Goal: Information Seeking & Learning: Learn about a topic

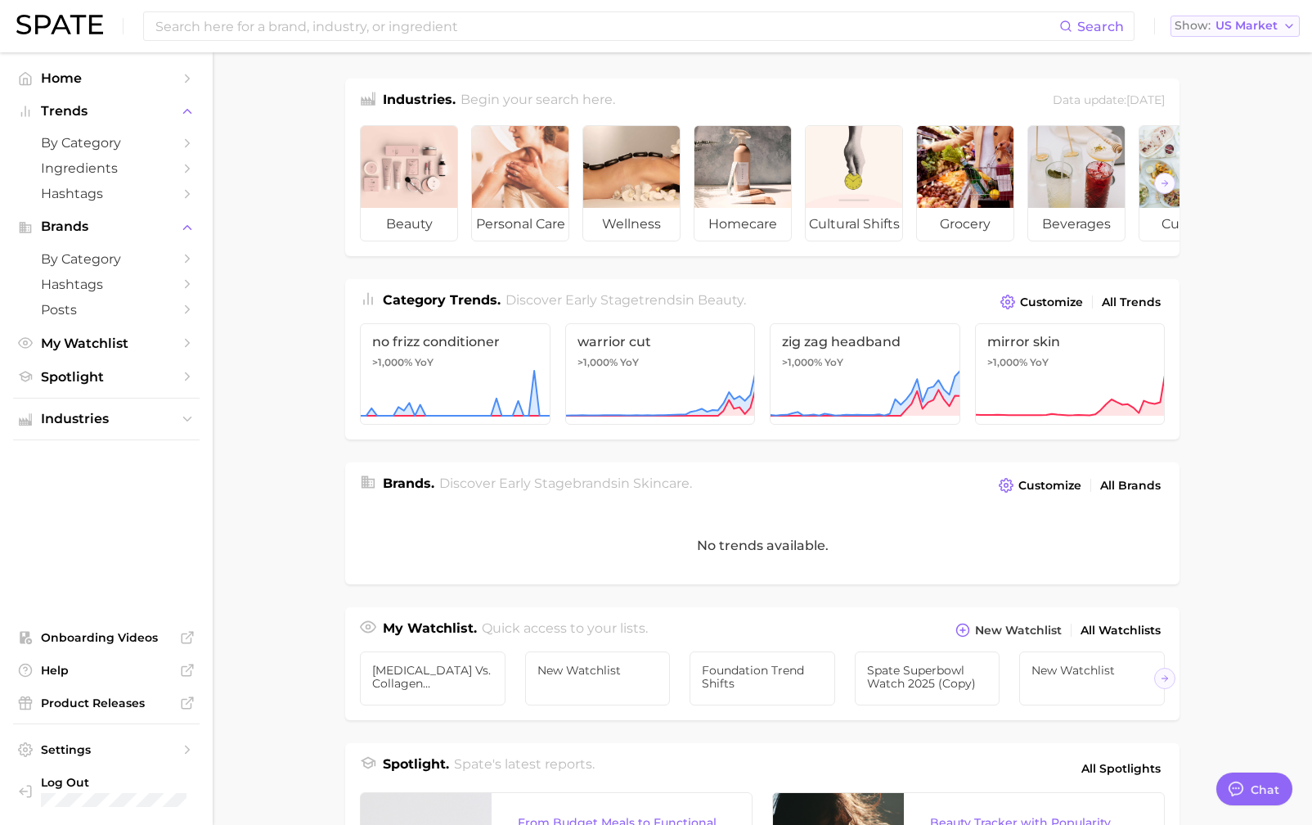
click at [1252, 33] on button "Show US Market" at bounding box center [1235, 26] width 129 height 21
click at [317, 98] on main "Industries. Begin your search here. Data update: [DATE] beauty personal care we…" at bounding box center [763, 671] width 1100 height 1239
click at [1279, 30] on button "Show US Market" at bounding box center [1235, 26] width 129 height 21
click at [285, 116] on main "Industries. Begin your search here. Data update: [DATE] beauty personal care we…" at bounding box center [763, 671] width 1100 height 1239
click at [159, 146] on span "by Category" at bounding box center [106, 143] width 131 height 16
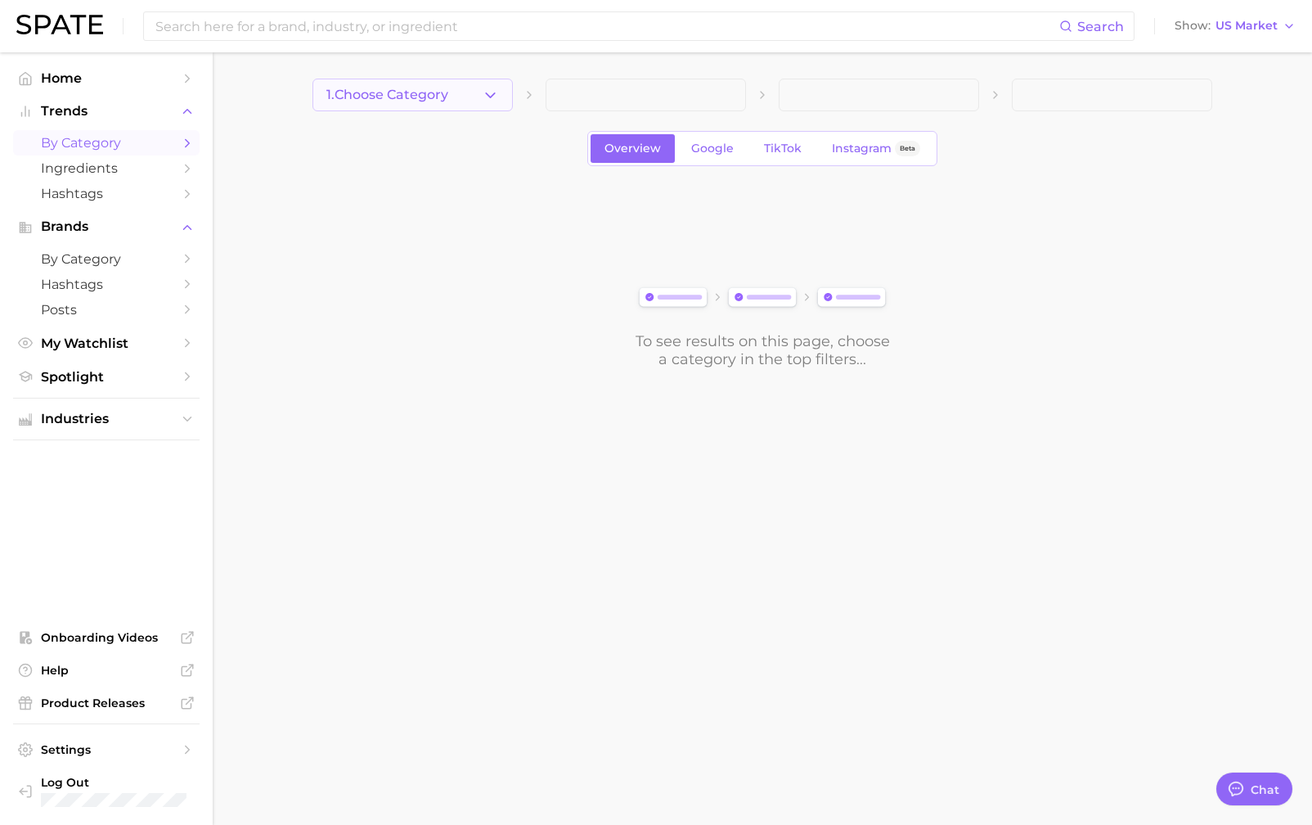
click at [479, 103] on button "1. Choose Category" at bounding box center [413, 95] width 200 height 33
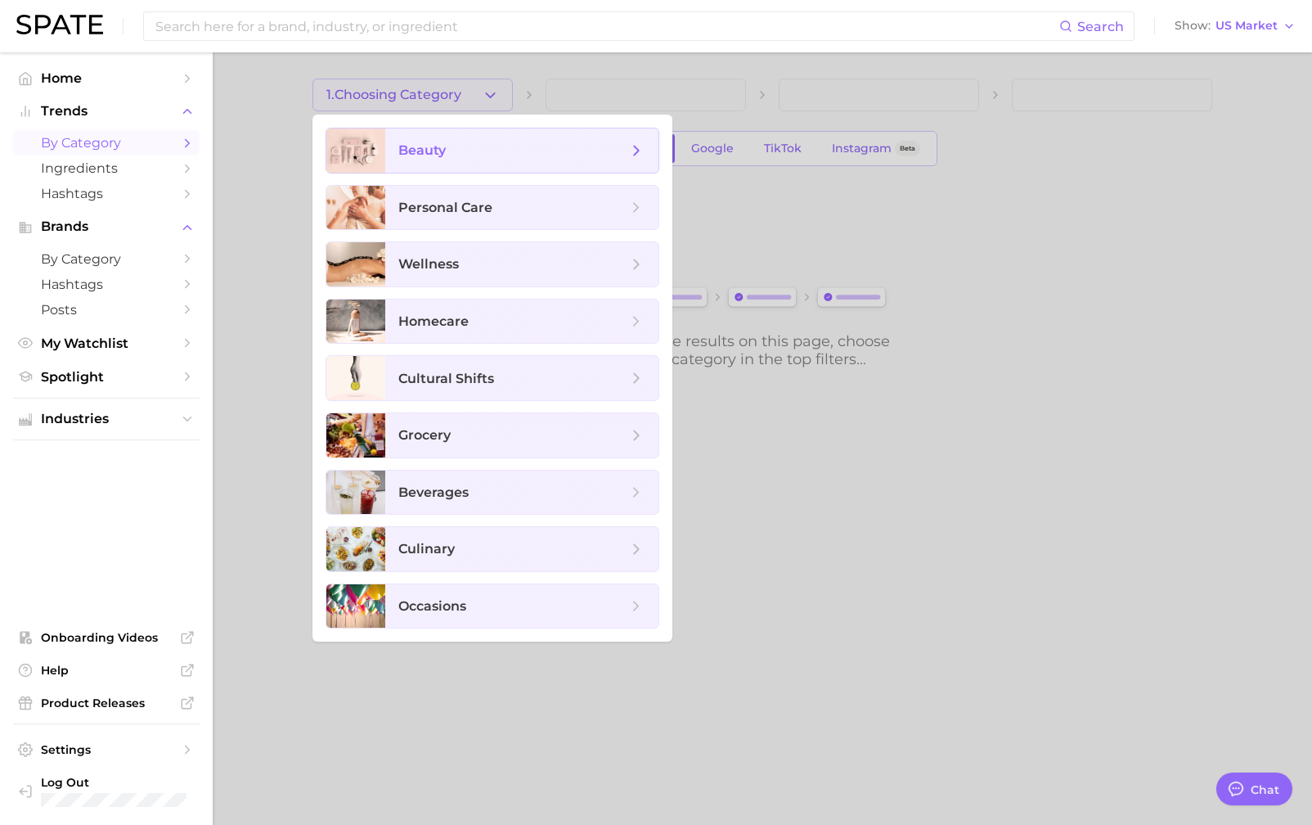
click at [506, 157] on span "beauty" at bounding box center [512, 151] width 229 height 18
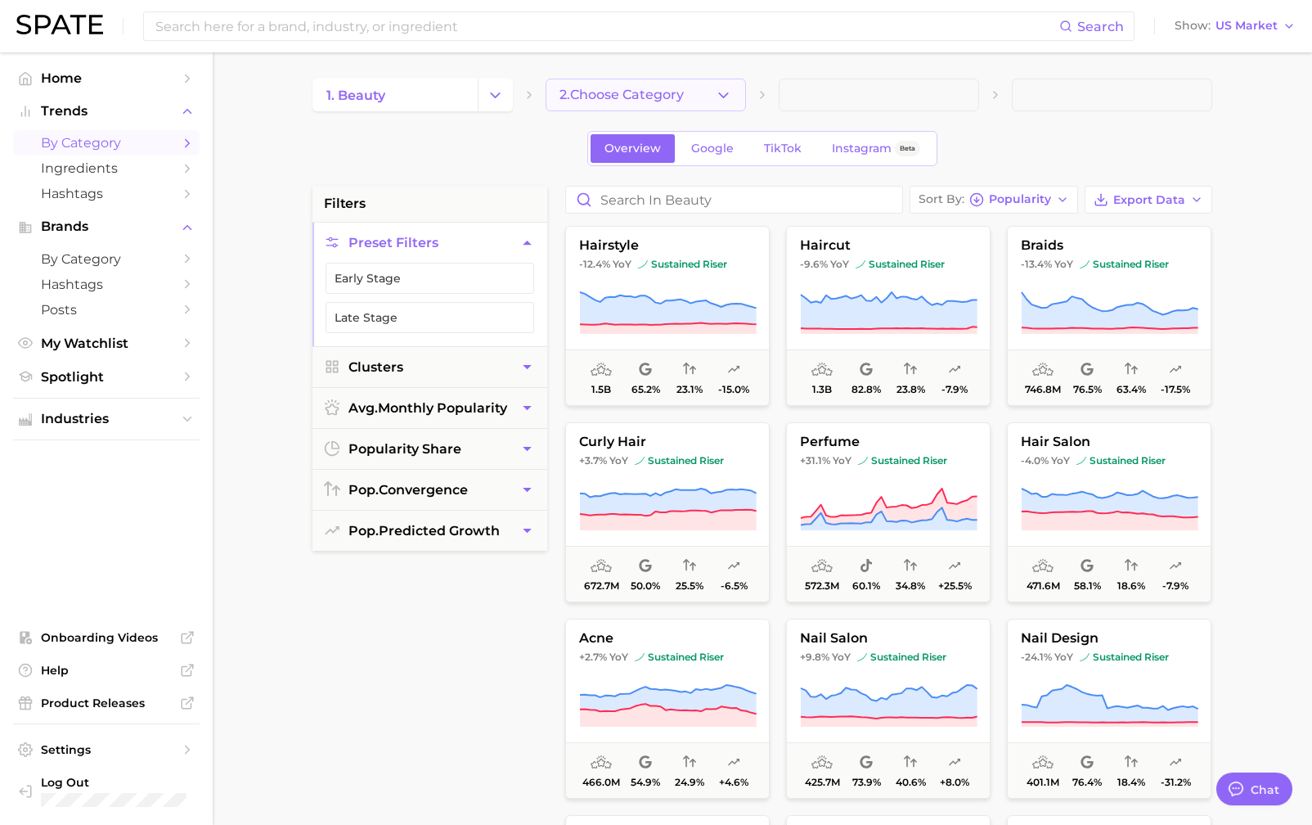
click at [715, 102] on icon "button" at bounding box center [723, 95] width 17 height 17
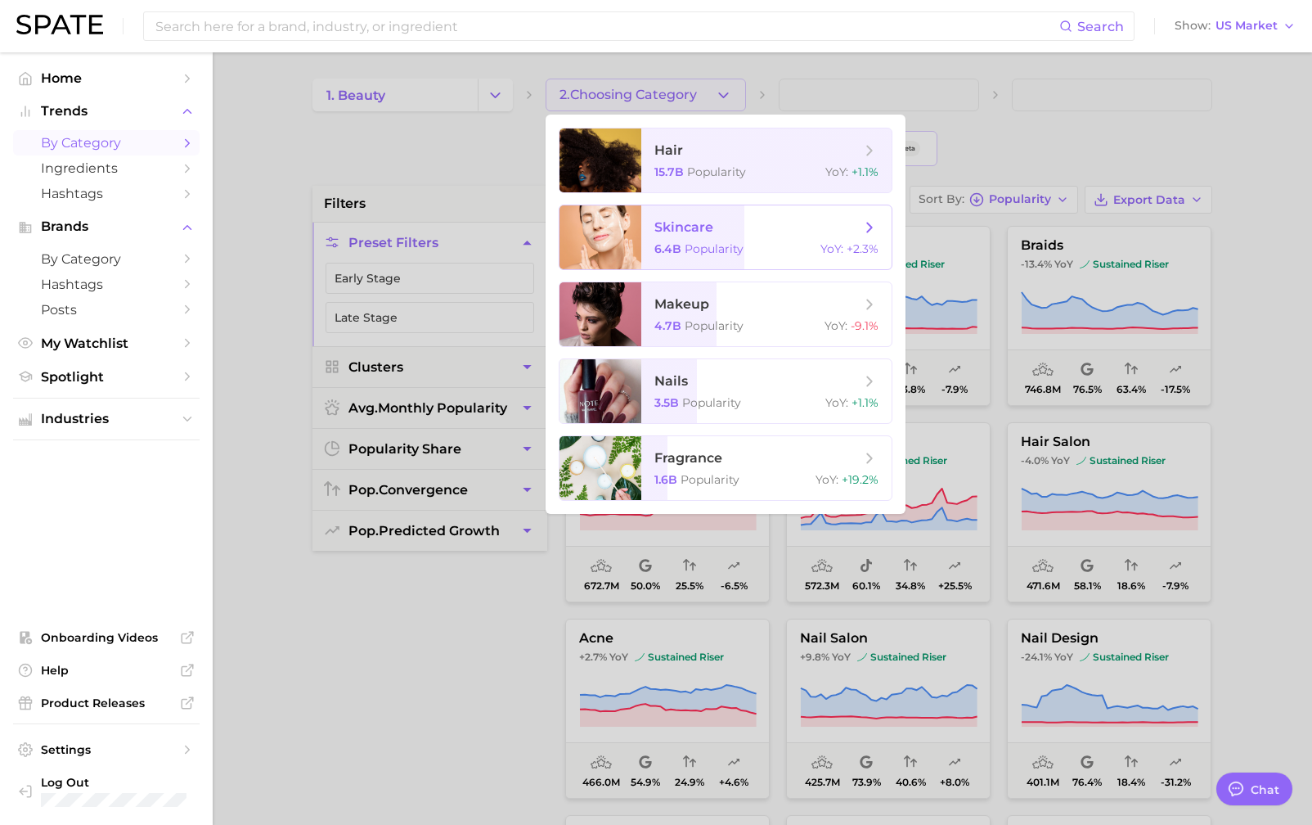
click at [758, 227] on span "skincare" at bounding box center [758, 227] width 206 height 18
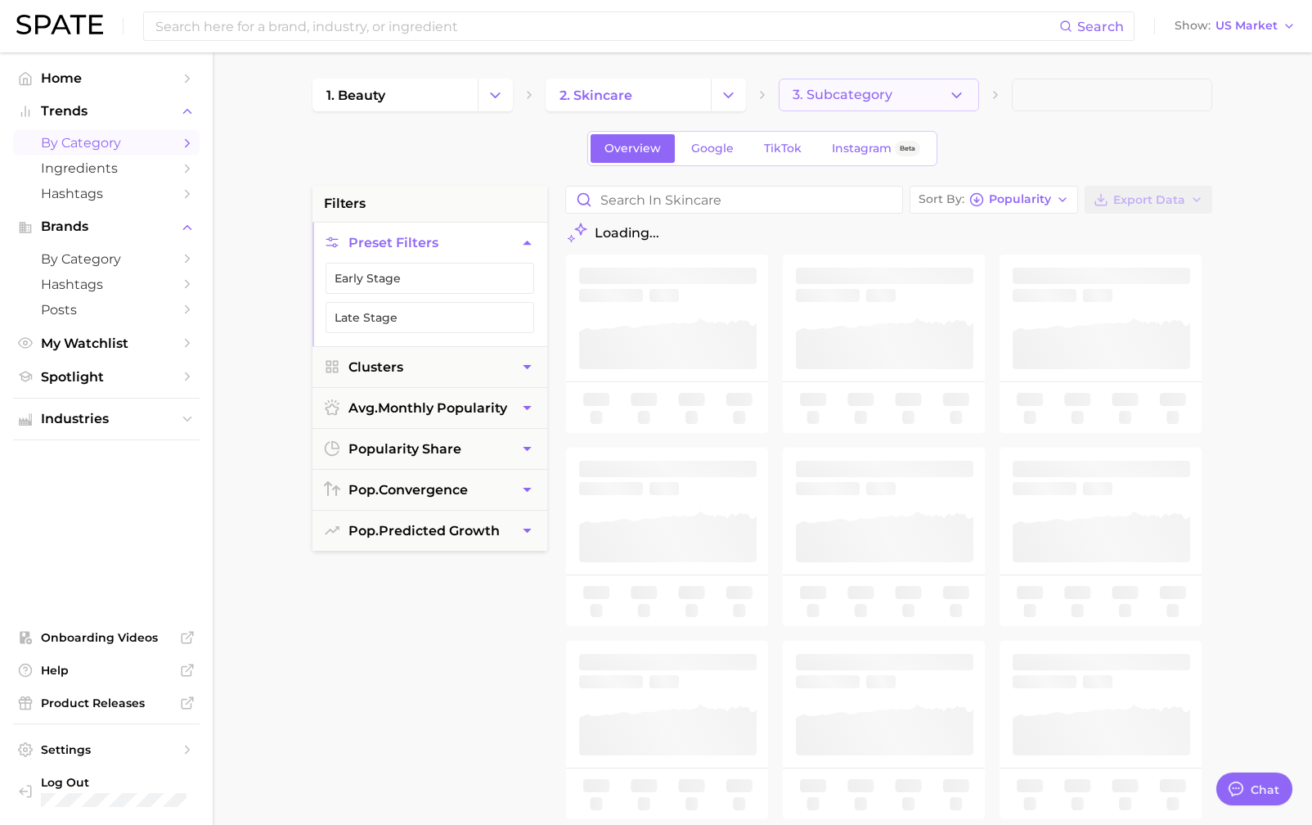
click at [962, 93] on icon "button" at bounding box center [956, 95] width 17 height 17
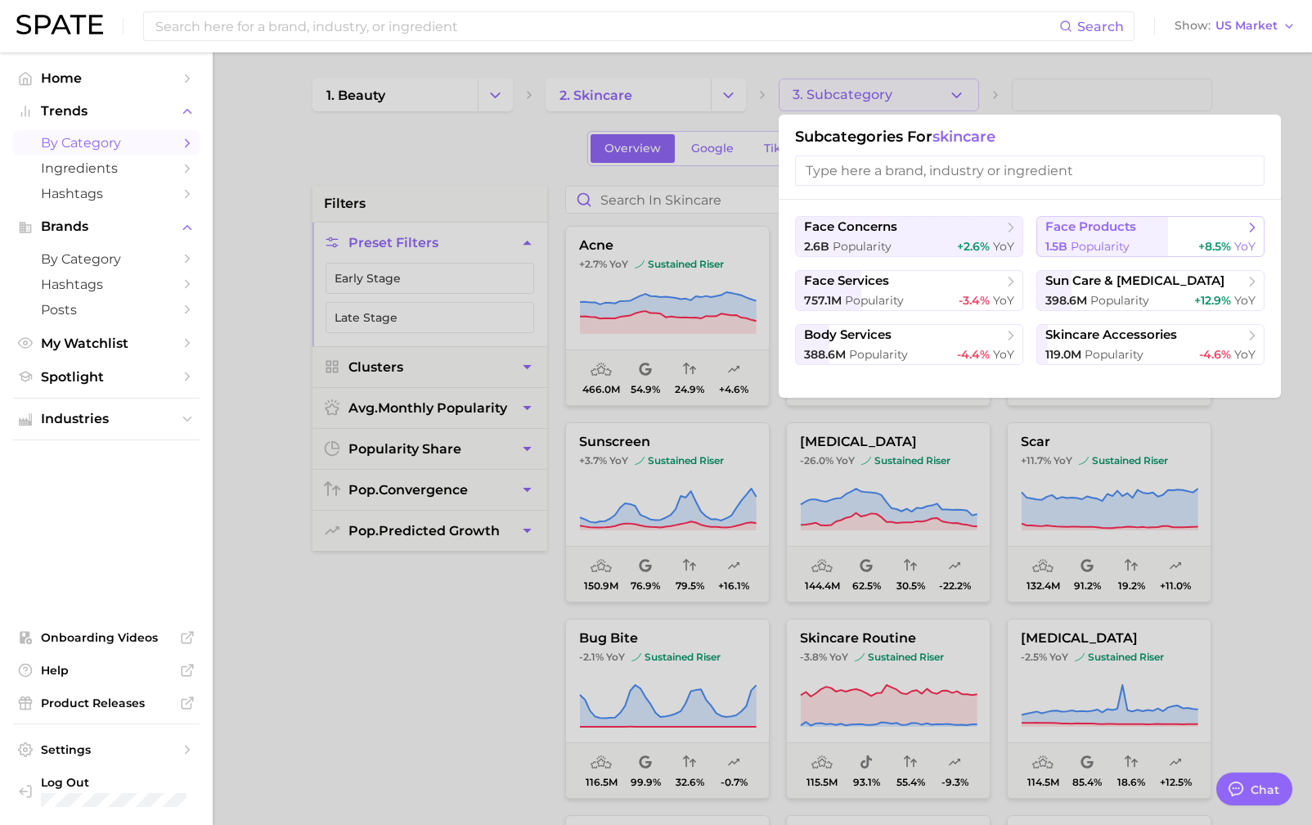
click at [1127, 239] on span "Popularity" at bounding box center [1100, 246] width 59 height 15
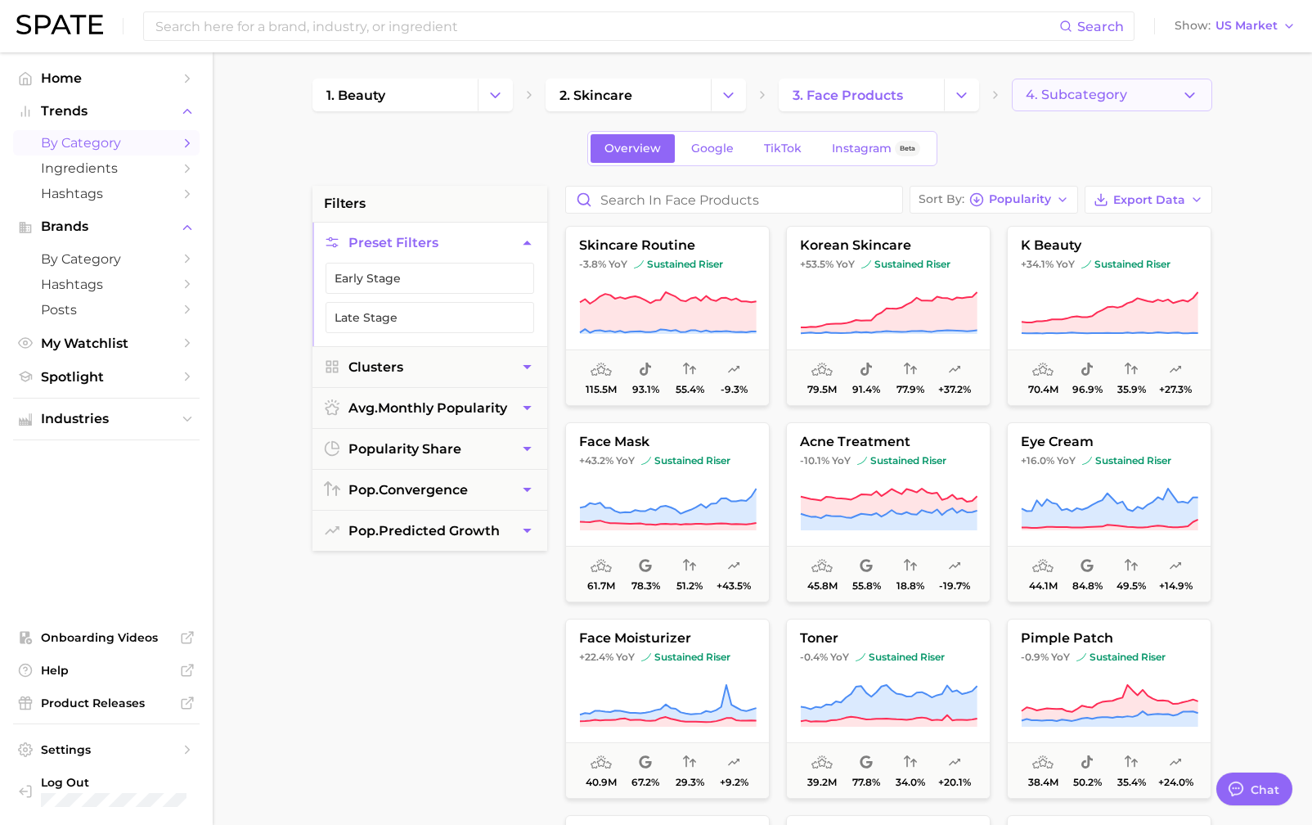
click at [1155, 88] on button "4. Subcategory" at bounding box center [1112, 95] width 200 height 33
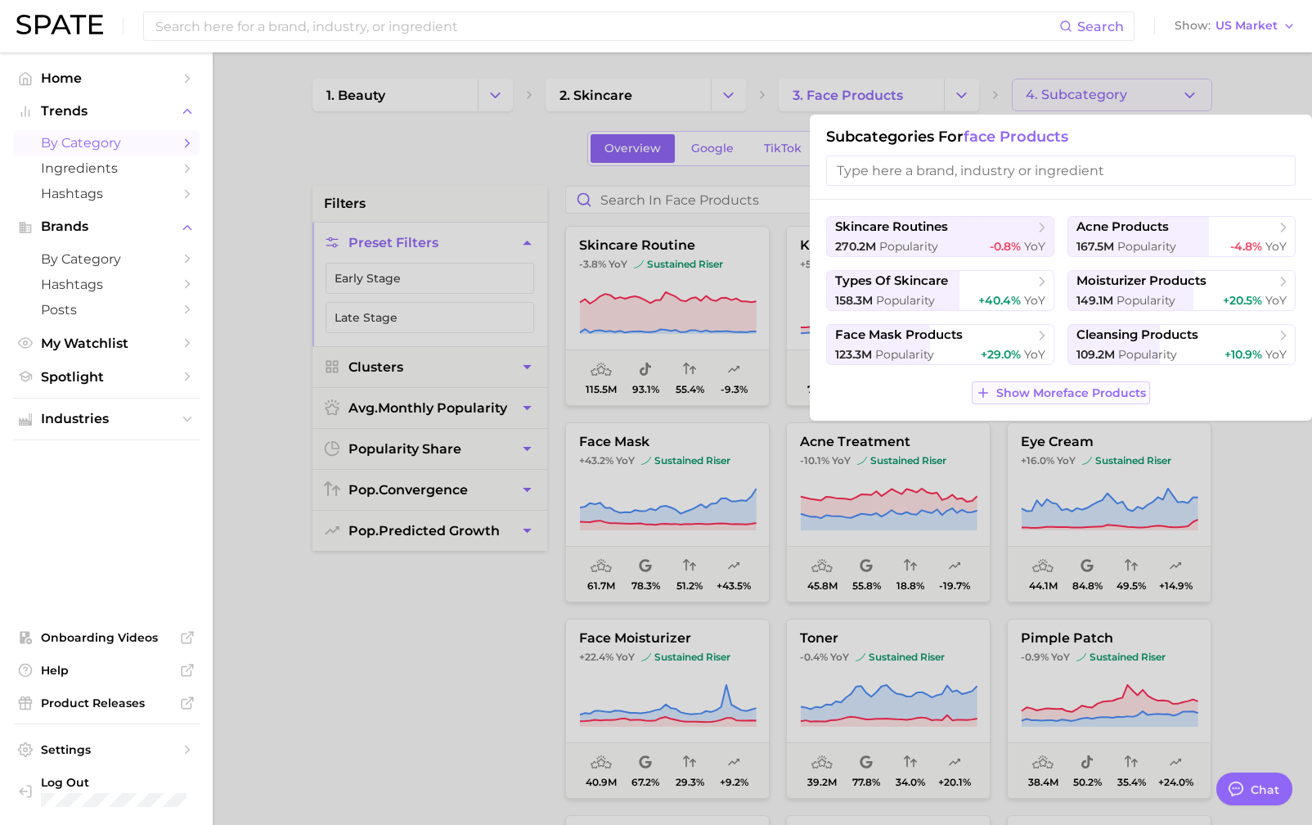
click at [1077, 400] on button "Show More face products" at bounding box center [1061, 392] width 178 height 23
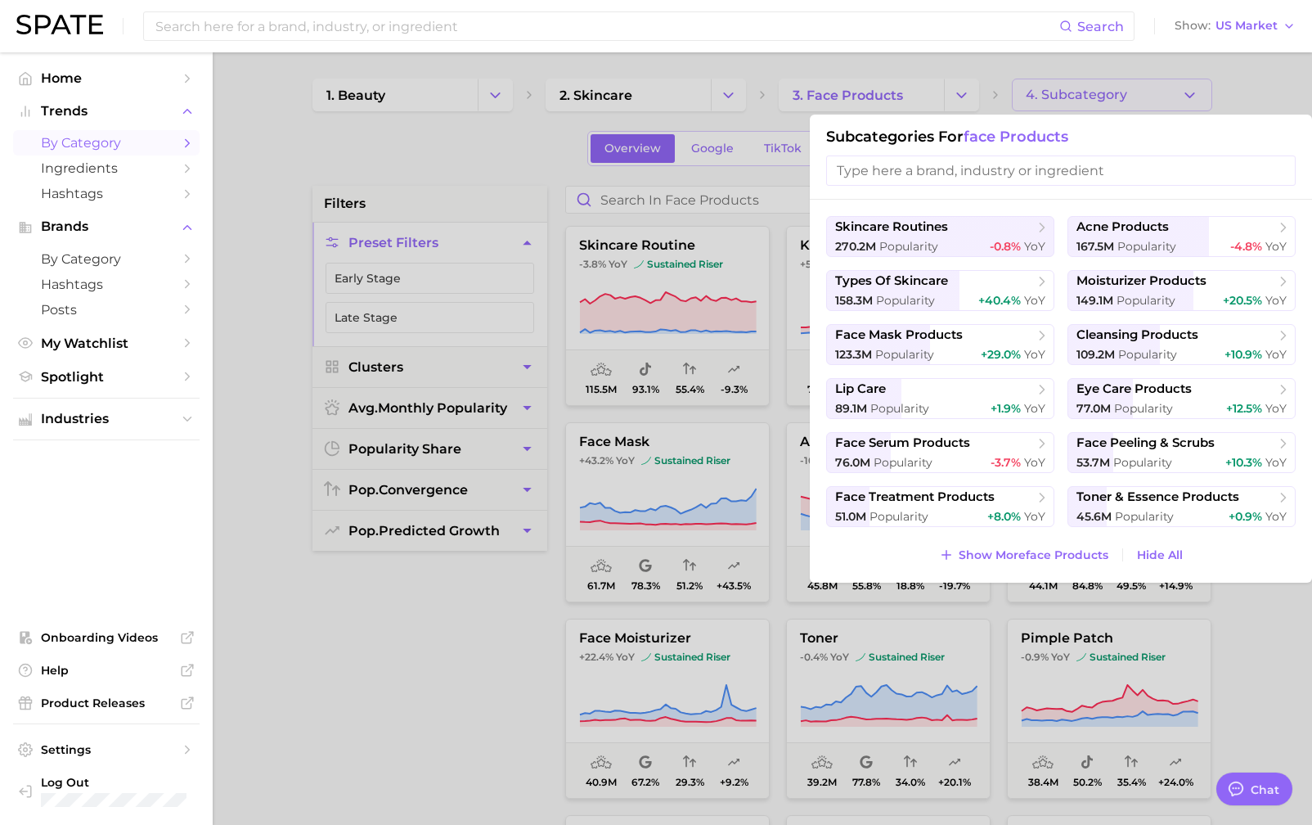
click at [495, 171] on div at bounding box center [656, 412] width 1312 height 825
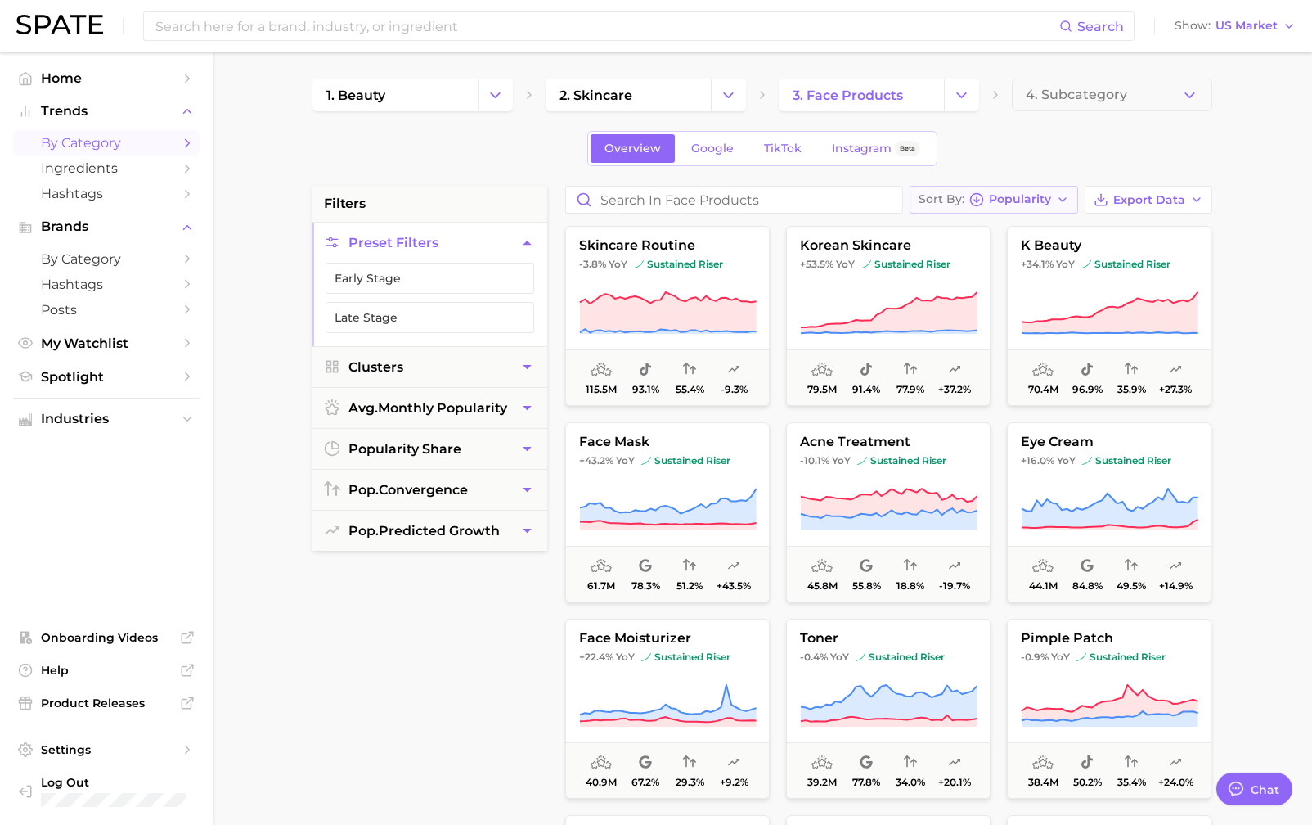
click at [1064, 198] on icon "button" at bounding box center [1062, 199] width 13 height 13
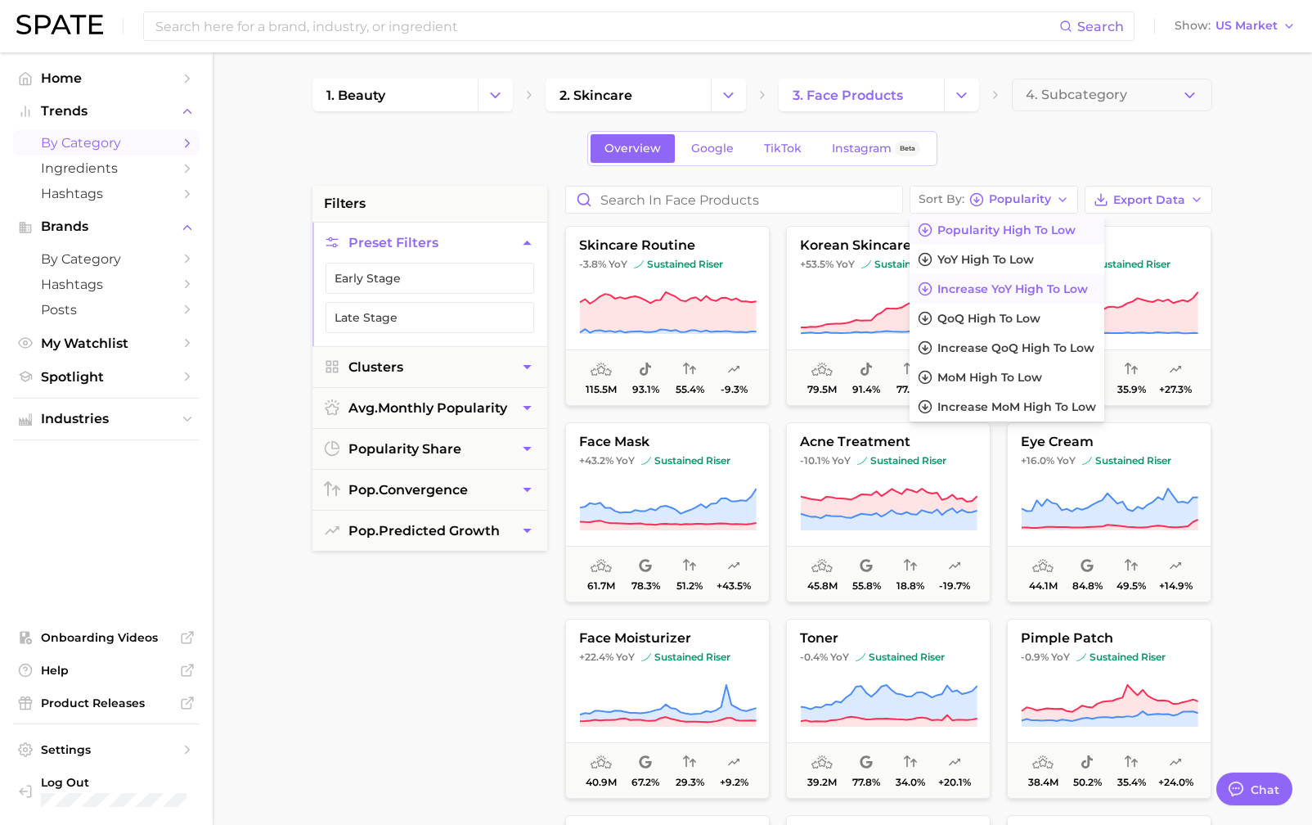
click at [1049, 289] on span "Increase YoY high to low" at bounding box center [1013, 289] width 151 height 14
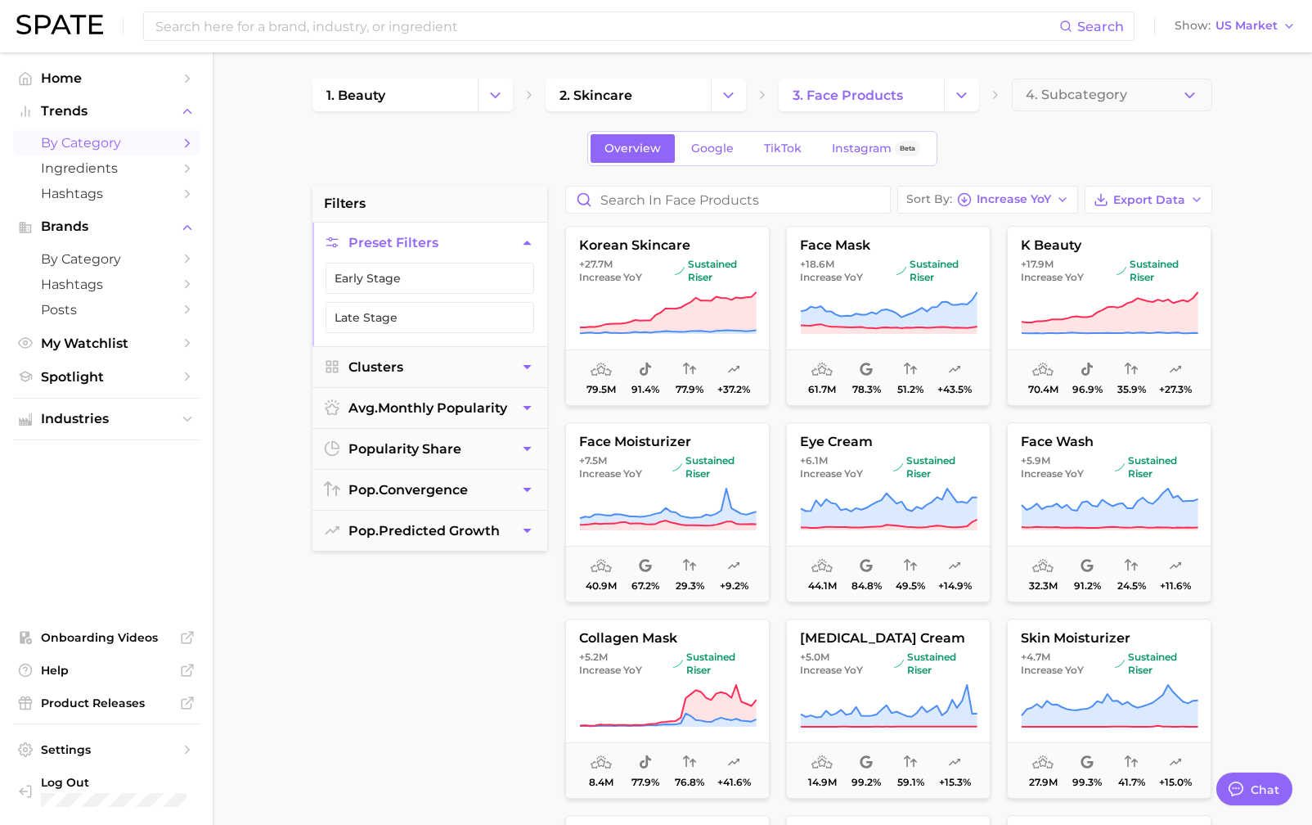
click at [1039, 130] on div "1. beauty 2. skincare 3. face products 4. Subcategory Overview Google TikTok In…" at bounding box center [763, 645] width 900 height 1133
click at [417, 273] on button "Early Stage" at bounding box center [430, 278] width 209 height 31
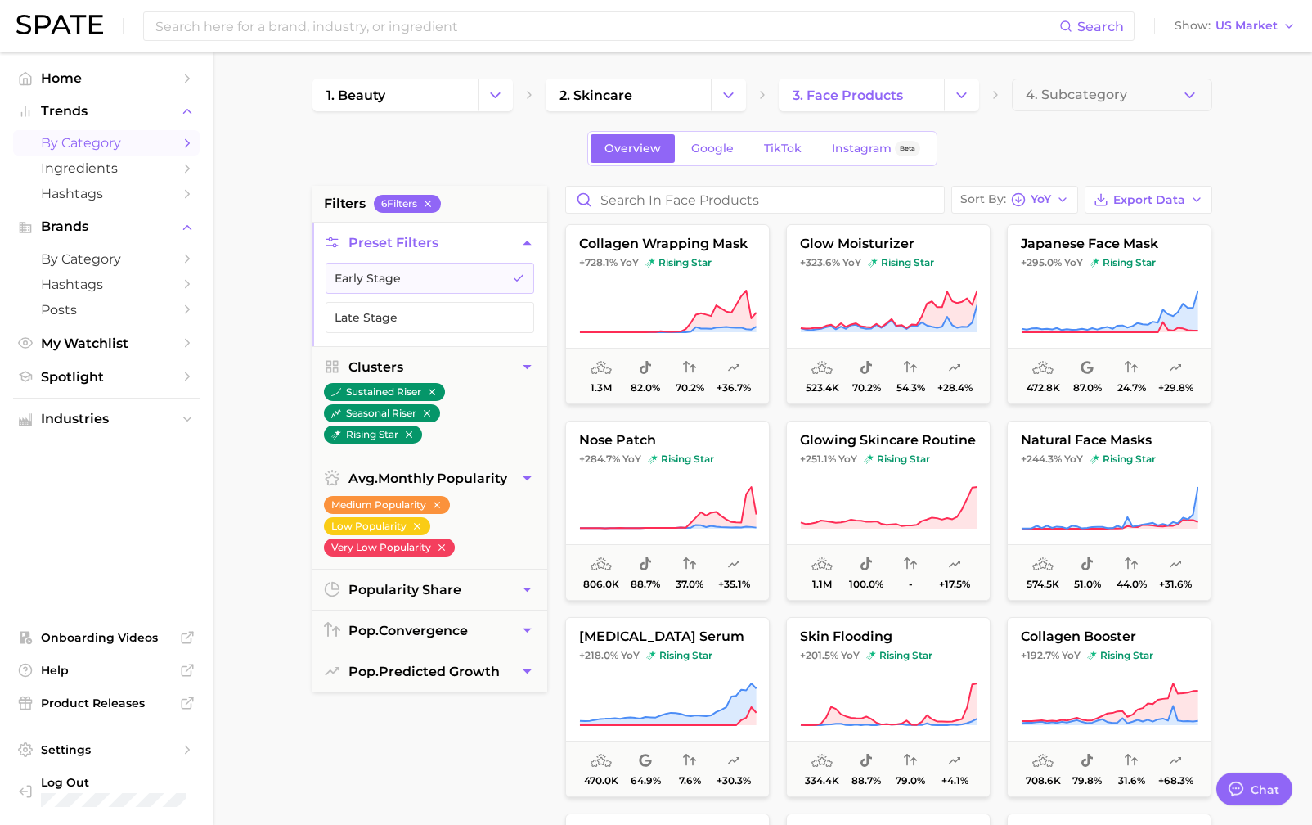
scroll to position [1, 0]
click at [934, 314] on icon at bounding box center [889, 310] width 177 height 39
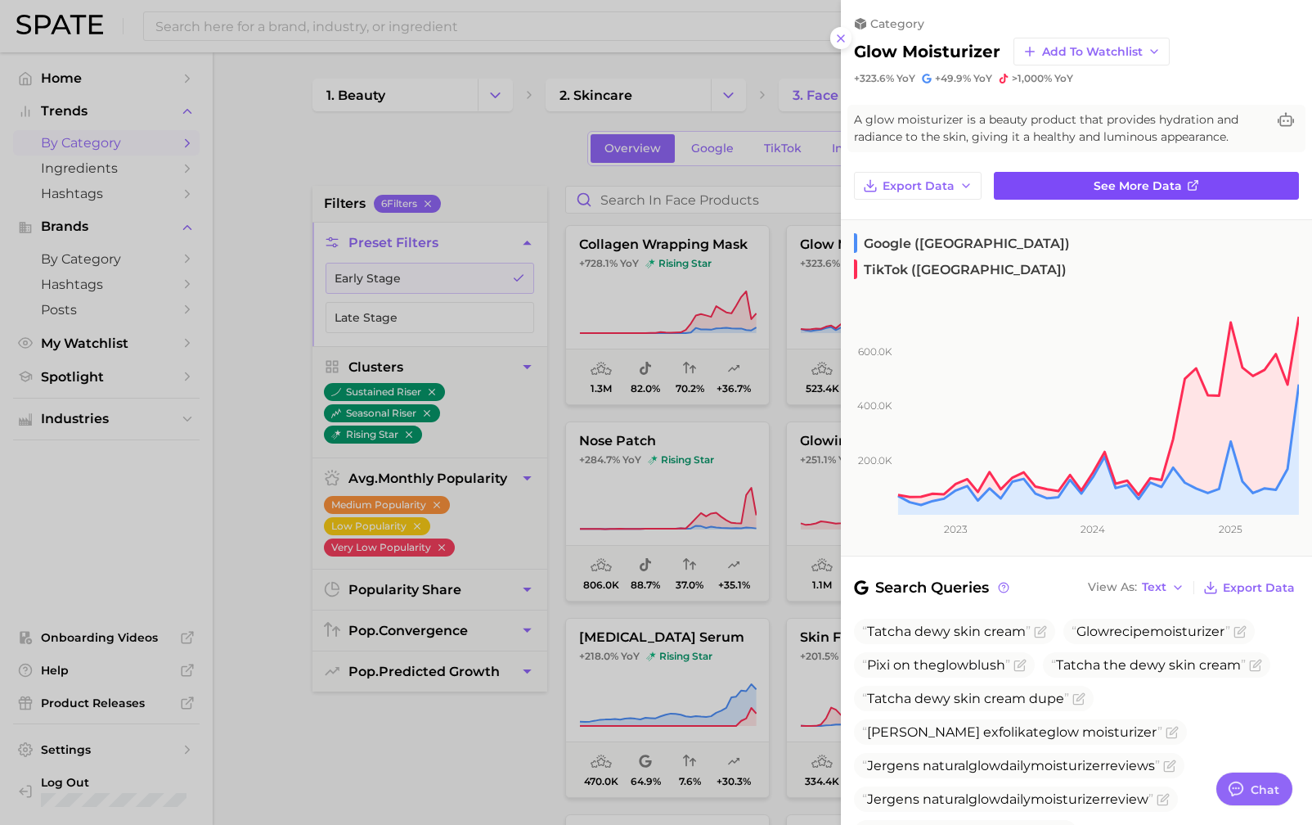
click at [1078, 188] on link "See more data" at bounding box center [1146, 186] width 305 height 28
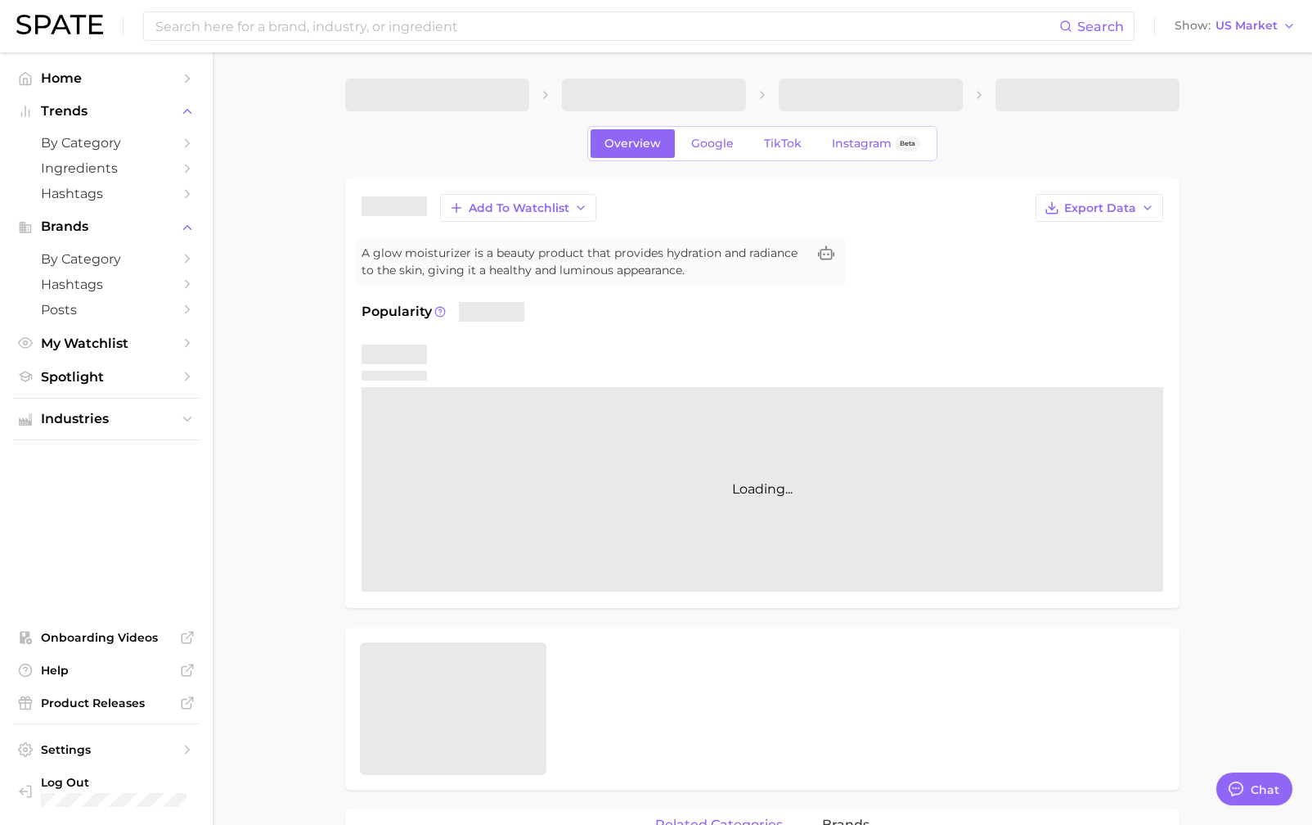
type textarea "x"
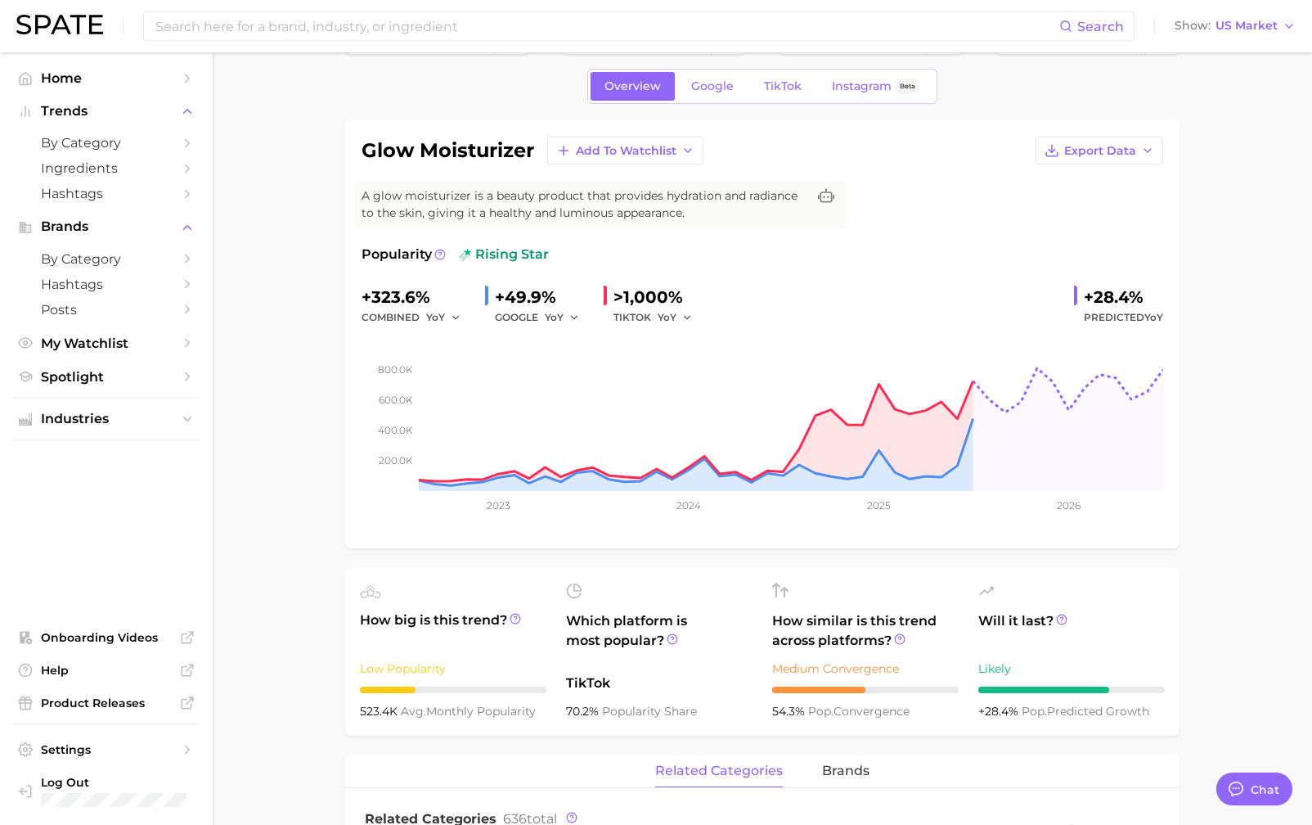
scroll to position [59, 0]
click at [562, 311] on span "YoY" at bounding box center [554, 315] width 19 height 14
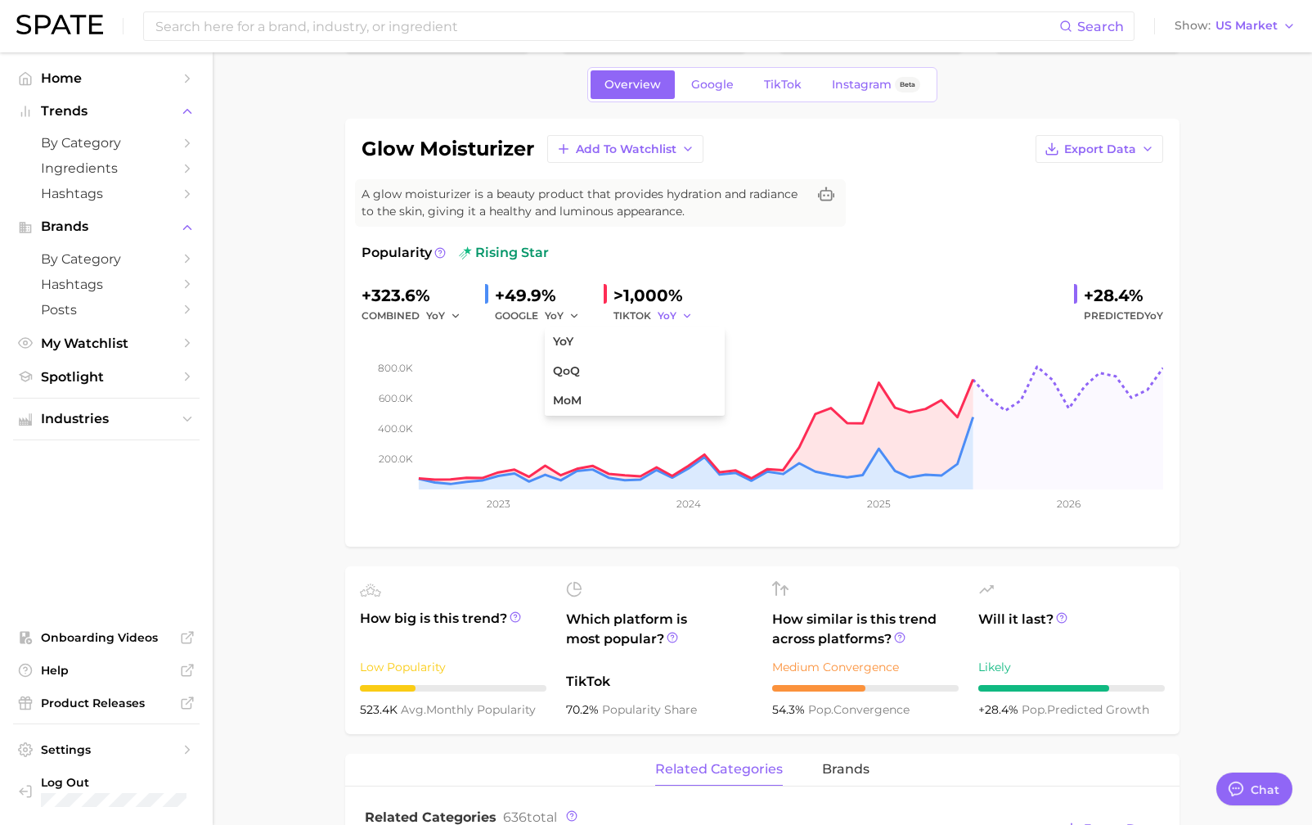
click at [675, 316] on span "YoY" at bounding box center [667, 315] width 19 height 14
click at [688, 317] on icon "button" at bounding box center [687, 315] width 11 height 11
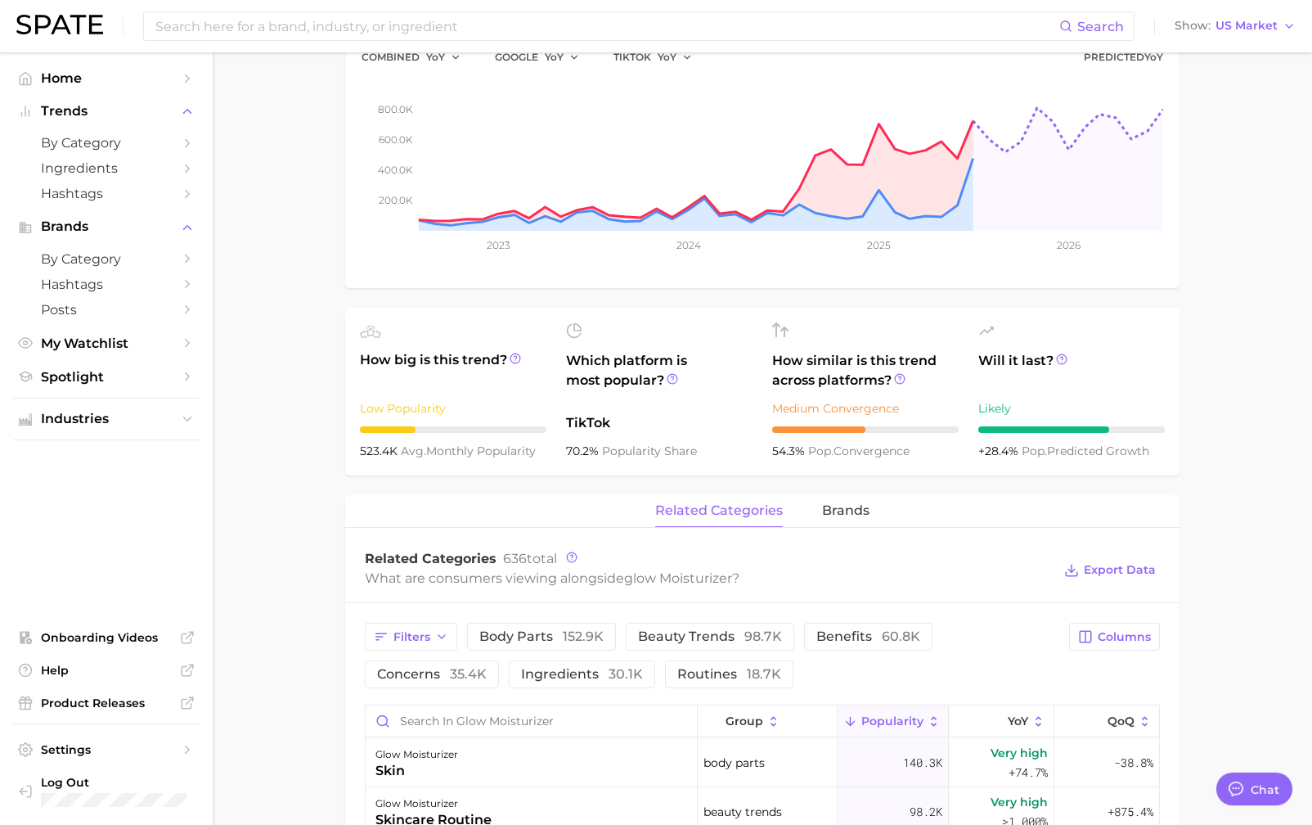
scroll to position [312, 0]
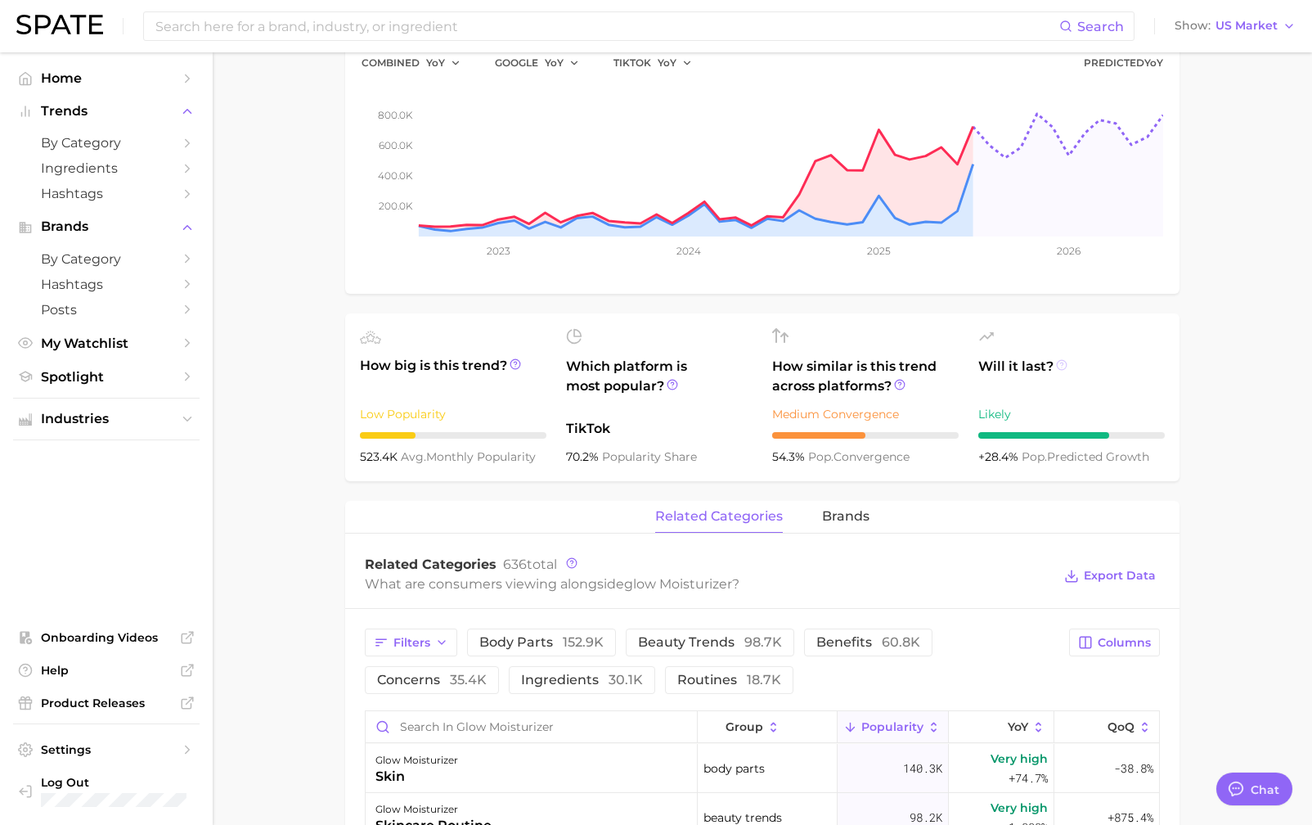
click at [1064, 367] on circle at bounding box center [1062, 365] width 10 height 10
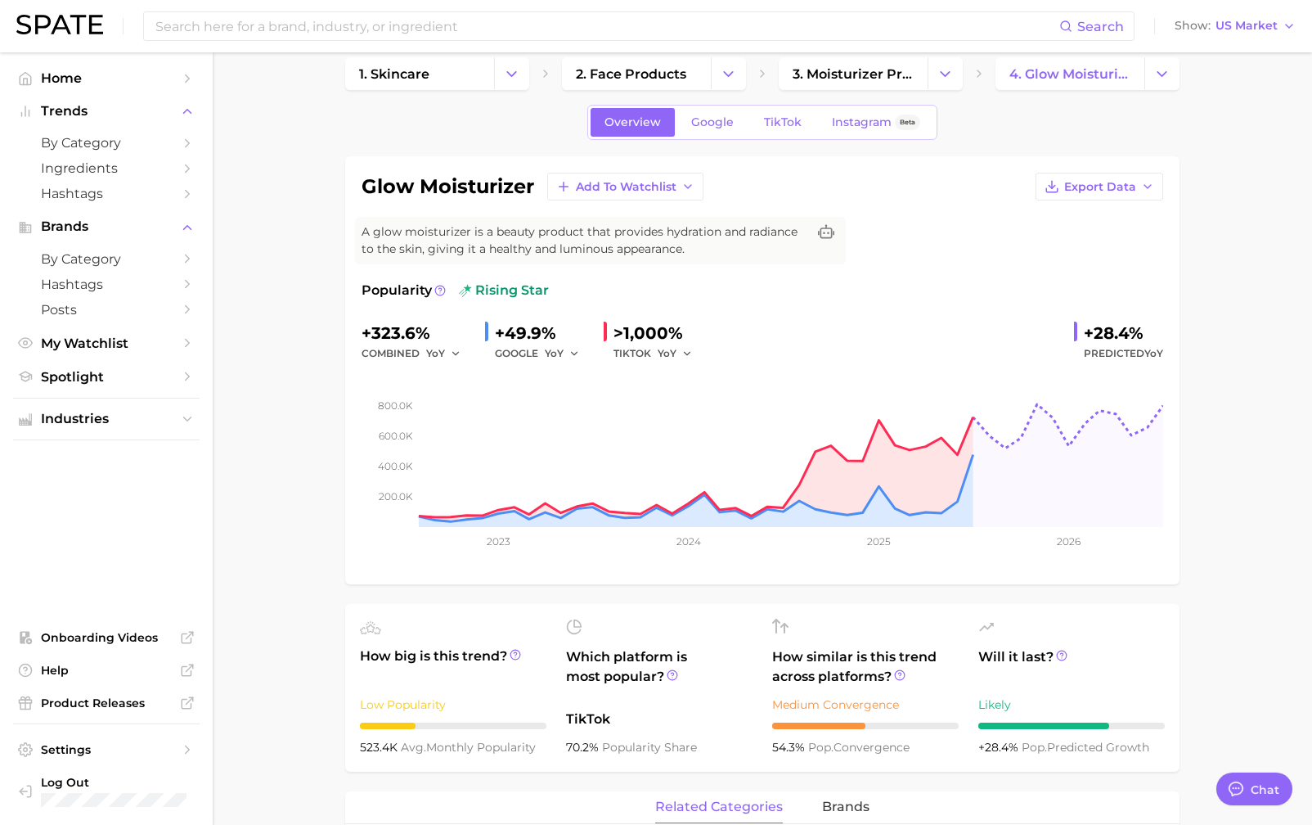
scroll to position [0, 0]
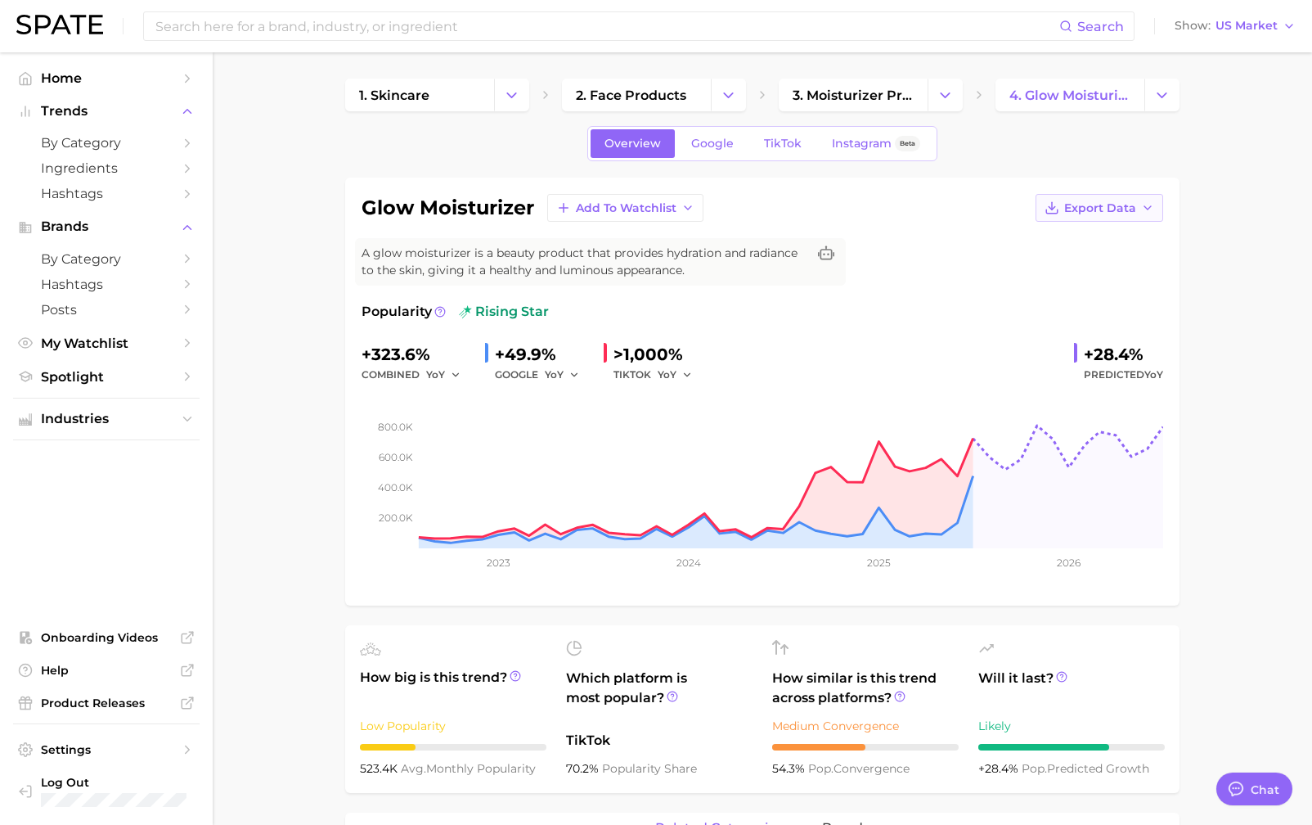
click at [1143, 209] on icon "button" at bounding box center [1147, 207] width 13 height 13
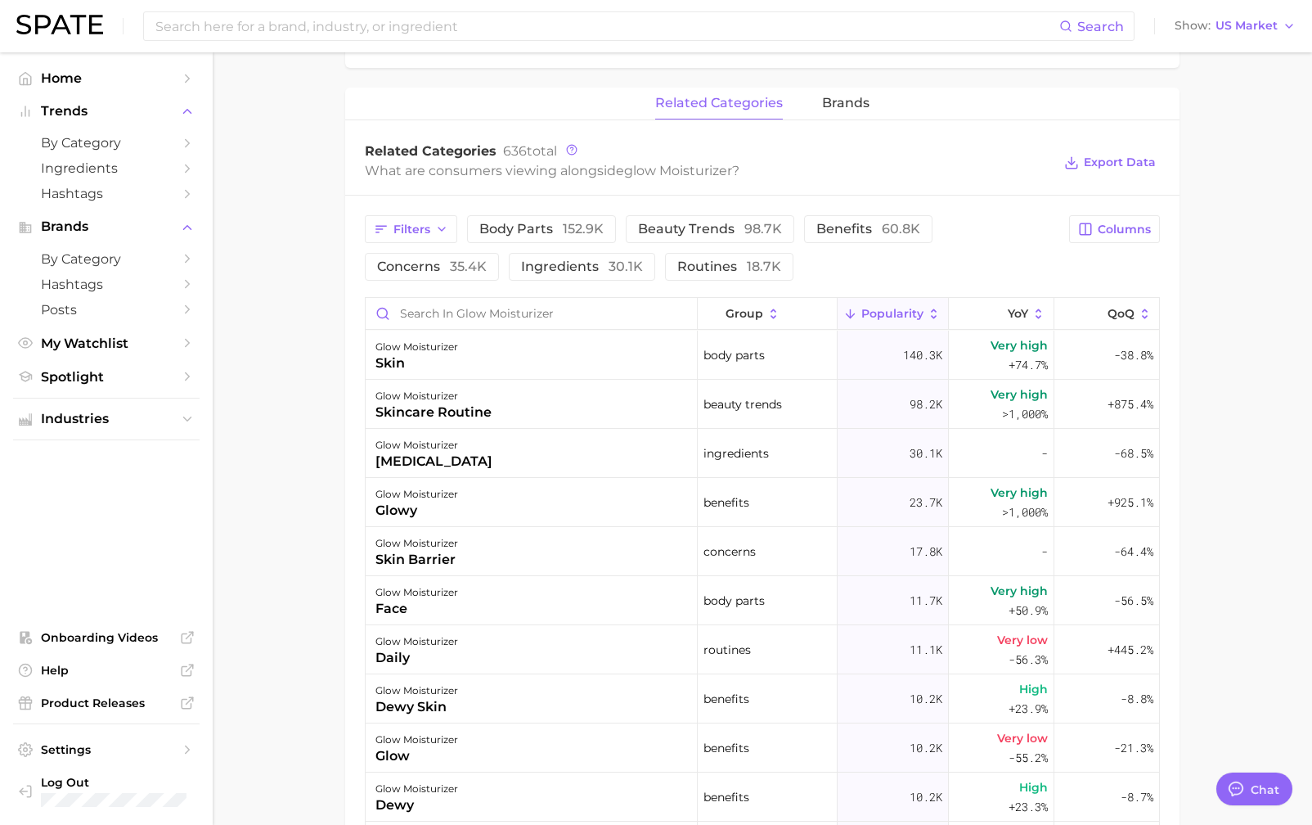
scroll to position [731, 0]
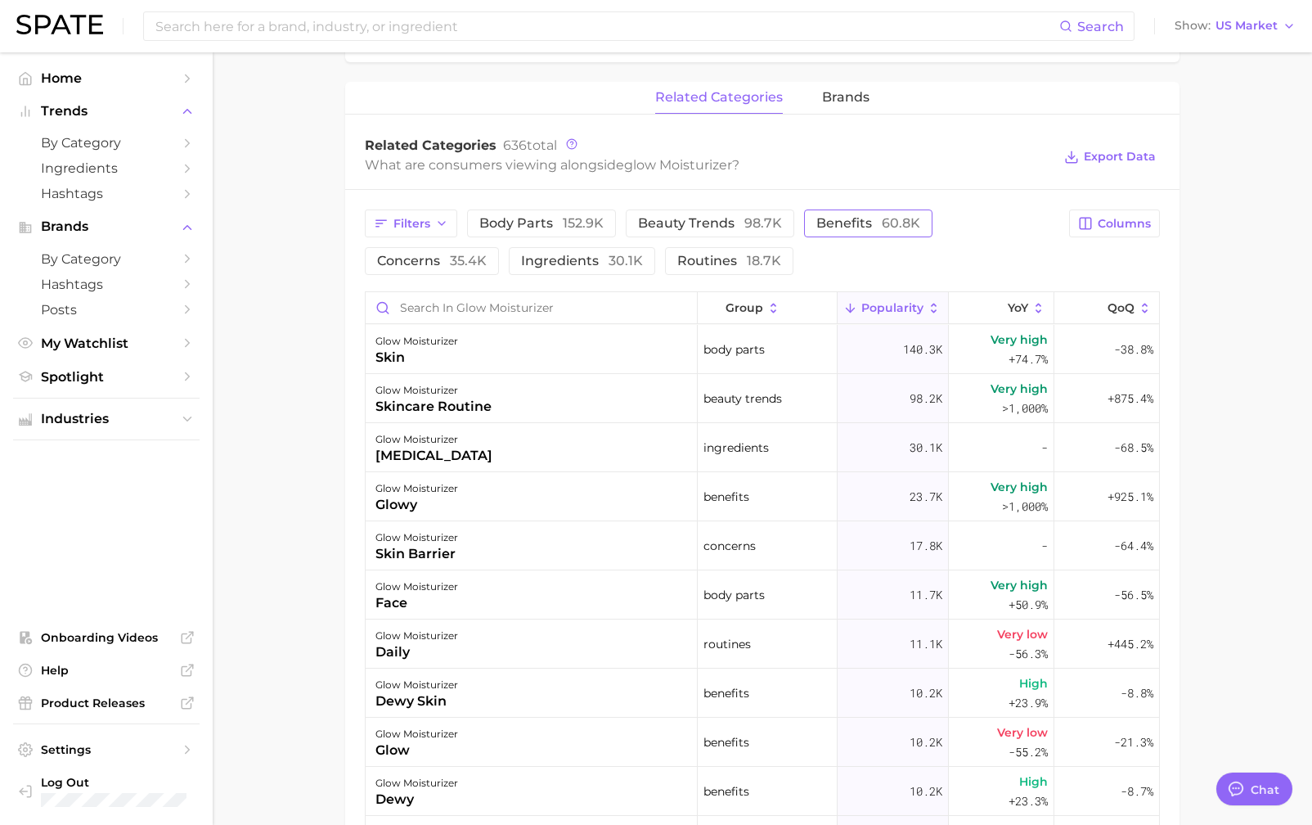
click at [869, 221] on span "benefits 60.8k" at bounding box center [869, 223] width 104 height 13
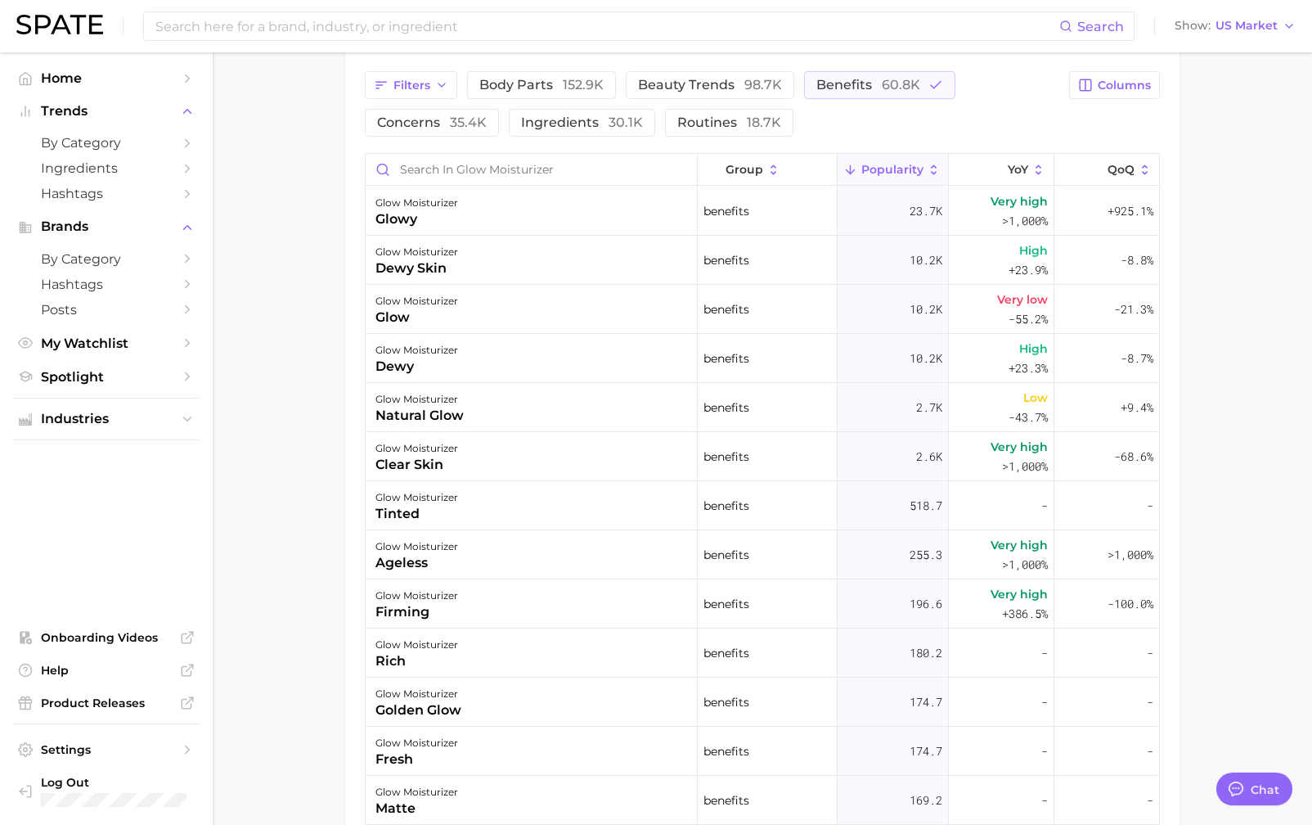
scroll to position [846, 0]
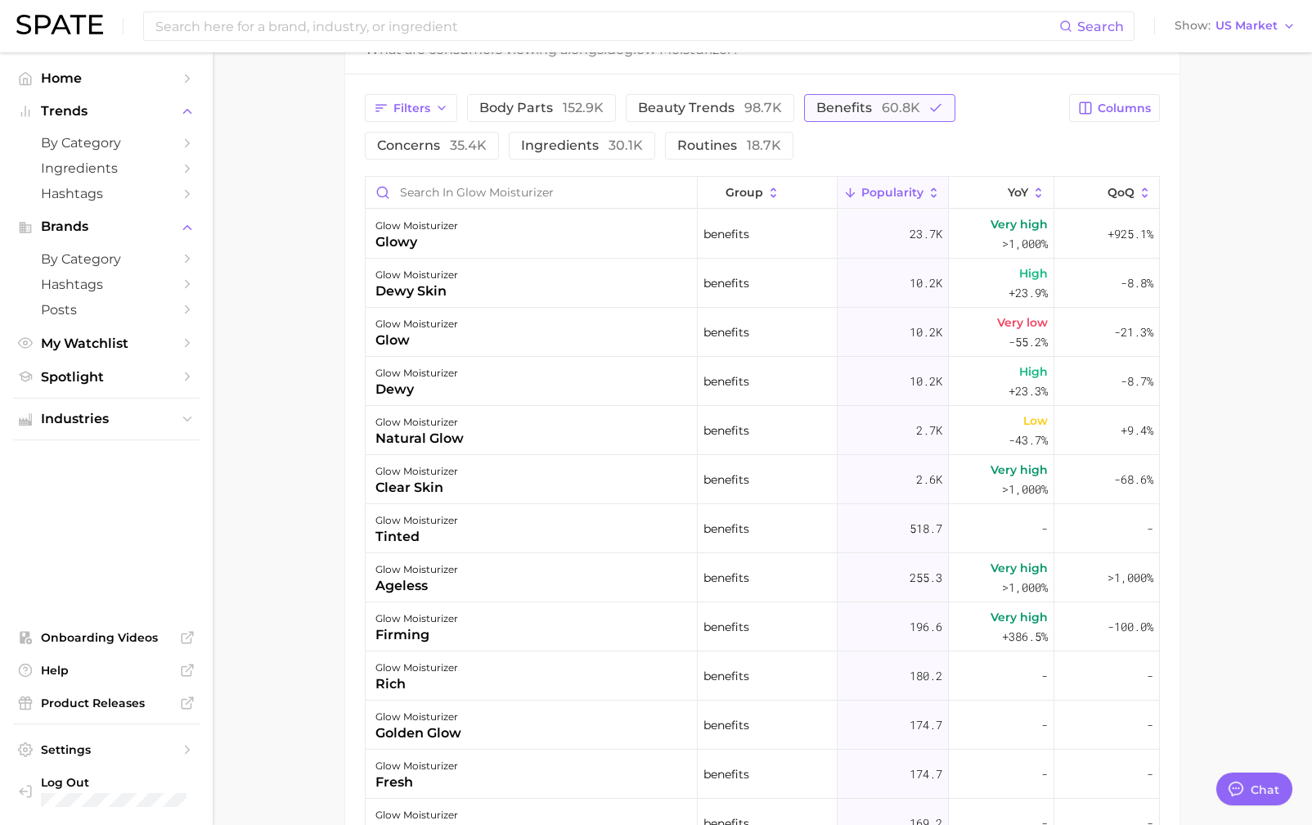
click at [907, 100] on span "60.8k" at bounding box center [901, 108] width 38 height 16
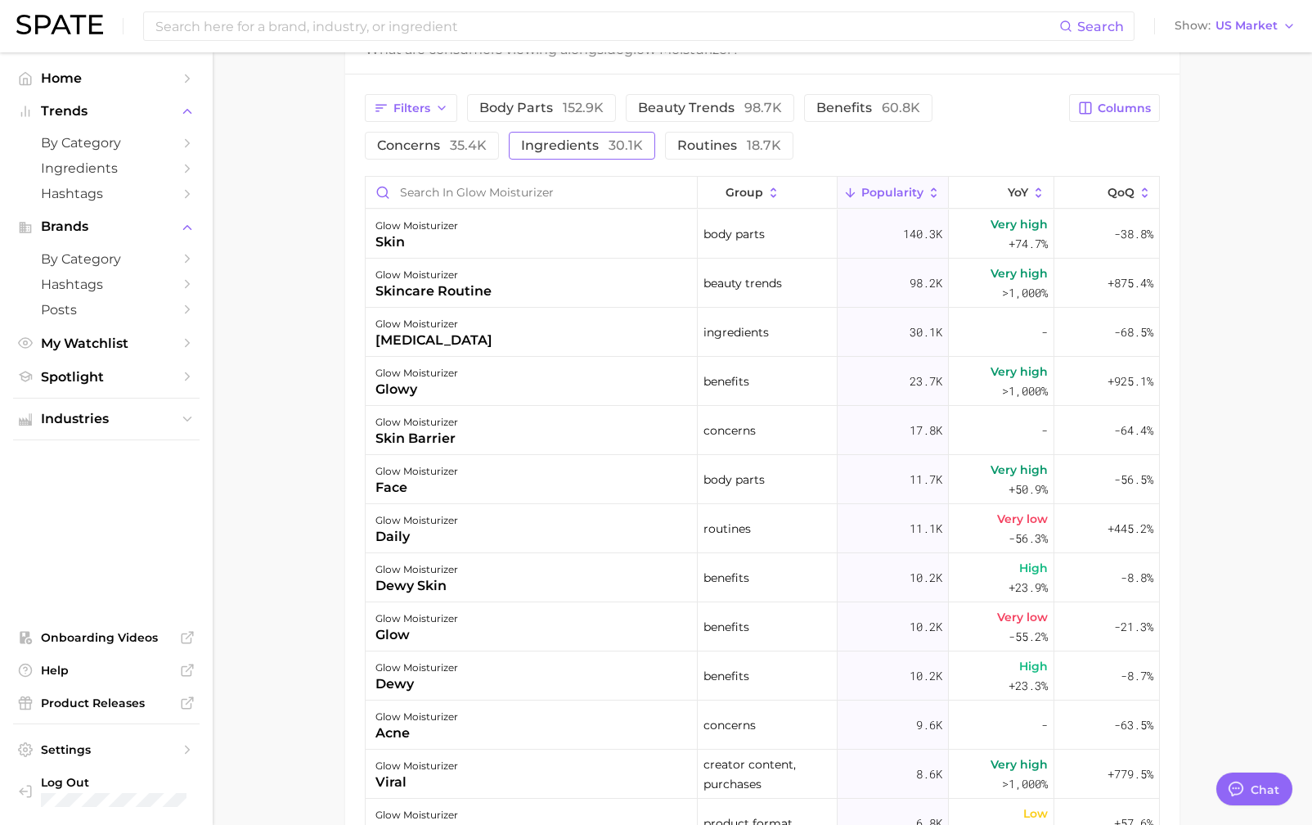
click at [578, 144] on span "ingredients 30.1k" at bounding box center [582, 145] width 122 height 13
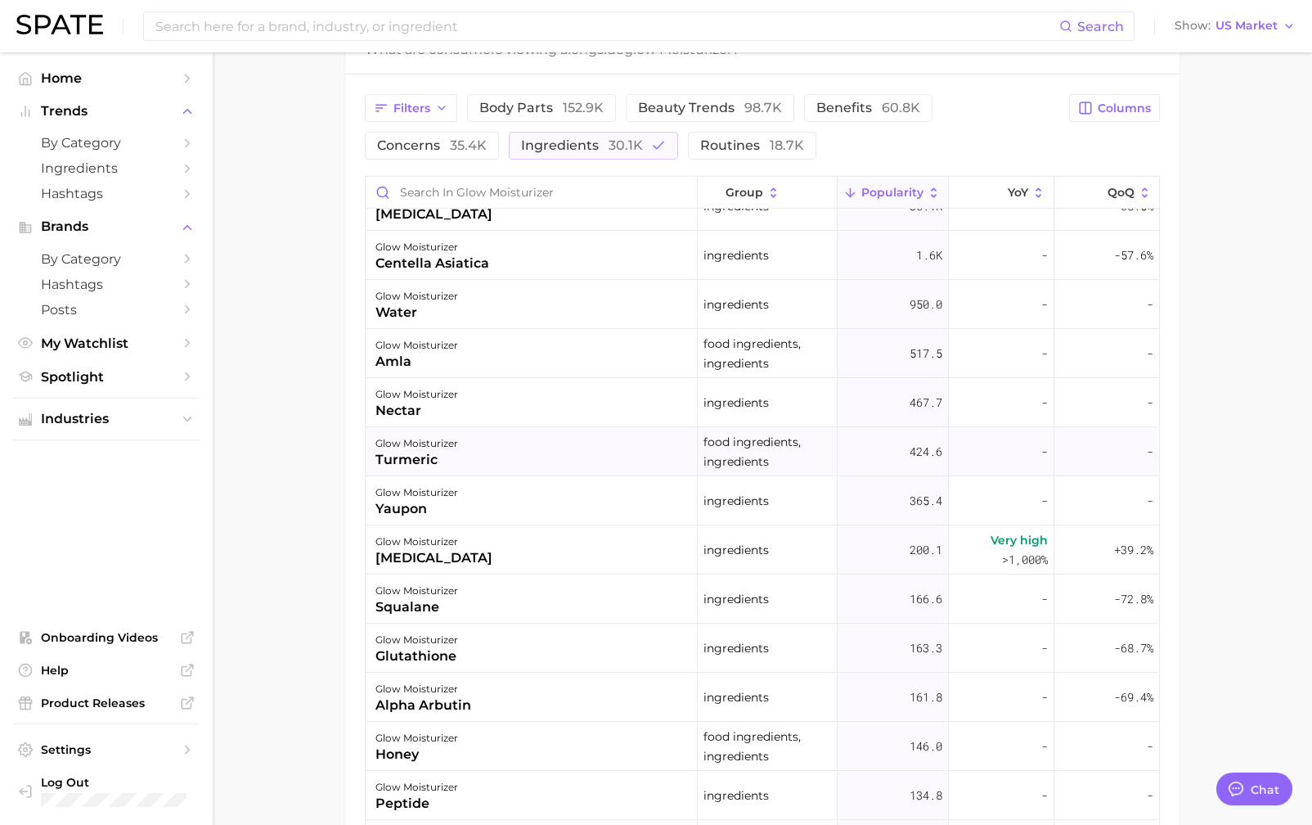
scroll to position [23, 0]
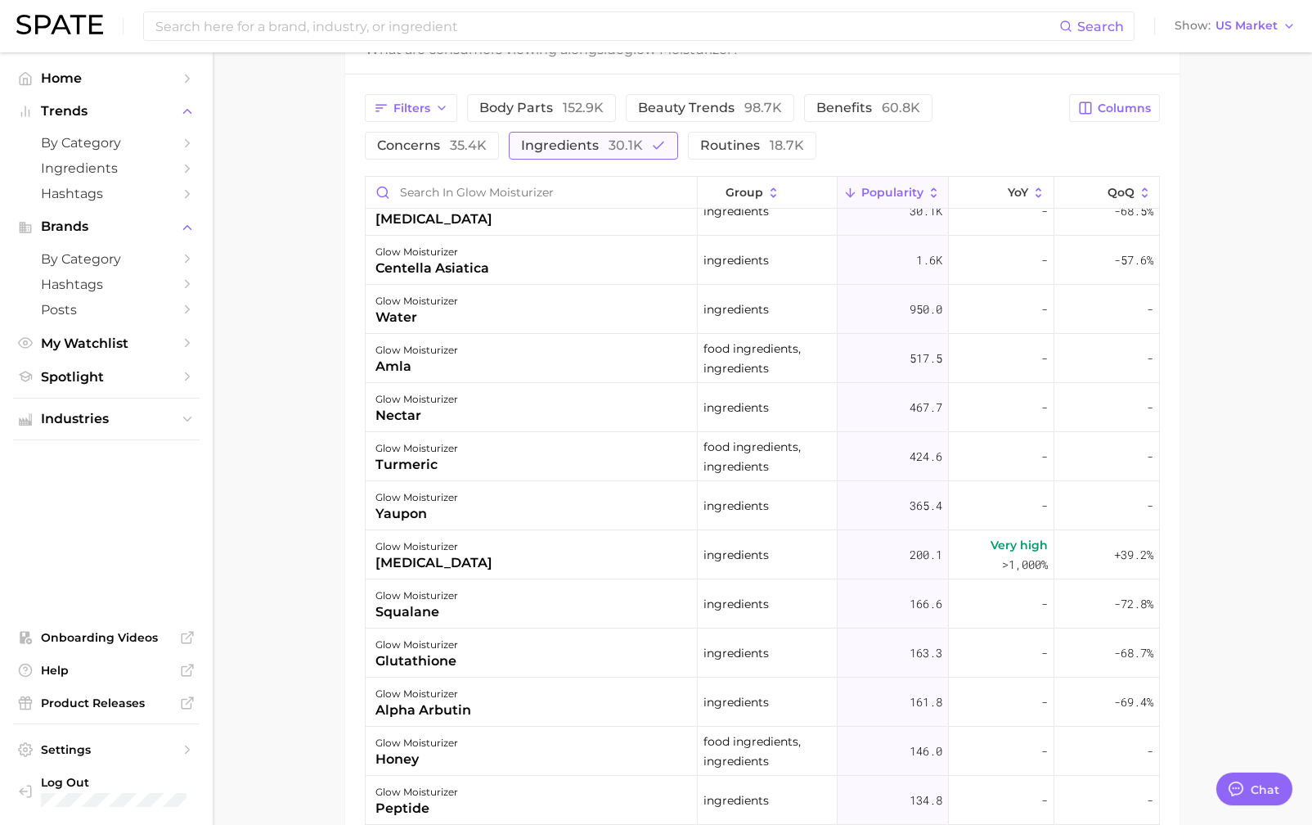
click at [618, 145] on span "30.1k" at bounding box center [626, 145] width 34 height 16
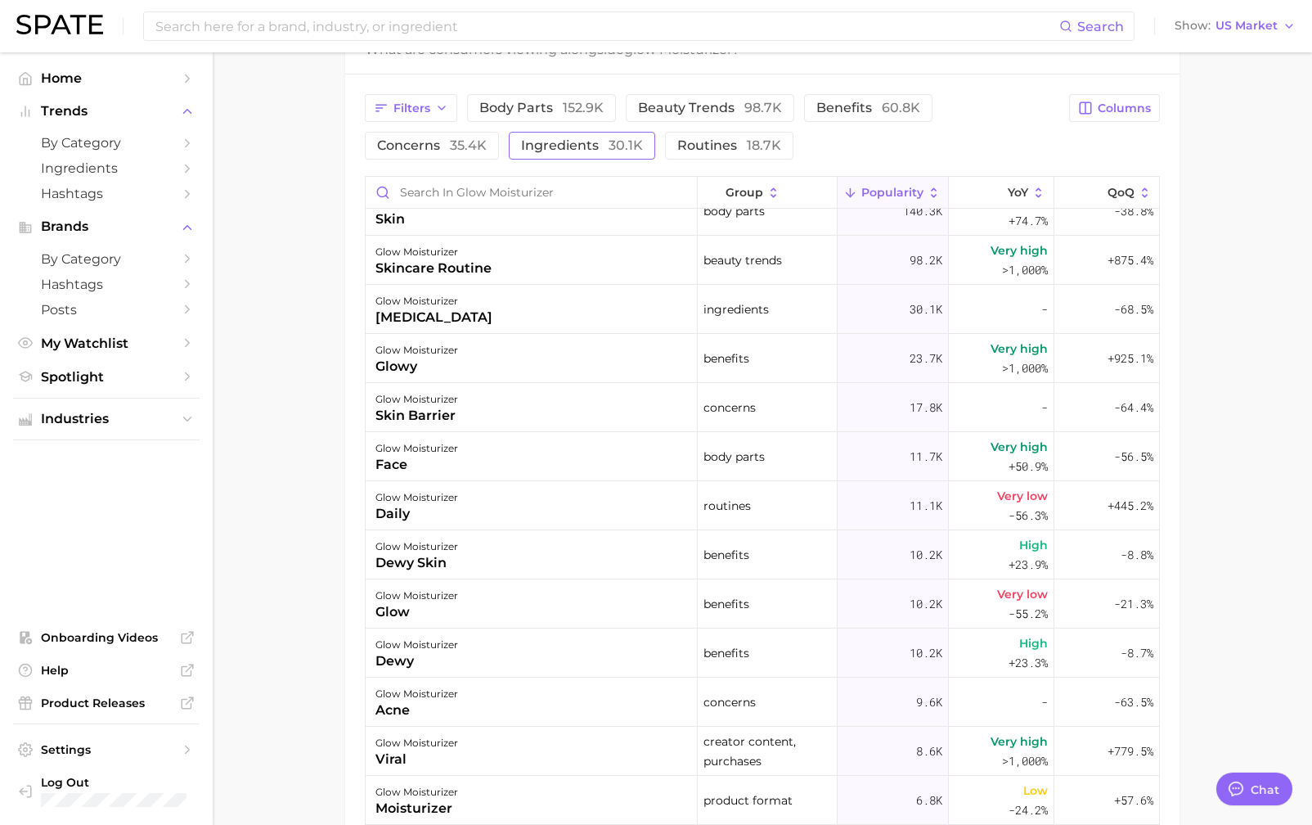
scroll to position [0, 0]
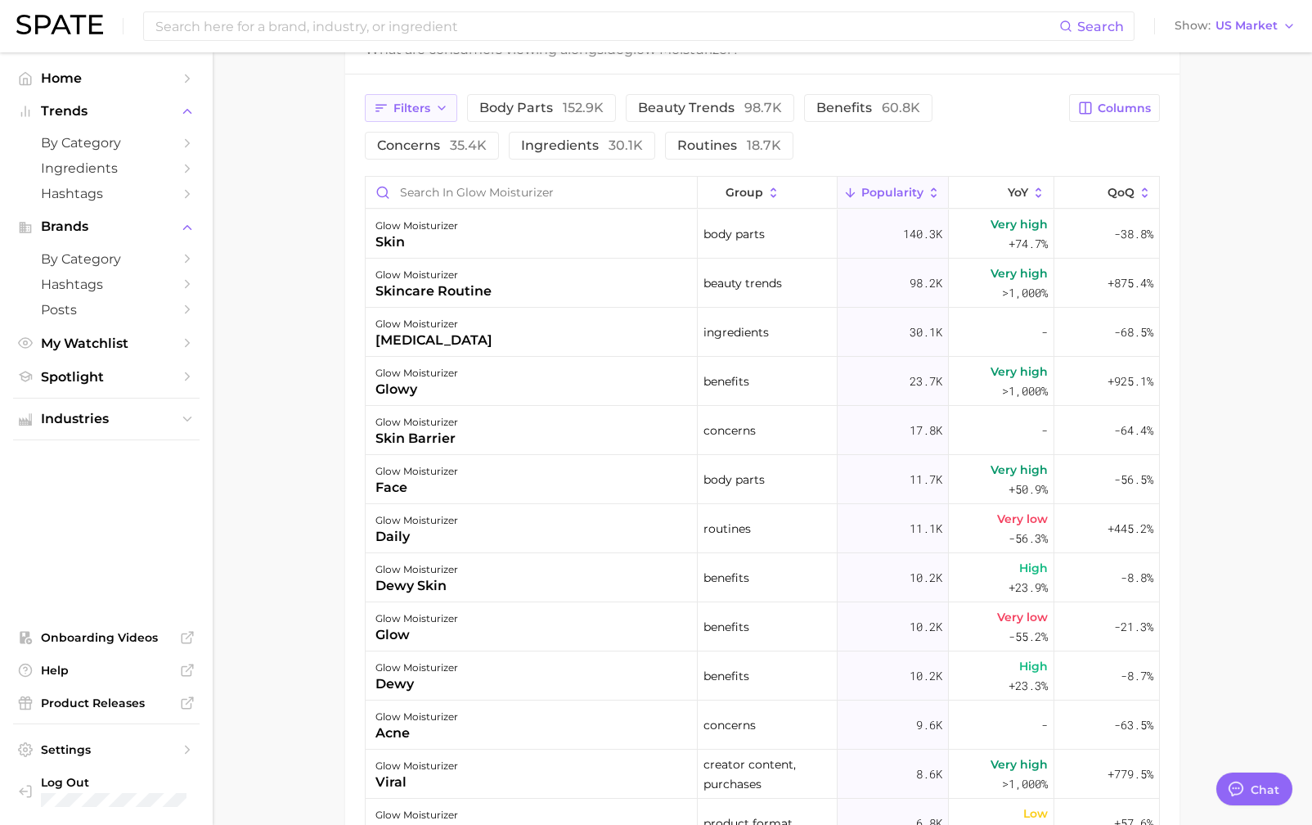
click at [448, 103] on button "Filters" at bounding box center [411, 108] width 92 height 28
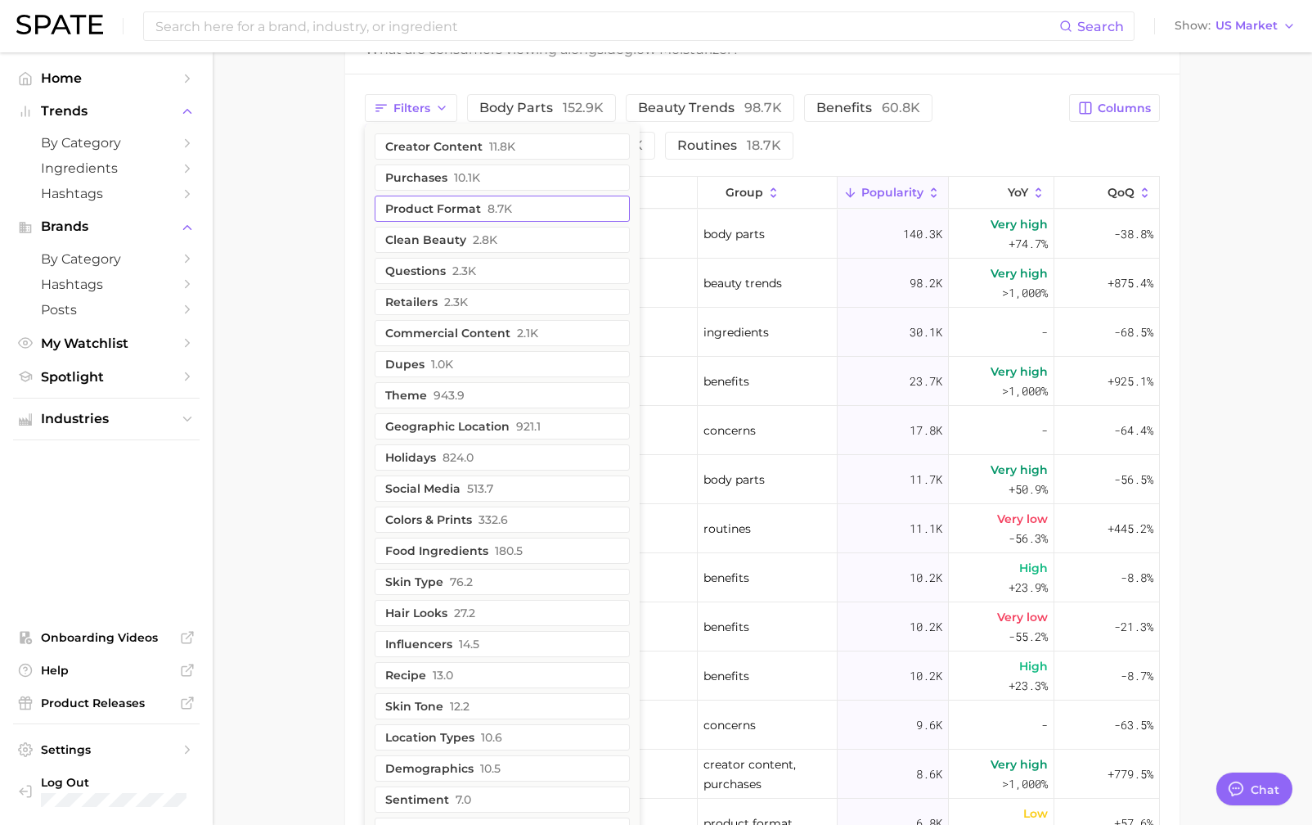
click at [522, 205] on button "product format 8.7k" at bounding box center [502, 209] width 255 height 26
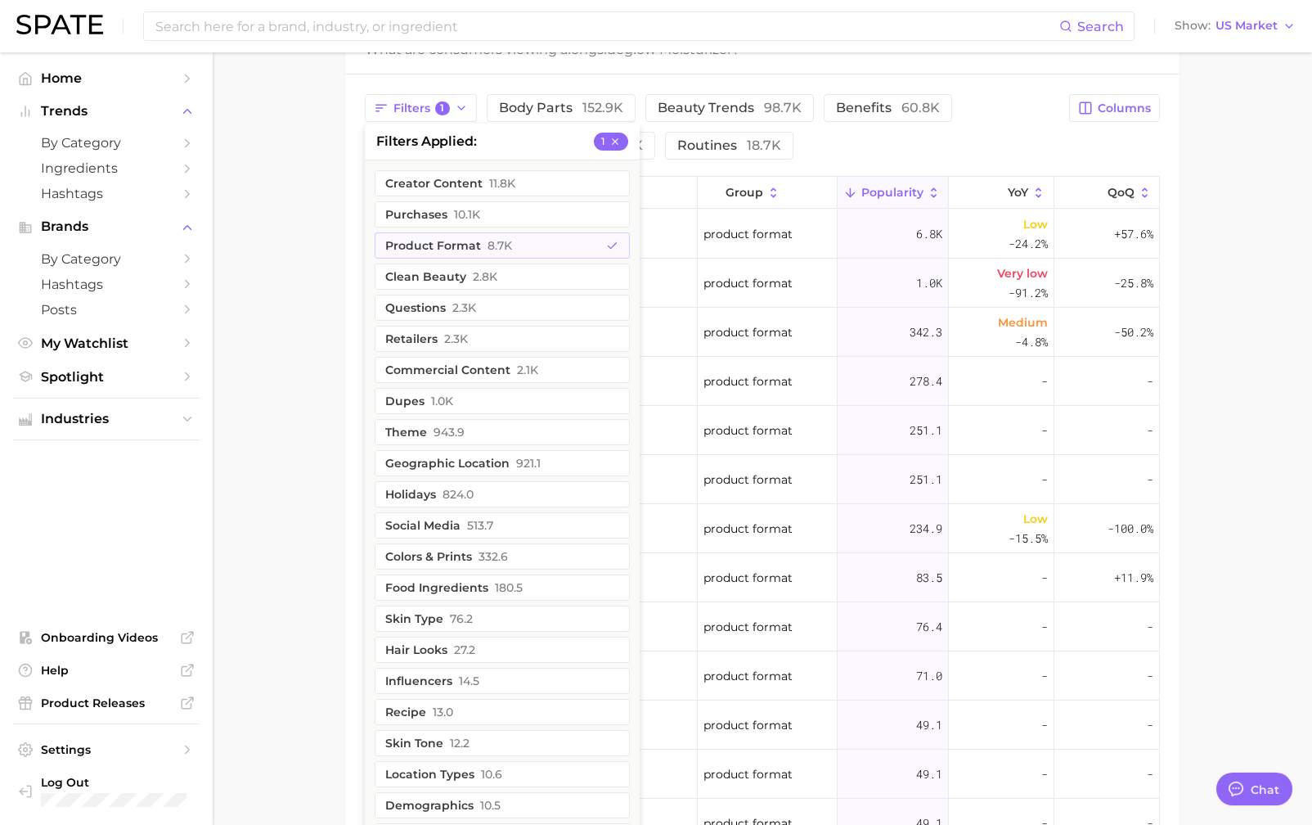
click at [268, 385] on main "1. skincare 2. face products 3. moisturizer products 4. glow moisturizer Overvi…" at bounding box center [763, 154] width 1100 height 1896
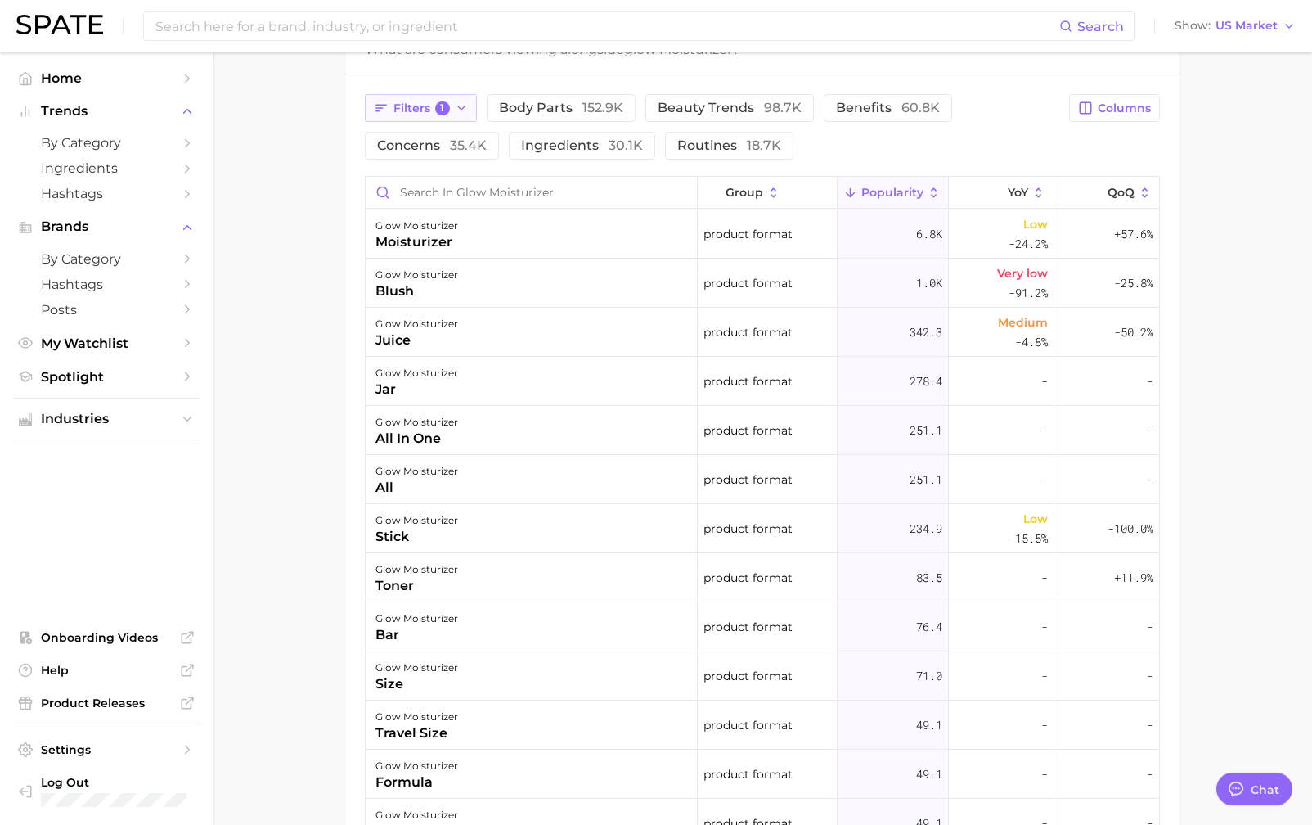
click at [456, 106] on icon "button" at bounding box center [461, 107] width 13 height 13
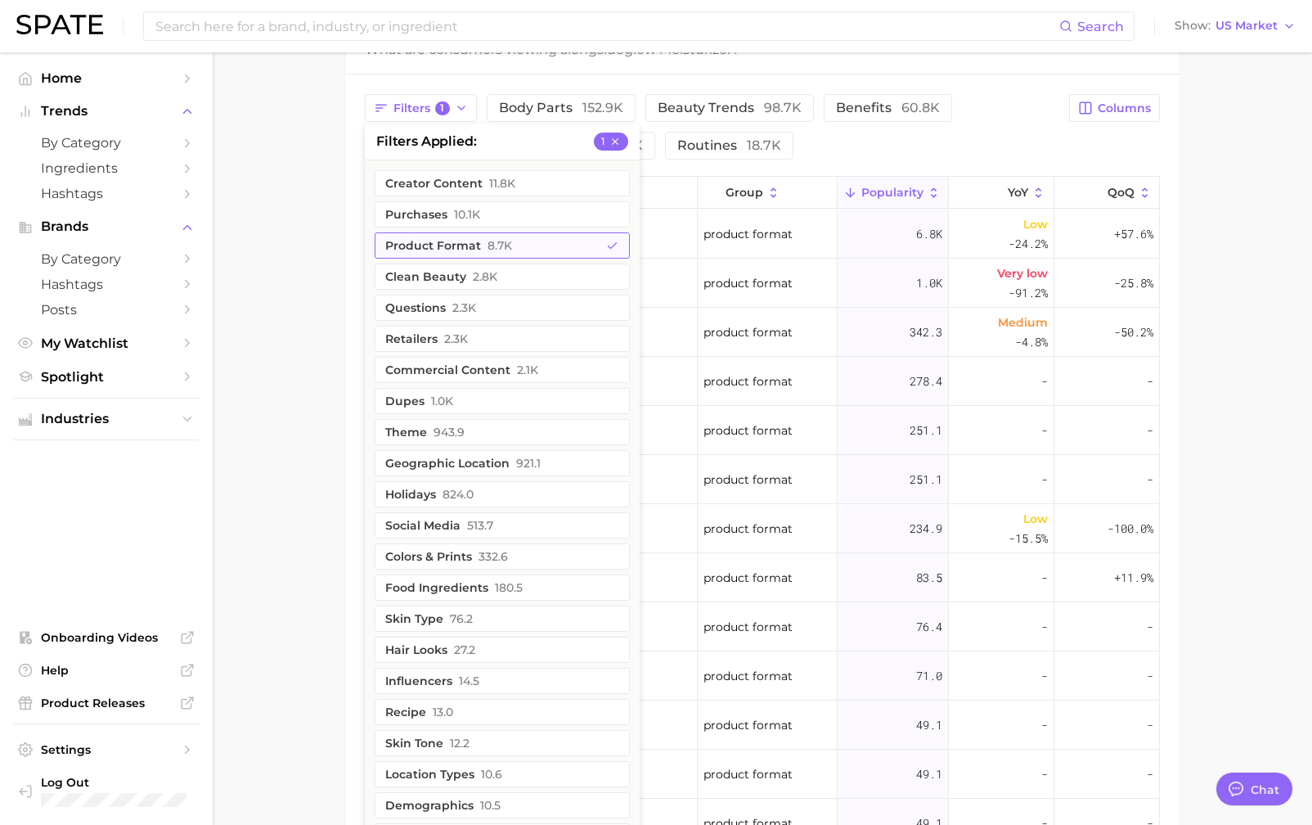
click at [479, 250] on button "product format 8.7k" at bounding box center [502, 245] width 255 height 26
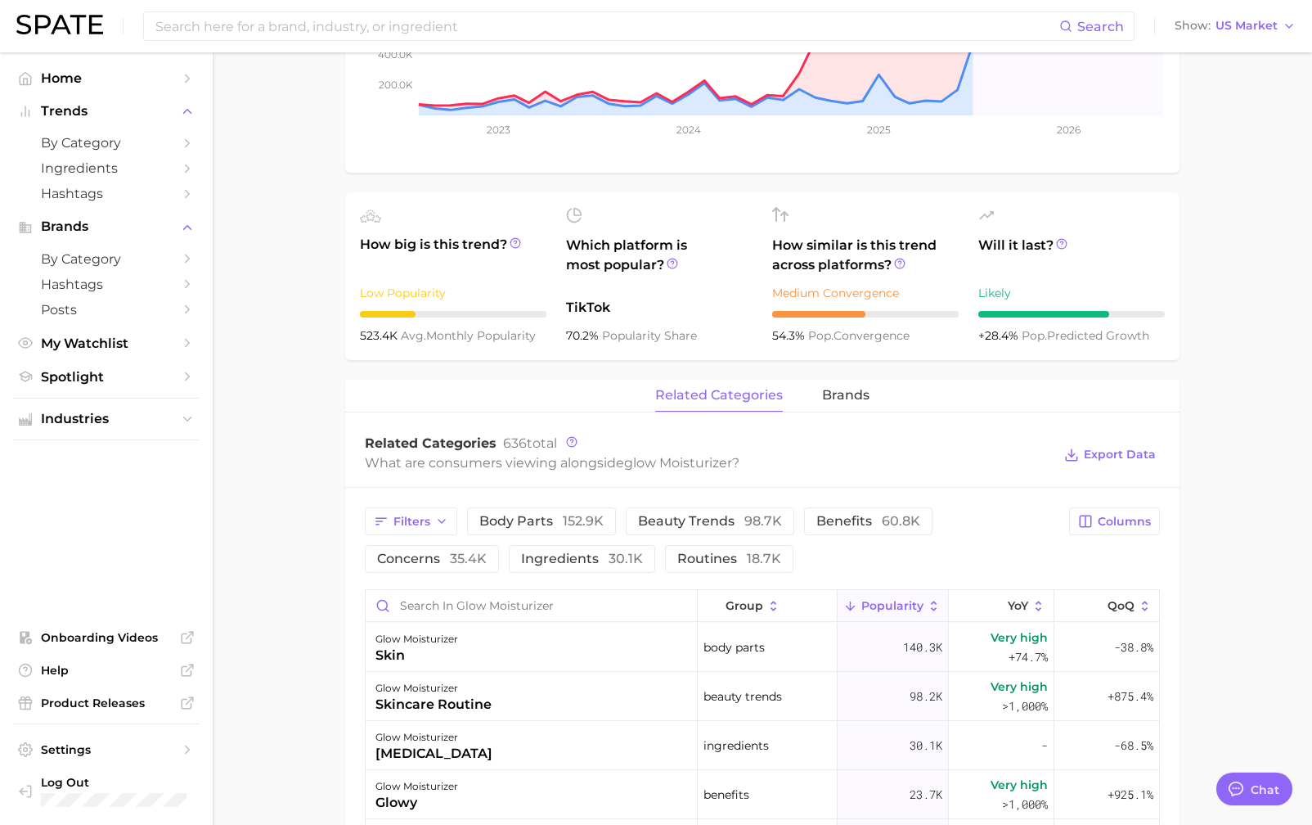
scroll to position [565, 0]
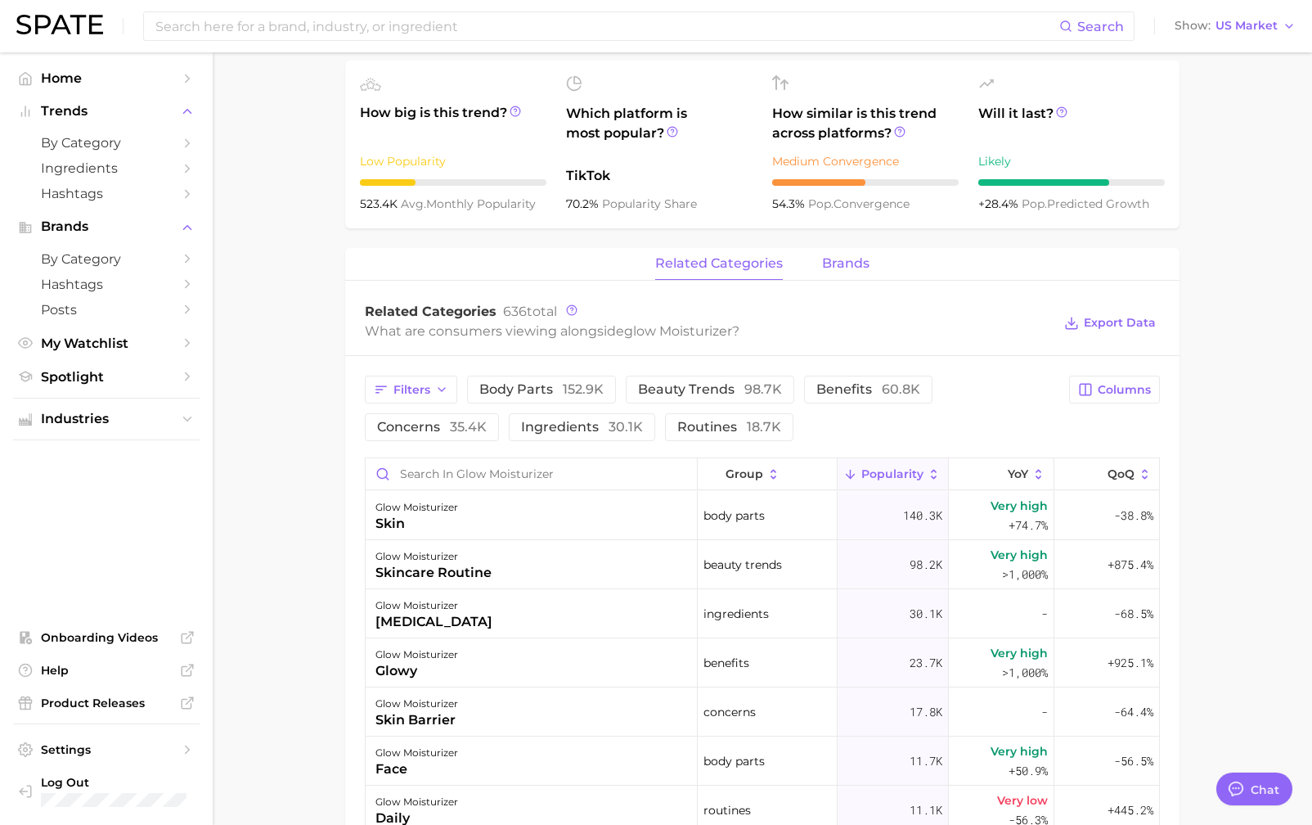
click at [844, 266] on span "brands" at bounding box center [845, 263] width 47 height 15
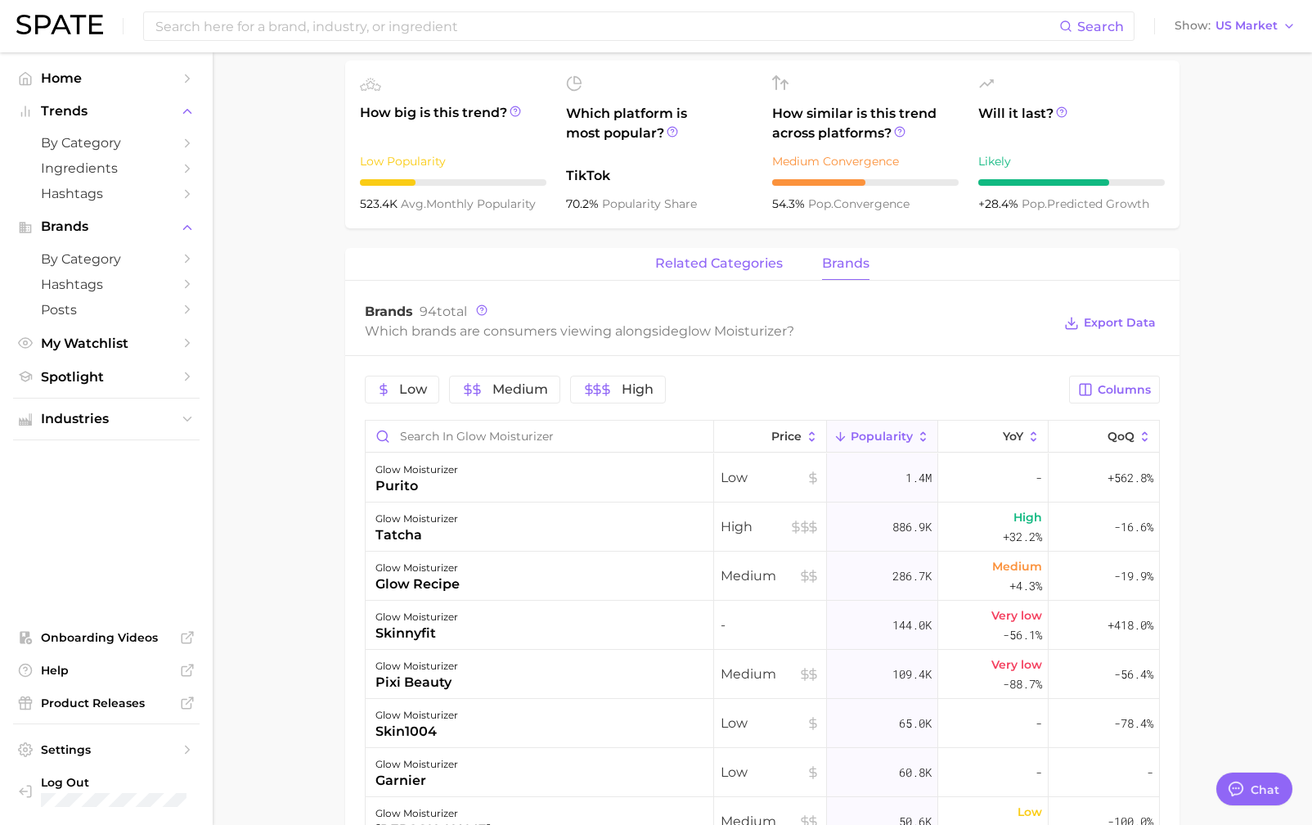
click at [726, 269] on span "related categories" at bounding box center [719, 263] width 128 height 15
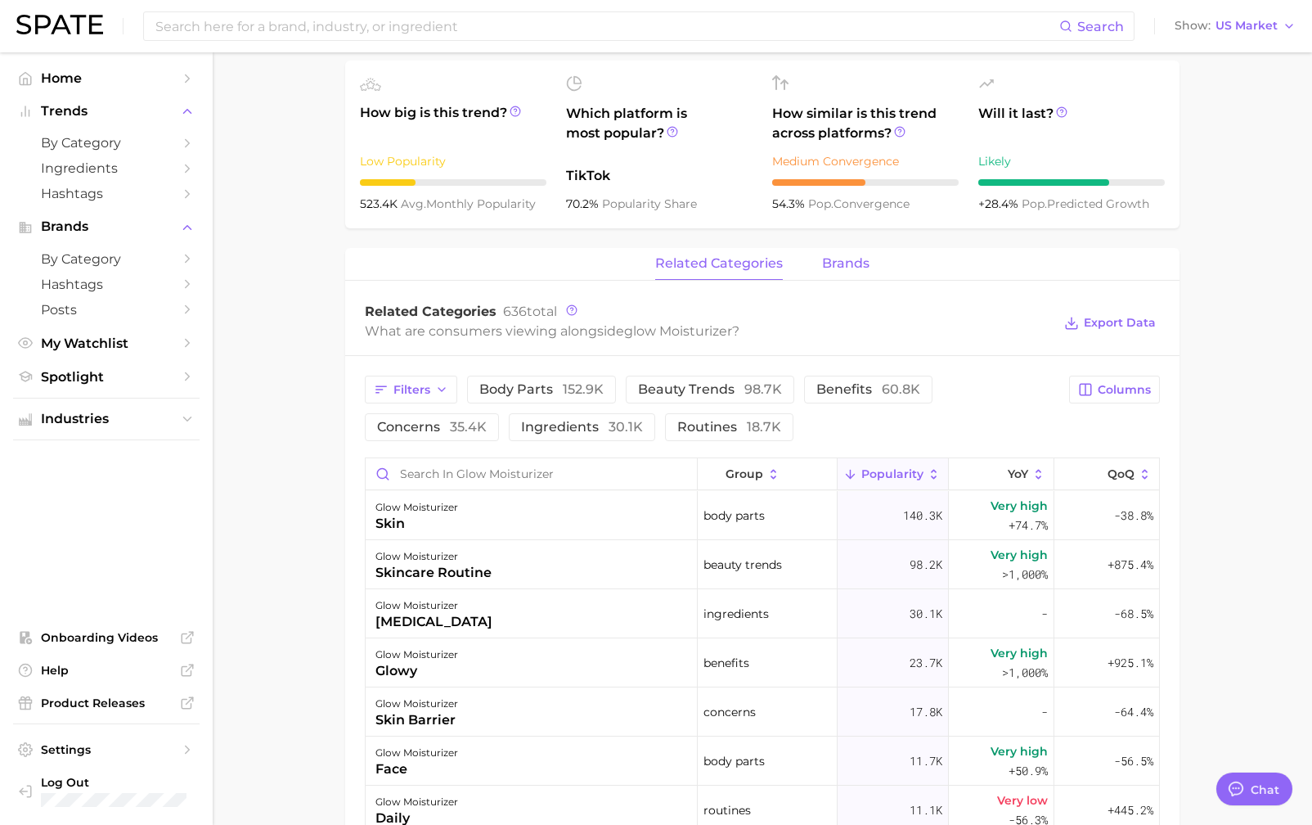
click at [826, 267] on span "brands" at bounding box center [845, 263] width 47 height 15
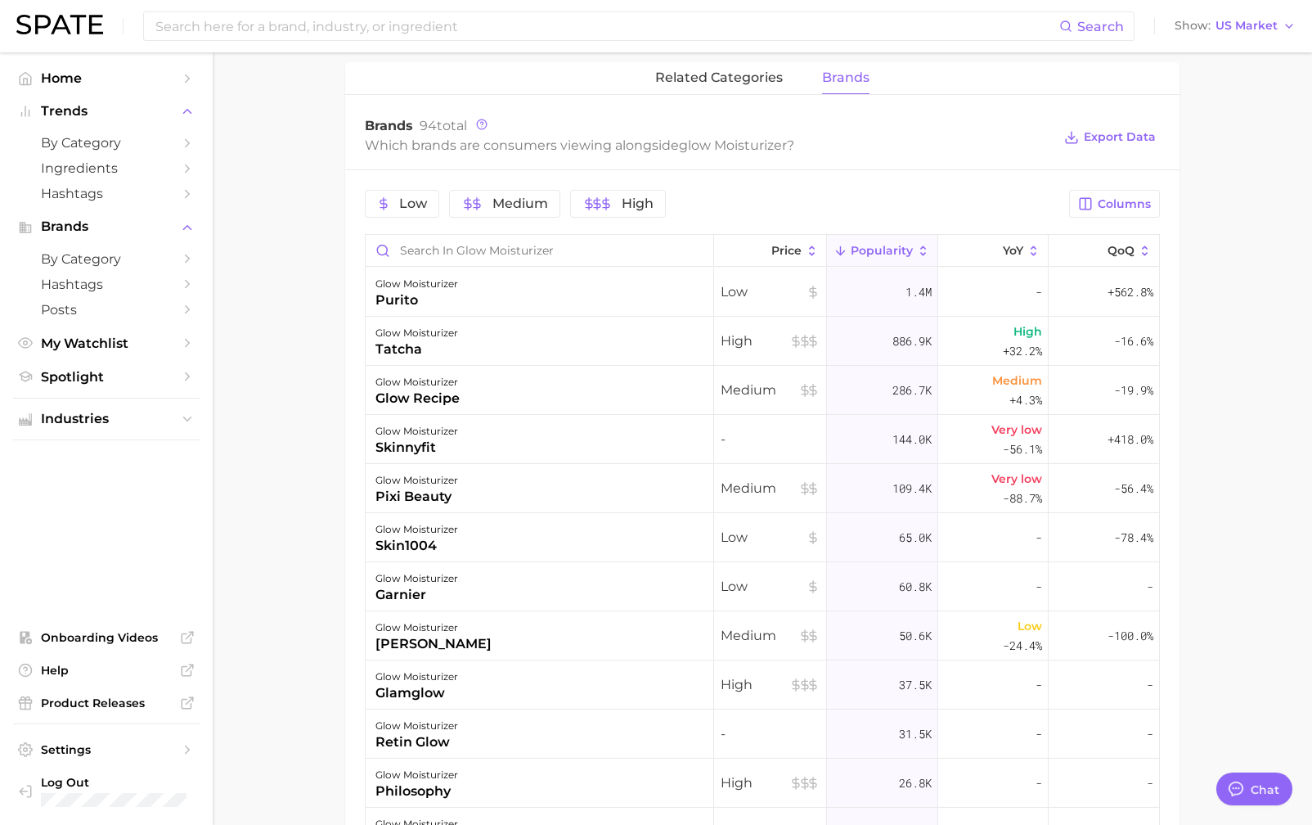
scroll to position [759, 0]
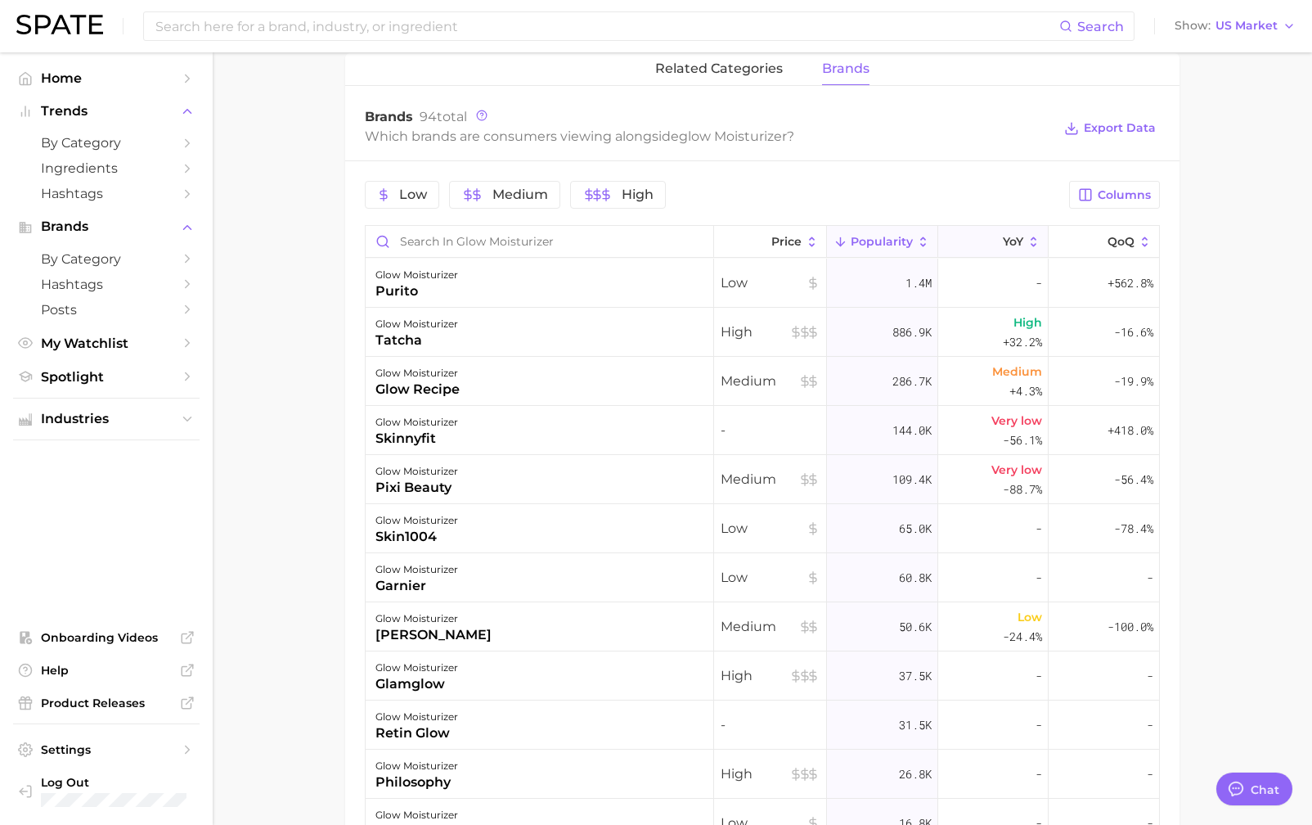
click at [1033, 241] on icon at bounding box center [1034, 242] width 15 height 15
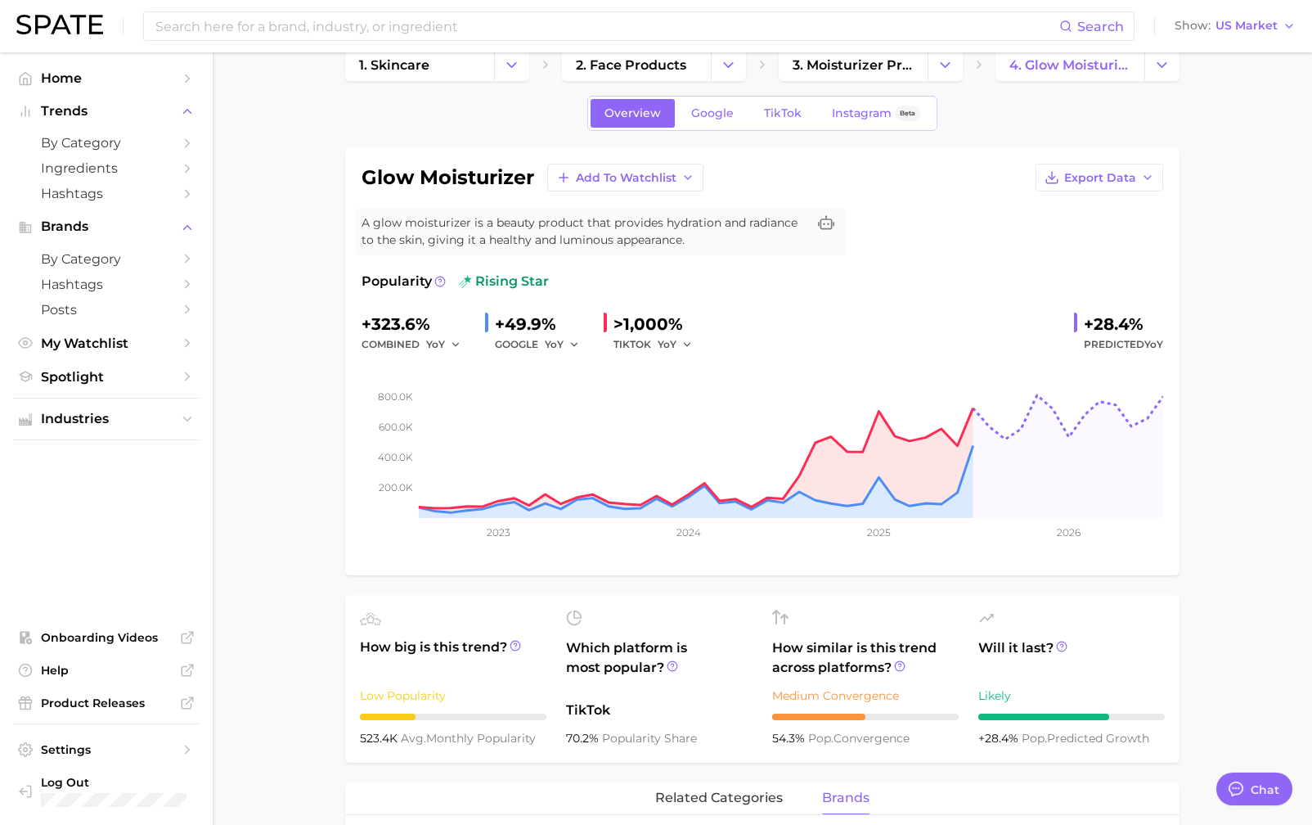
scroll to position [0, 0]
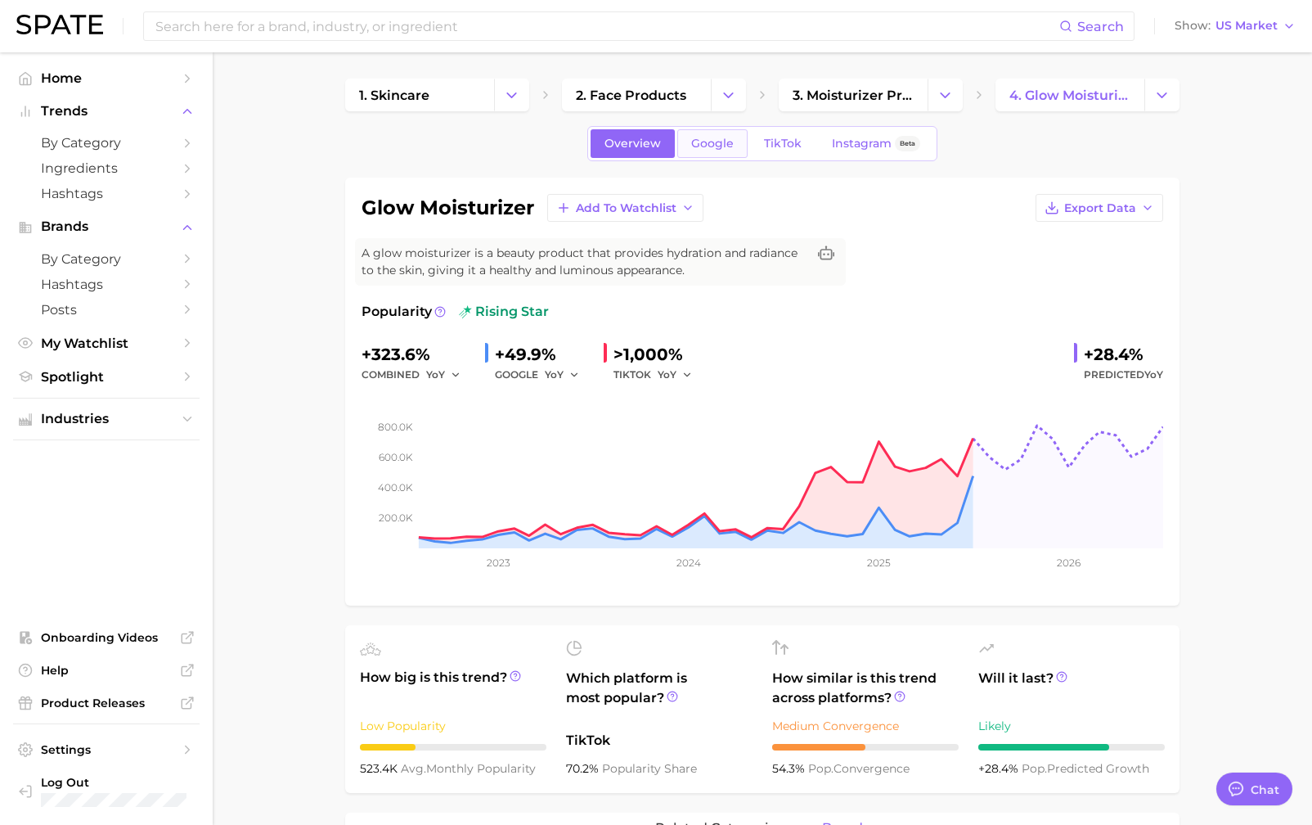
click at [734, 139] on link "Google" at bounding box center [712, 143] width 70 height 29
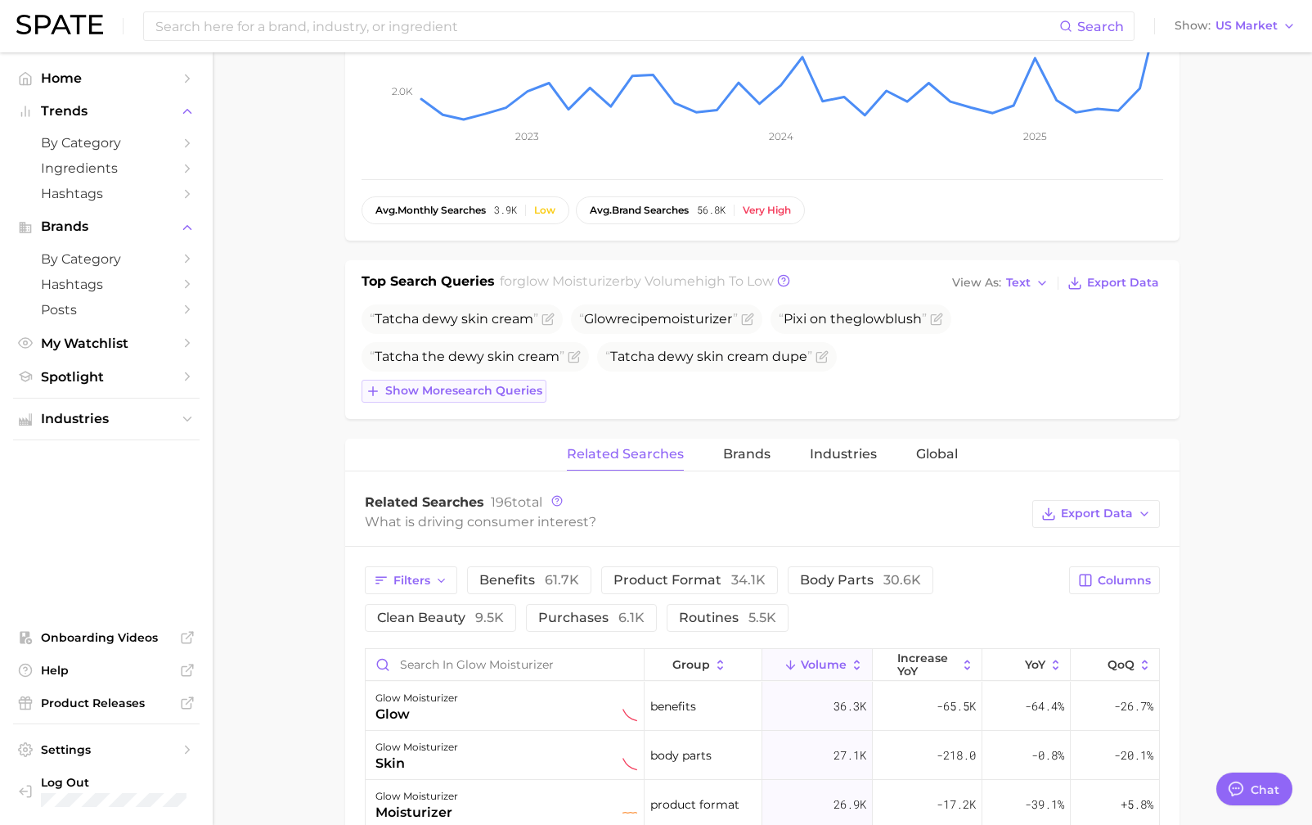
scroll to position [455, 0]
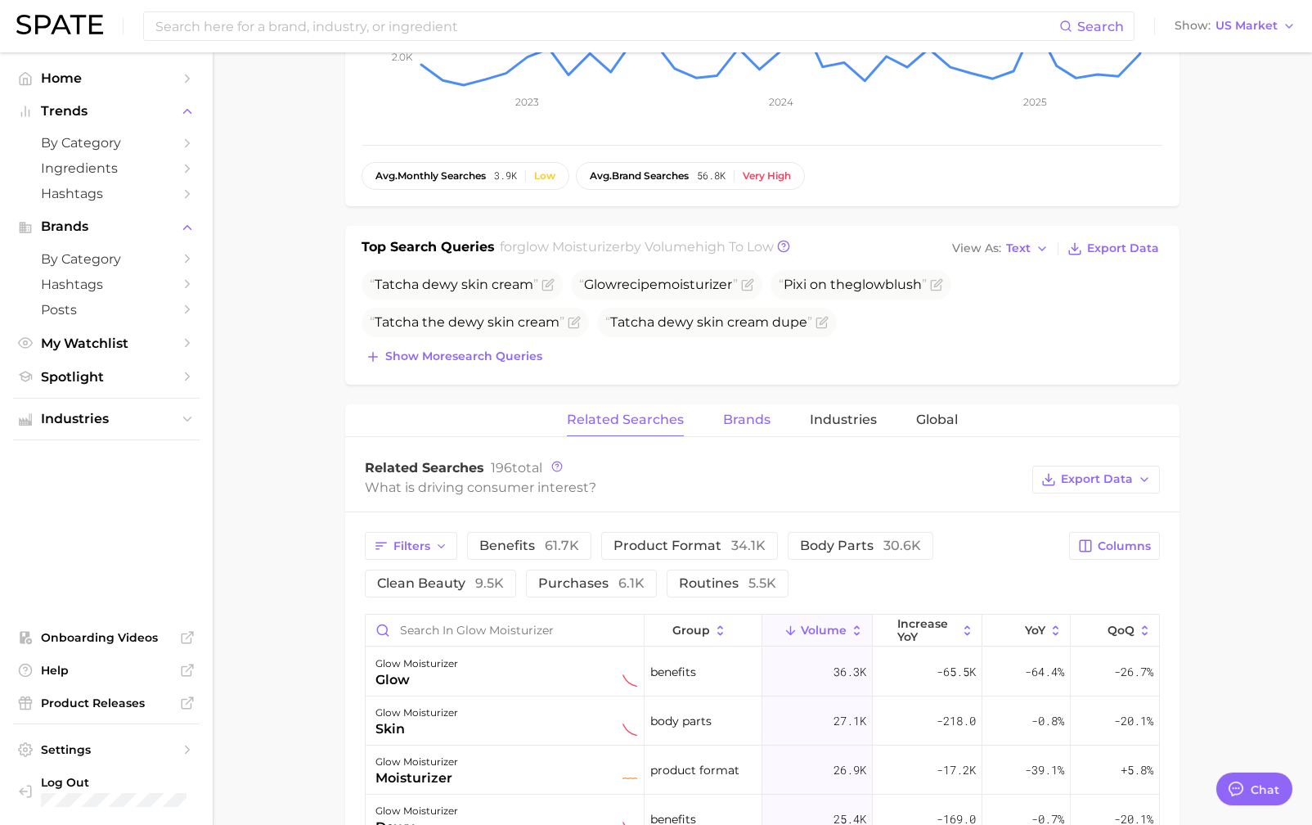
click at [754, 408] on button "Brands" at bounding box center [746, 420] width 47 height 32
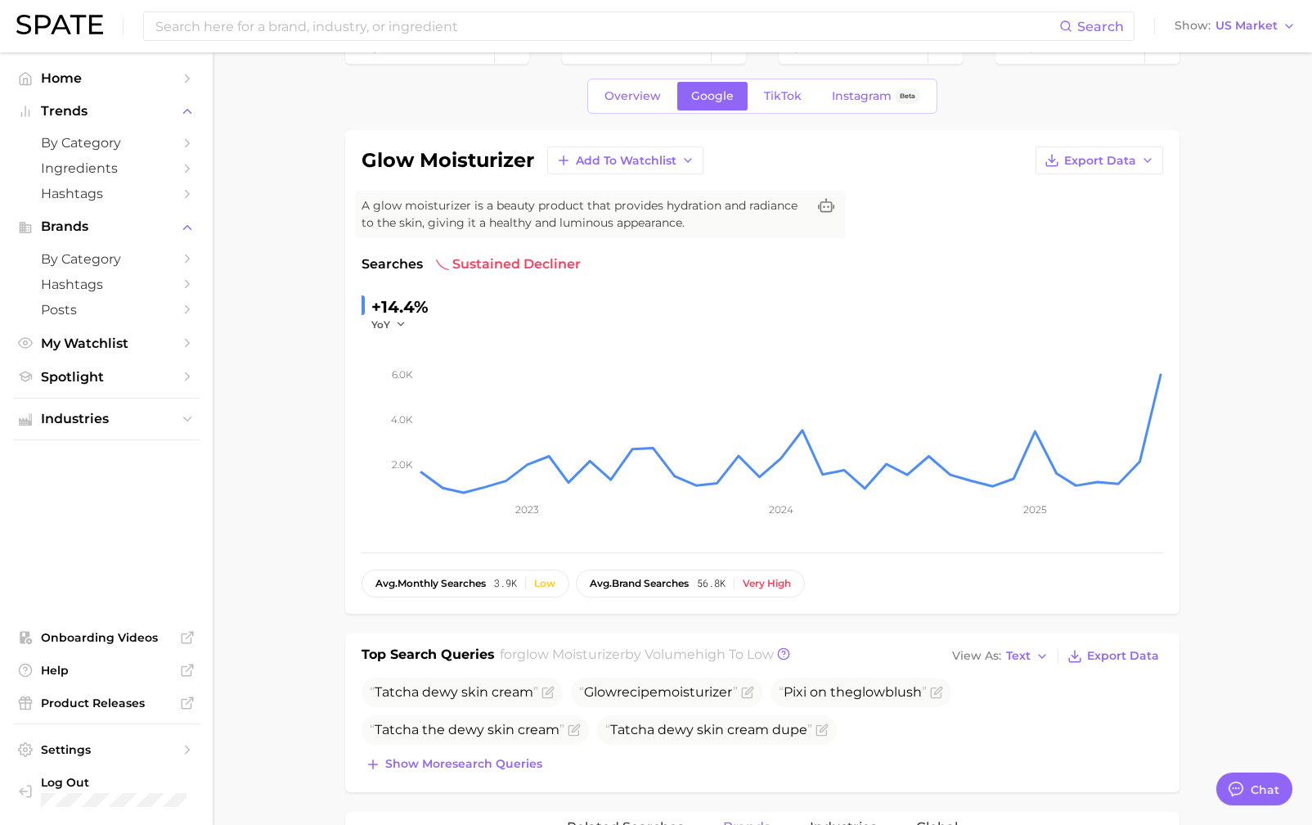
scroll to position [43, 0]
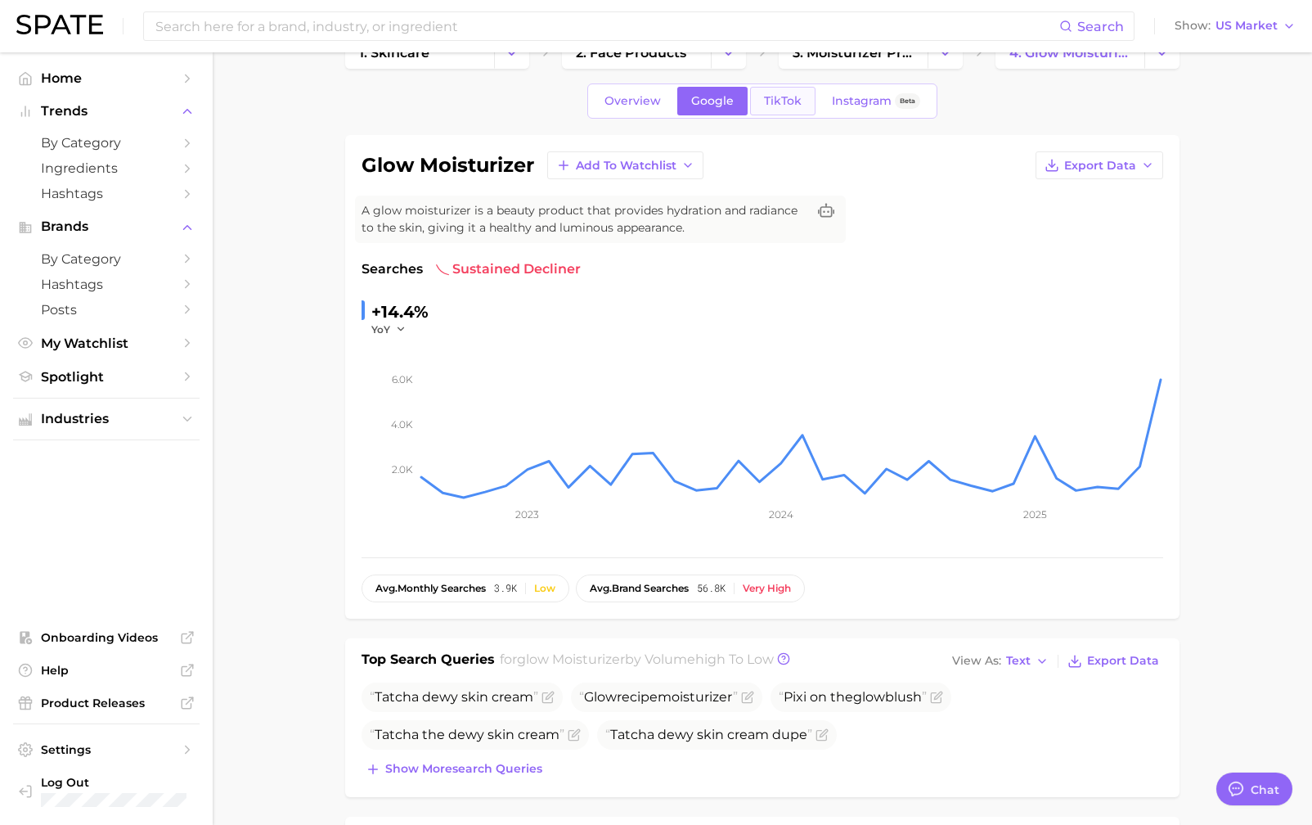
click at [790, 98] on span "TikTok" at bounding box center [783, 101] width 38 height 14
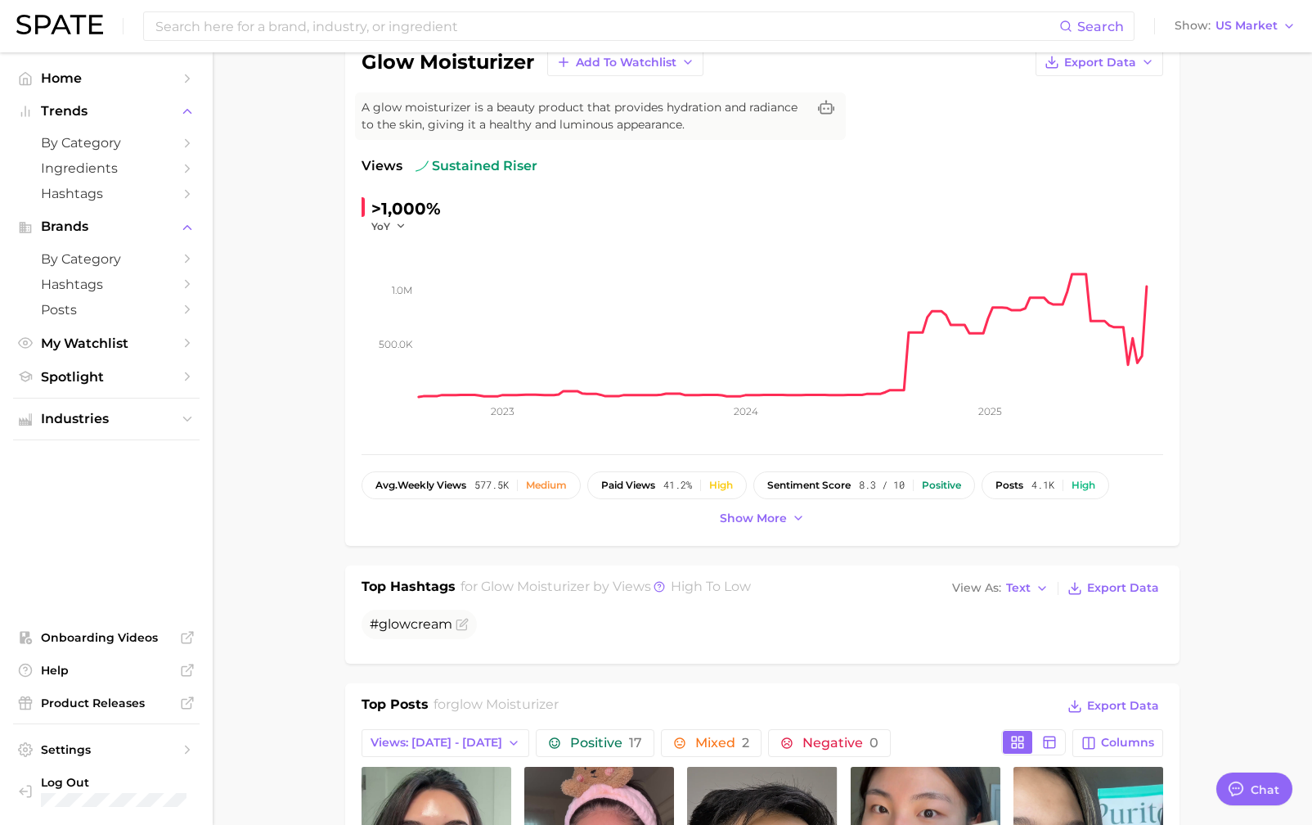
scroll to position [147, 0]
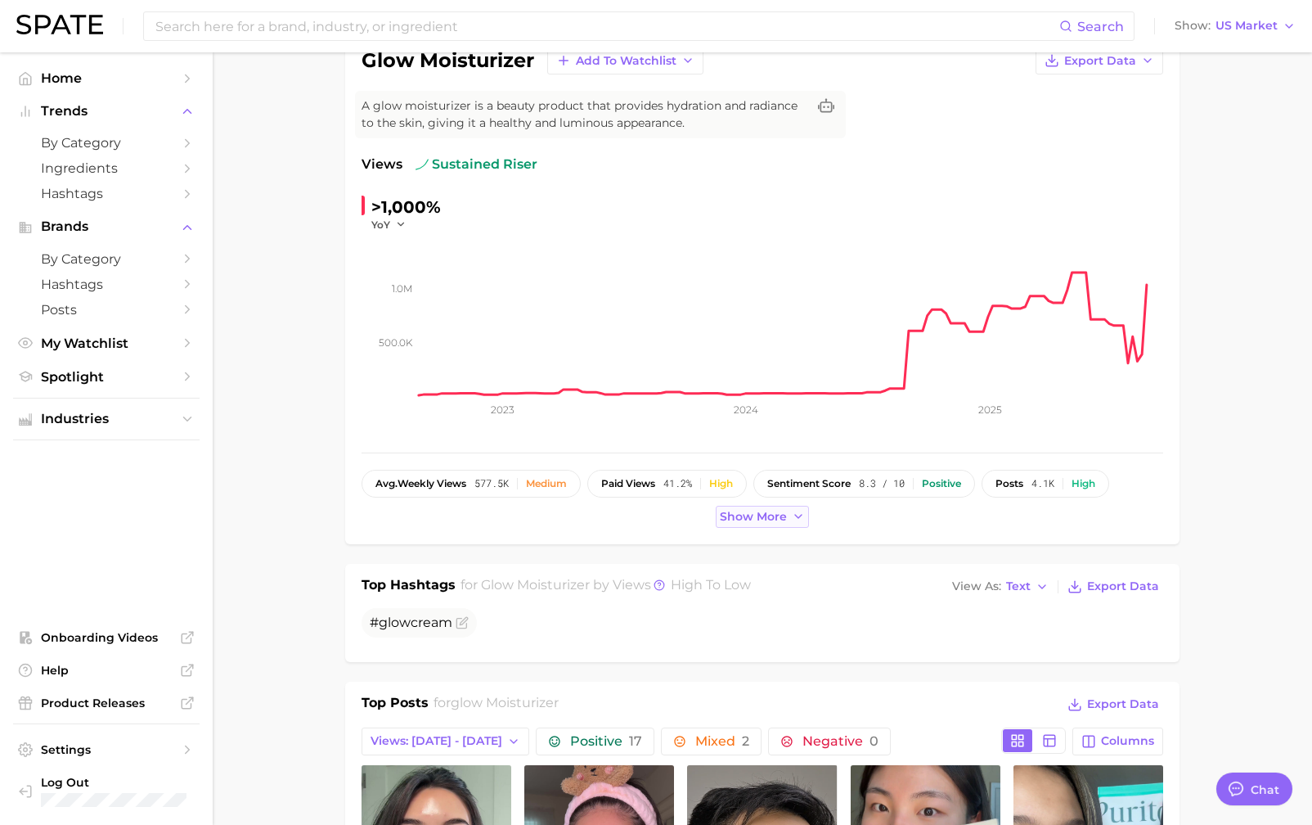
click at [749, 506] on button "Show more" at bounding box center [762, 517] width 93 height 22
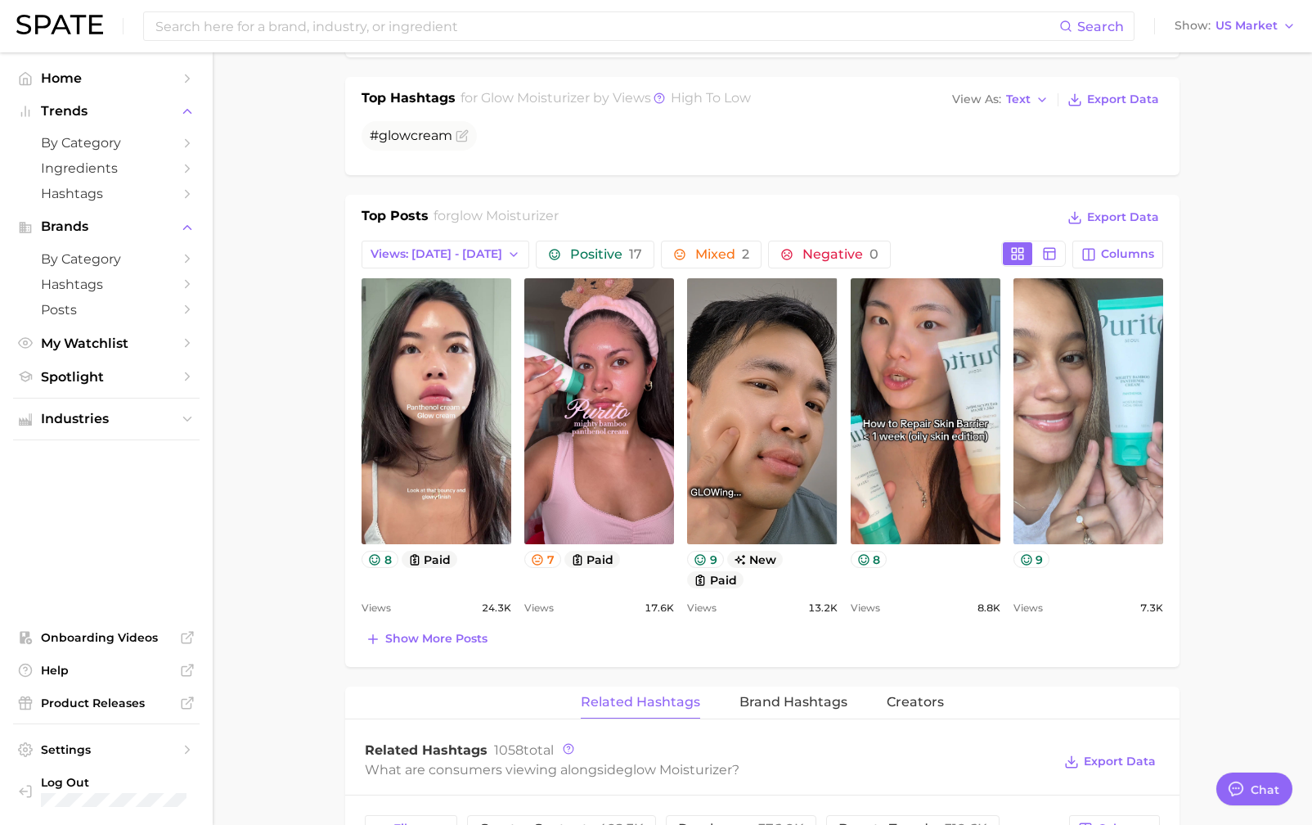
scroll to position [673, 0]
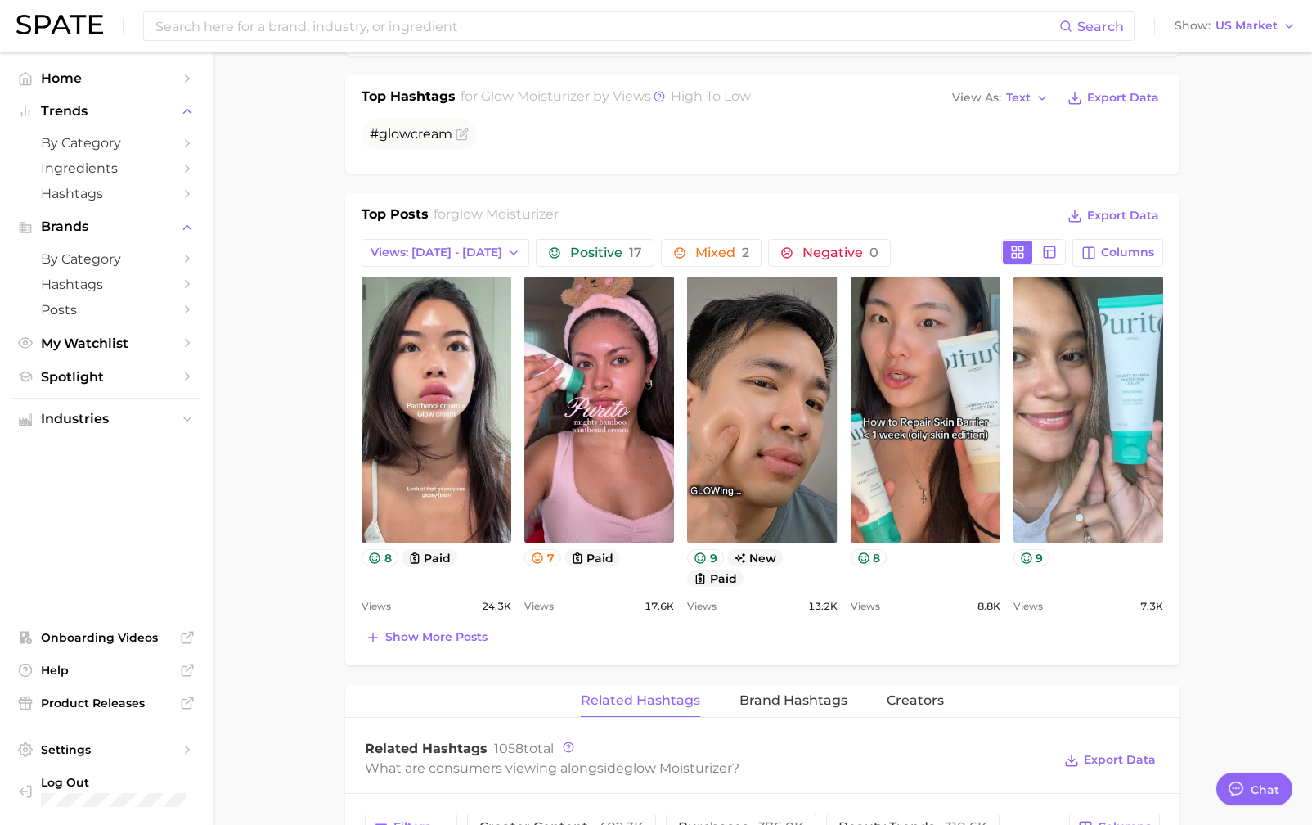
click at [457, 649] on div "Top Posts for glow moisturizer Export Data Views: [DATE] - [DATE] Positive 17 M…" at bounding box center [762, 429] width 835 height 472
click at [457, 635] on span "Show more posts" at bounding box center [436, 637] width 102 height 14
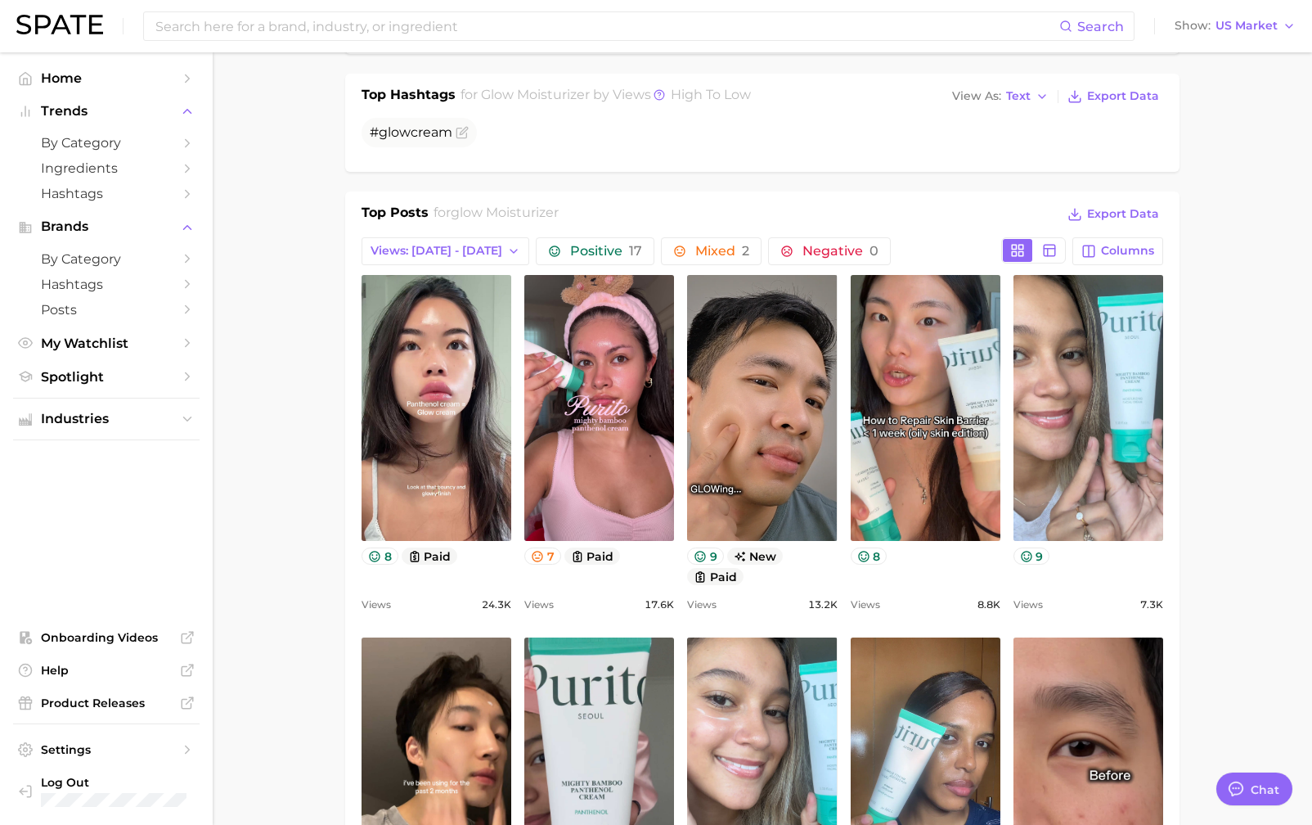
scroll to position [708, 0]
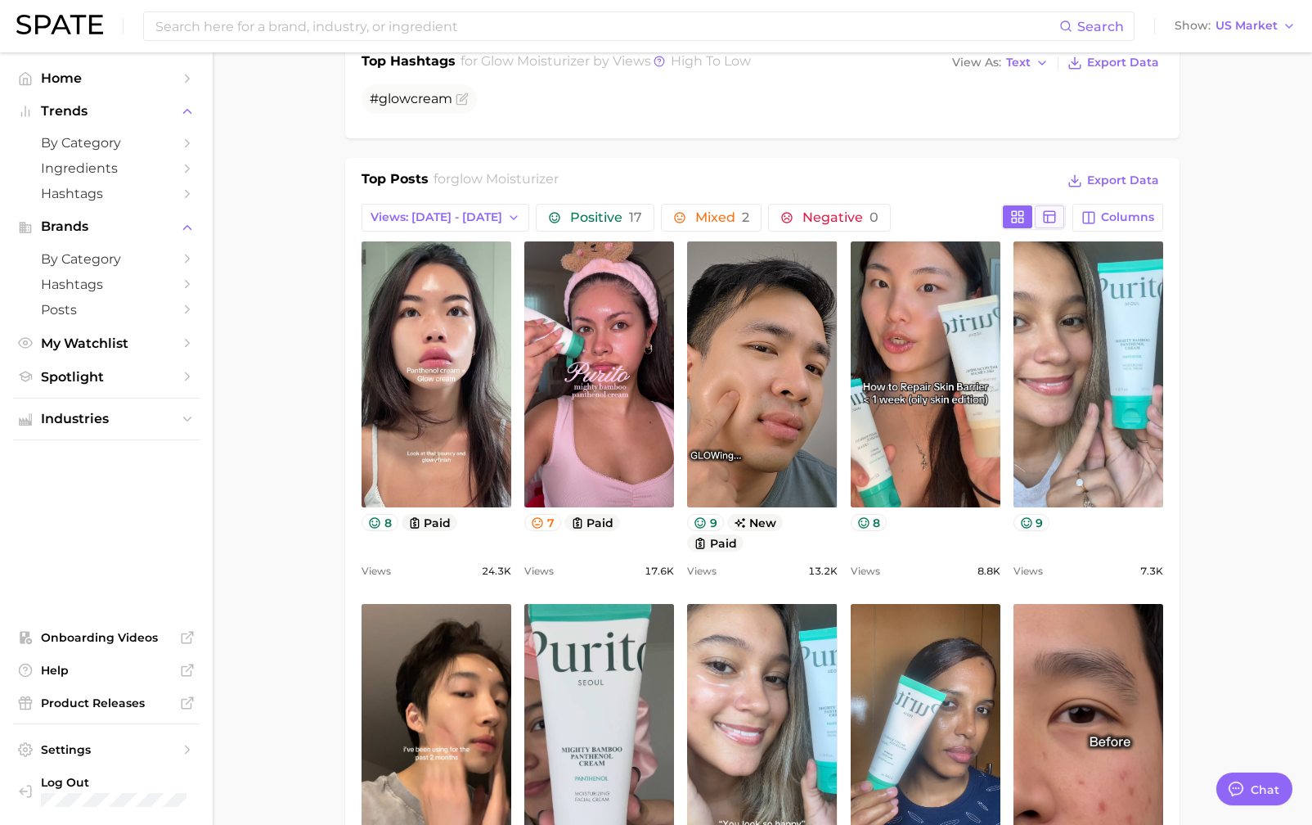
click at [1048, 212] on icon at bounding box center [1049, 216] width 15 height 15
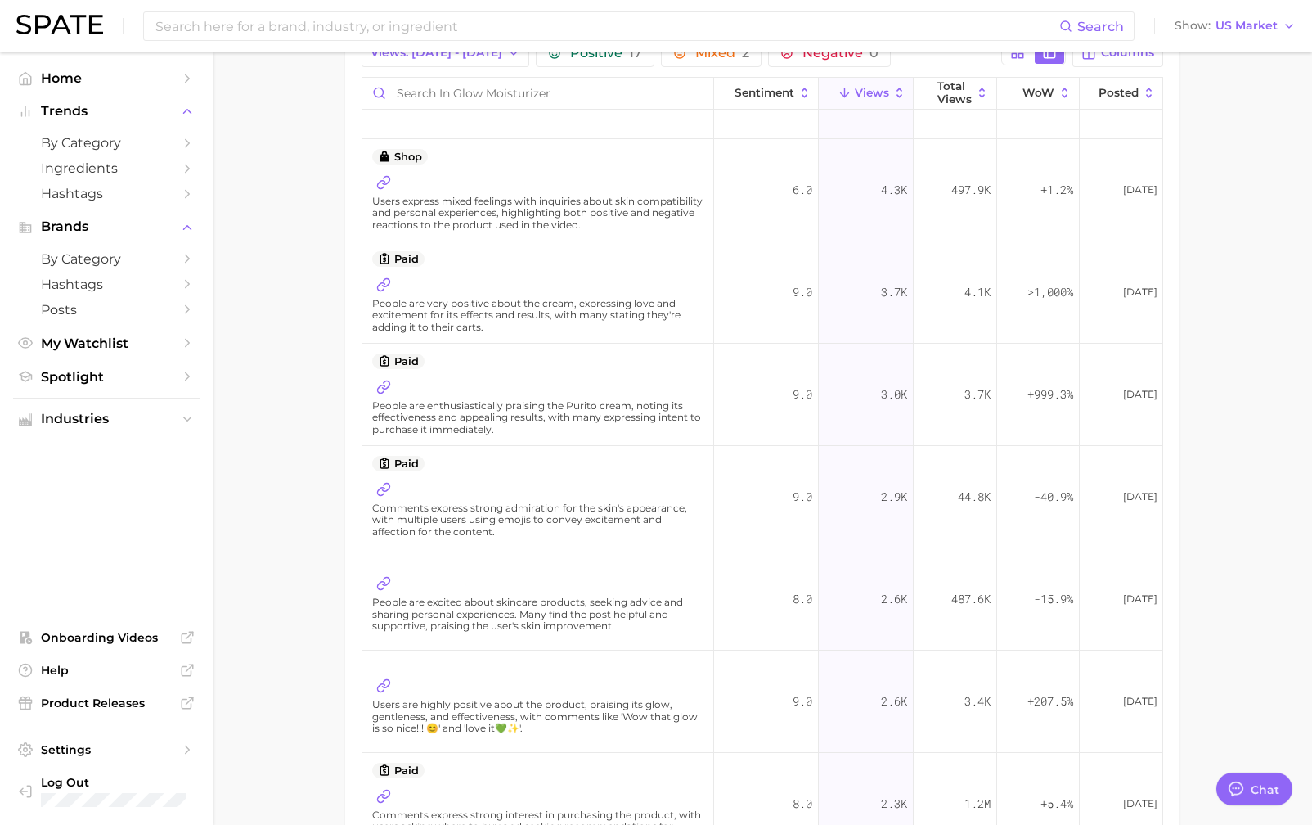
scroll to position [1074, 0]
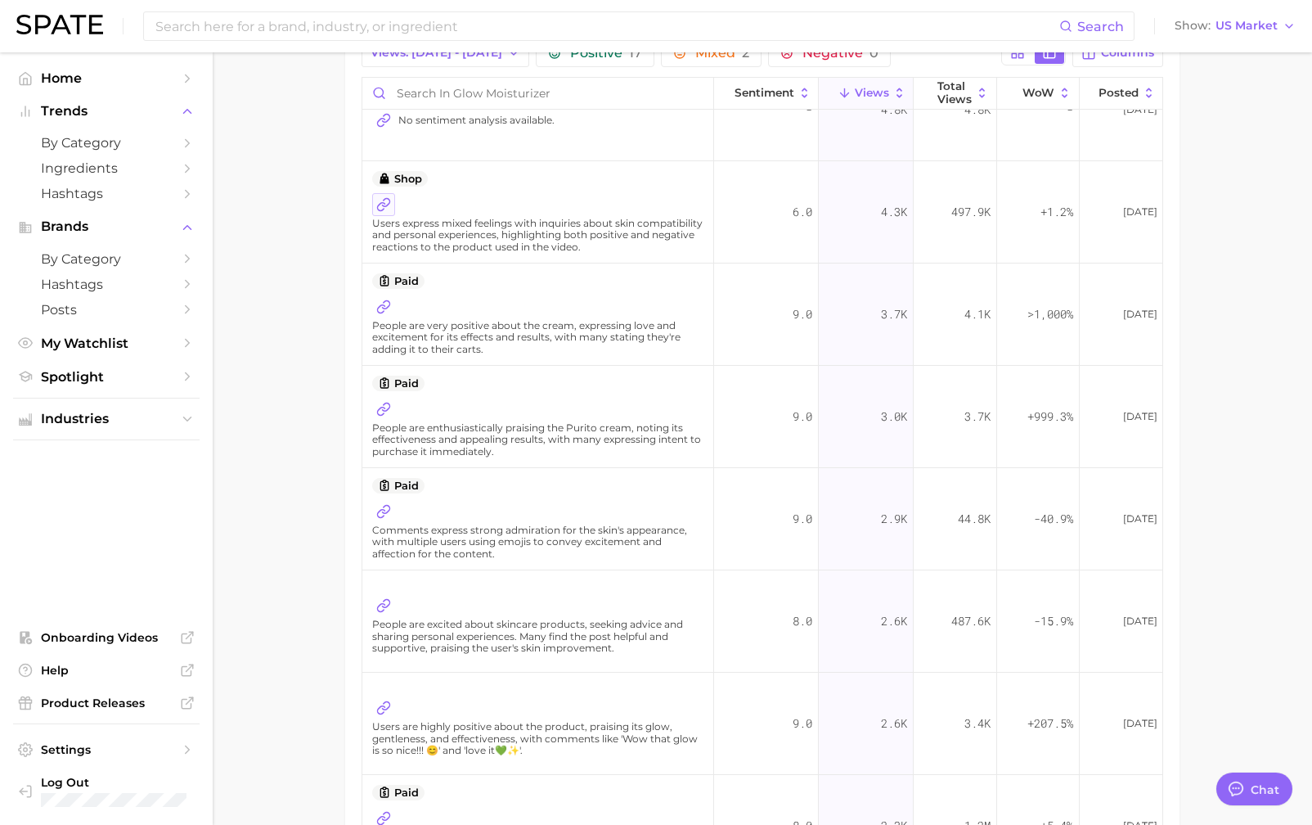
click at [375, 200] on link at bounding box center [383, 204] width 23 height 23
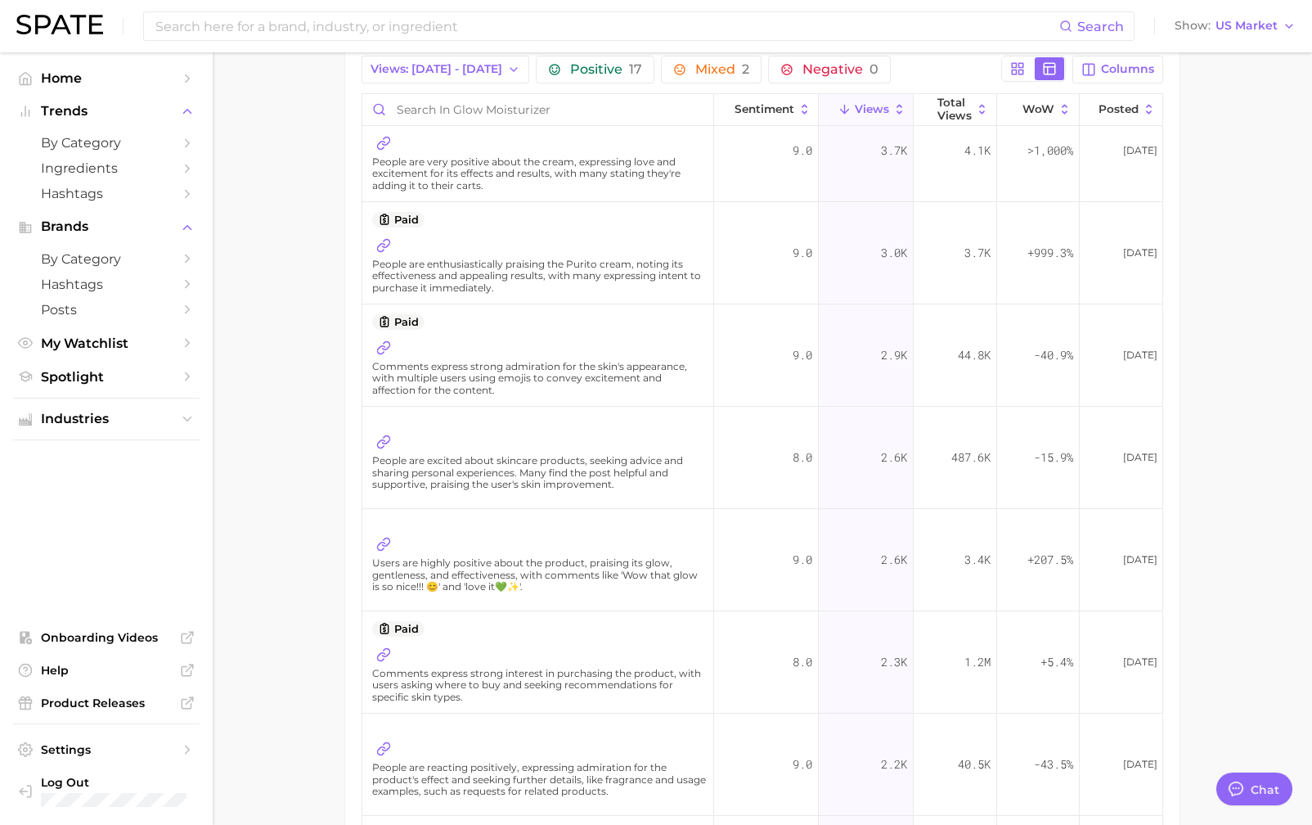
scroll to position [848, 0]
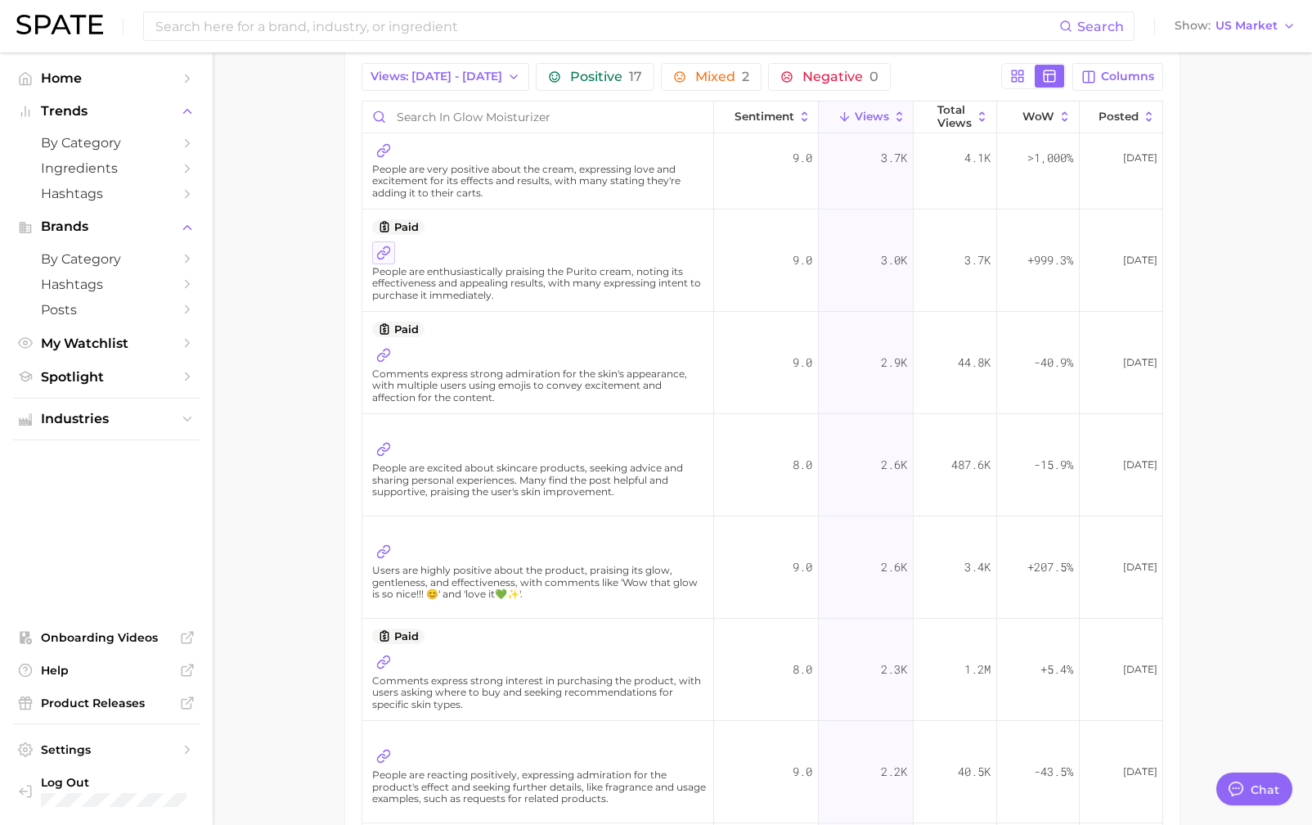
click at [387, 246] on icon at bounding box center [383, 252] width 15 height 15
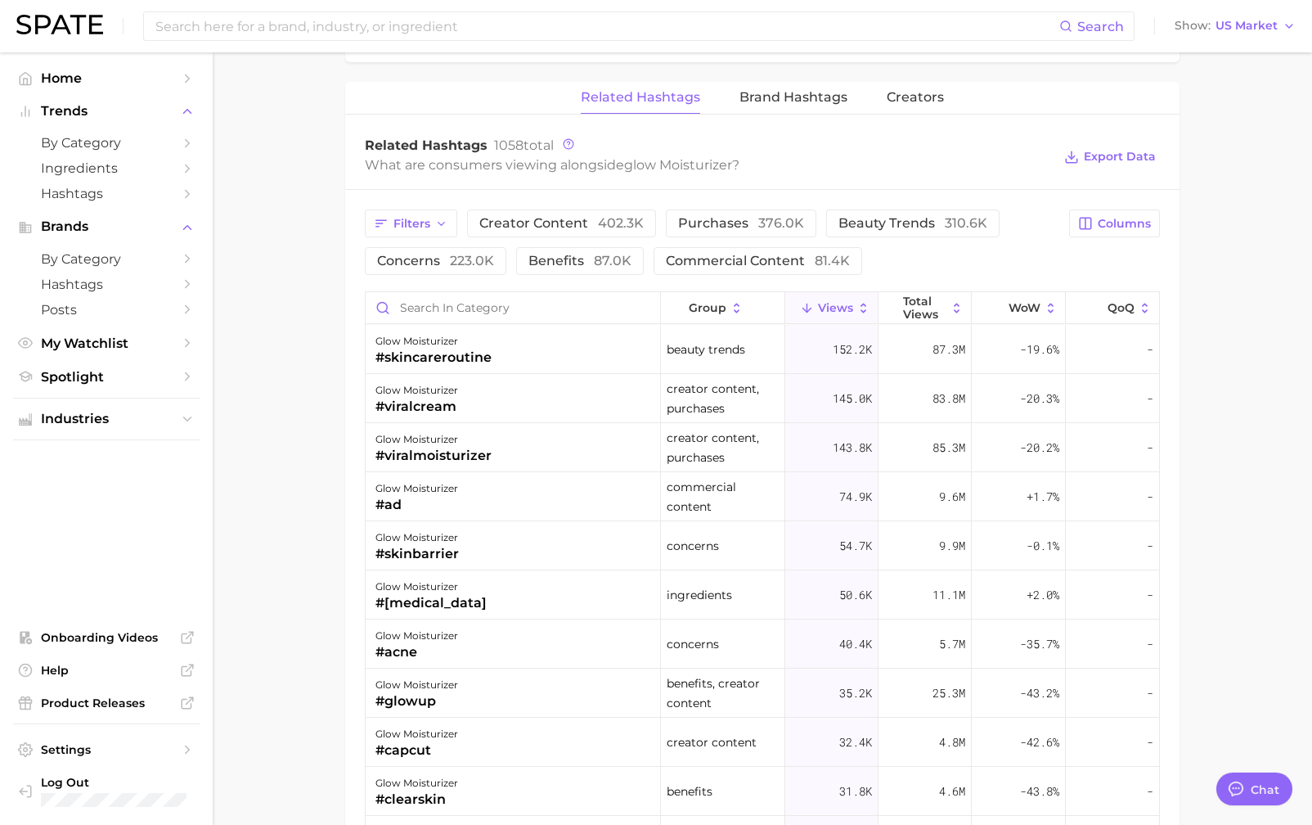
scroll to position [1732, 0]
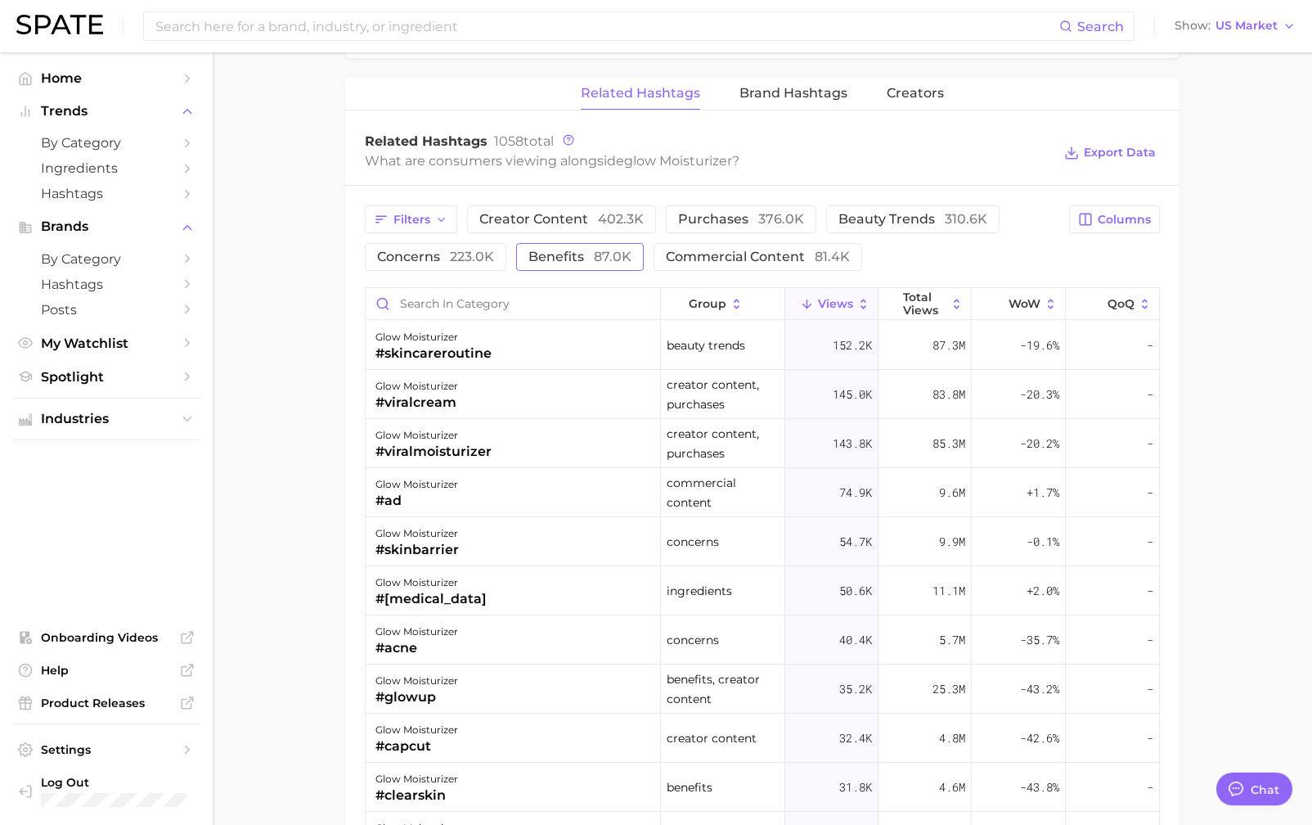
click at [582, 250] on span "benefits 87.0k" at bounding box center [580, 256] width 103 height 13
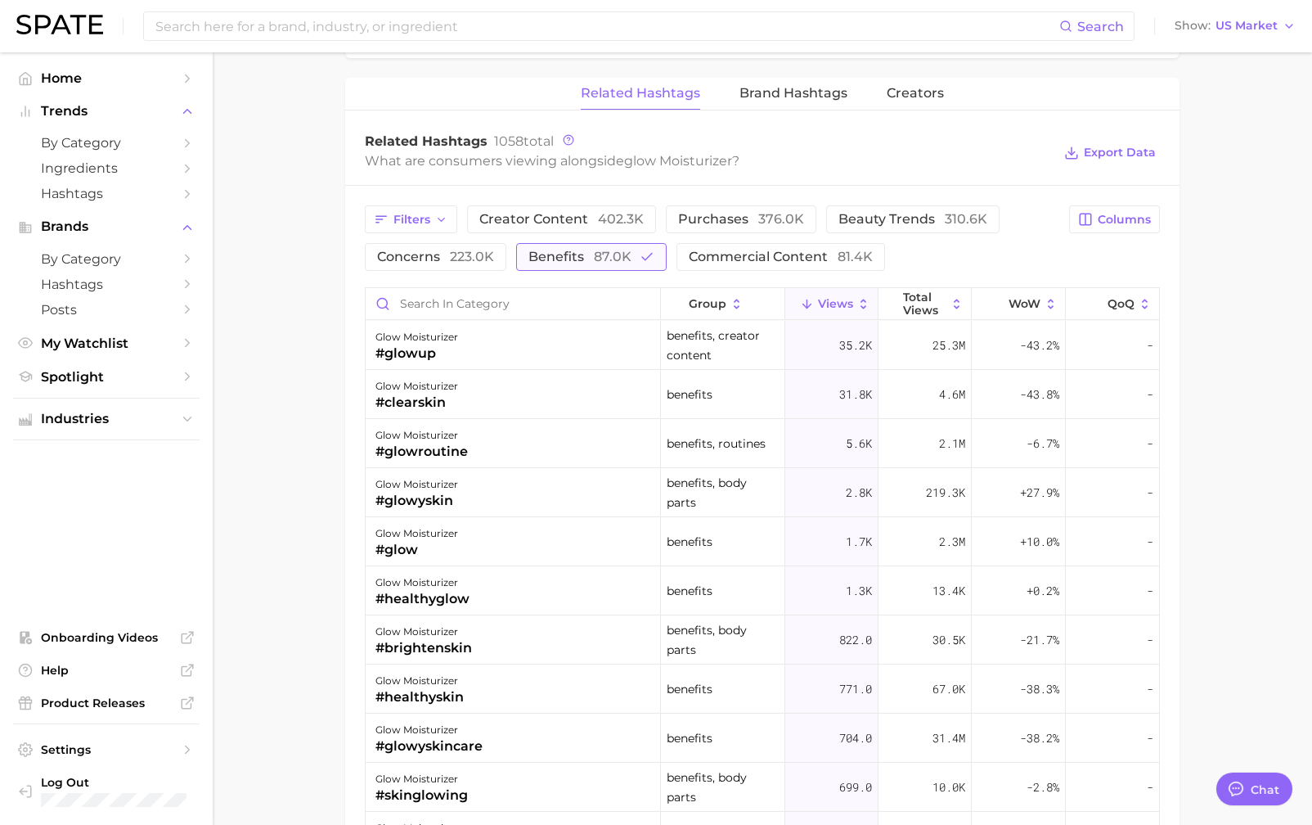
click at [545, 254] on span "benefits 87.0k" at bounding box center [580, 256] width 103 height 13
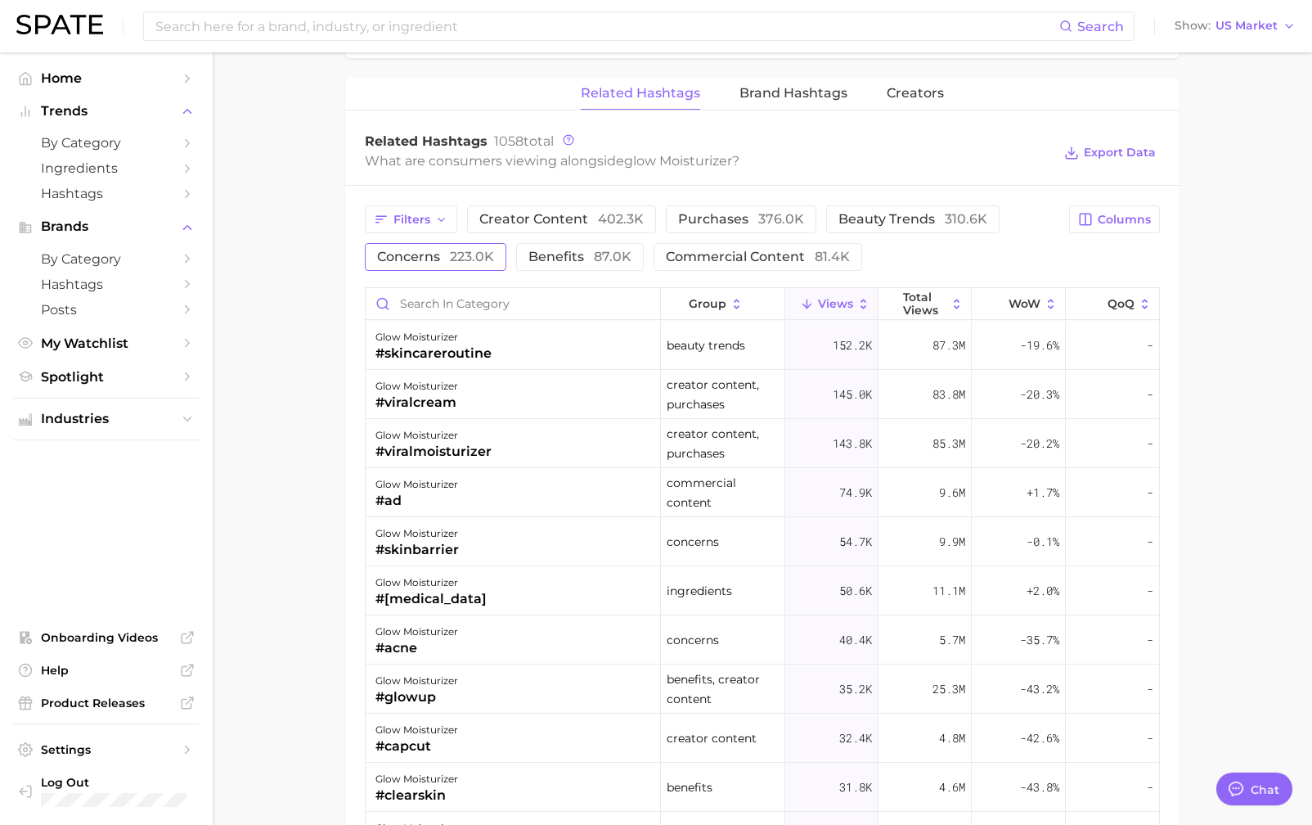
click at [487, 259] on span "223.0k" at bounding box center [472, 257] width 44 height 16
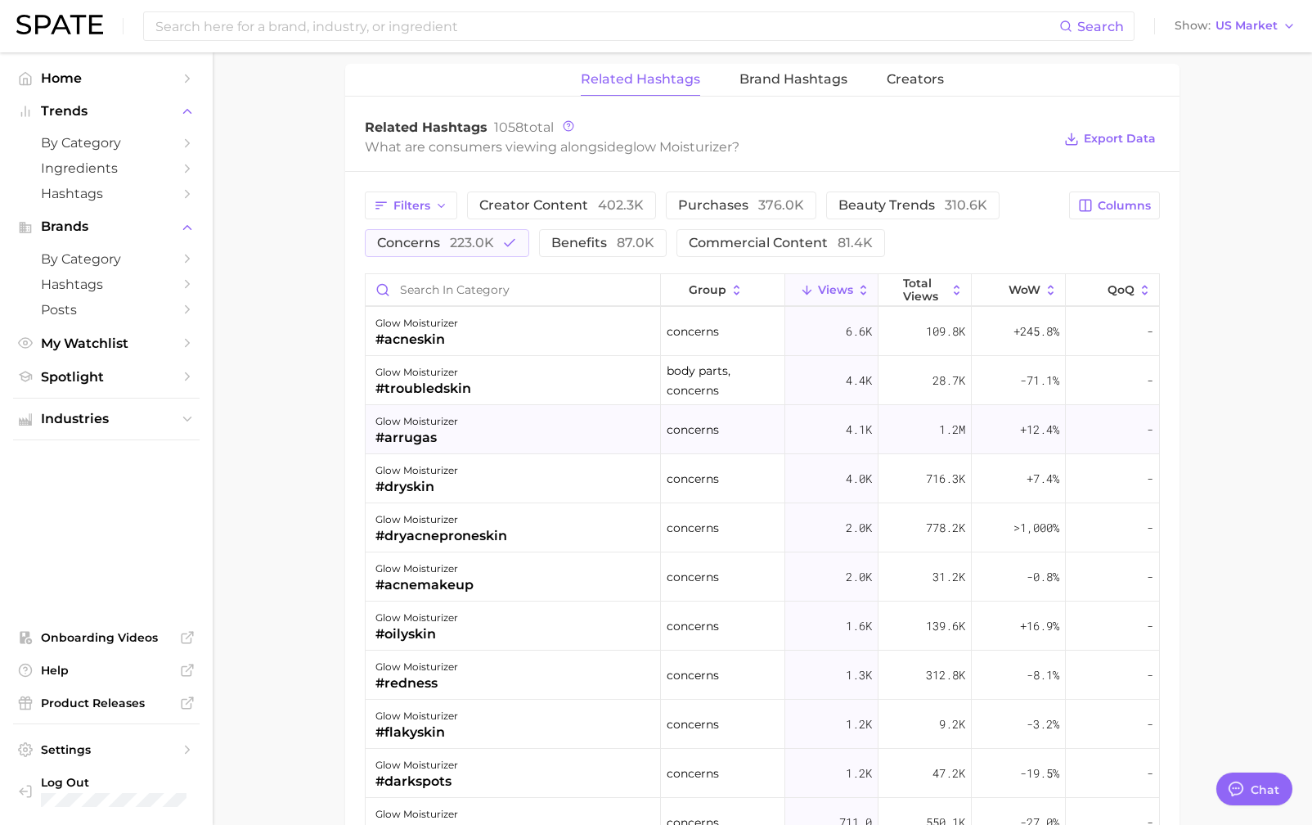
scroll to position [299, 0]
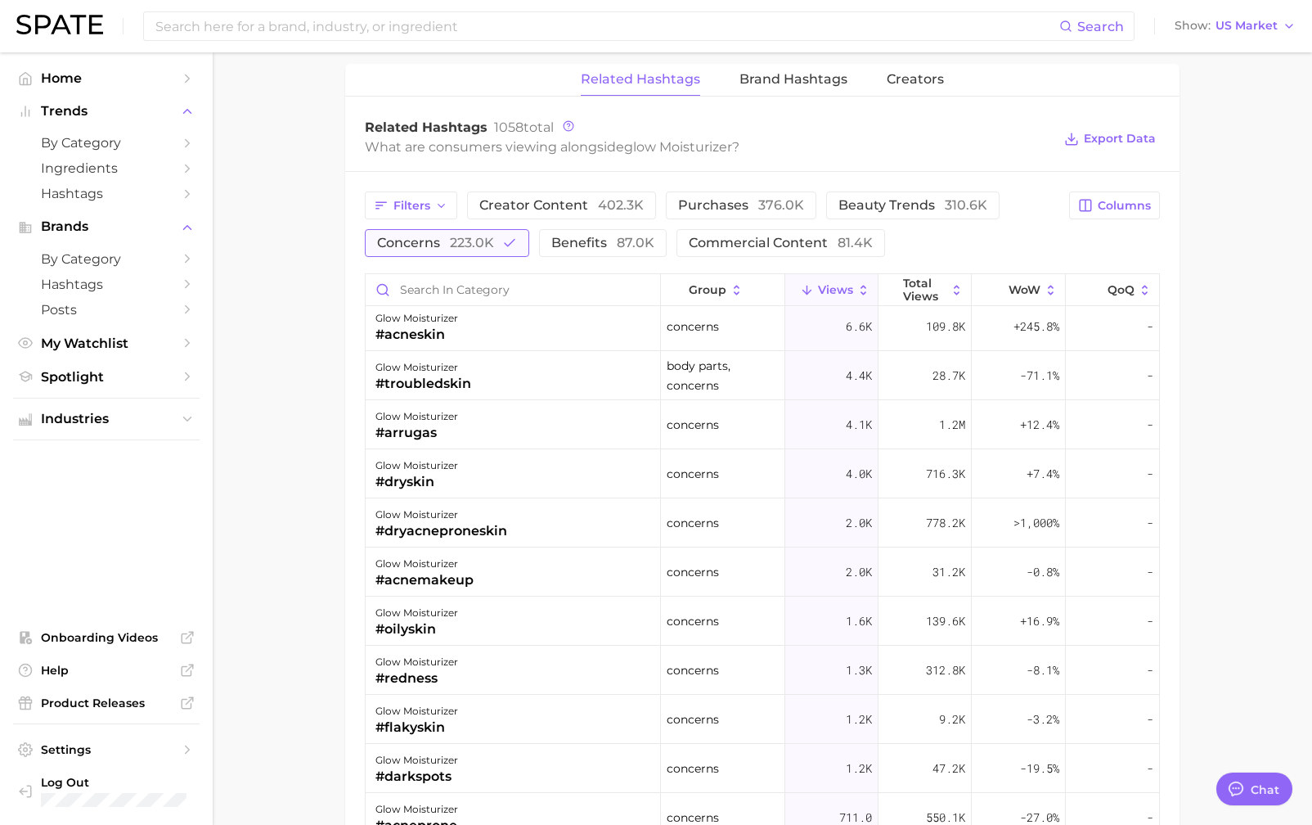
click at [492, 237] on span "223.0k" at bounding box center [472, 243] width 44 height 16
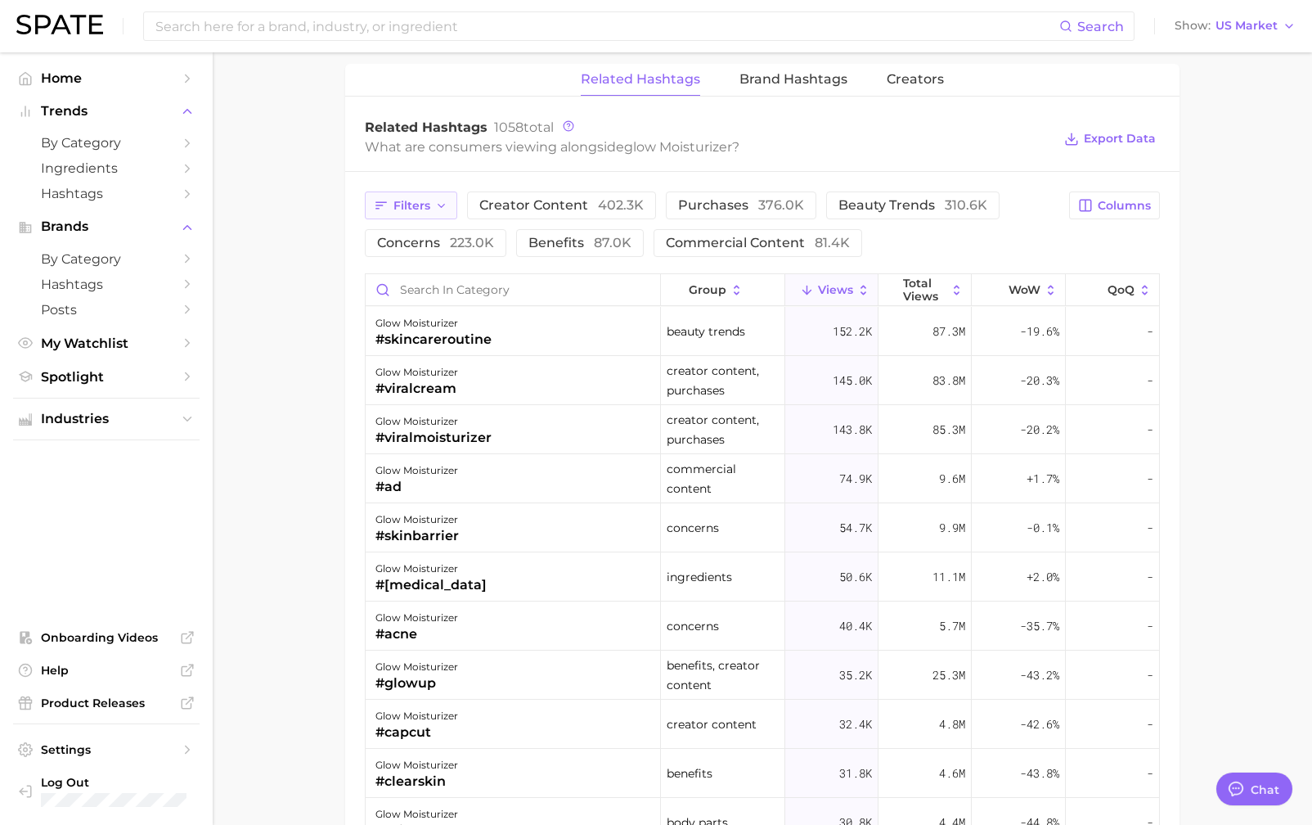
click at [435, 200] on icon "button" at bounding box center [441, 206] width 13 height 13
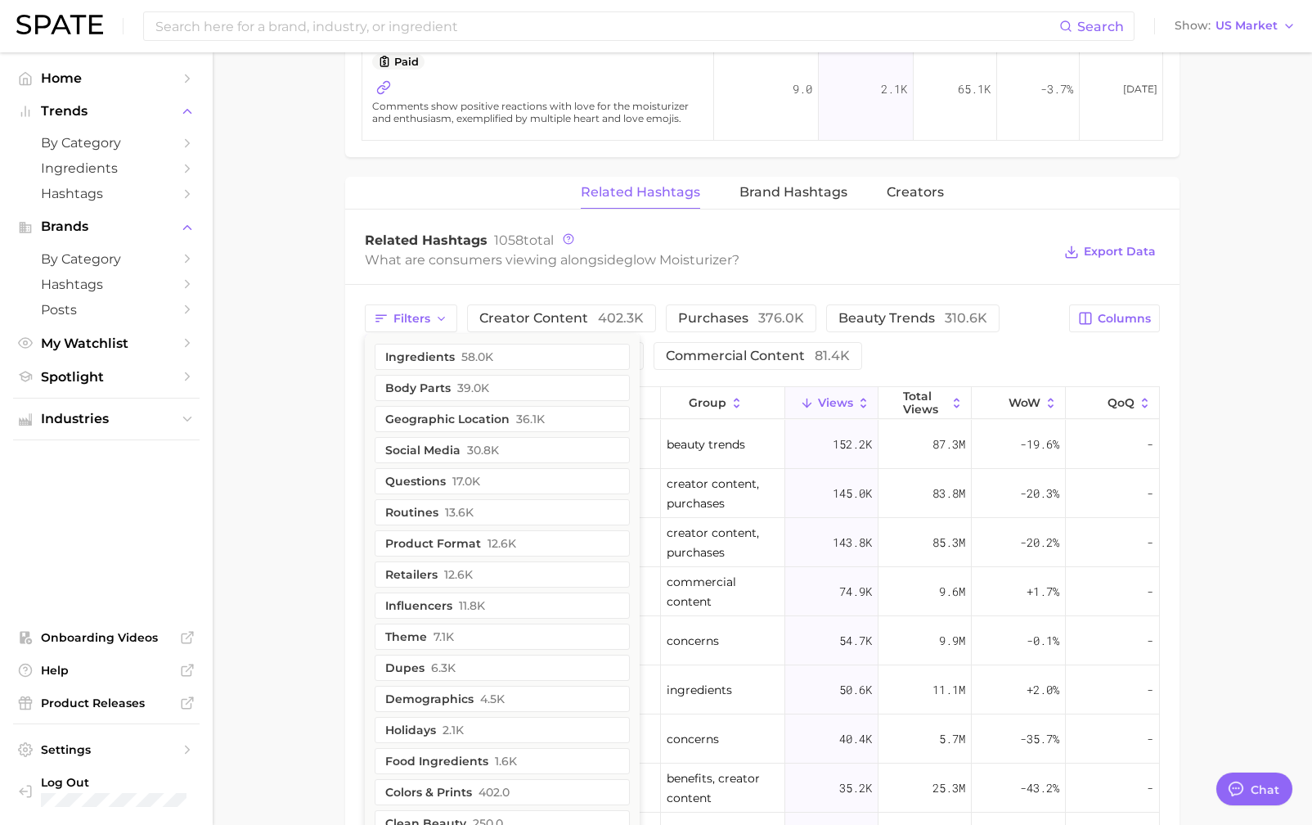
scroll to position [1628, 0]
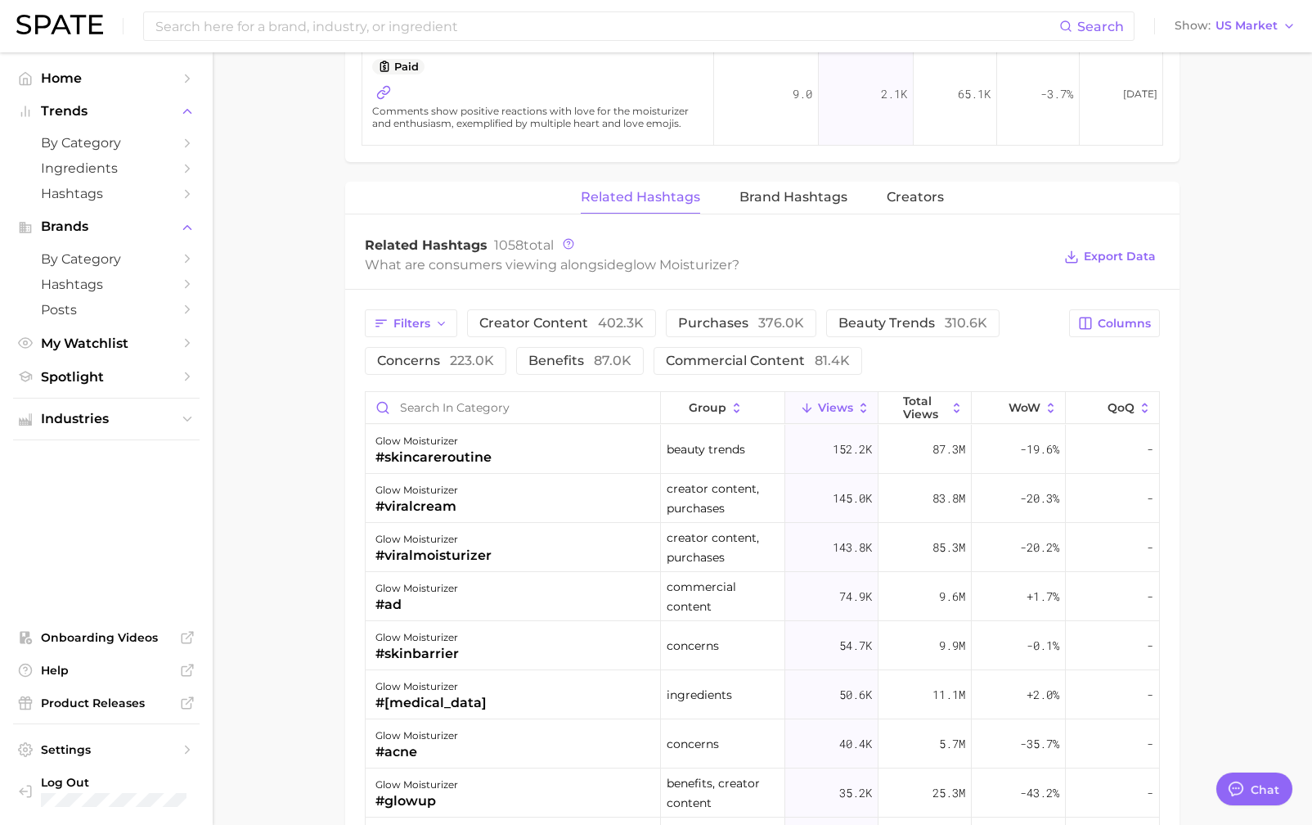
click at [869, 262] on div "What are consumers viewing alongside glow moisturizer ?" at bounding box center [708, 265] width 687 height 22
click at [781, 196] on span "Brand Hashtags" at bounding box center [794, 197] width 108 height 15
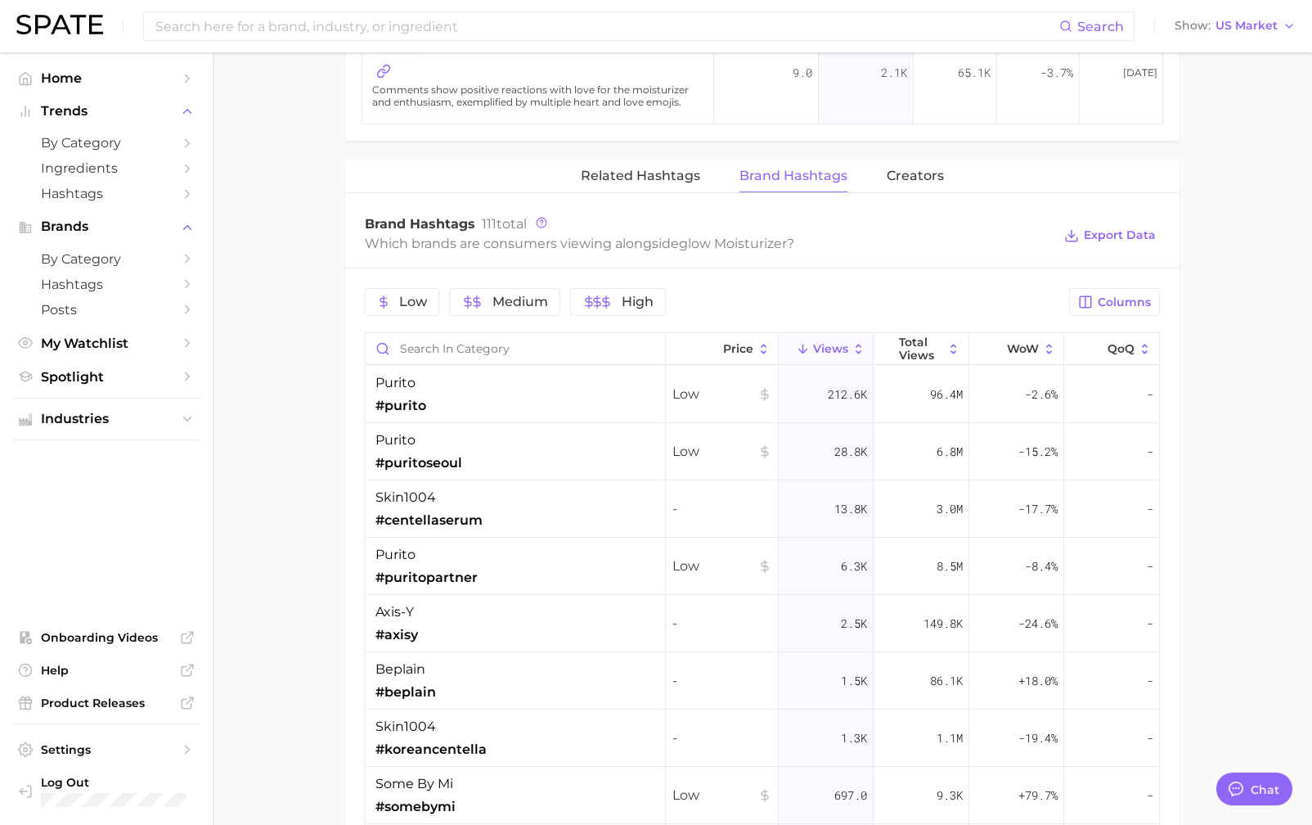
scroll to position [1645, 0]
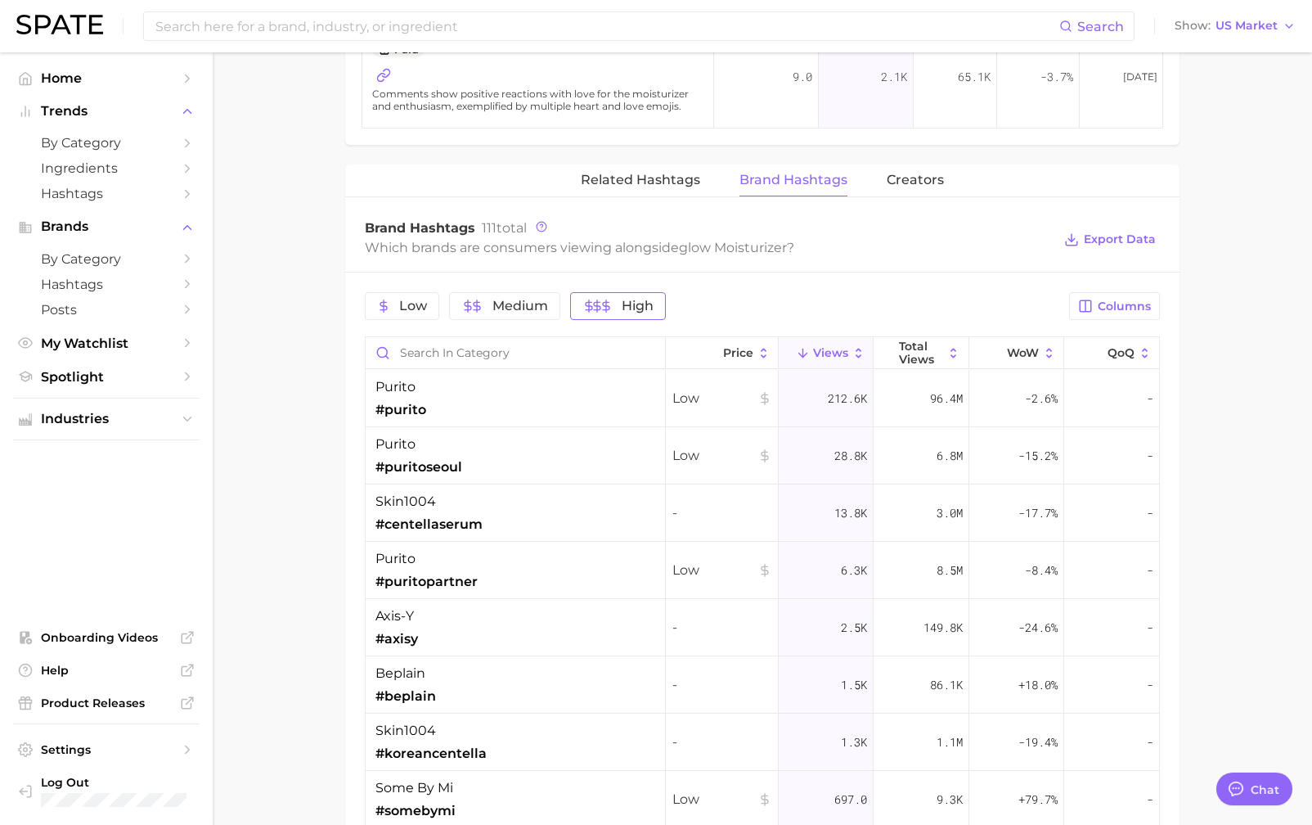
click at [614, 299] on span "High" at bounding box center [618, 305] width 71 height 13
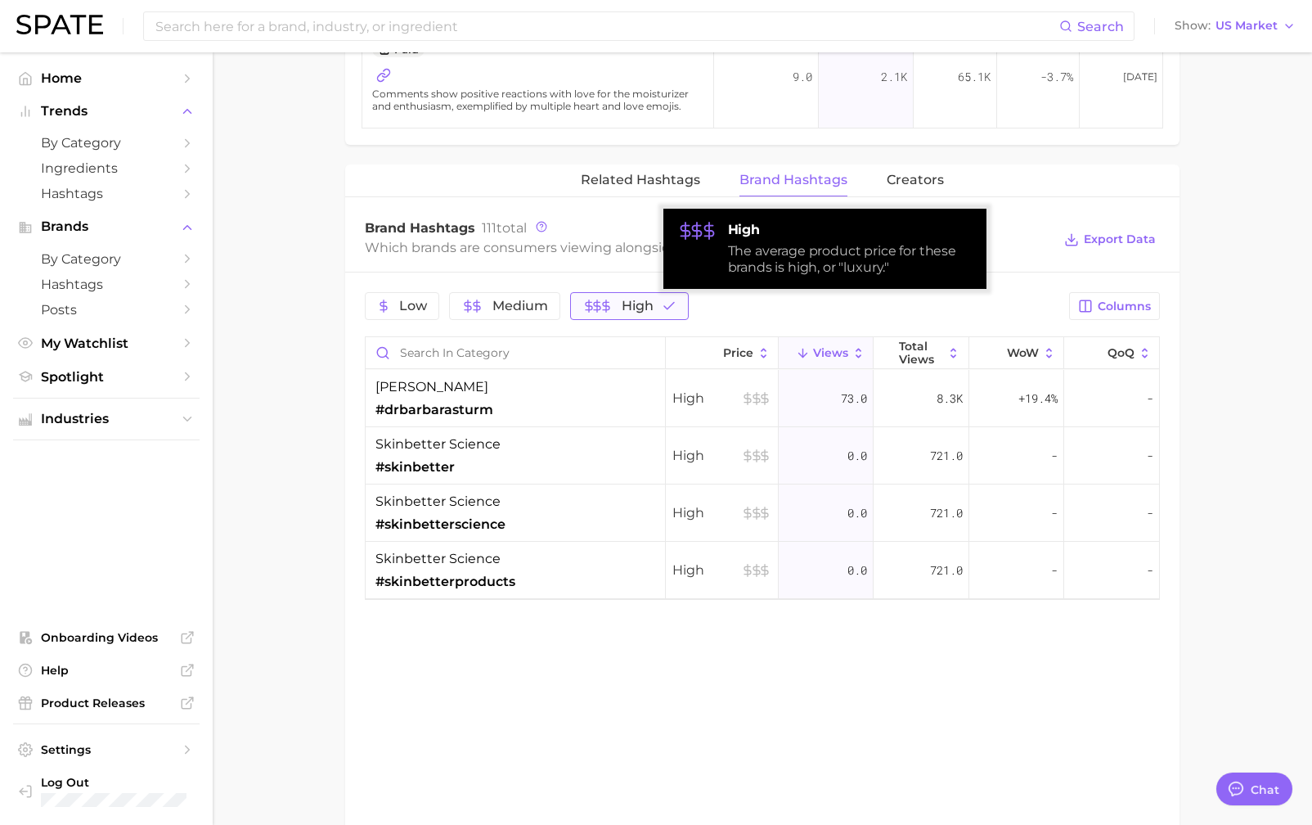
click at [614, 299] on span "High" at bounding box center [618, 305] width 71 height 13
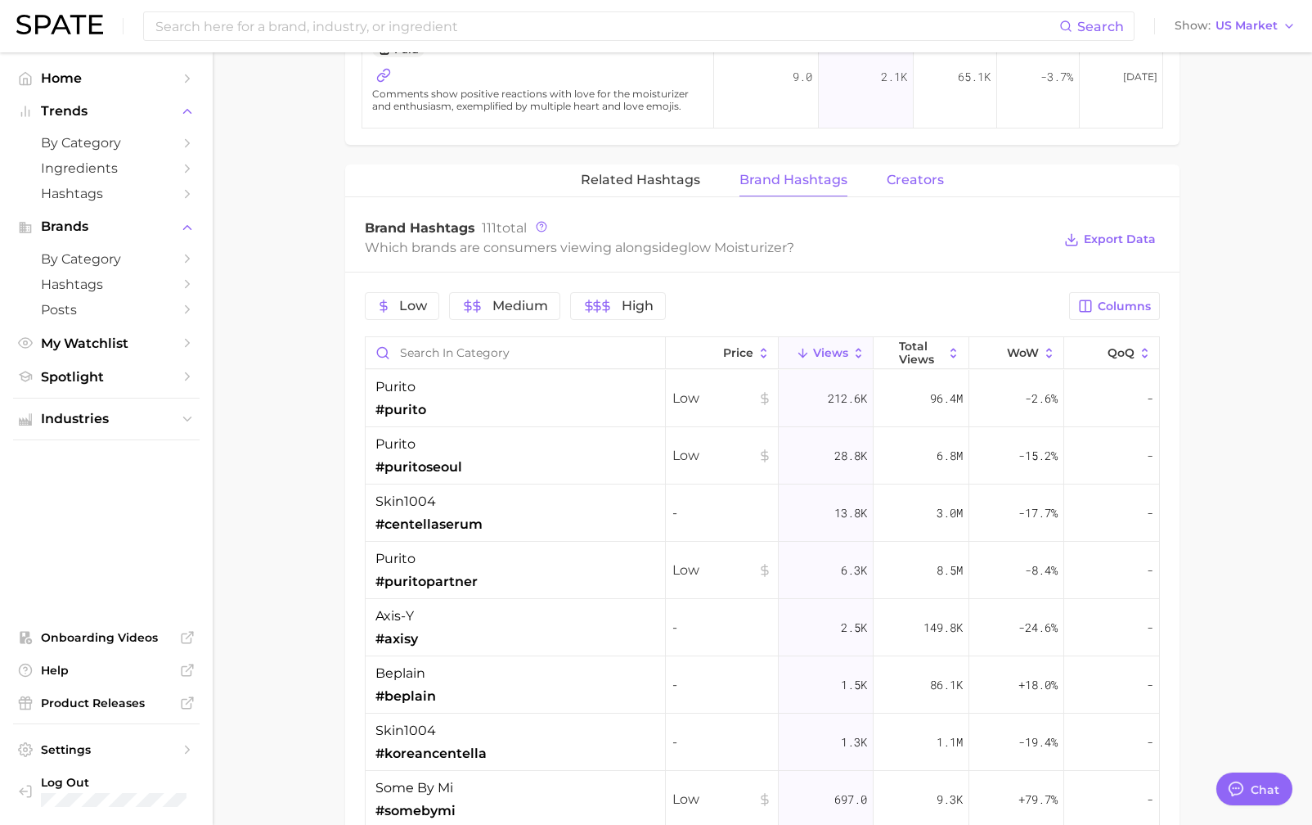
click at [925, 168] on button "Creators" at bounding box center [915, 180] width 57 height 32
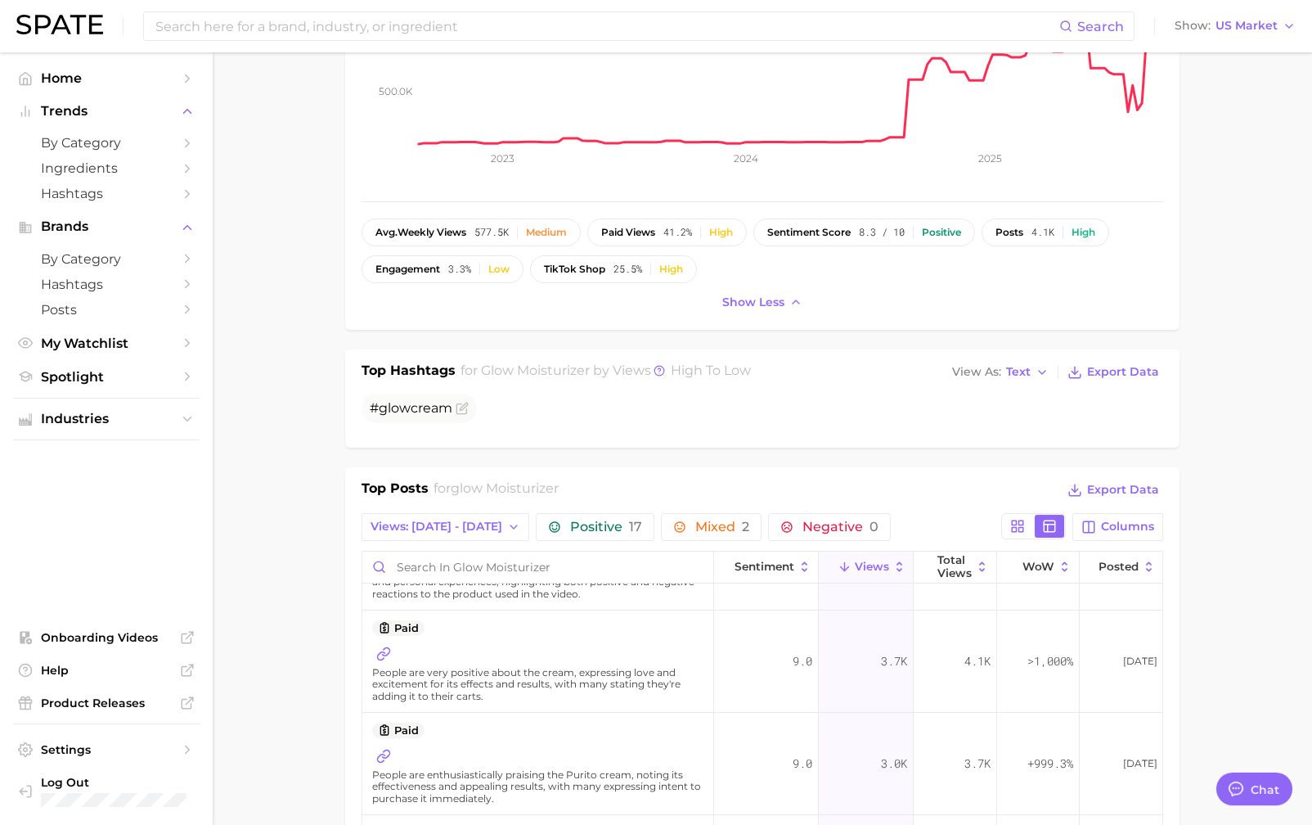
scroll to position [0, 0]
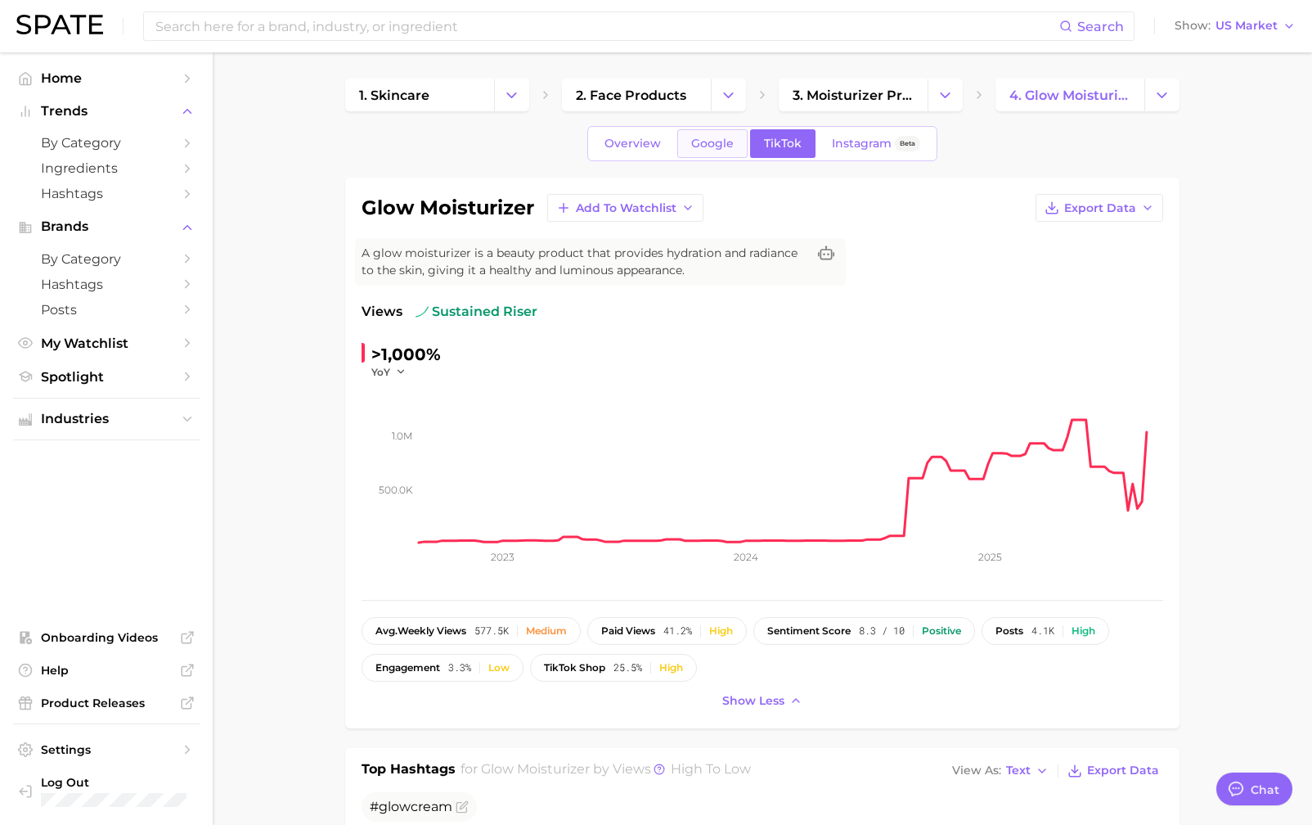
click at [713, 137] on span "Google" at bounding box center [712, 144] width 43 height 14
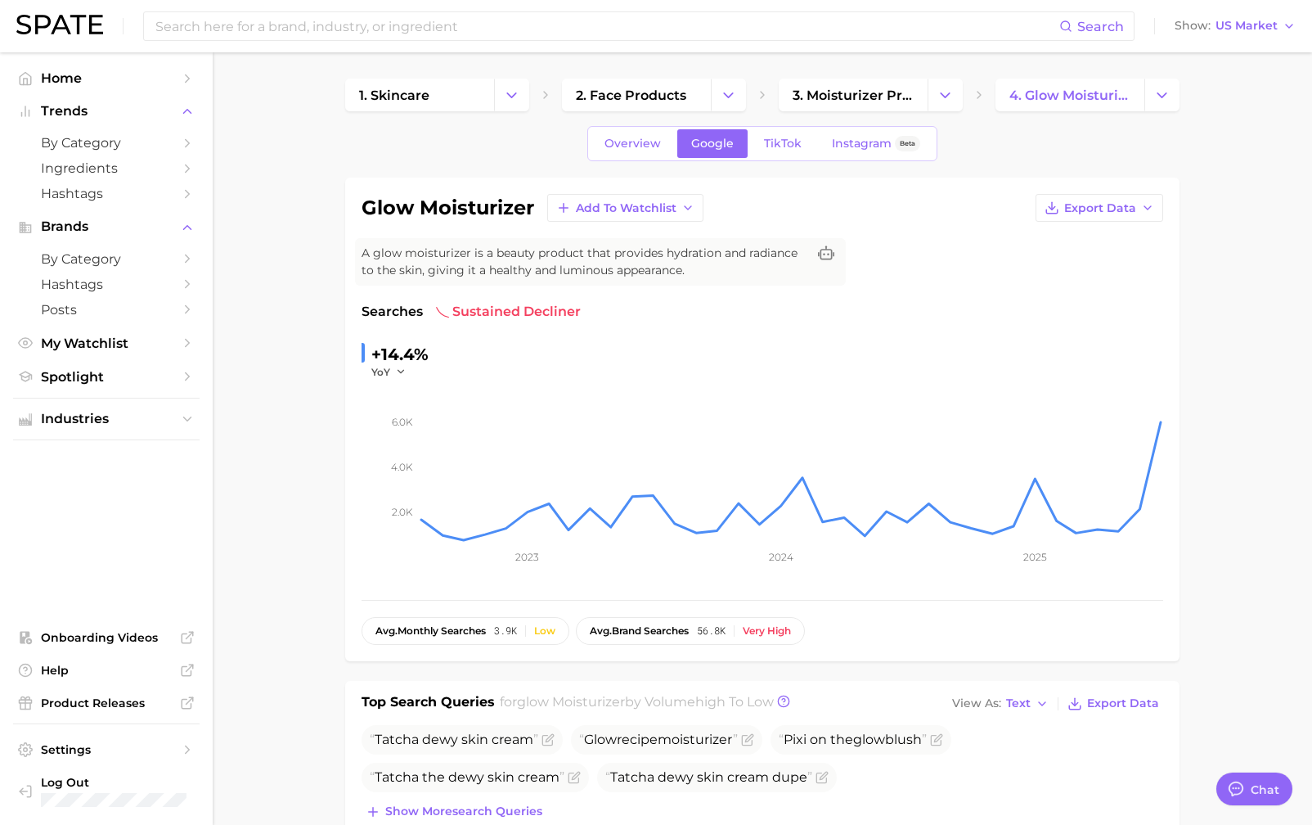
scroll to position [11, 0]
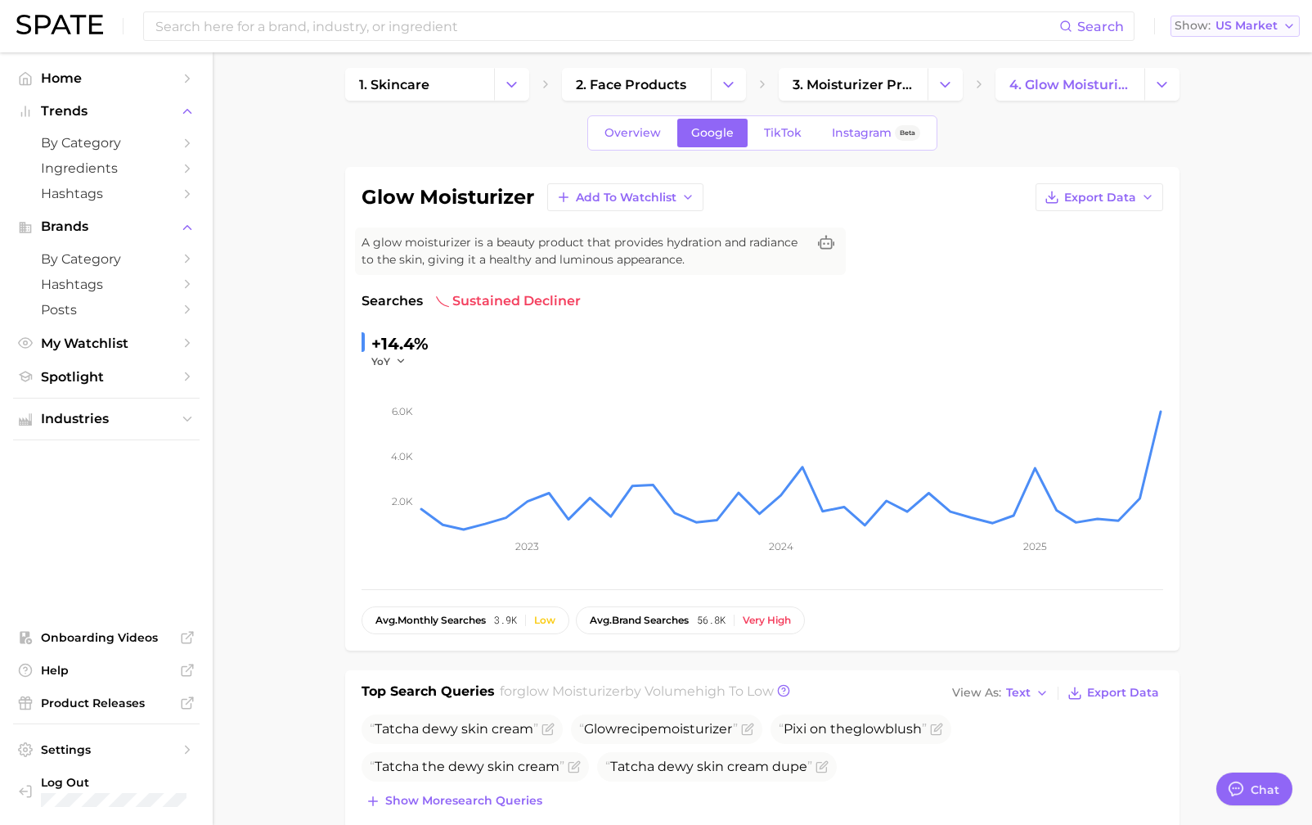
click at [1247, 29] on span "US Market" at bounding box center [1247, 25] width 62 height 9
click at [1230, 137] on span "[GEOGRAPHIC_DATA]" at bounding box center [1242, 141] width 127 height 14
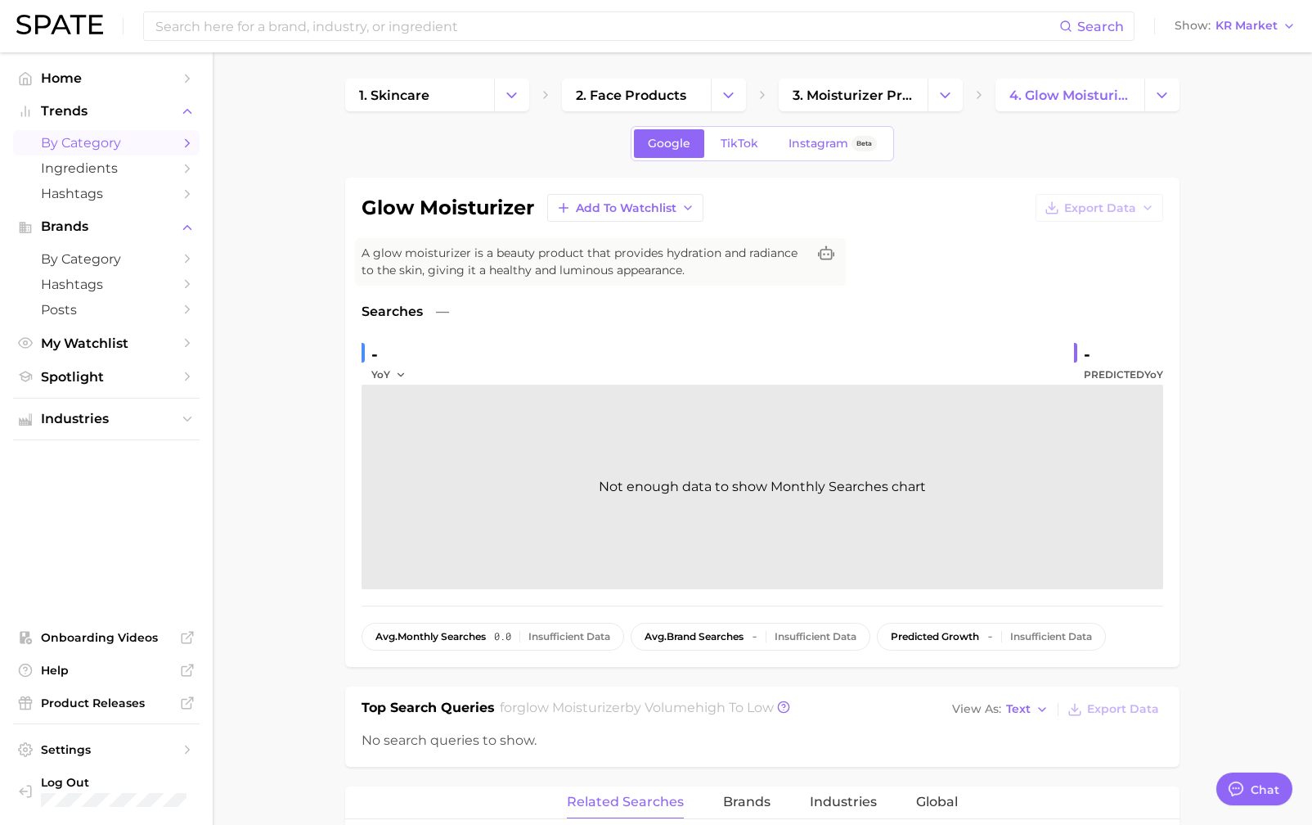
click at [122, 150] on span "by Category" at bounding box center [106, 143] width 131 height 16
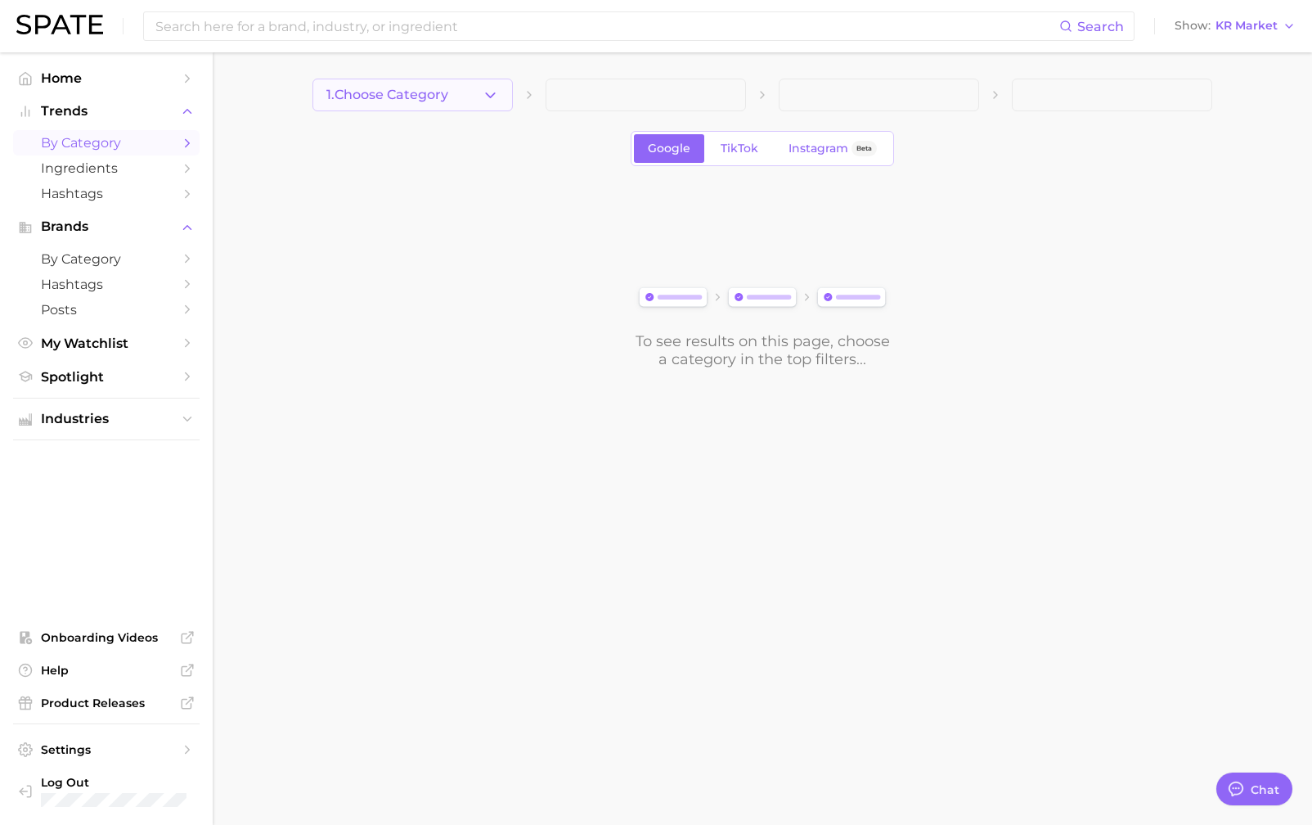
click at [491, 103] on icon "button" at bounding box center [490, 95] width 17 height 17
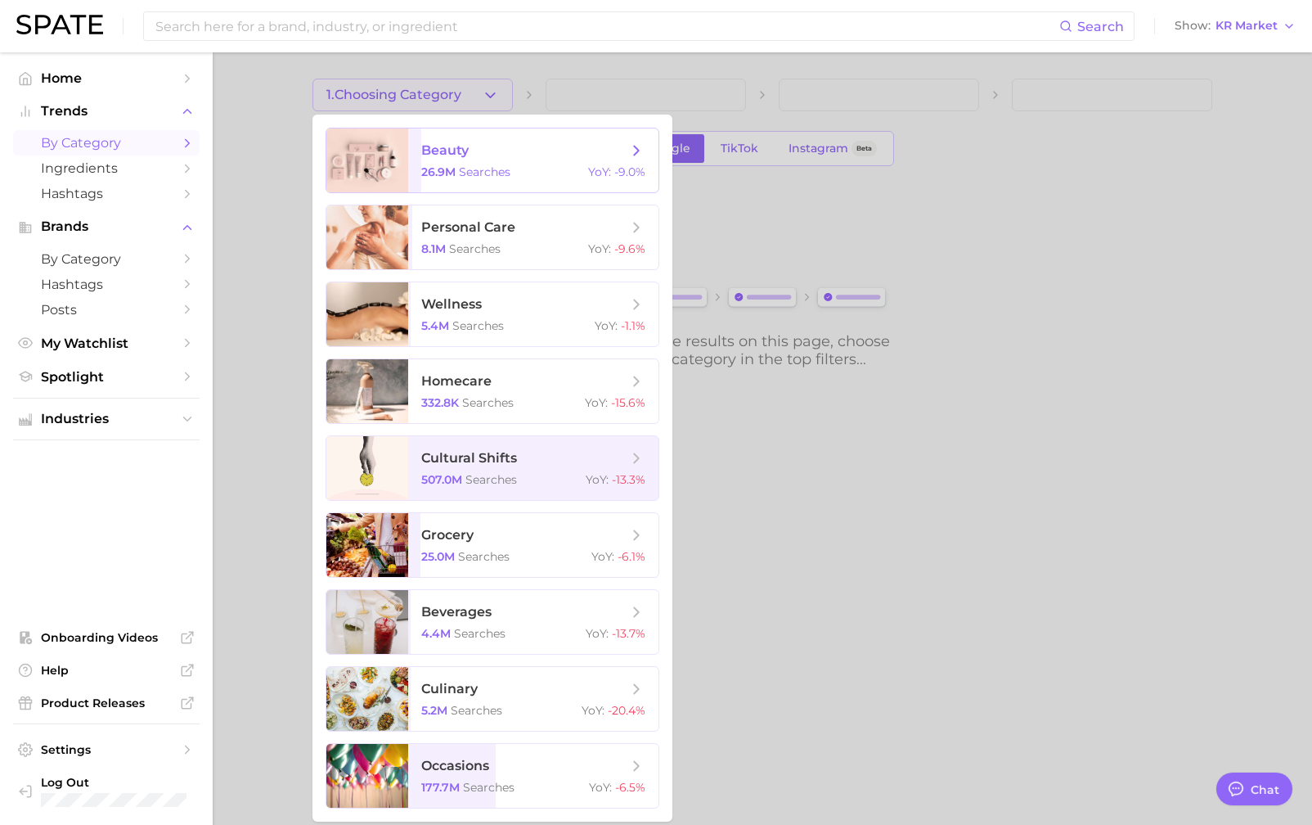
click at [515, 158] on span "beauty" at bounding box center [524, 151] width 206 height 18
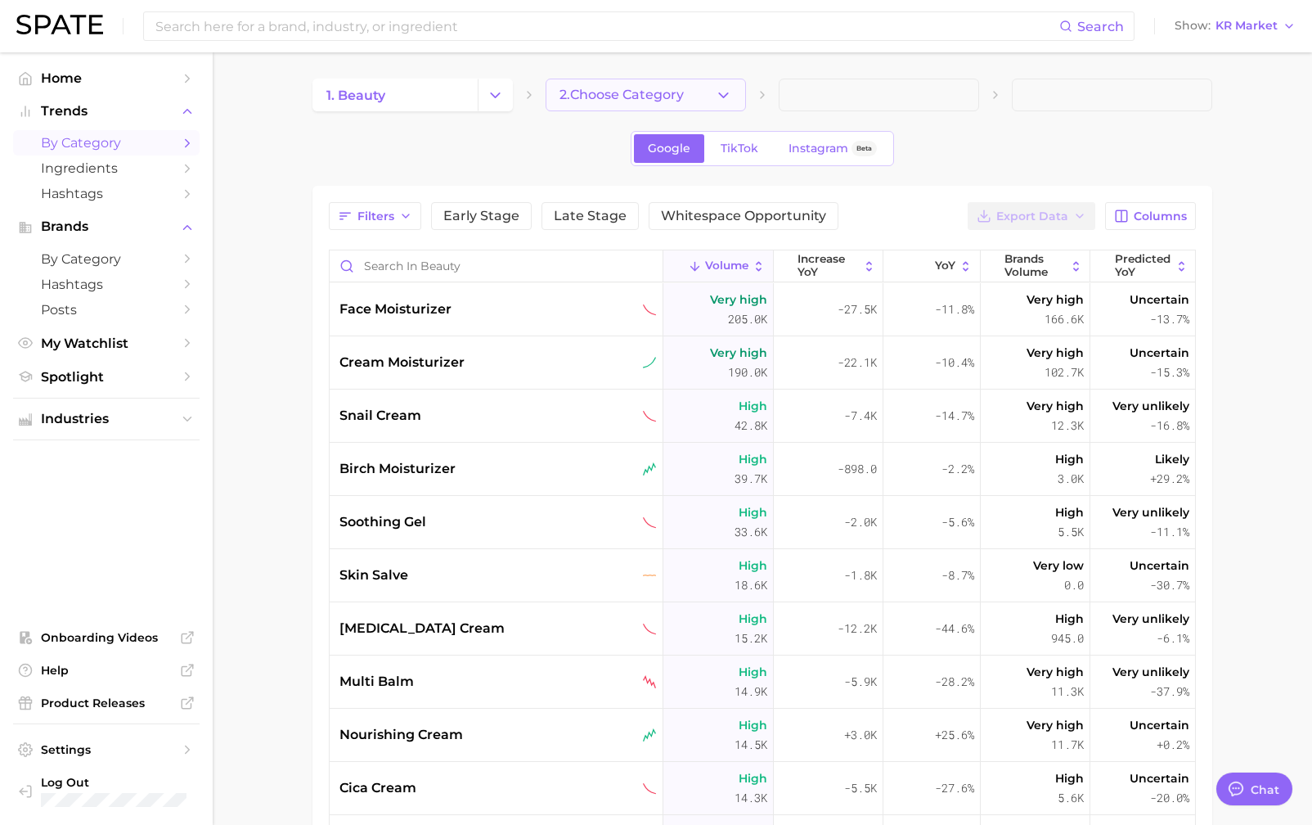
click at [723, 101] on icon "button" at bounding box center [723, 95] width 17 height 17
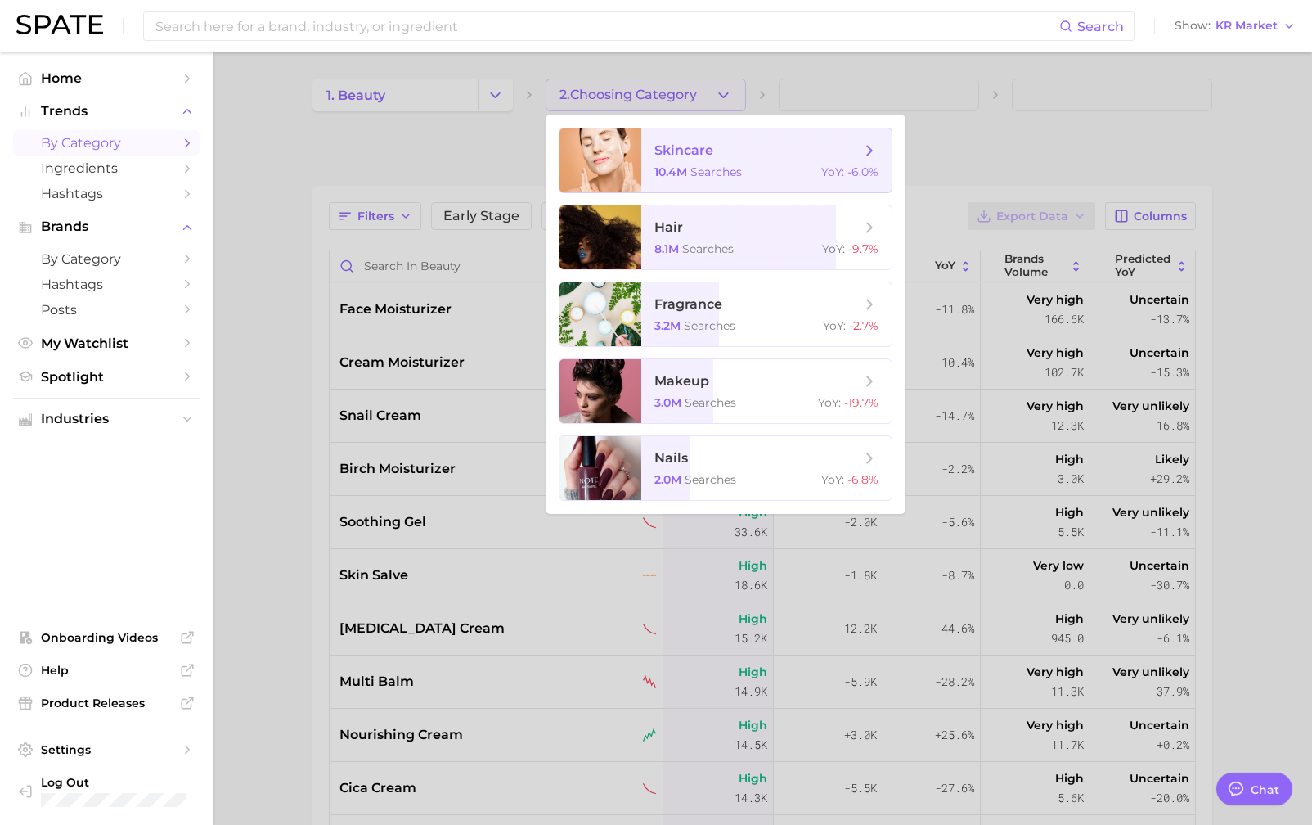
click at [758, 169] on div "10.4m searches YoY : -6.0%" at bounding box center [767, 171] width 224 height 15
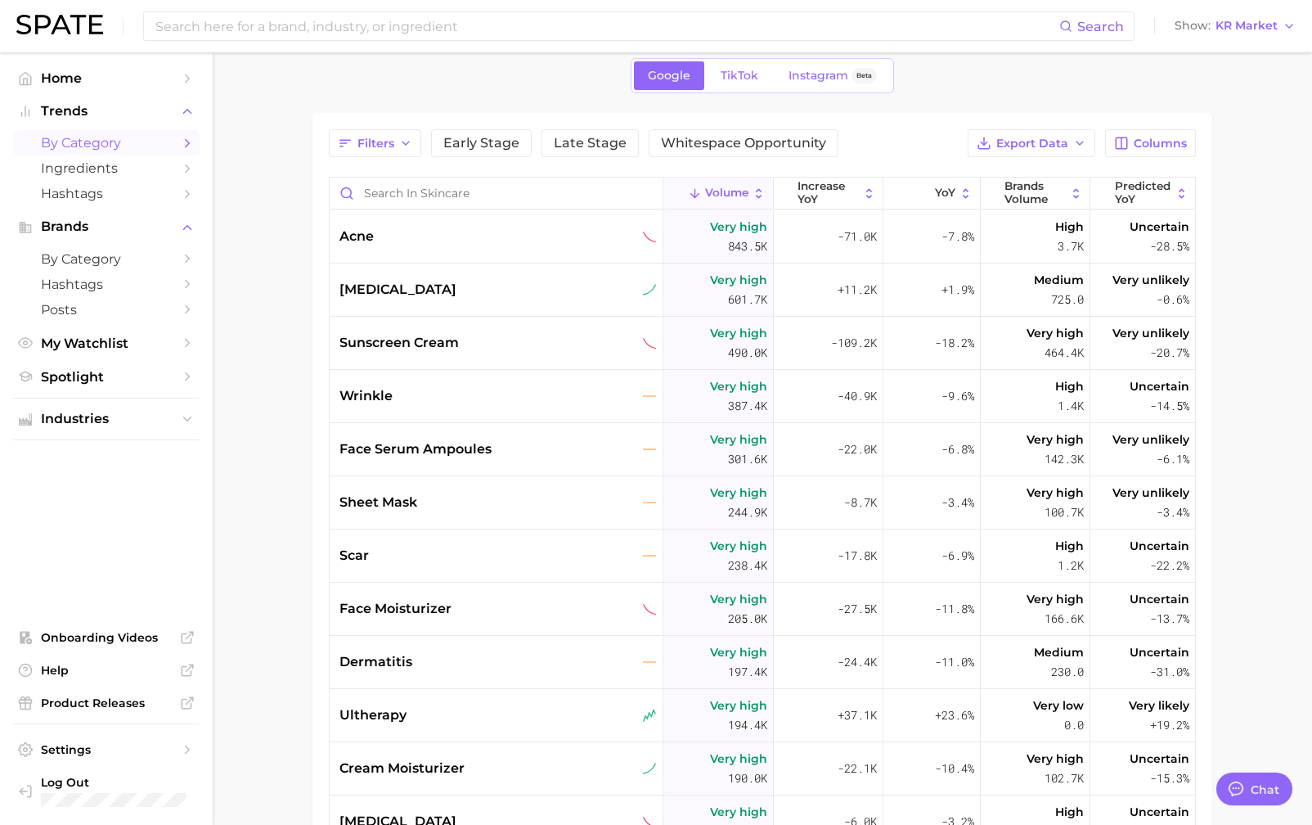
scroll to position [97, 0]
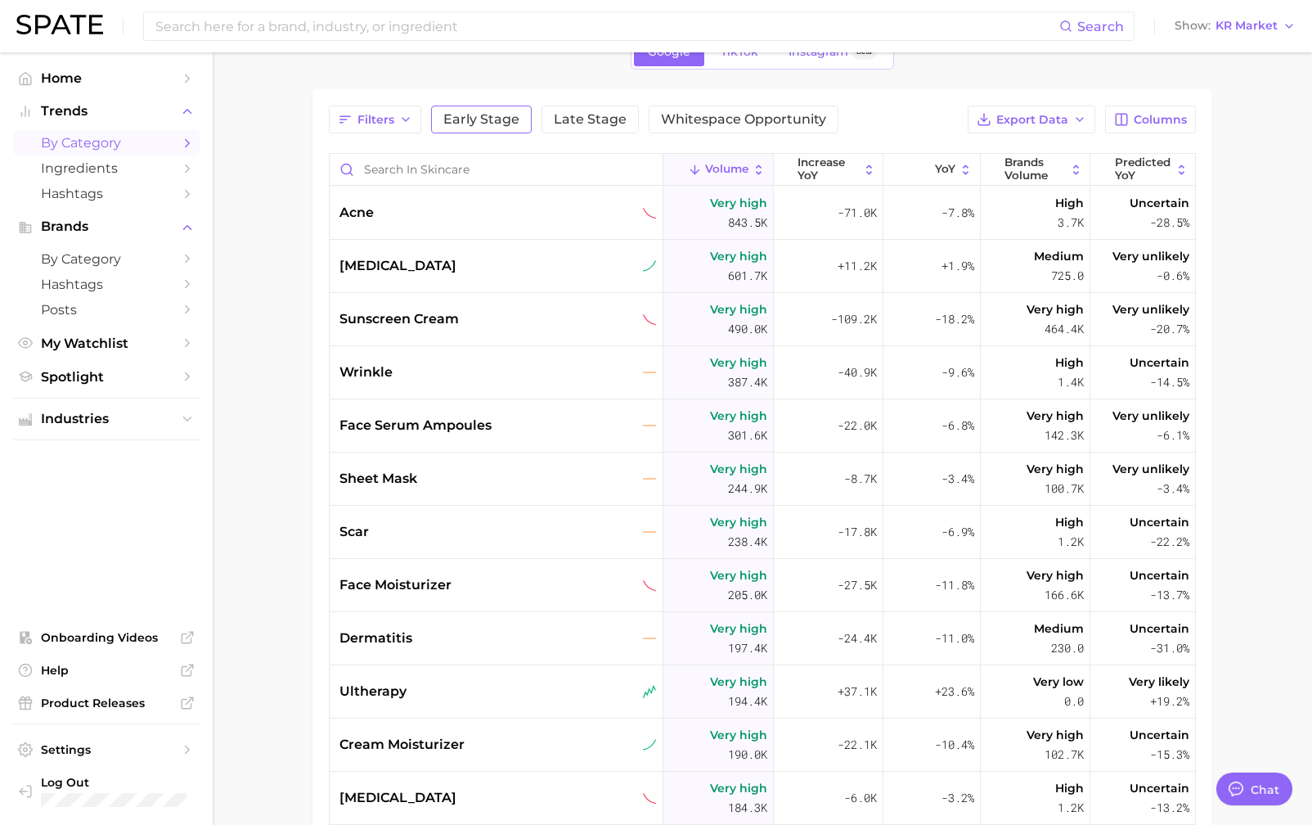
click at [480, 120] on span "Early Stage" at bounding box center [481, 119] width 76 height 13
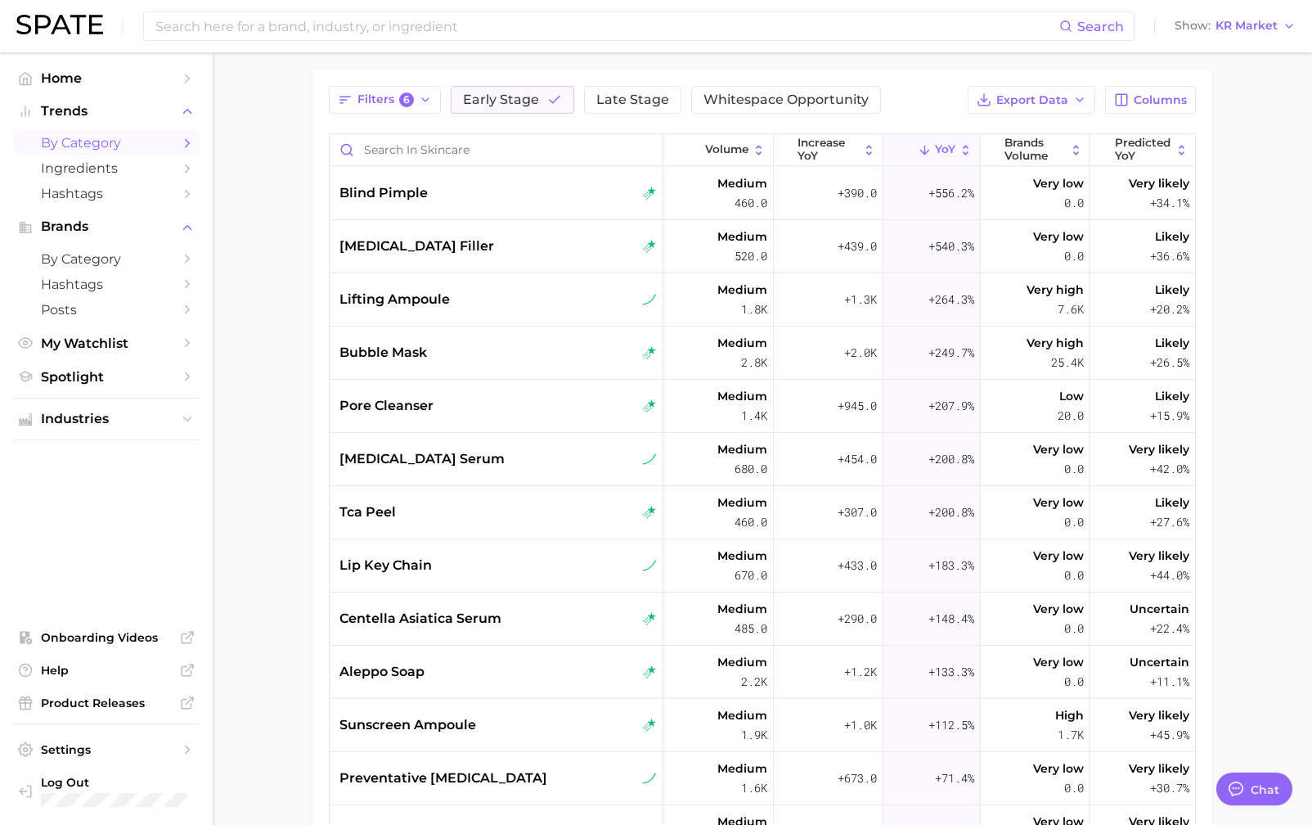
scroll to position [118, 0]
click at [539, 109] on button "Early Stage" at bounding box center [513, 98] width 124 height 28
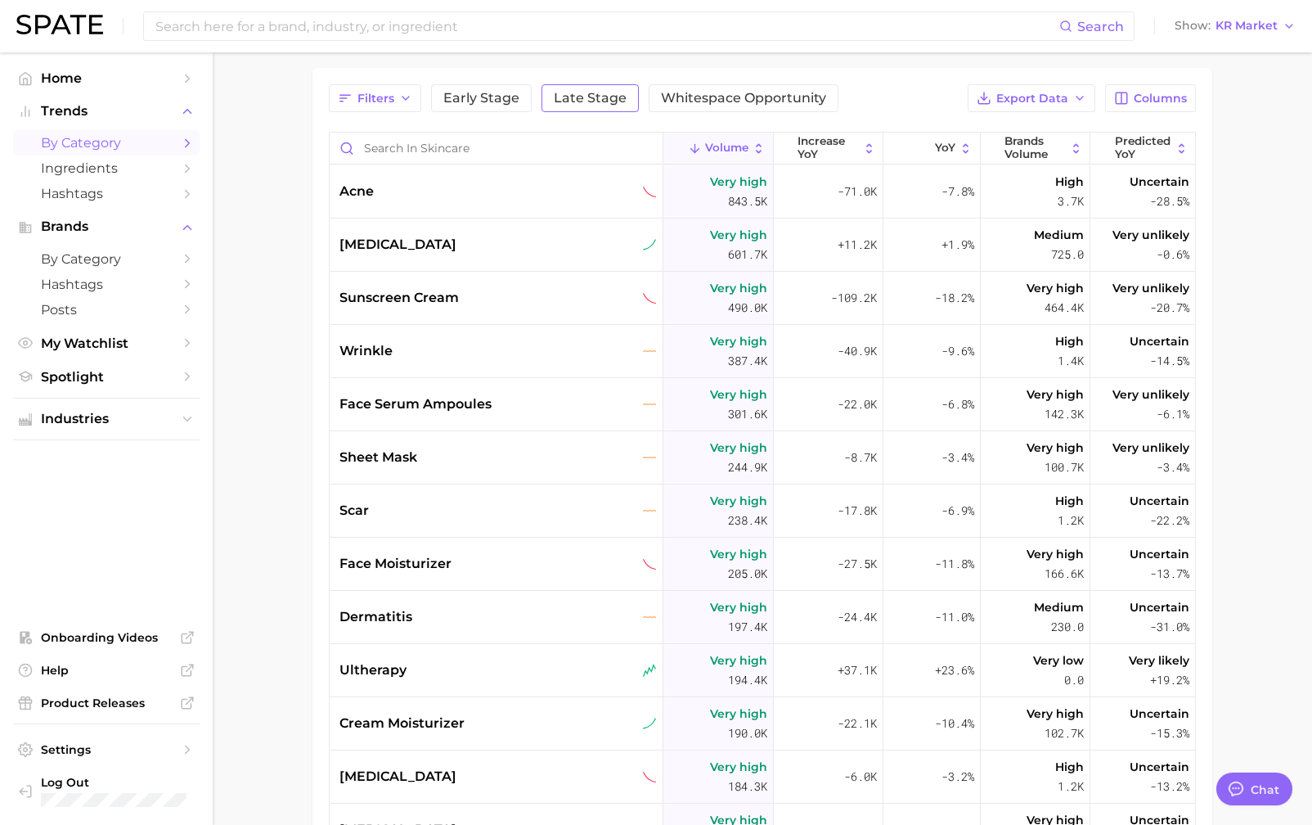
click at [585, 102] on span "Late Stage" at bounding box center [590, 98] width 73 height 13
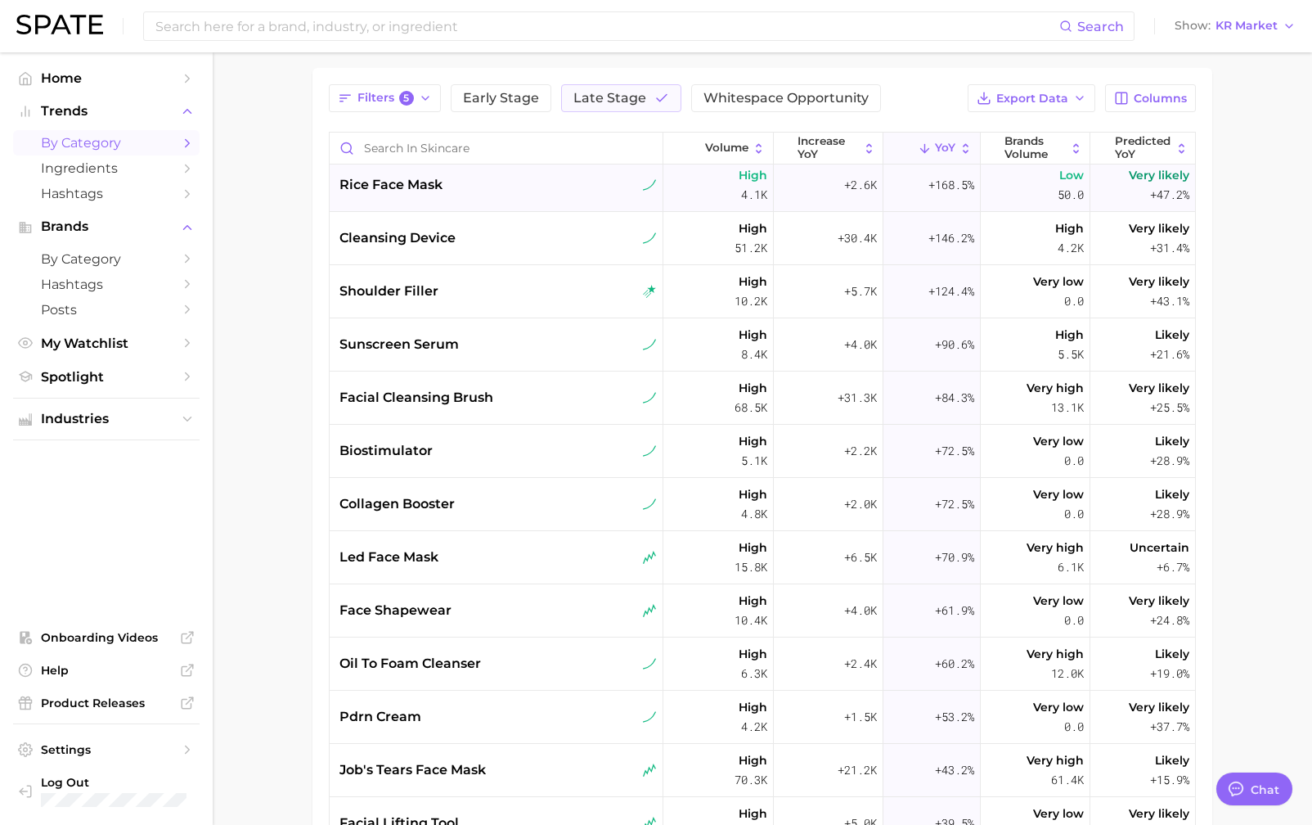
scroll to position [3, 0]
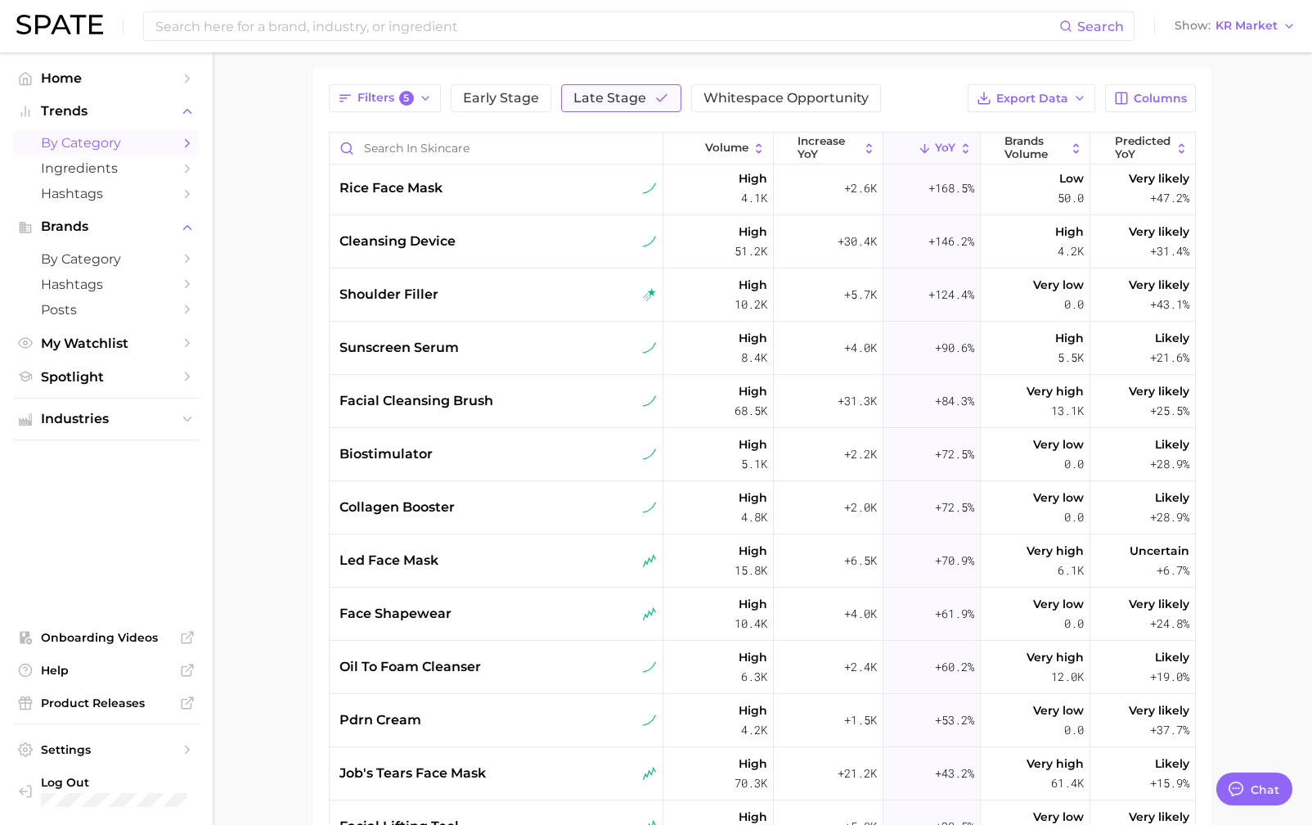
click at [630, 105] on button "Late Stage" at bounding box center [621, 98] width 120 height 28
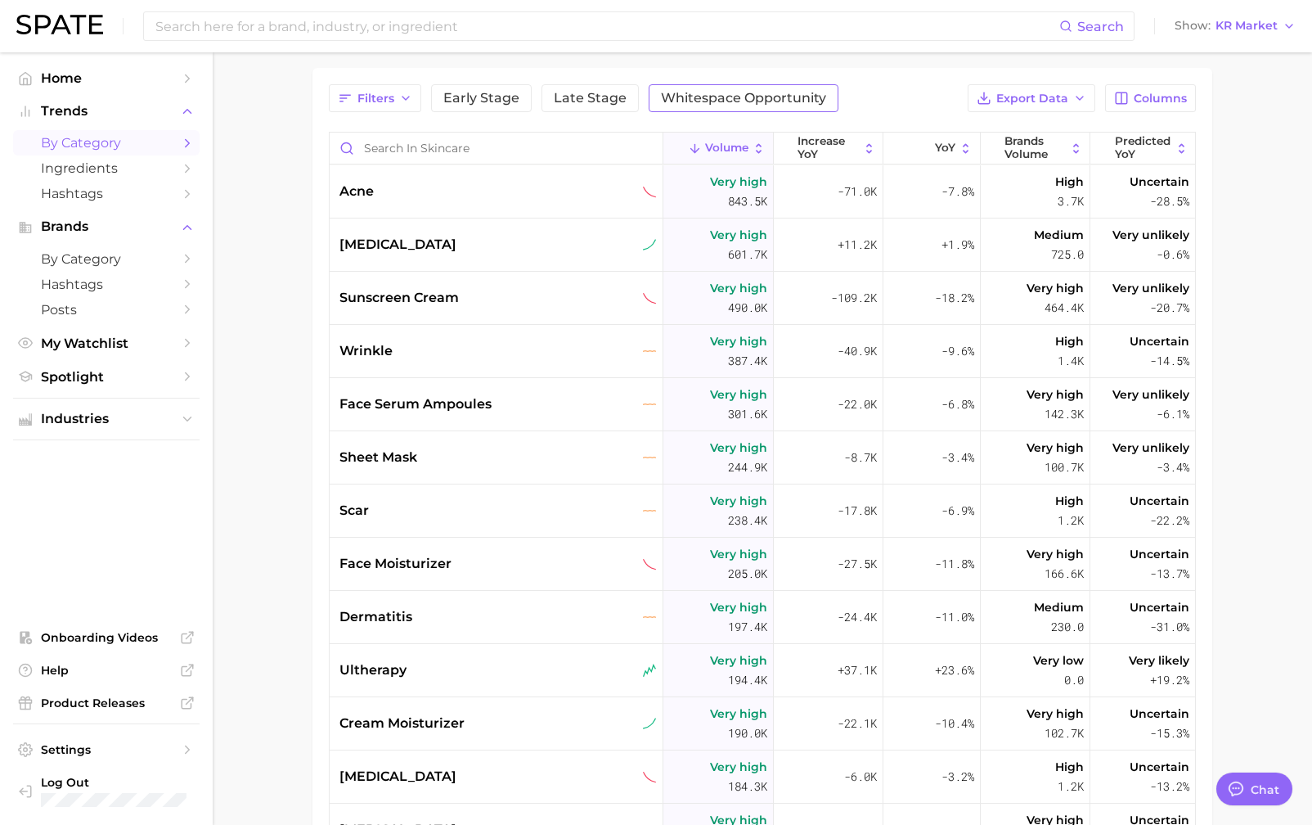
click at [763, 108] on button "Whitespace Opportunity" at bounding box center [744, 98] width 190 height 28
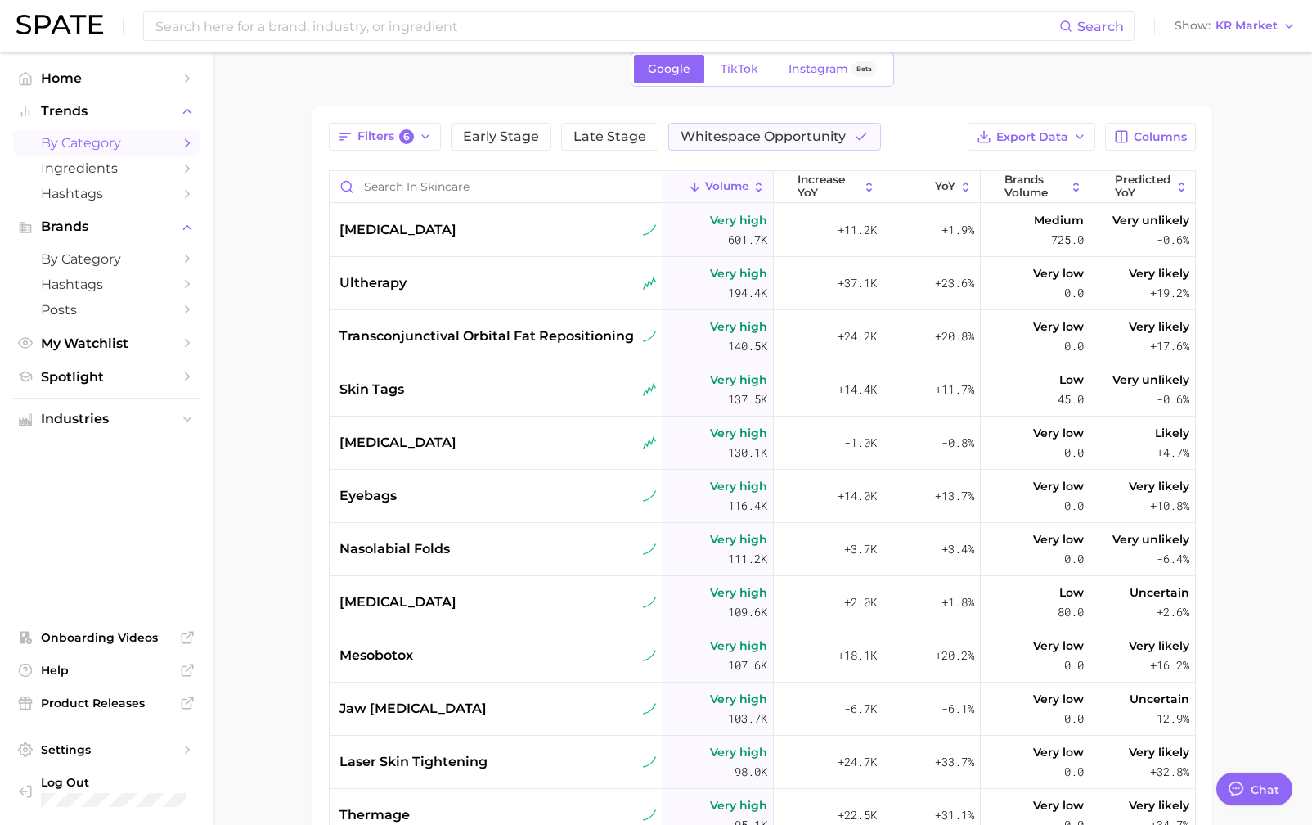
scroll to position [70, 0]
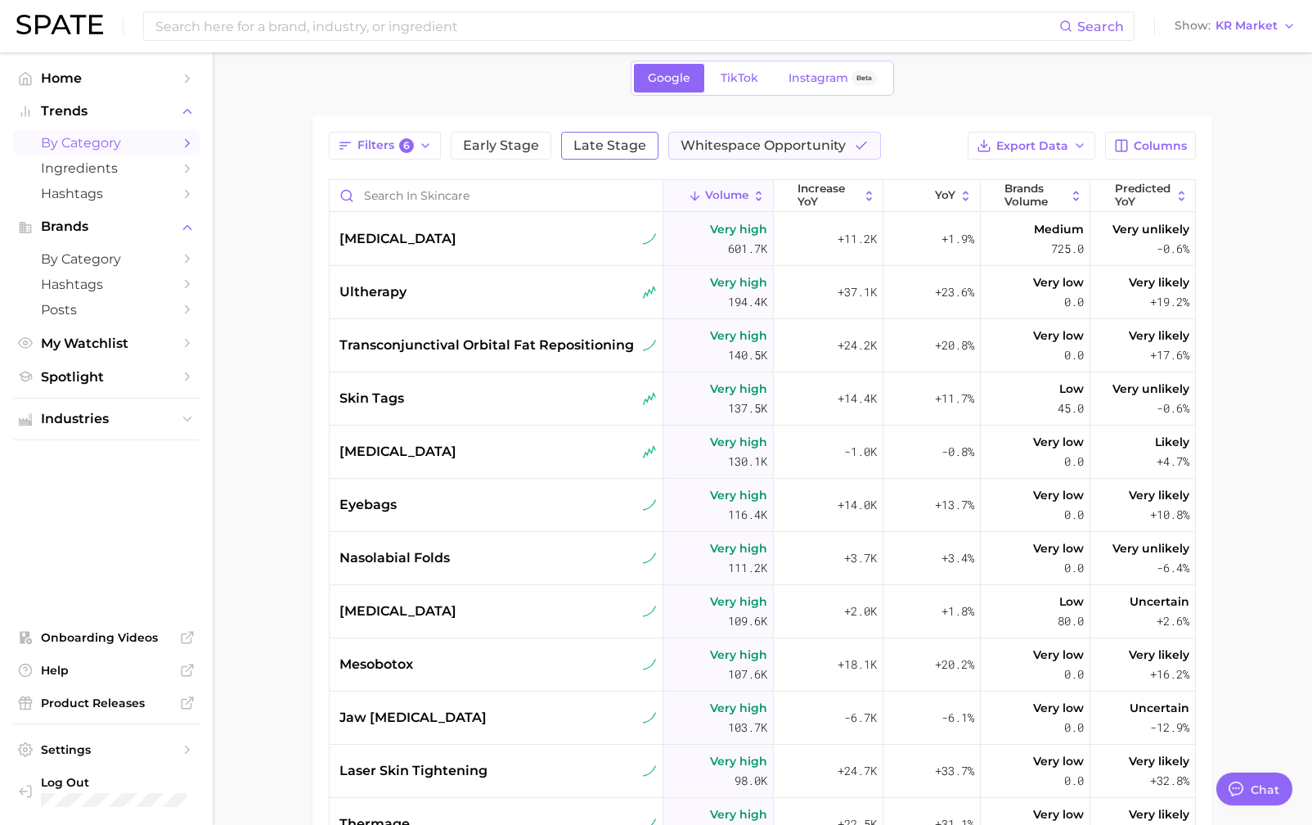
click at [600, 145] on span "Late Stage" at bounding box center [610, 145] width 73 height 13
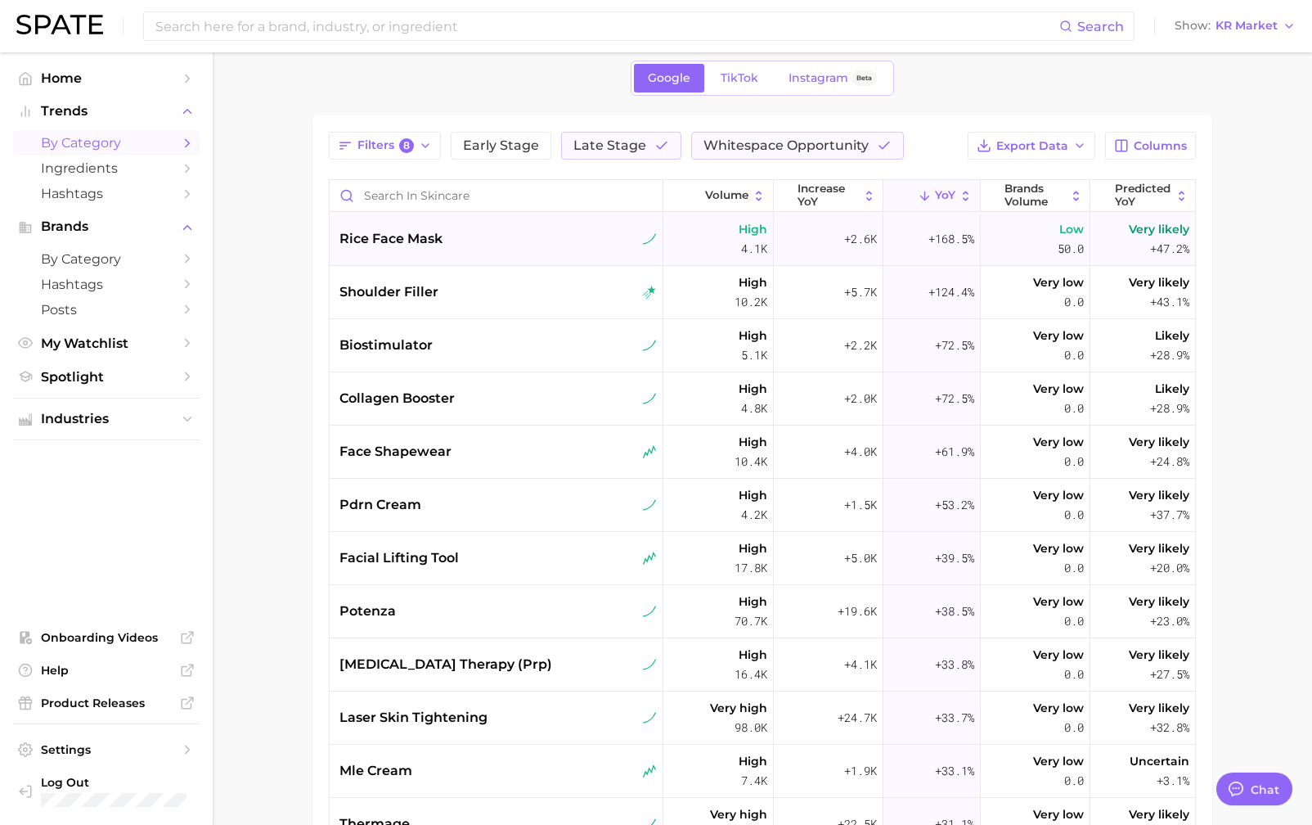
click at [415, 252] on div "rice face mask" at bounding box center [497, 239] width 334 height 53
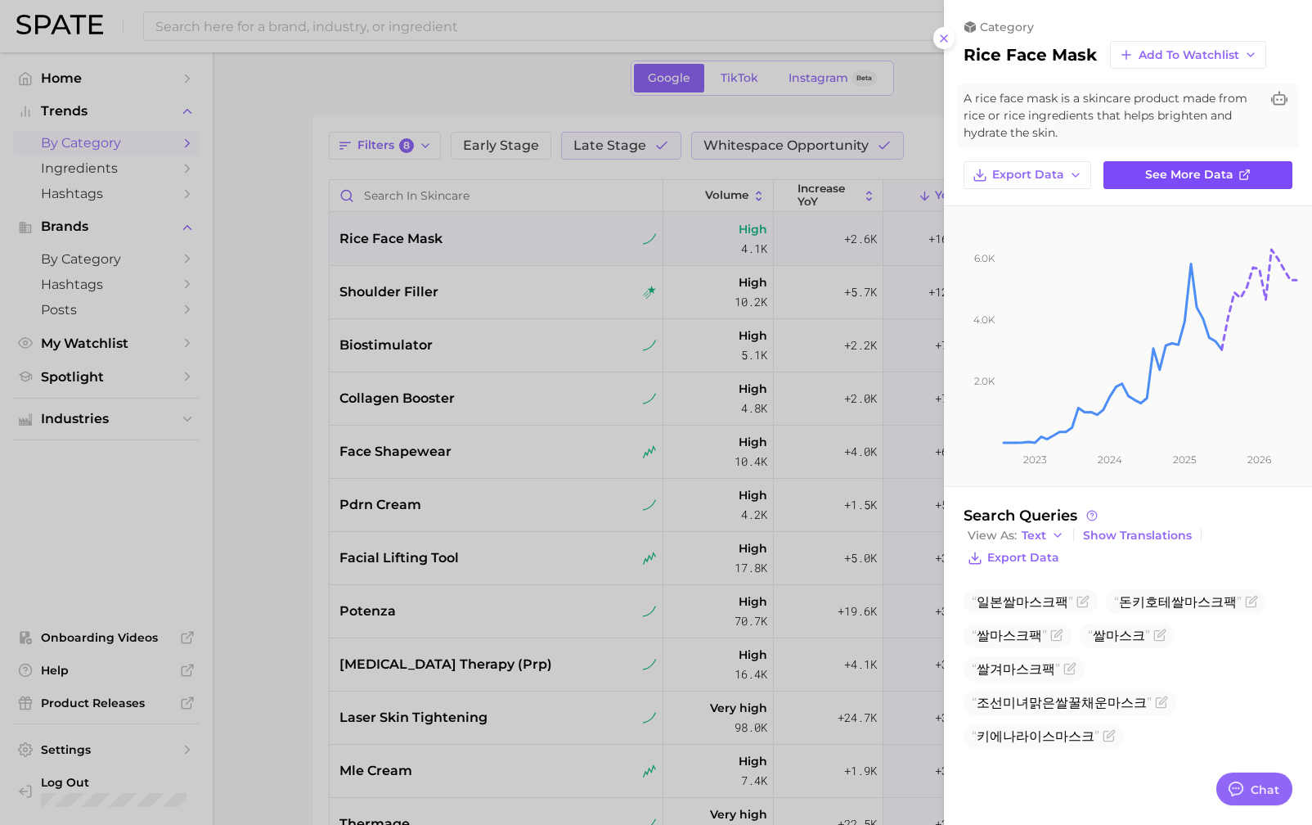
click at [1182, 171] on span "See more data" at bounding box center [1190, 175] width 88 height 14
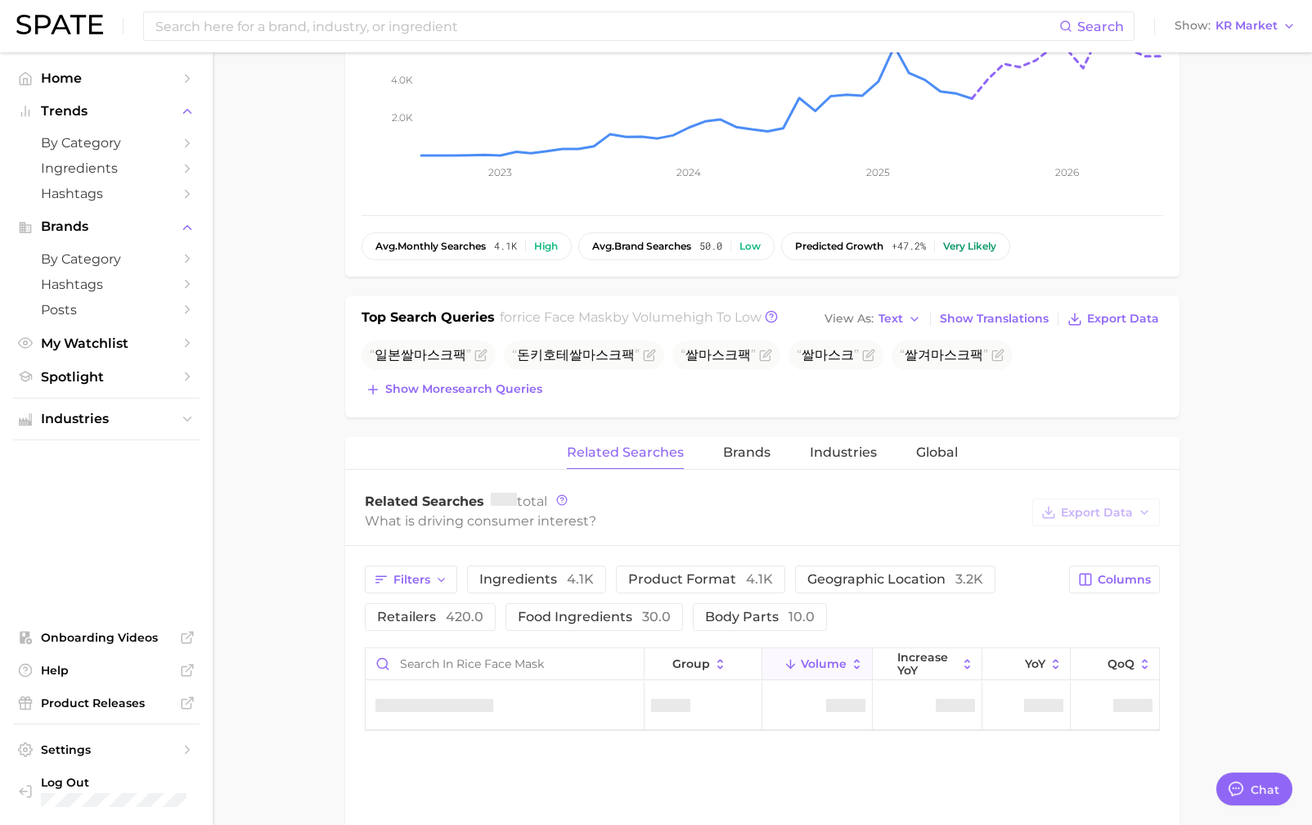
scroll to position [420, 0]
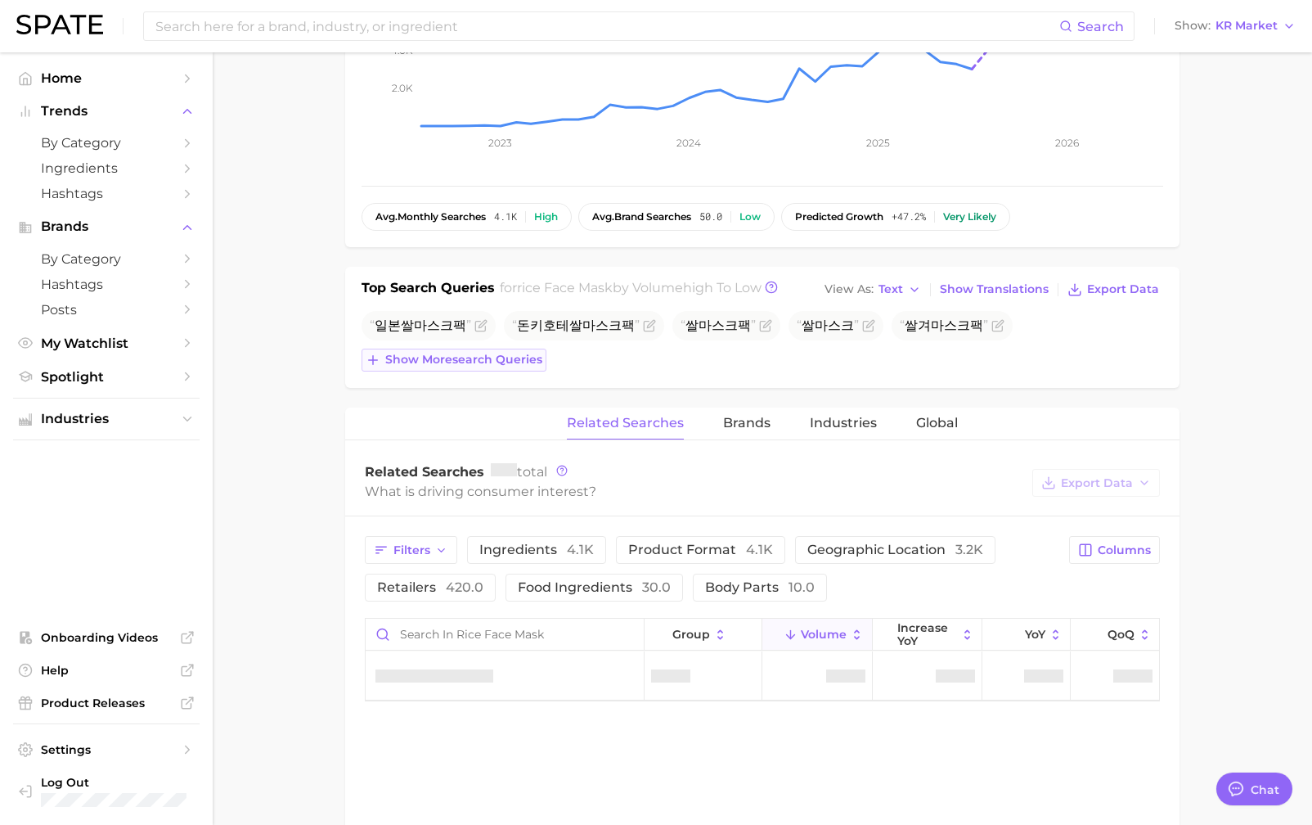
click at [452, 360] on span "Show more search queries" at bounding box center [463, 360] width 157 height 14
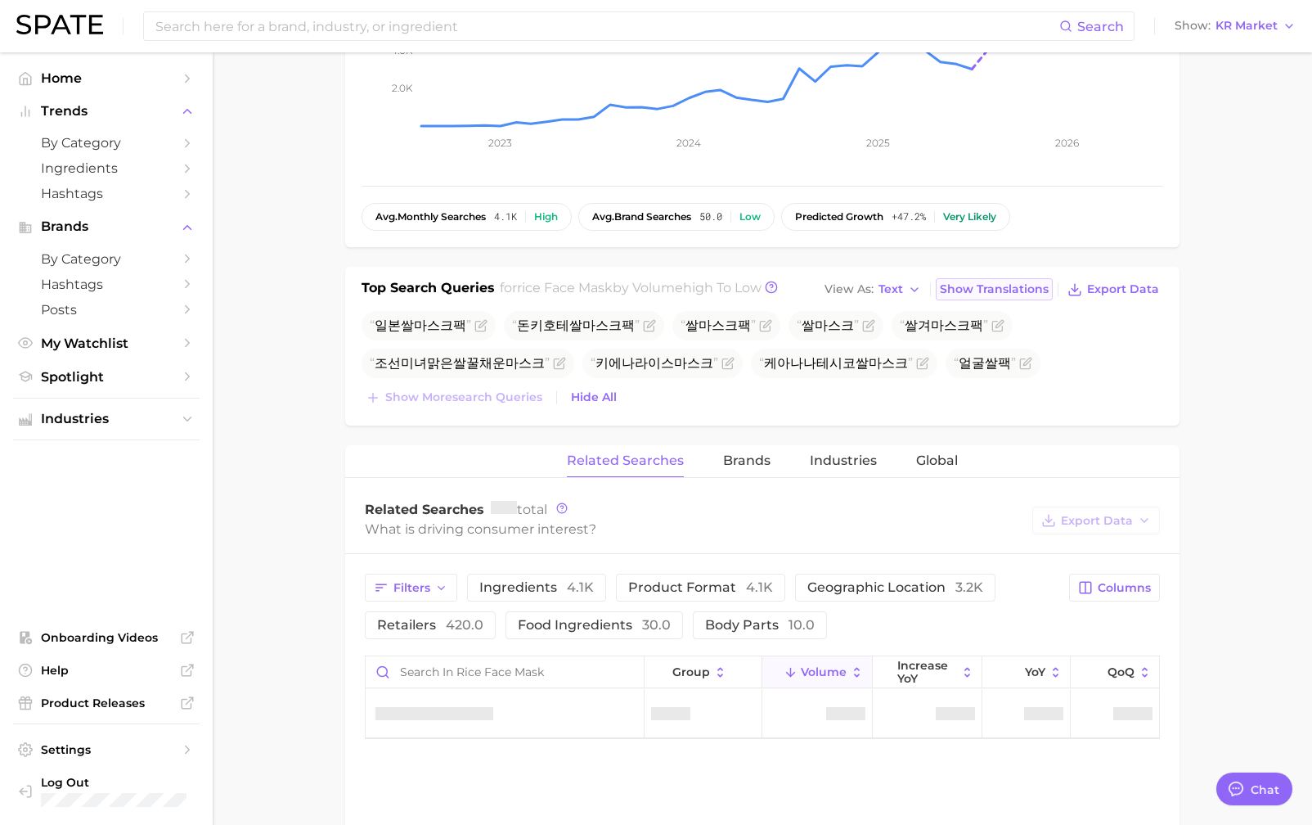
click at [993, 288] on span "Show Translations" at bounding box center [994, 289] width 109 height 14
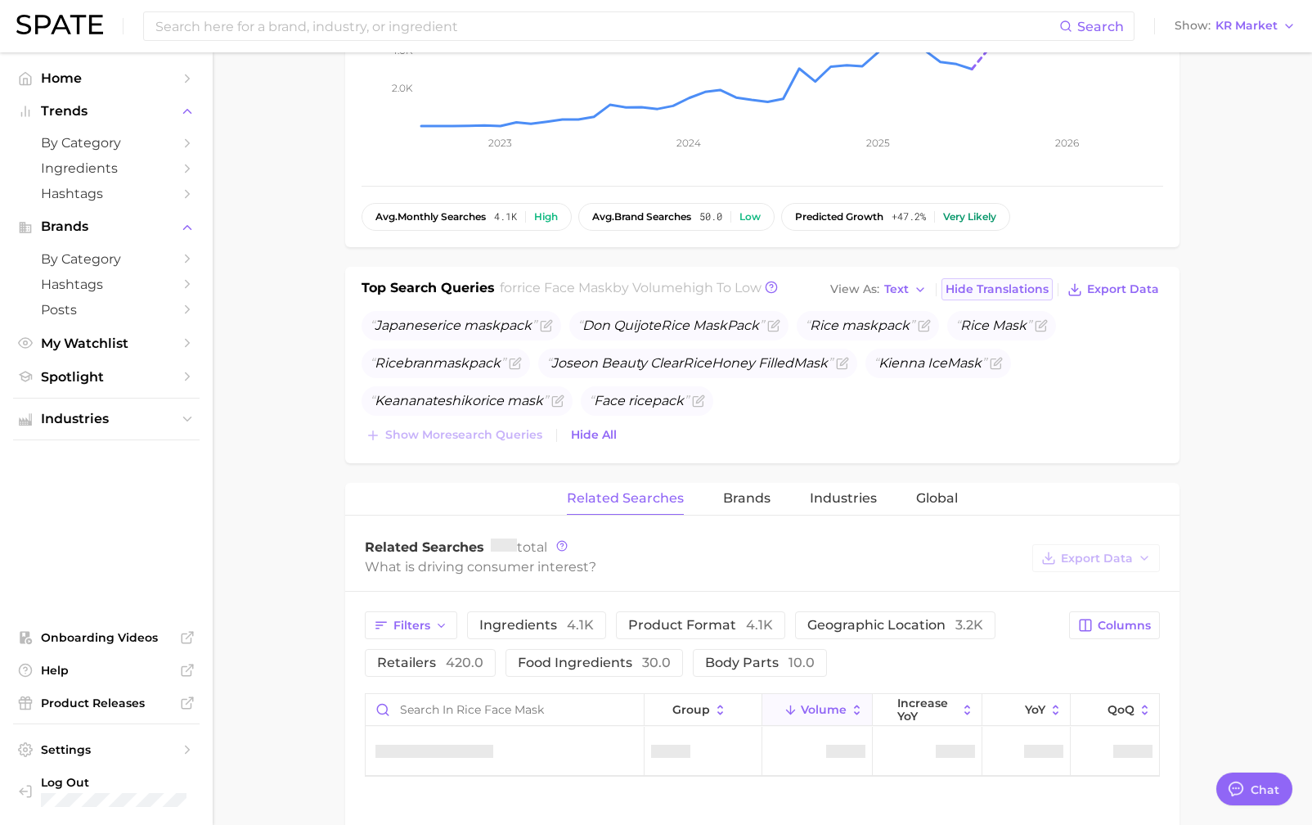
click at [1009, 289] on span "Hide Translations" at bounding box center [997, 289] width 103 height 14
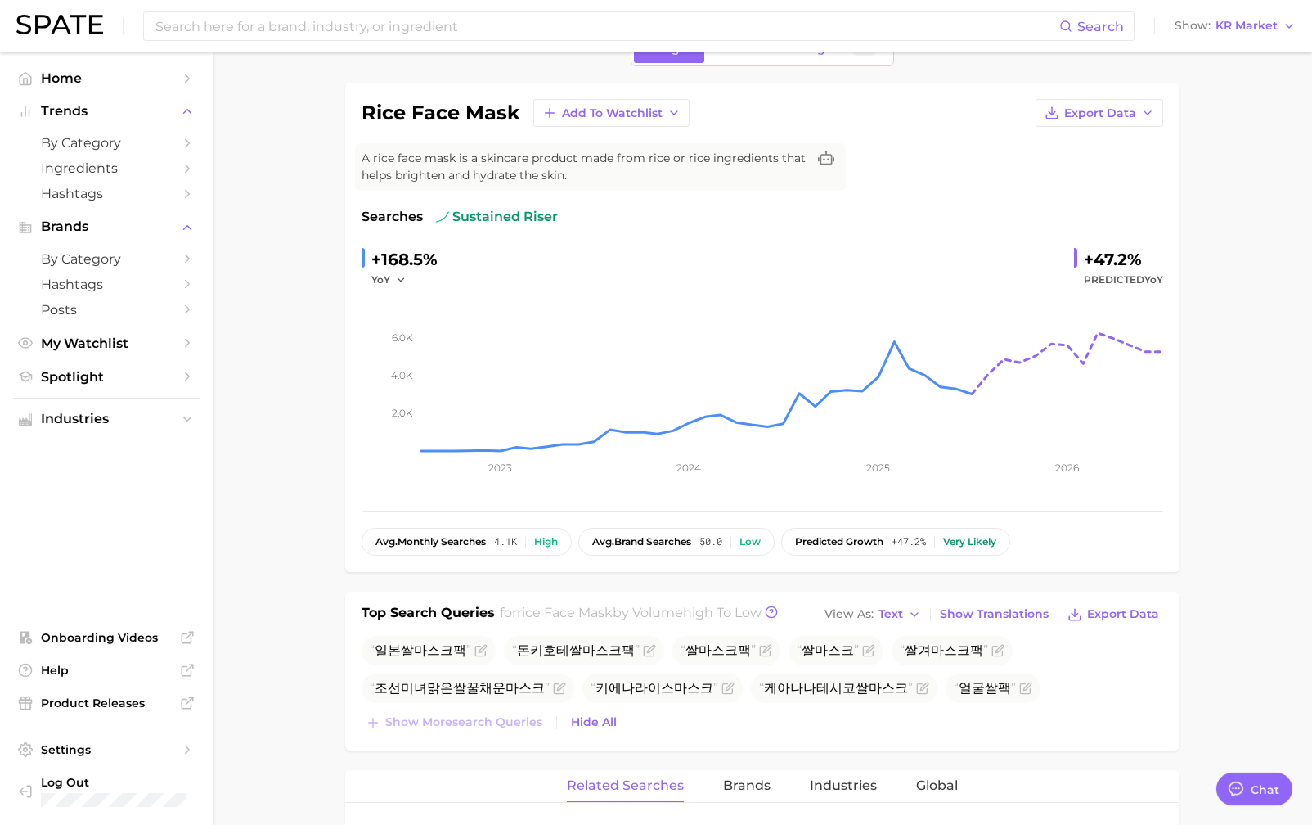
scroll to position [0, 0]
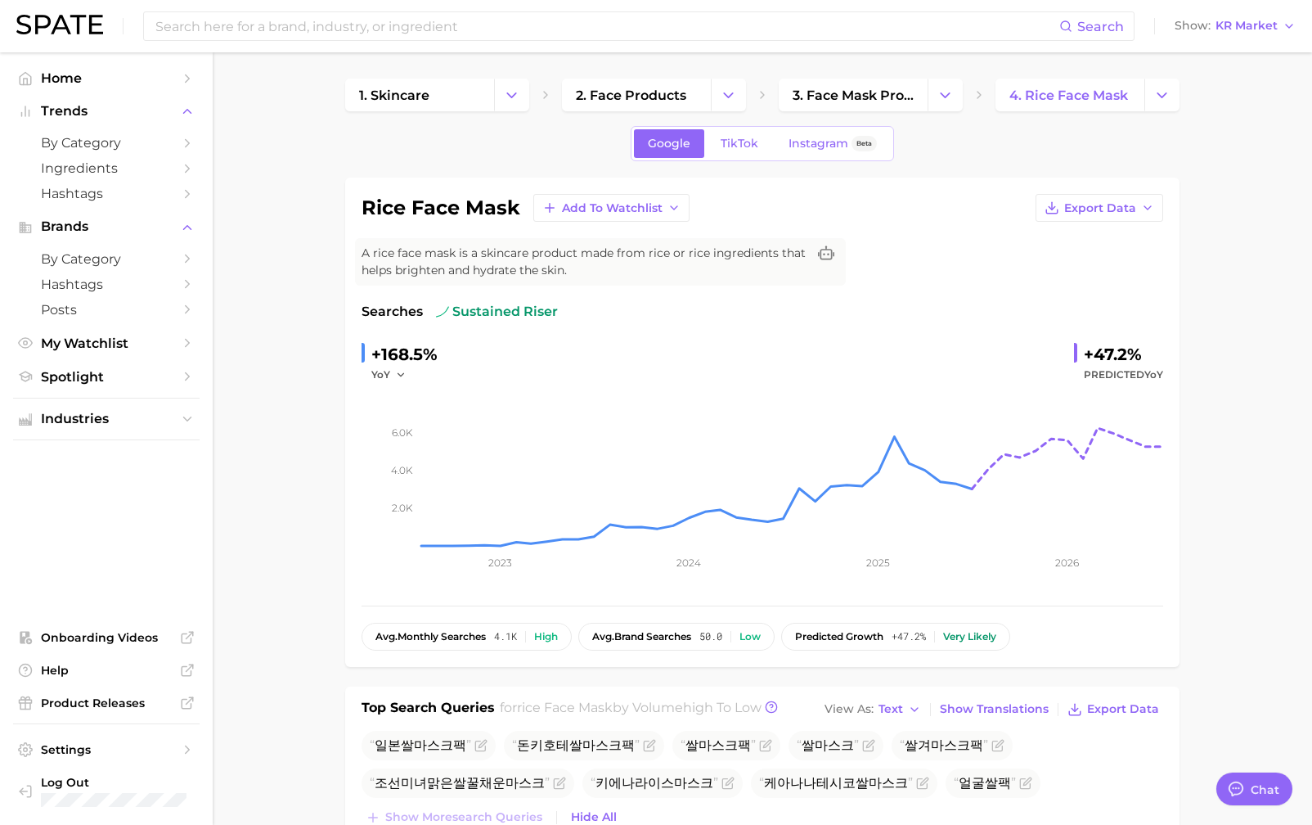
click at [480, 311] on span "sustained riser" at bounding box center [497, 312] width 122 height 20
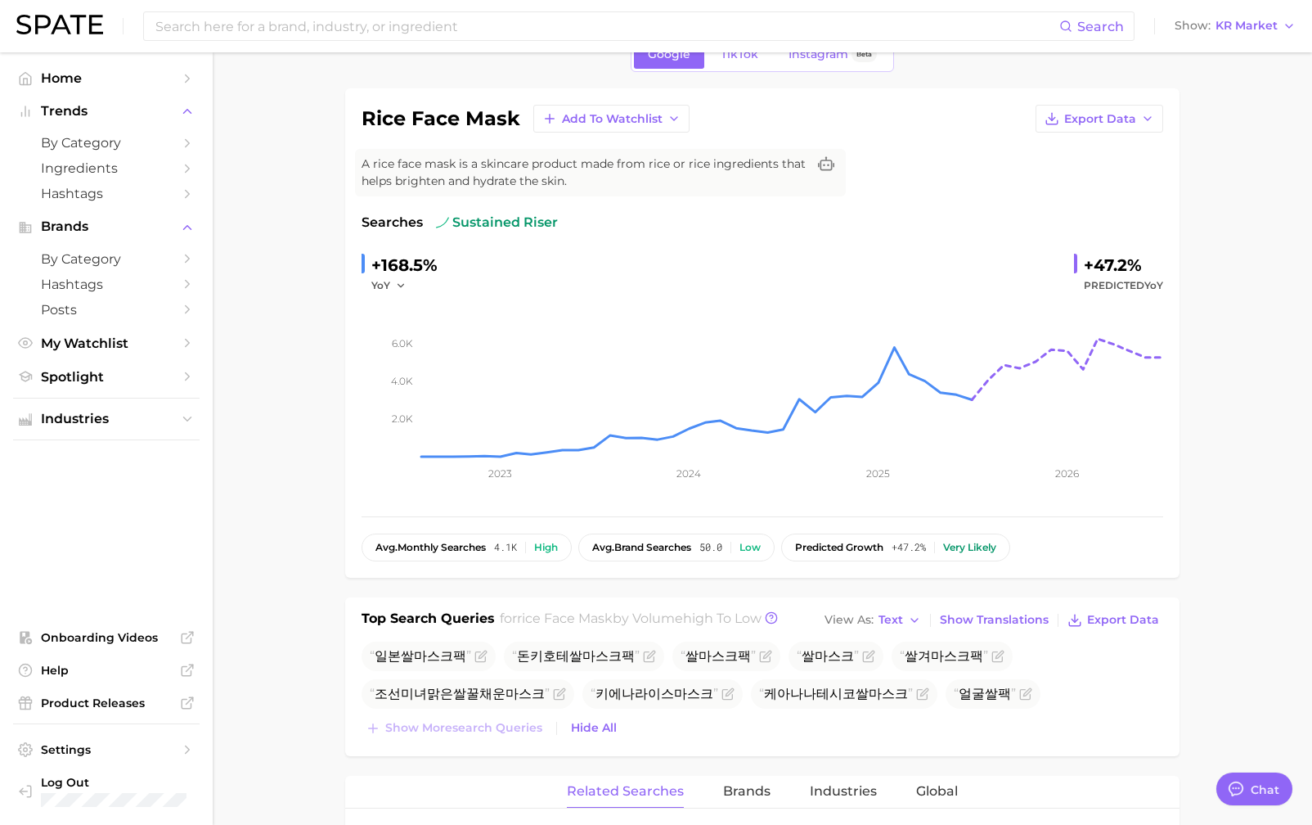
scroll to position [131, 0]
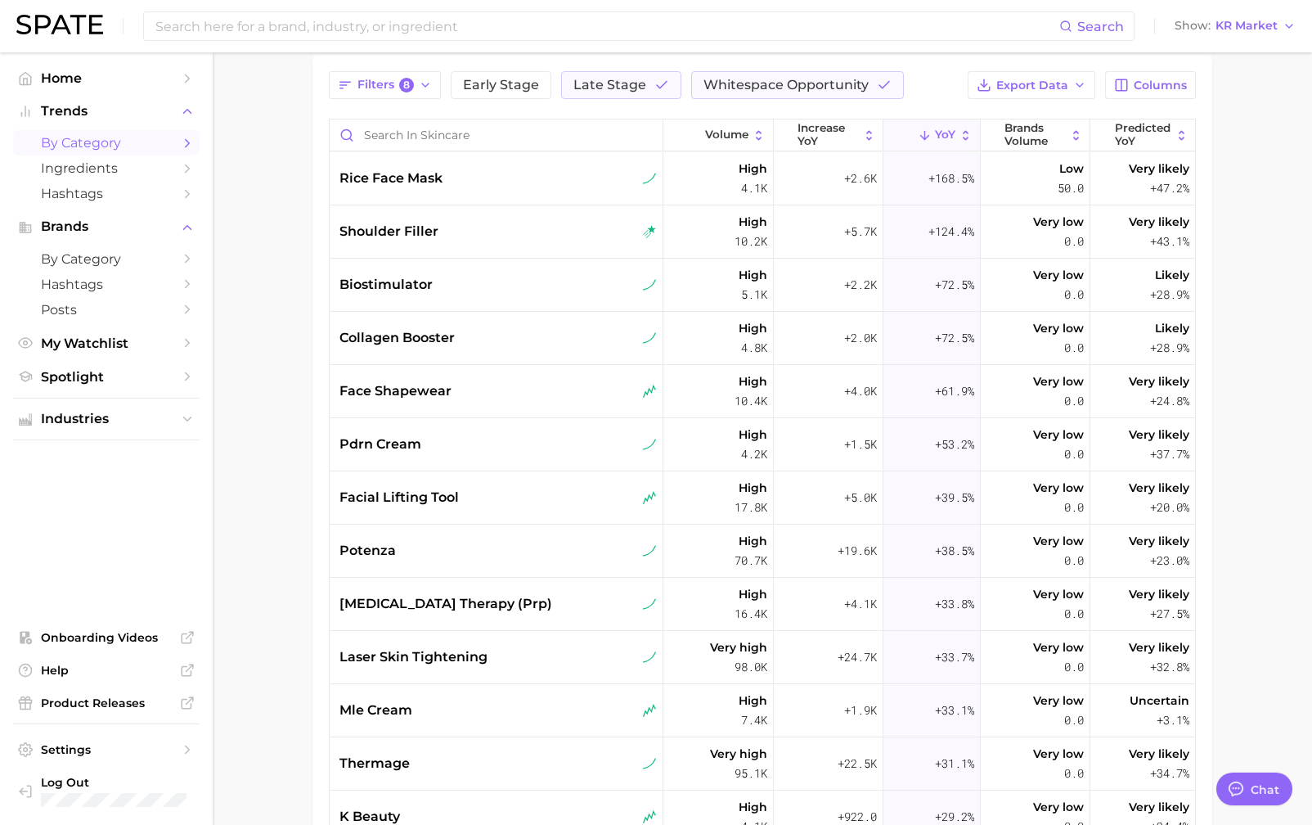
scroll to position [70, 0]
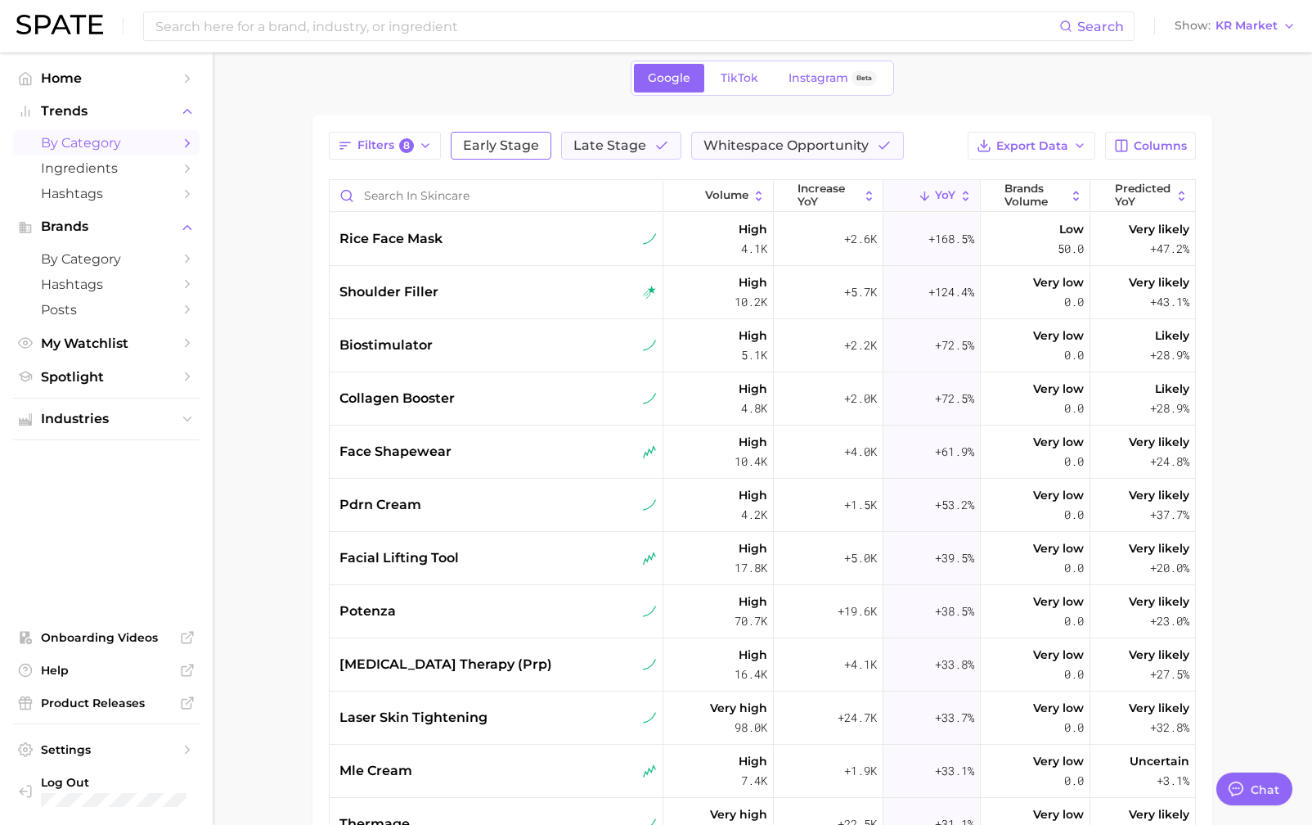
click at [506, 142] on span "Early Stage" at bounding box center [501, 145] width 76 height 13
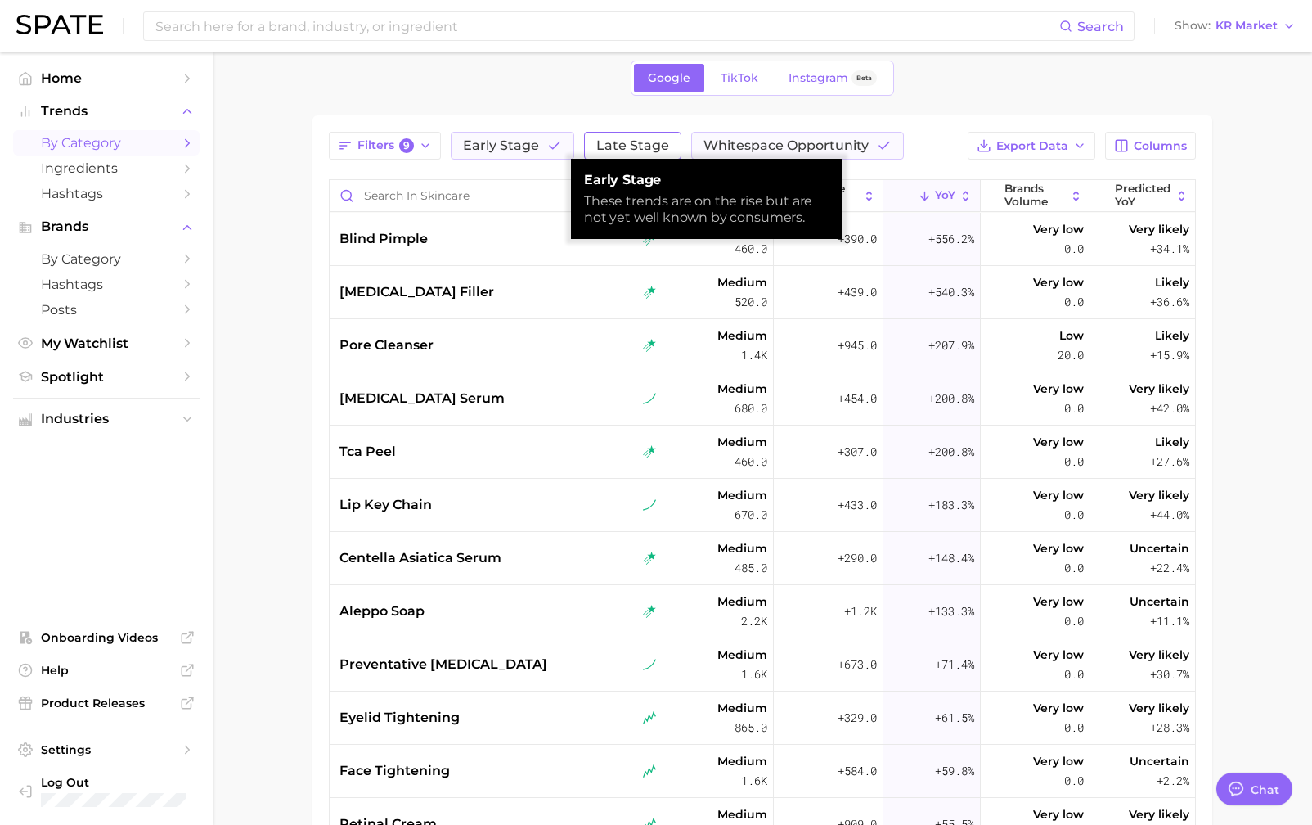
click at [584, 137] on button "Late Stage" at bounding box center [632, 146] width 97 height 28
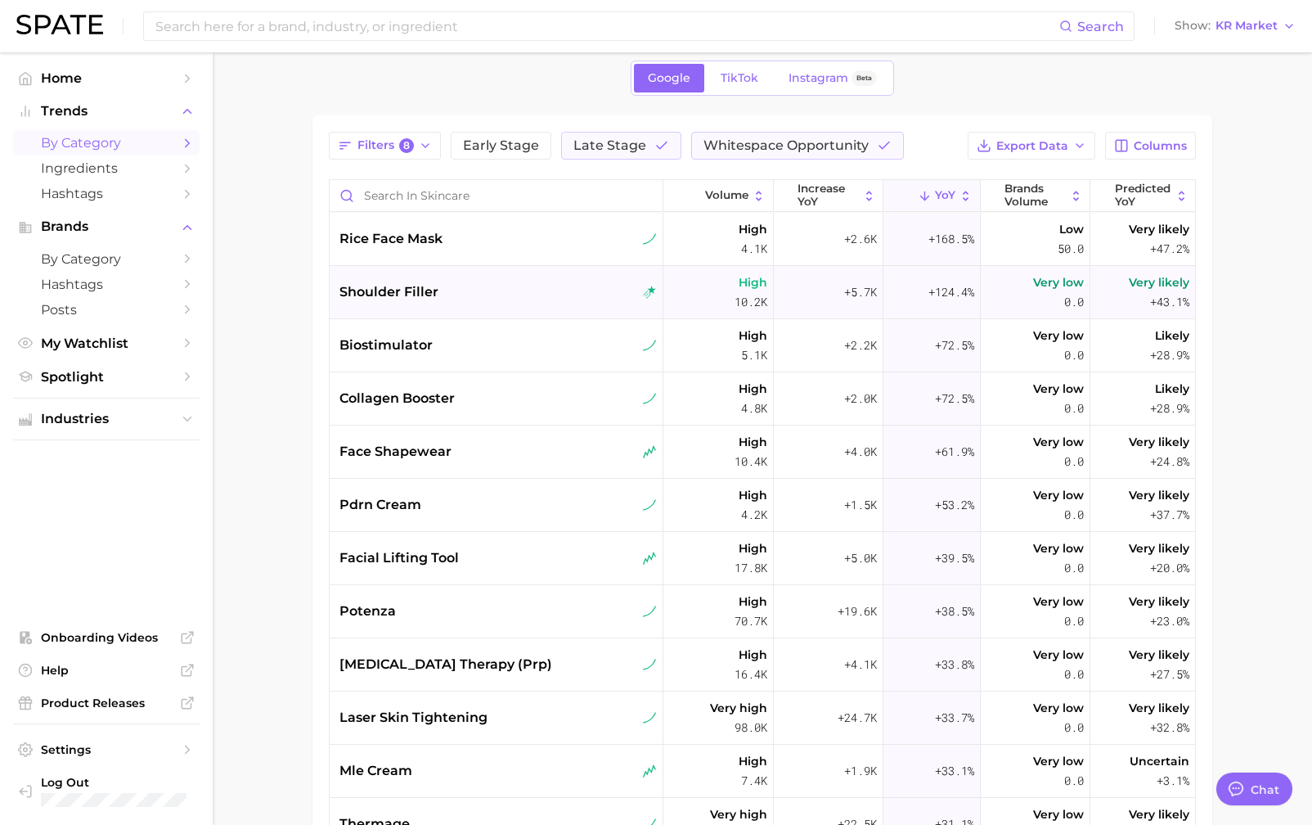
click at [517, 284] on div "shoulder filler" at bounding box center [498, 292] width 317 height 20
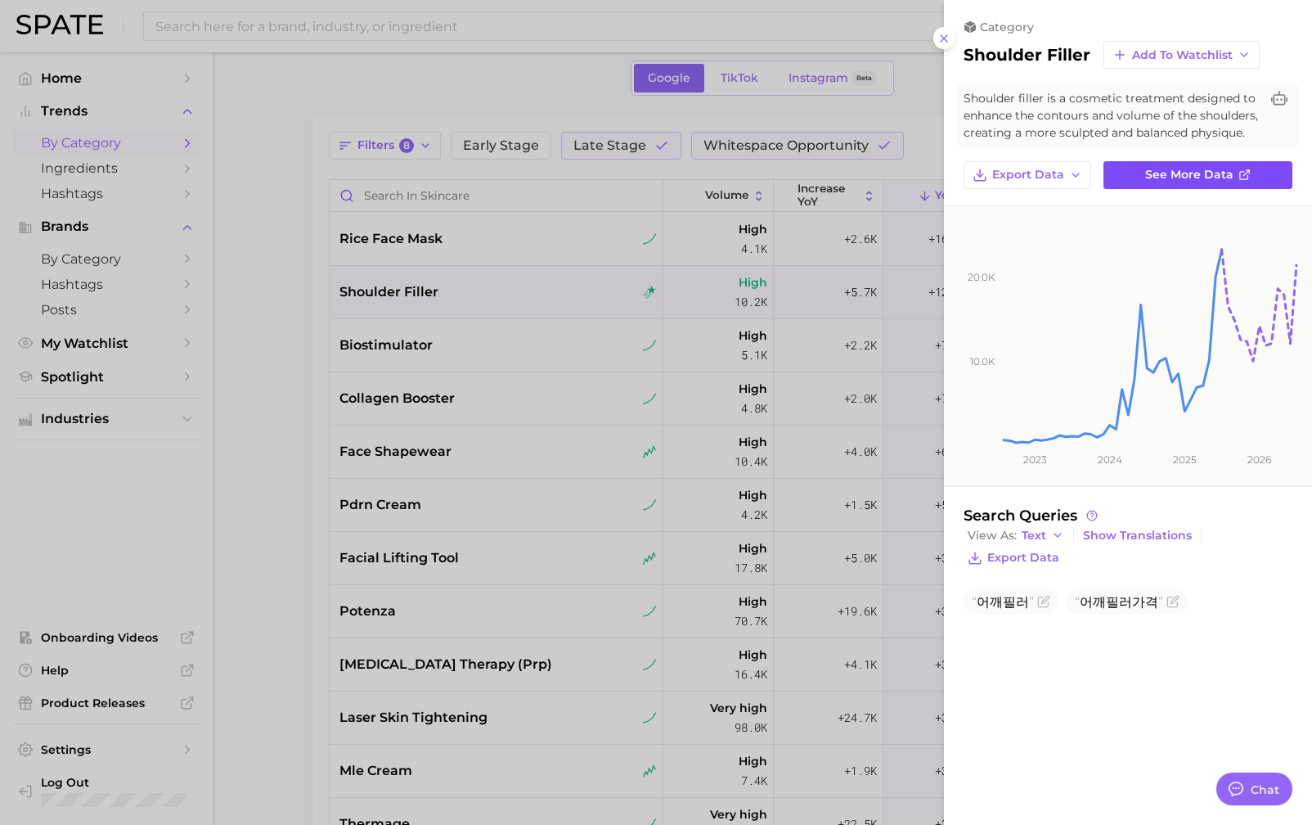
click at [1160, 168] on span "See more data" at bounding box center [1190, 175] width 88 height 14
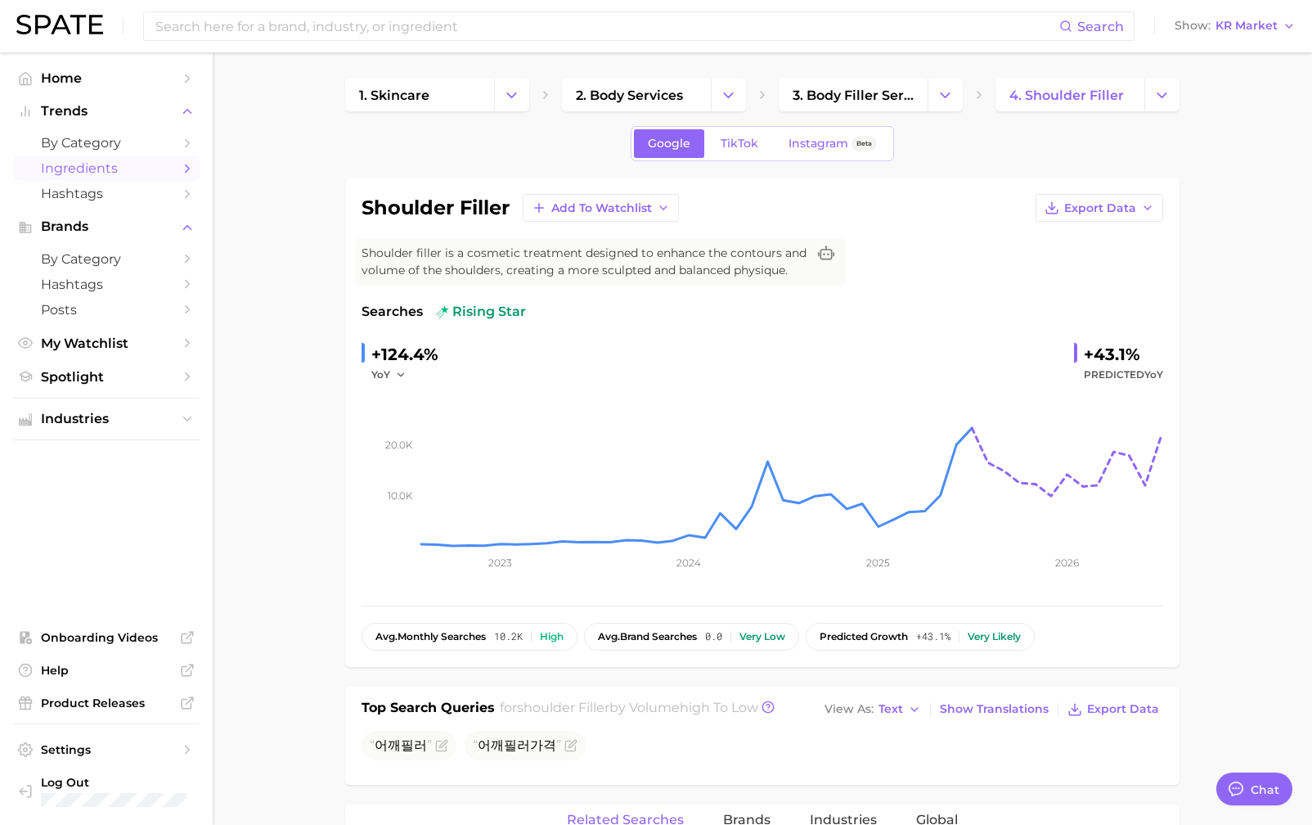
click at [146, 165] on span "Ingredients" at bounding box center [106, 168] width 131 height 16
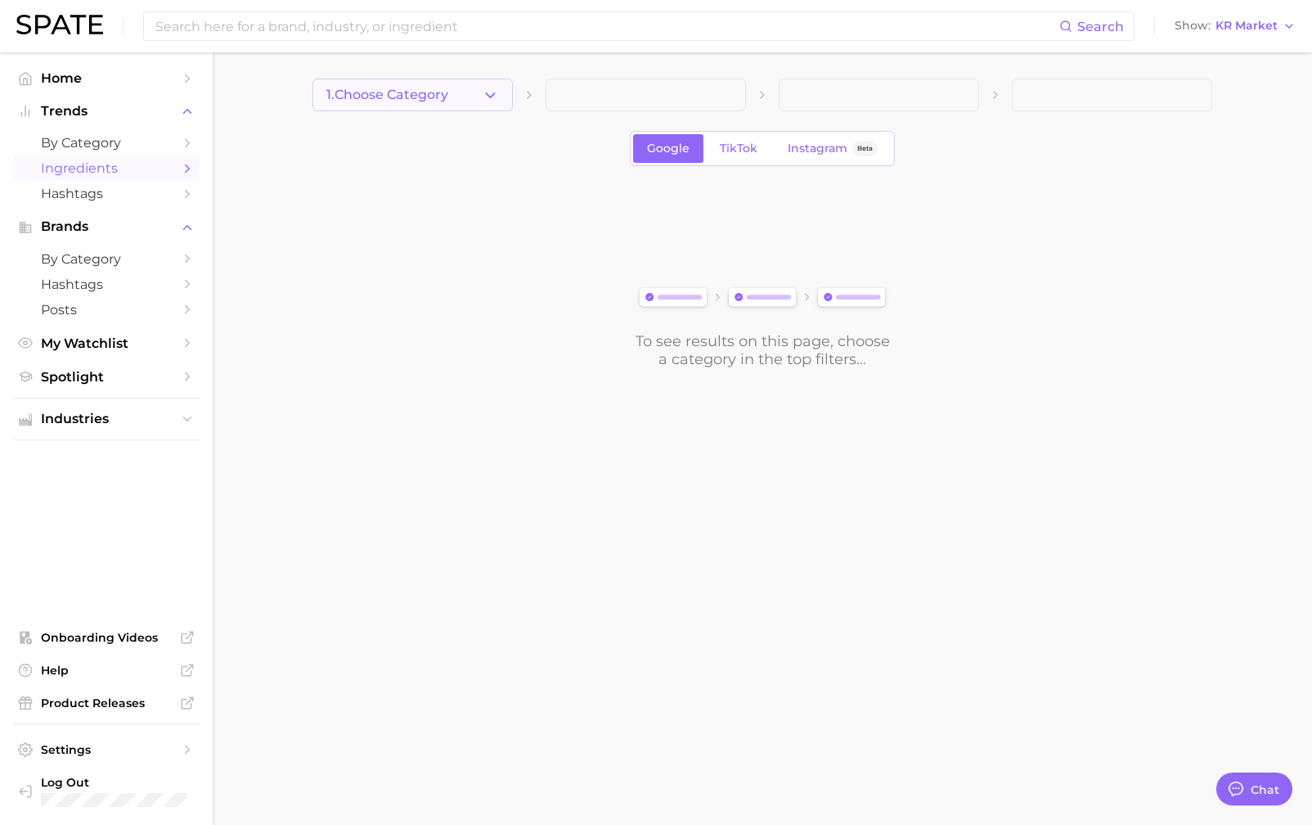
click at [486, 90] on icon "button" at bounding box center [490, 95] width 17 height 17
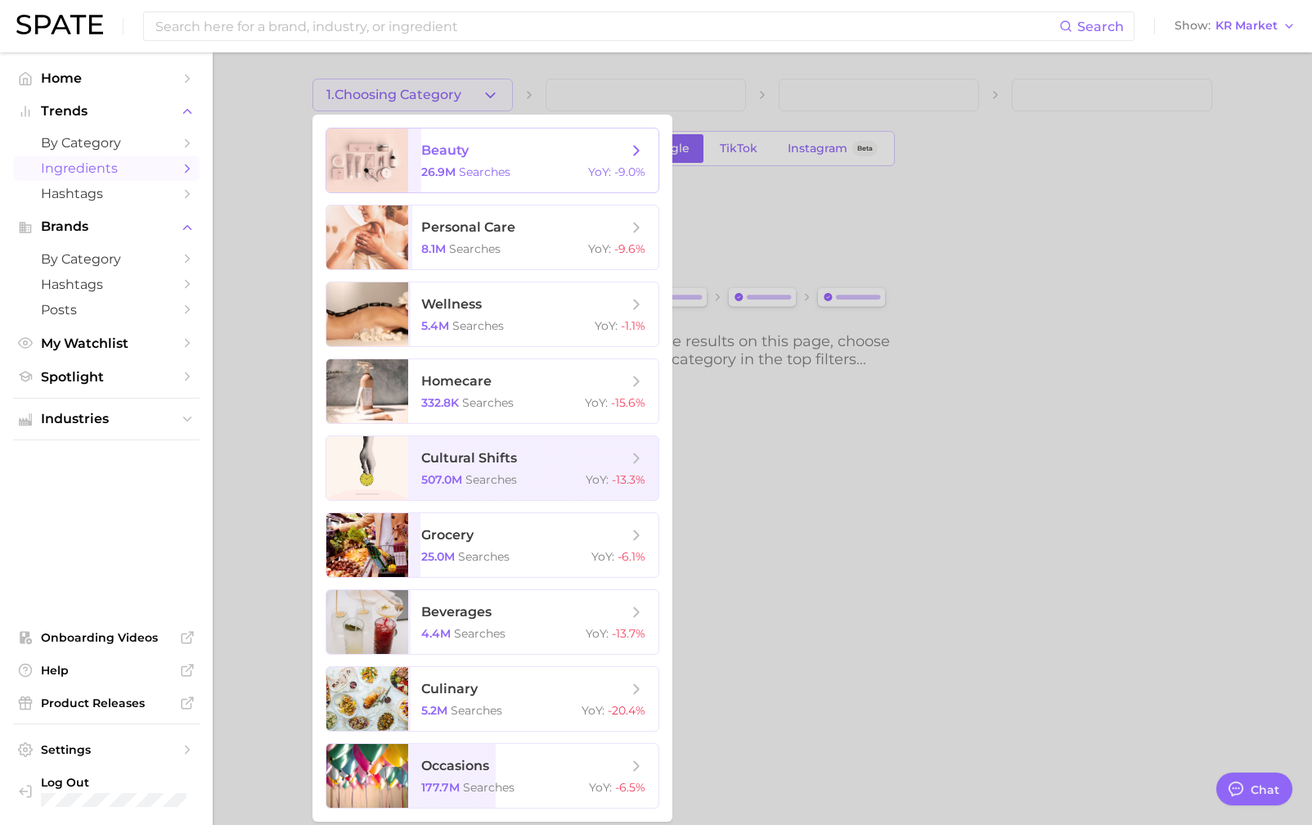
click at [520, 164] on span "beauty 26.9m searches YoY : -9.0%" at bounding box center [533, 160] width 250 height 64
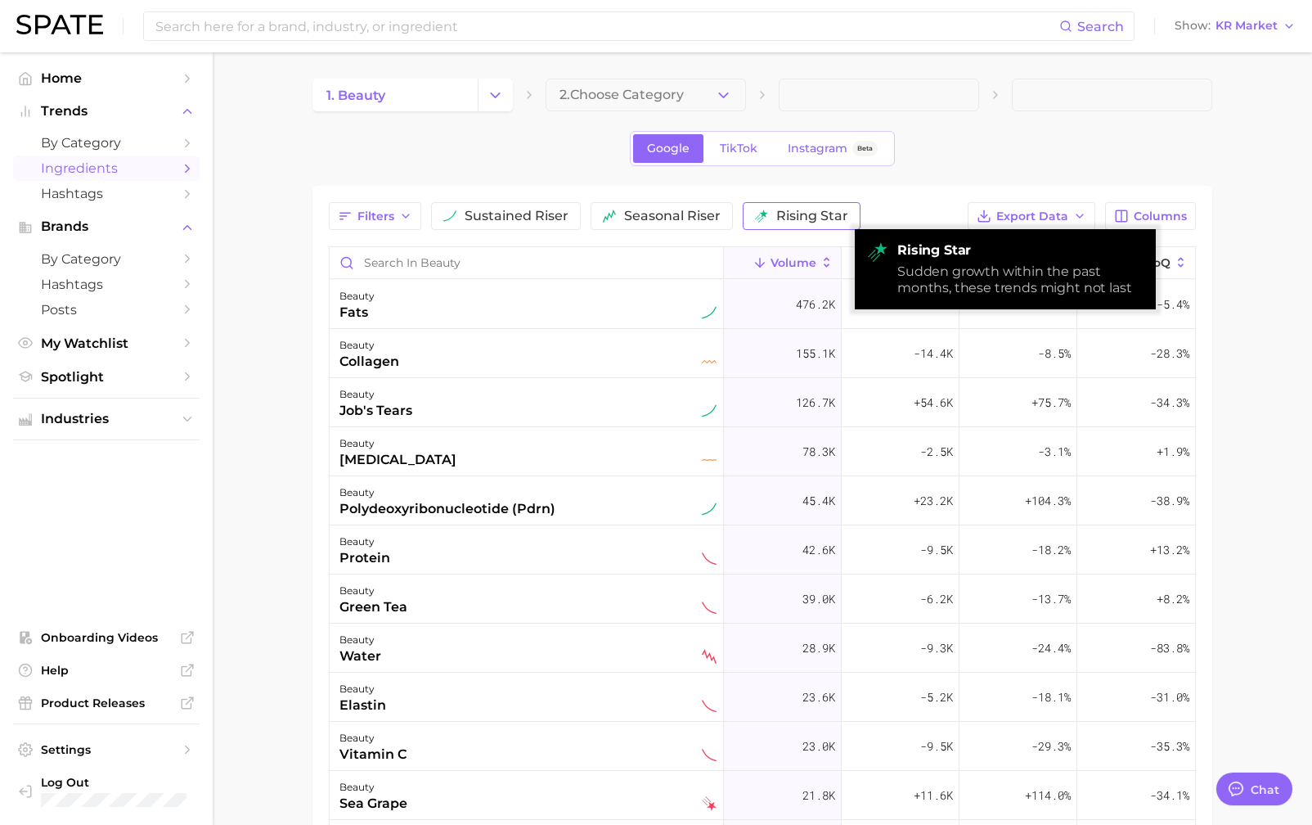
click at [819, 218] on span "rising star" at bounding box center [812, 215] width 72 height 13
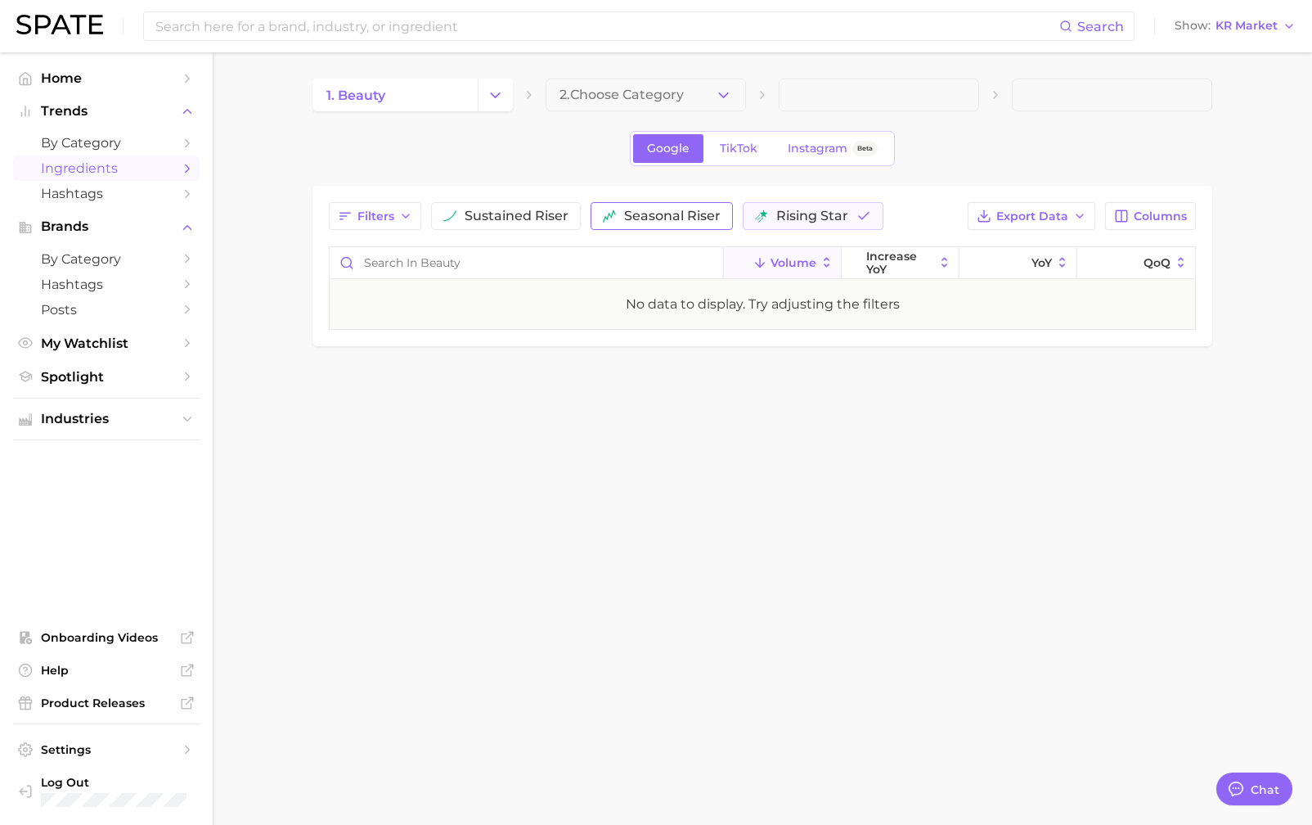
click at [663, 205] on button "seasonal riser" at bounding box center [662, 216] width 142 height 28
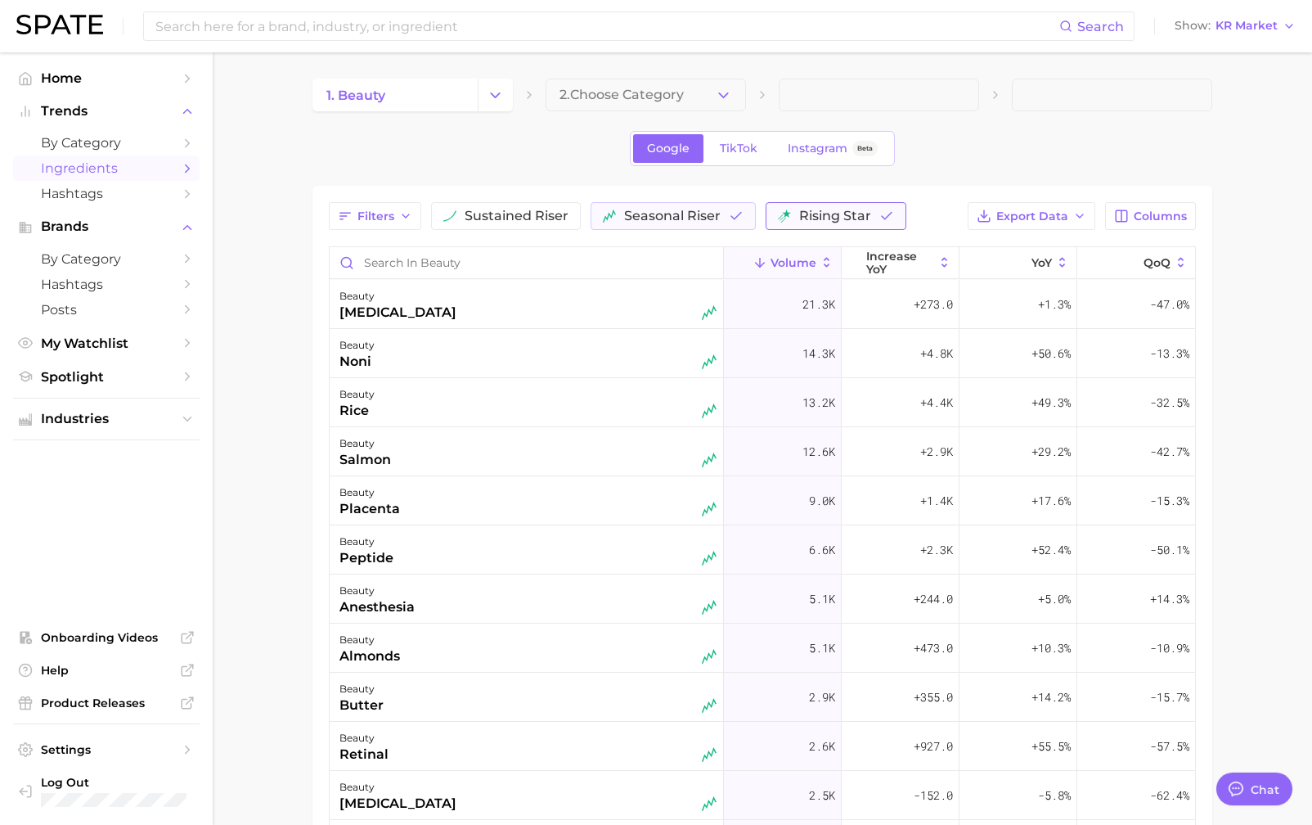
click at [788, 210] on button "rising star" at bounding box center [836, 216] width 141 height 28
click at [491, 212] on span "sustained riser" at bounding box center [517, 215] width 104 height 13
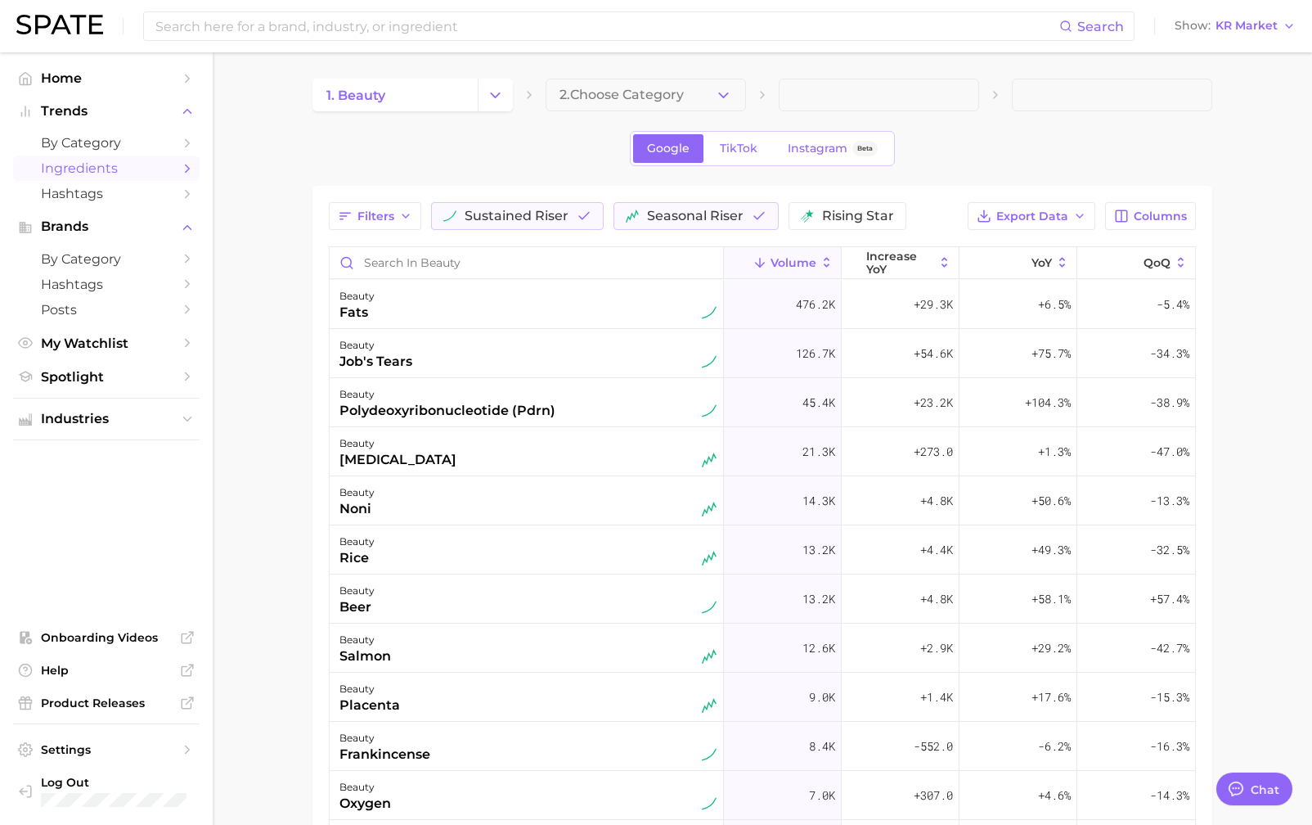
click at [1222, 38] on div "Search Show KR Market" at bounding box center [656, 26] width 1280 height 52
click at [1240, 23] on span "KR Market" at bounding box center [1247, 25] width 62 height 9
click at [1236, 49] on span "[GEOGRAPHIC_DATA]" at bounding box center [1242, 53] width 127 height 14
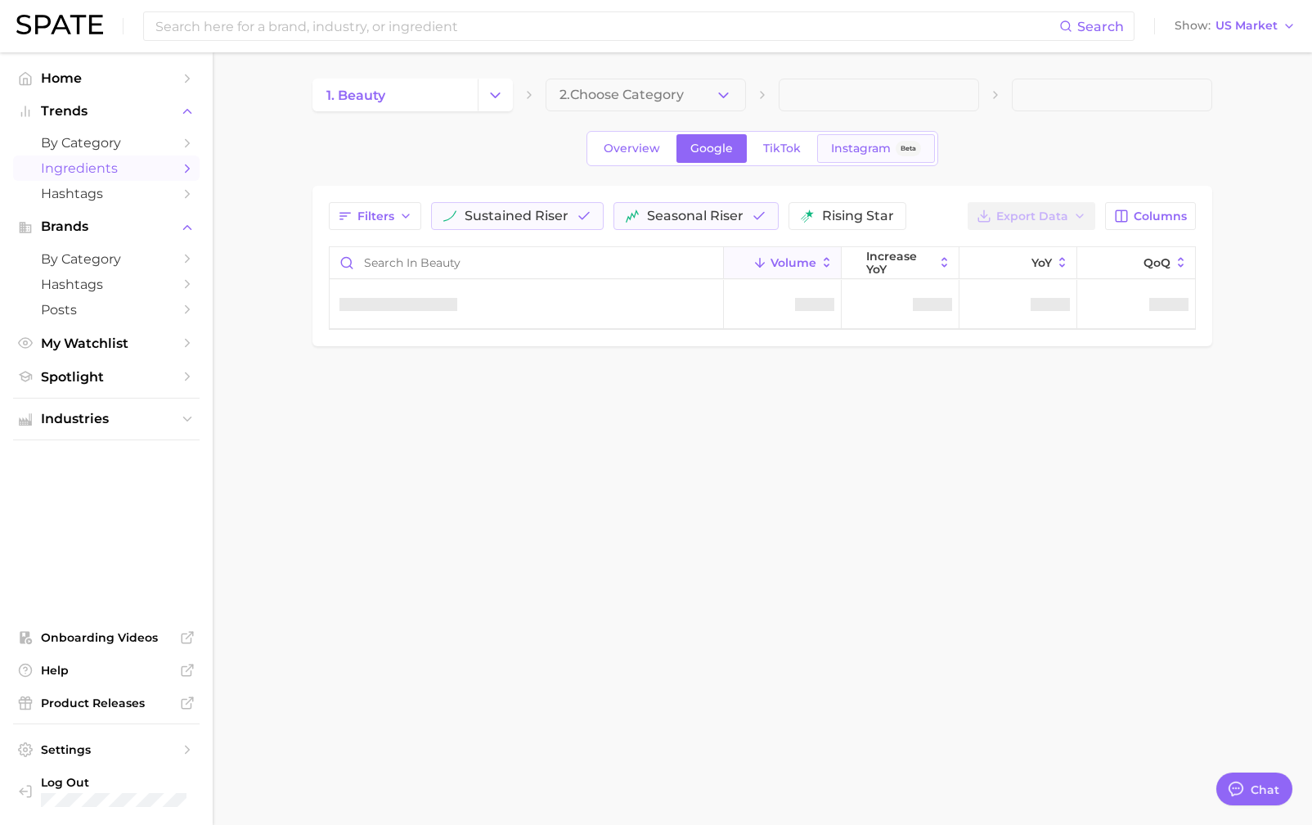
click at [862, 142] on span "Instagram" at bounding box center [861, 149] width 60 height 14
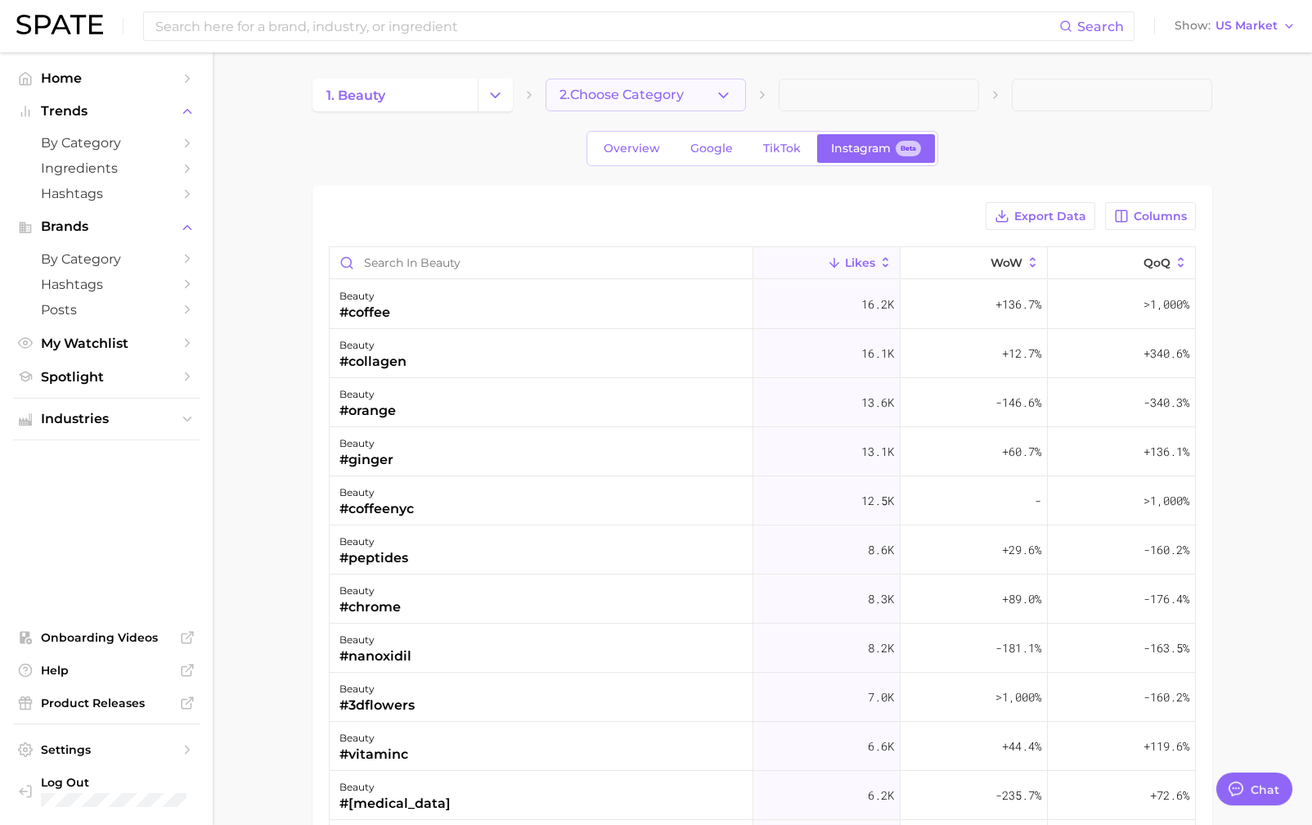
click at [740, 87] on button "2. Choose Category" at bounding box center [646, 95] width 200 height 33
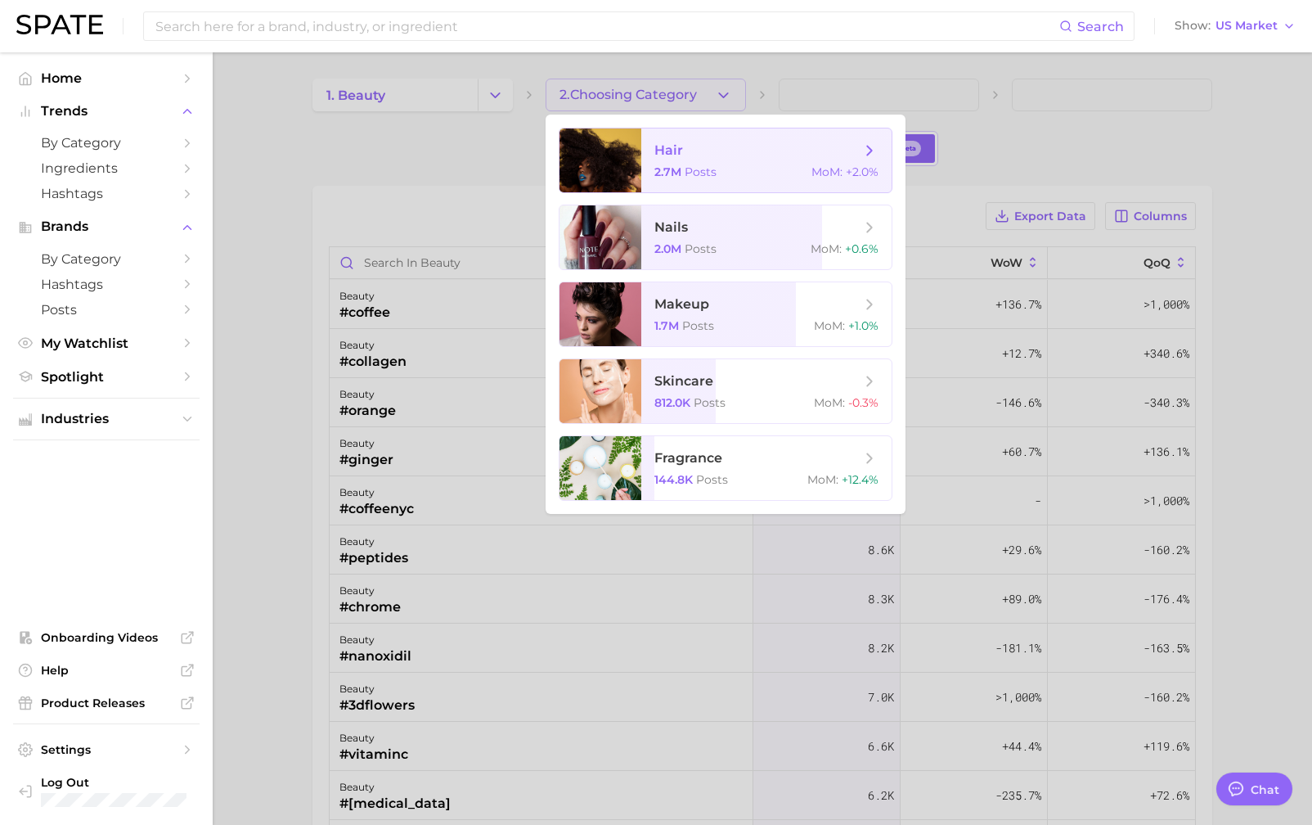
click at [751, 172] on div "2.7m Posts MoM : +2.0%" at bounding box center [767, 171] width 224 height 15
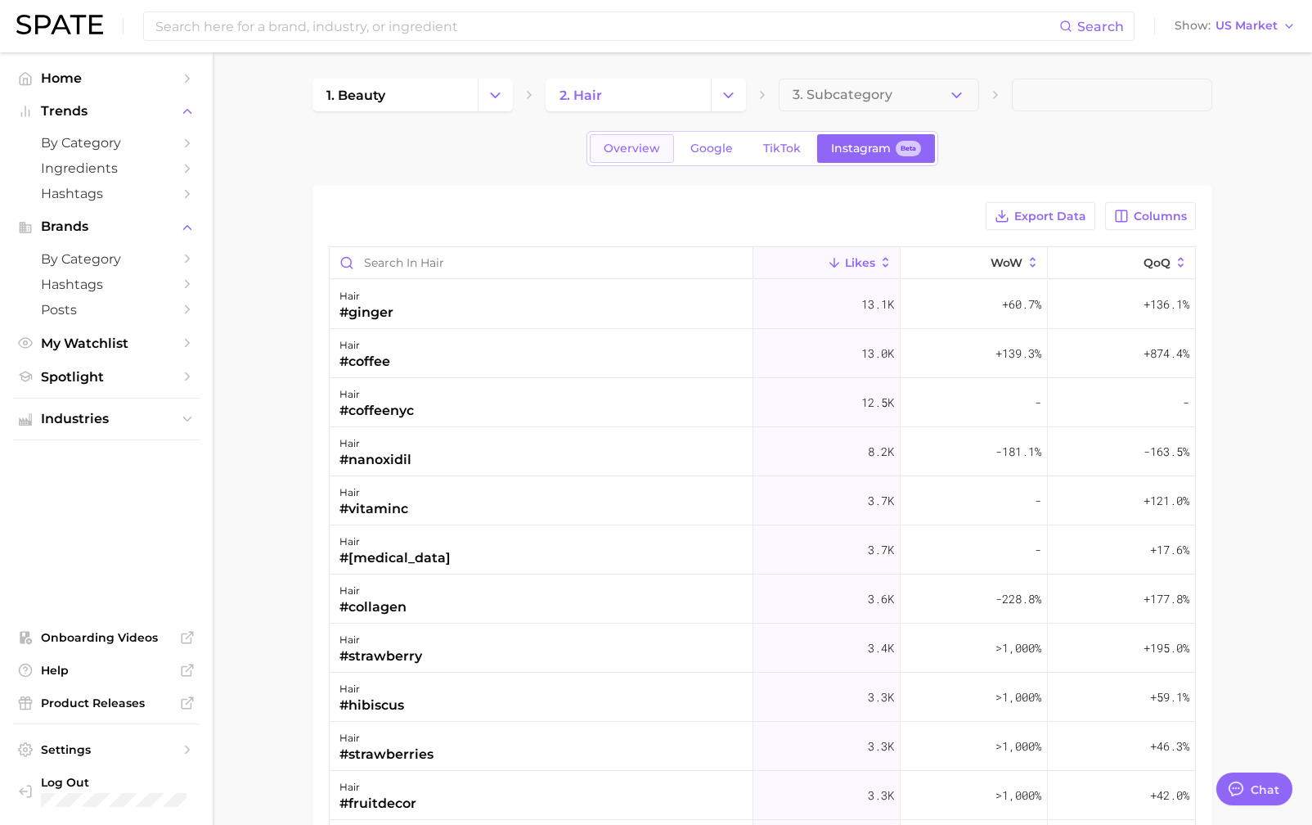
click at [637, 151] on span "Overview" at bounding box center [632, 149] width 56 height 14
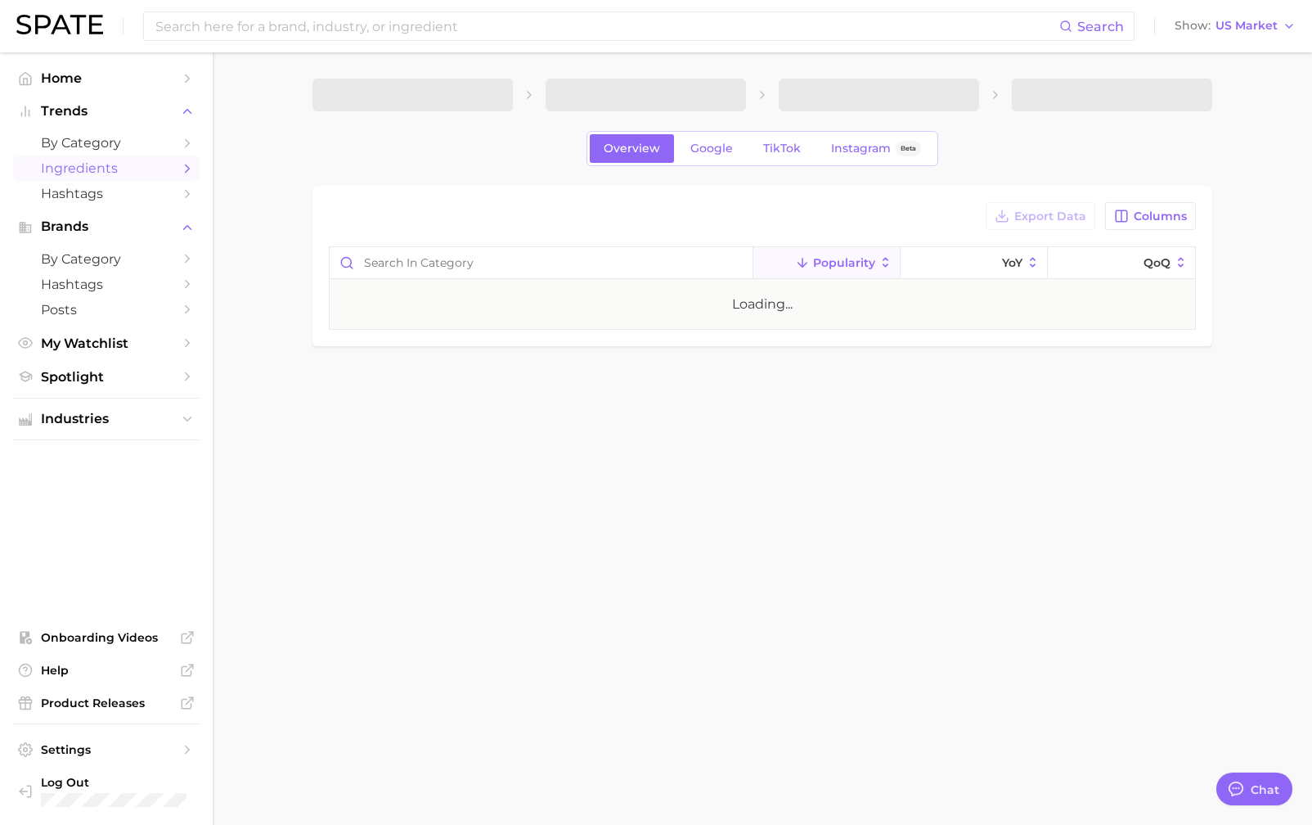
type textarea "x"
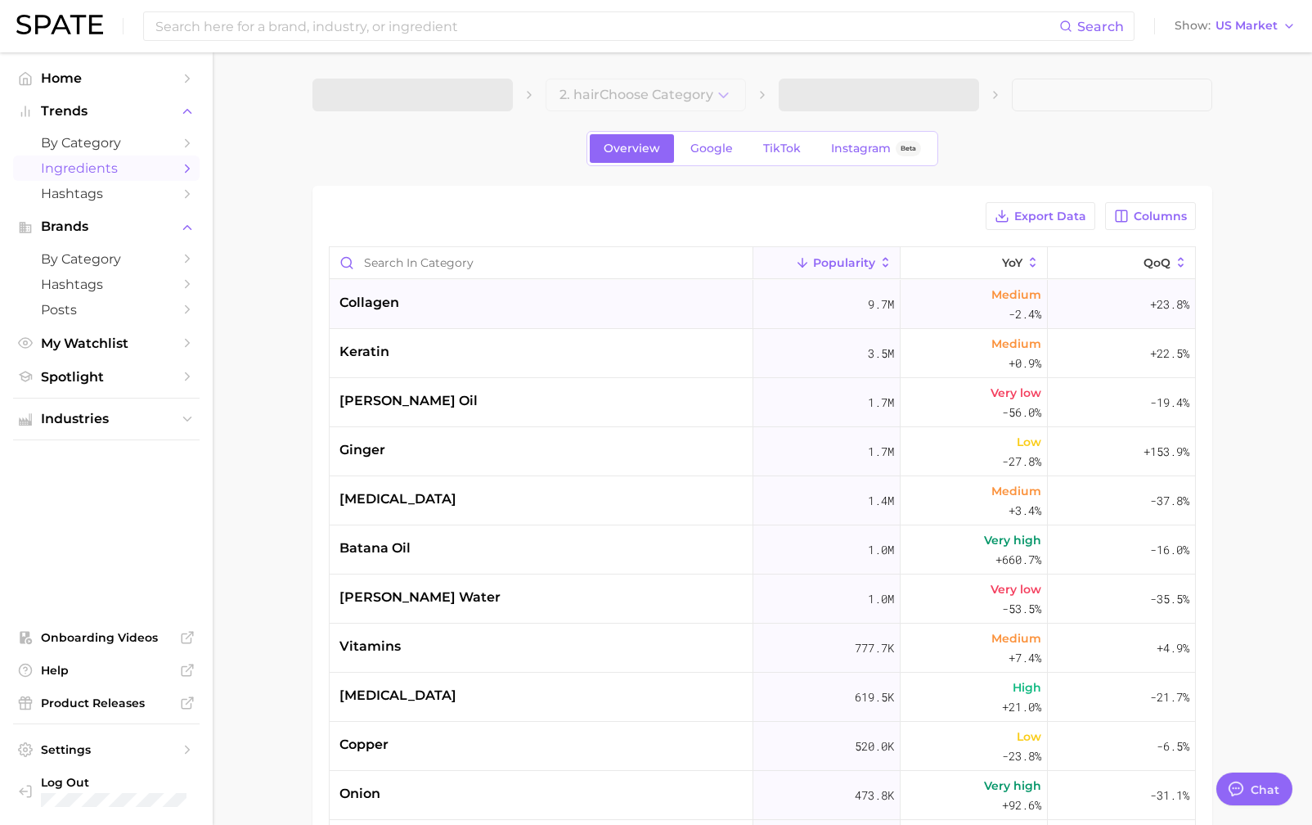
click at [393, 302] on div "collagen" at bounding box center [370, 303] width 60 height 20
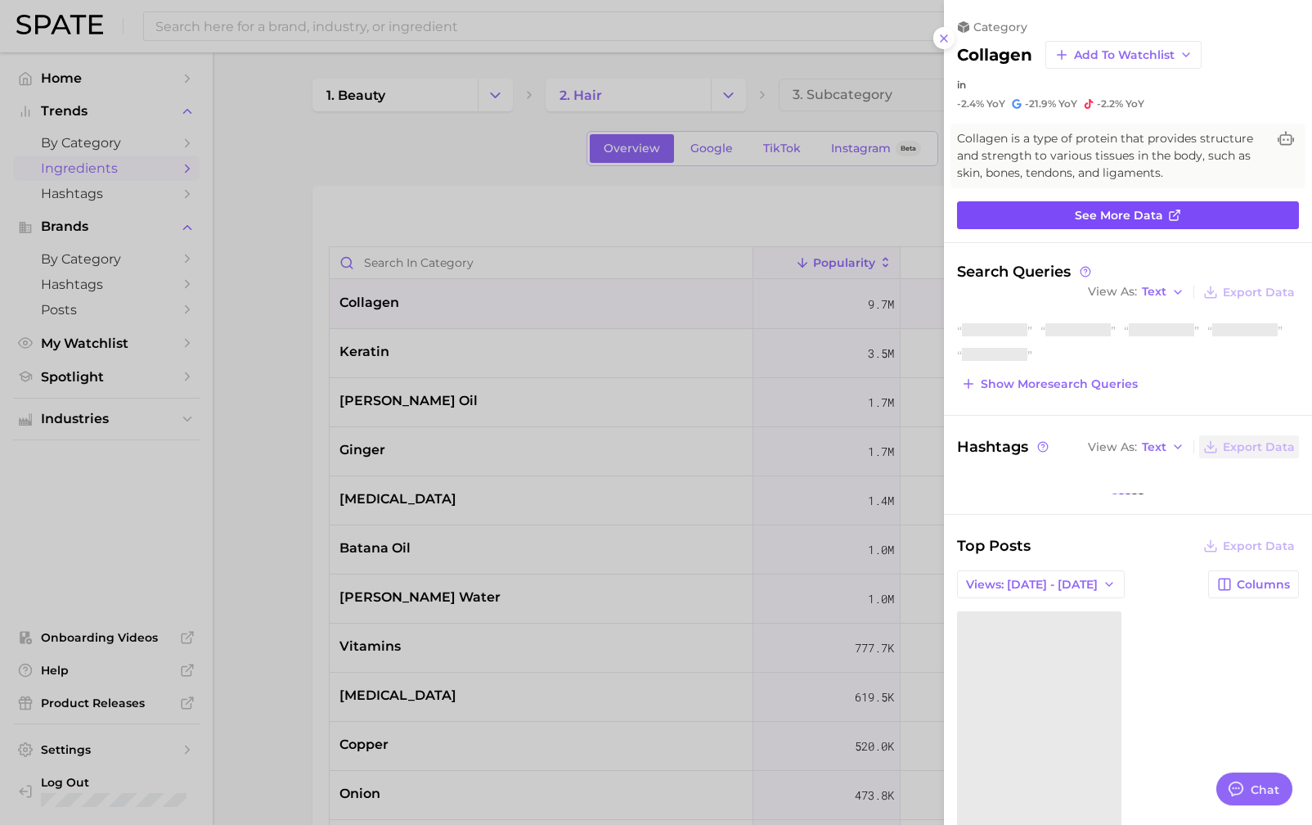
click at [1135, 220] on span "See more data" at bounding box center [1119, 216] width 88 height 14
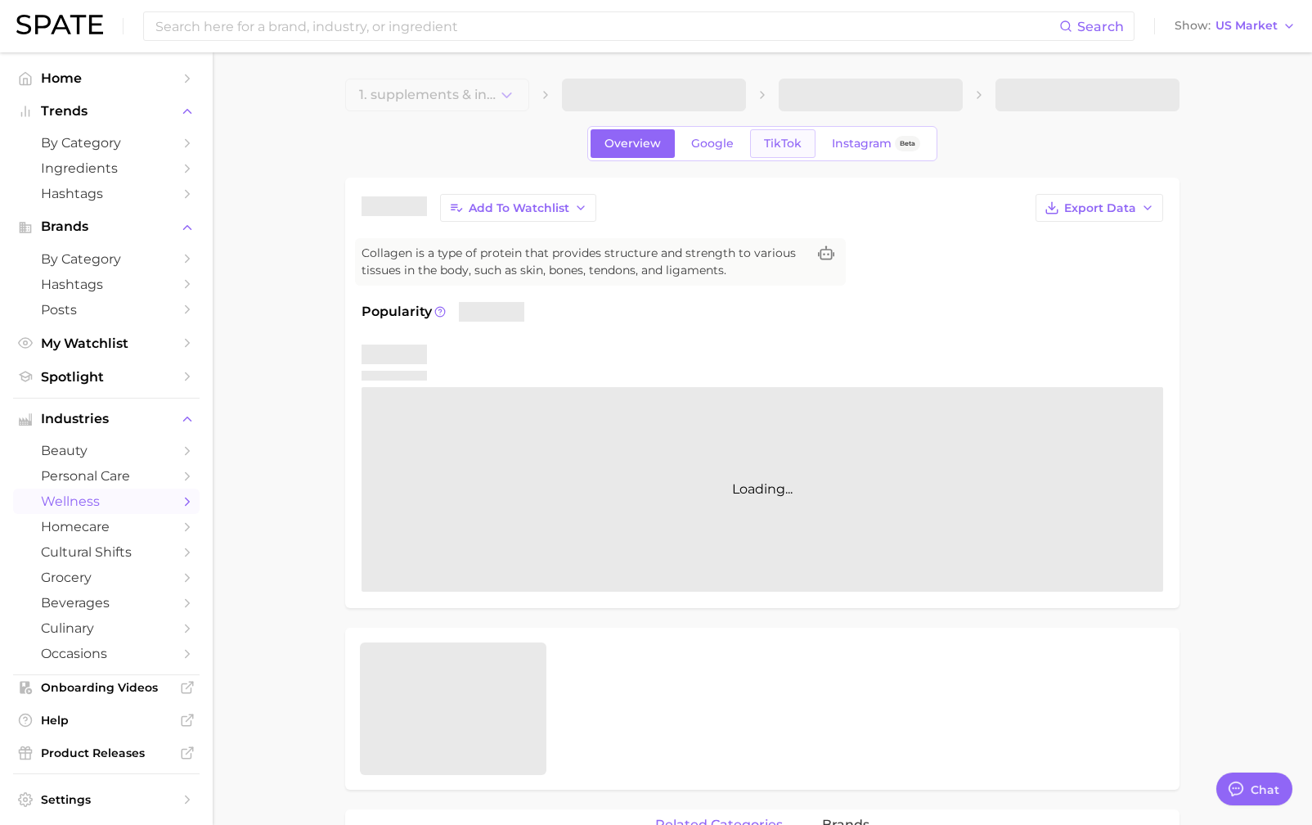
click at [791, 151] on link "TikTok" at bounding box center [782, 143] width 65 height 29
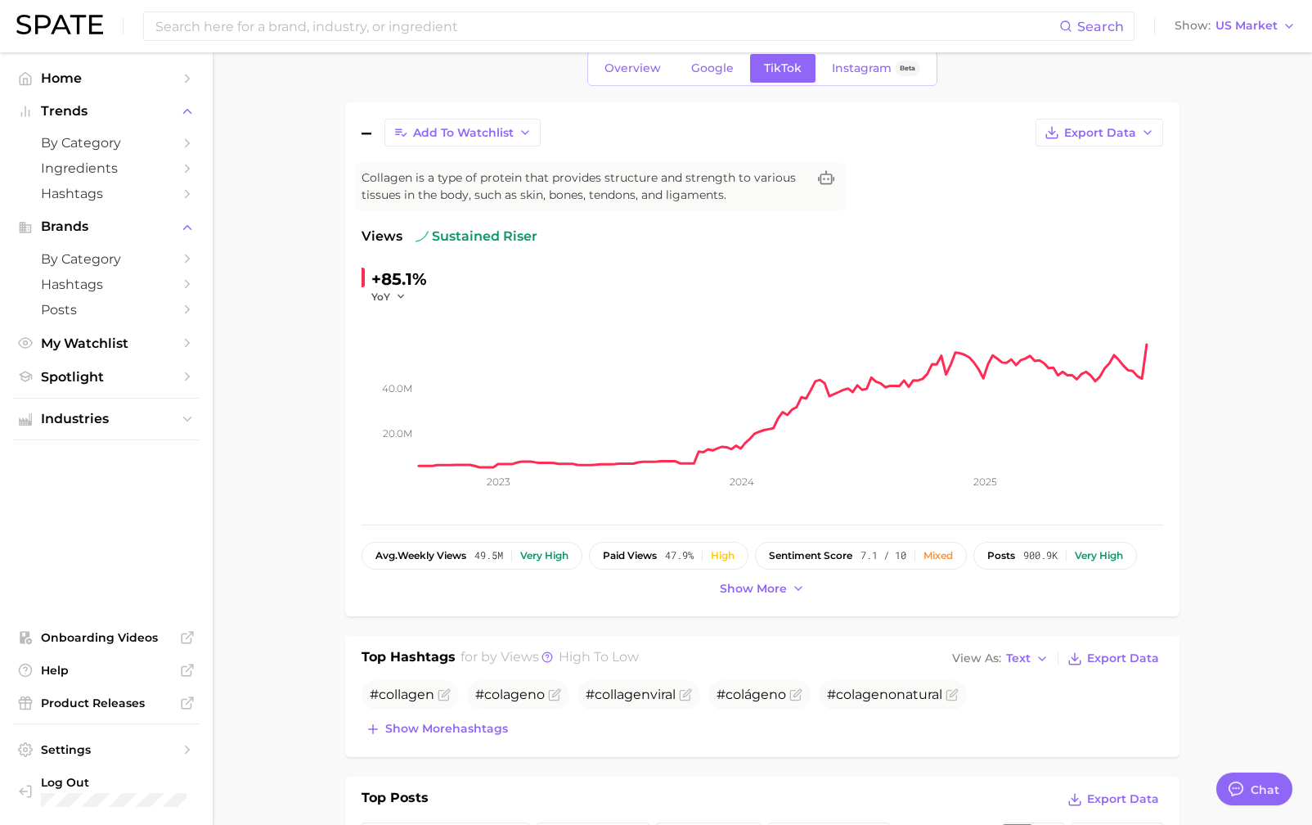
scroll to position [64, 0]
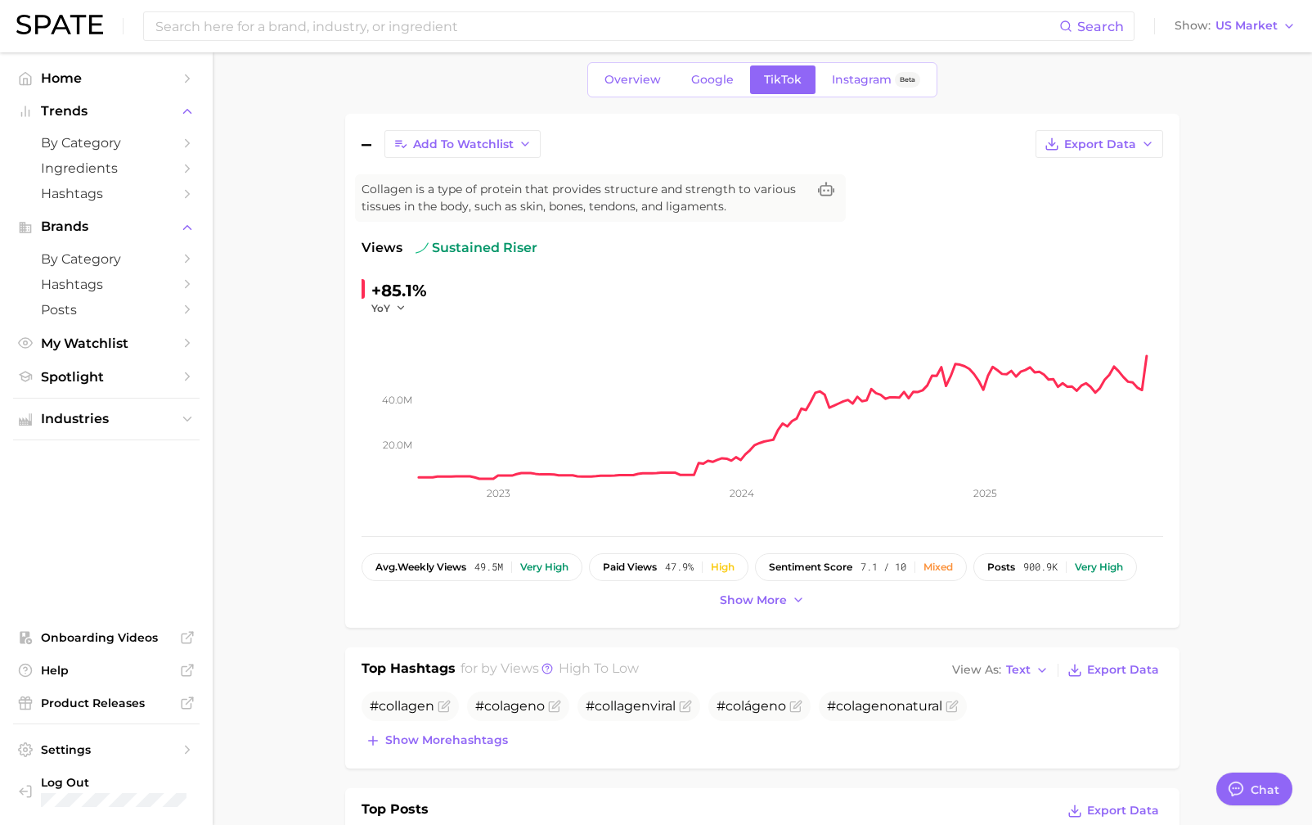
click at [876, 564] on span "7.1 / 10" at bounding box center [884, 566] width 46 height 11
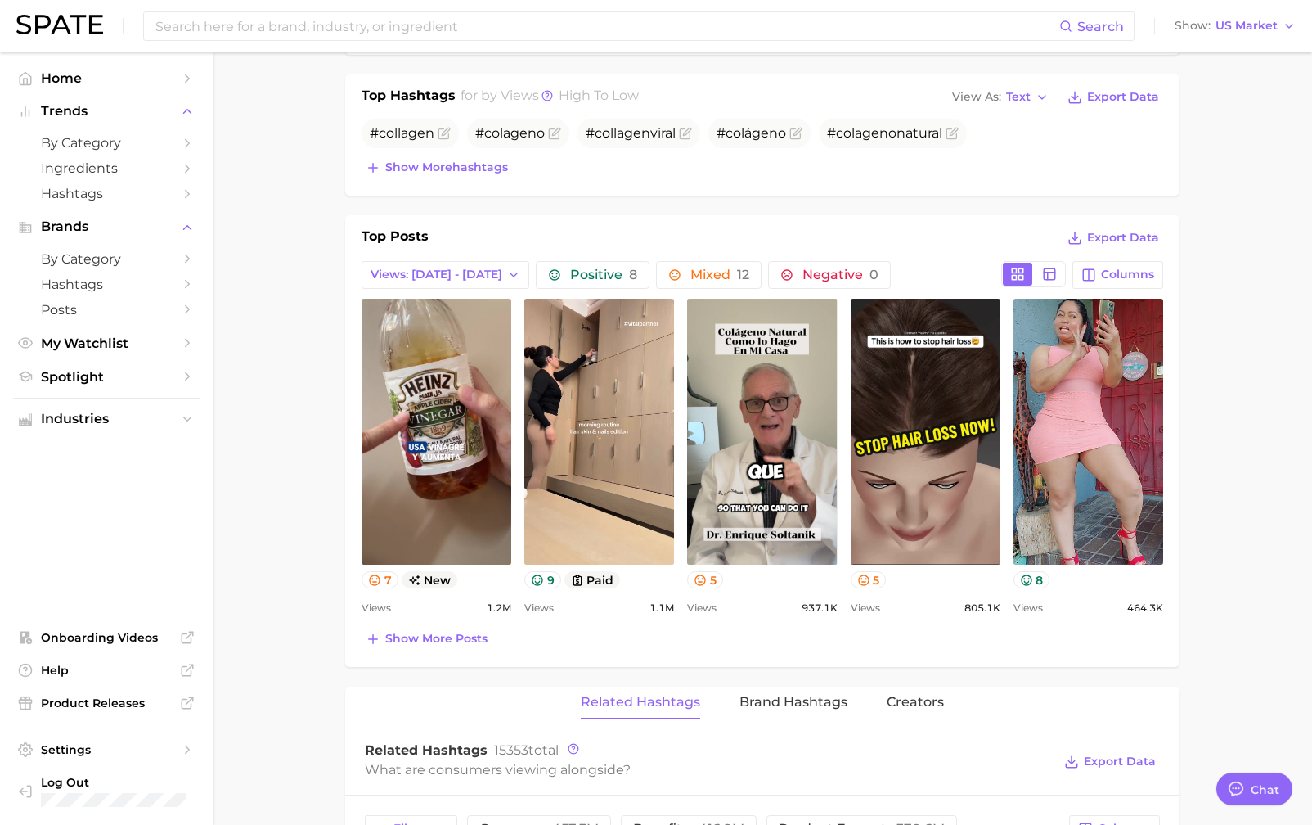
scroll to position [641, 0]
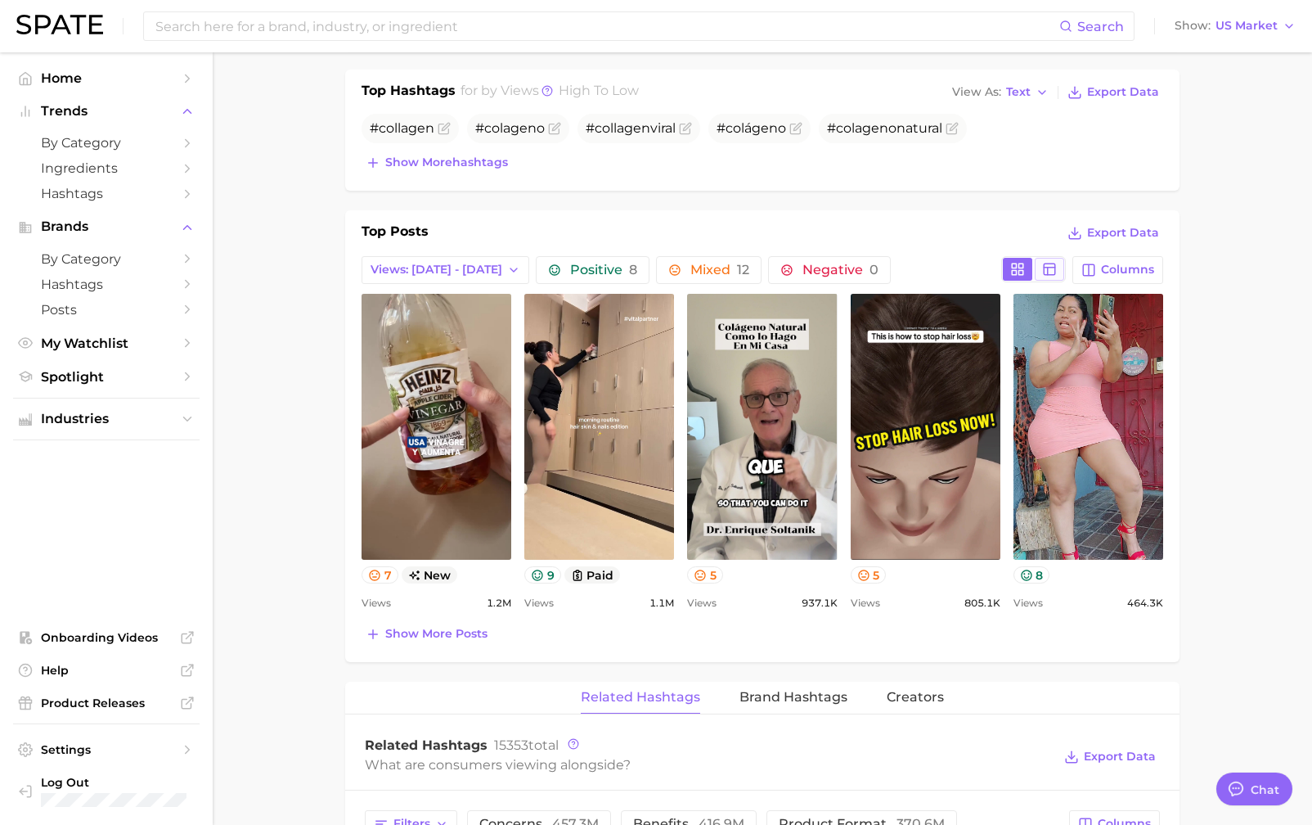
click at [1048, 268] on line at bounding box center [1048, 271] width 0 height 7
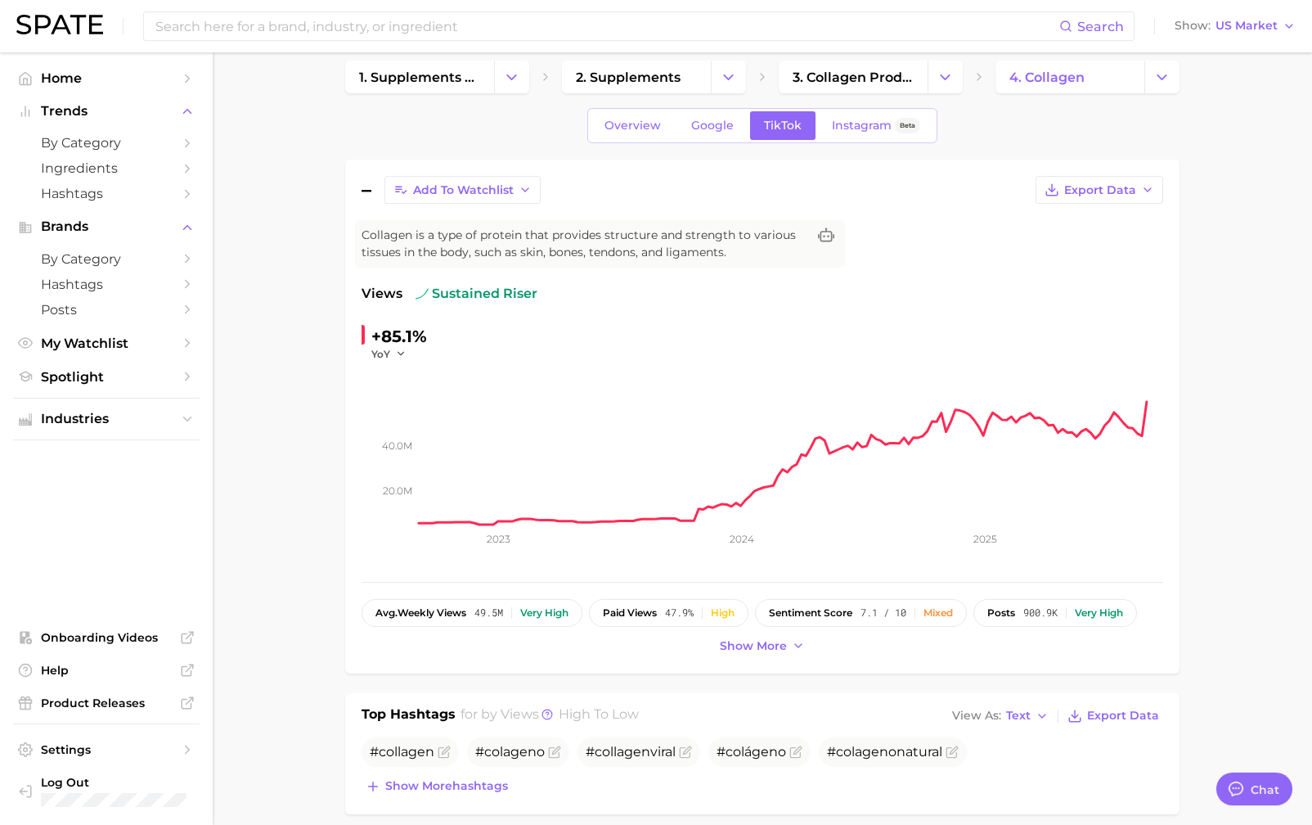
scroll to position [0, 0]
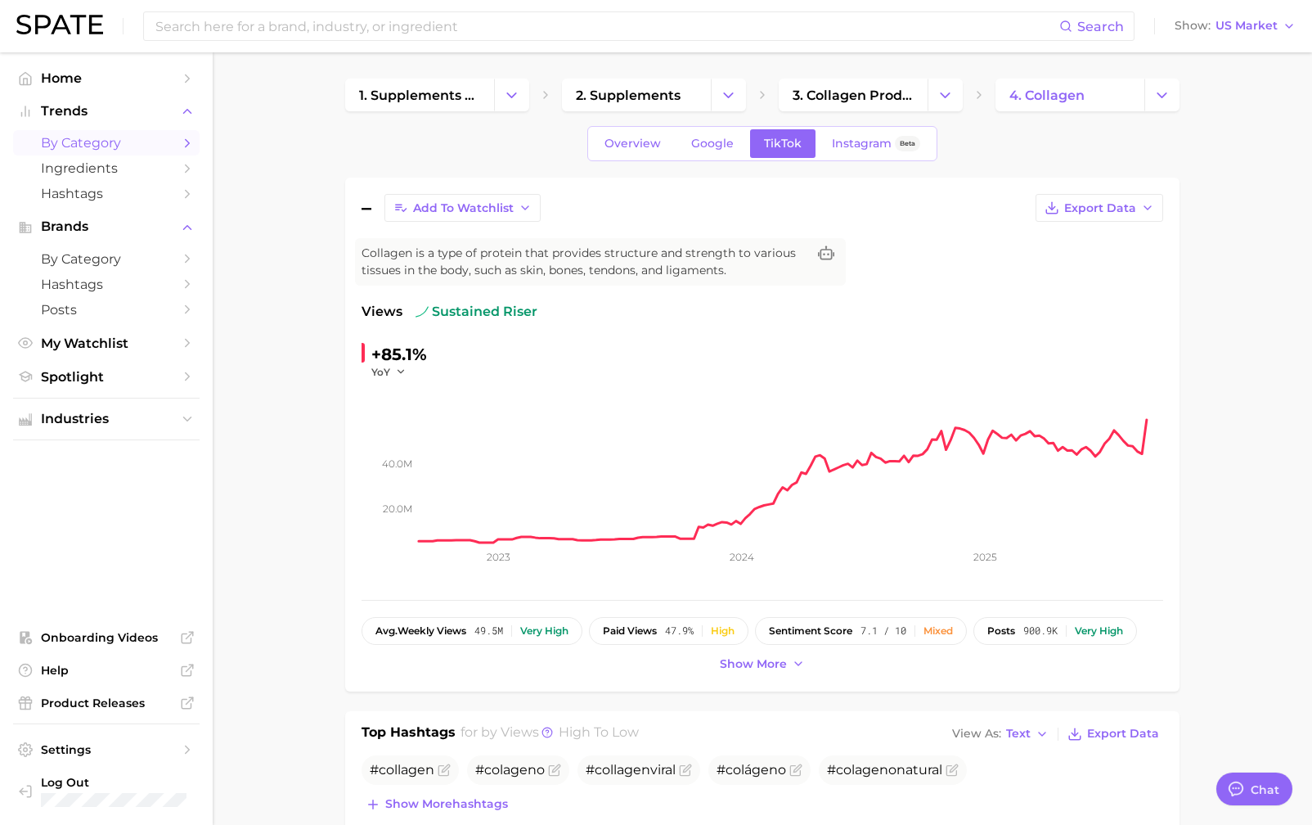
click at [130, 145] on span "by Category" at bounding box center [106, 143] width 131 height 16
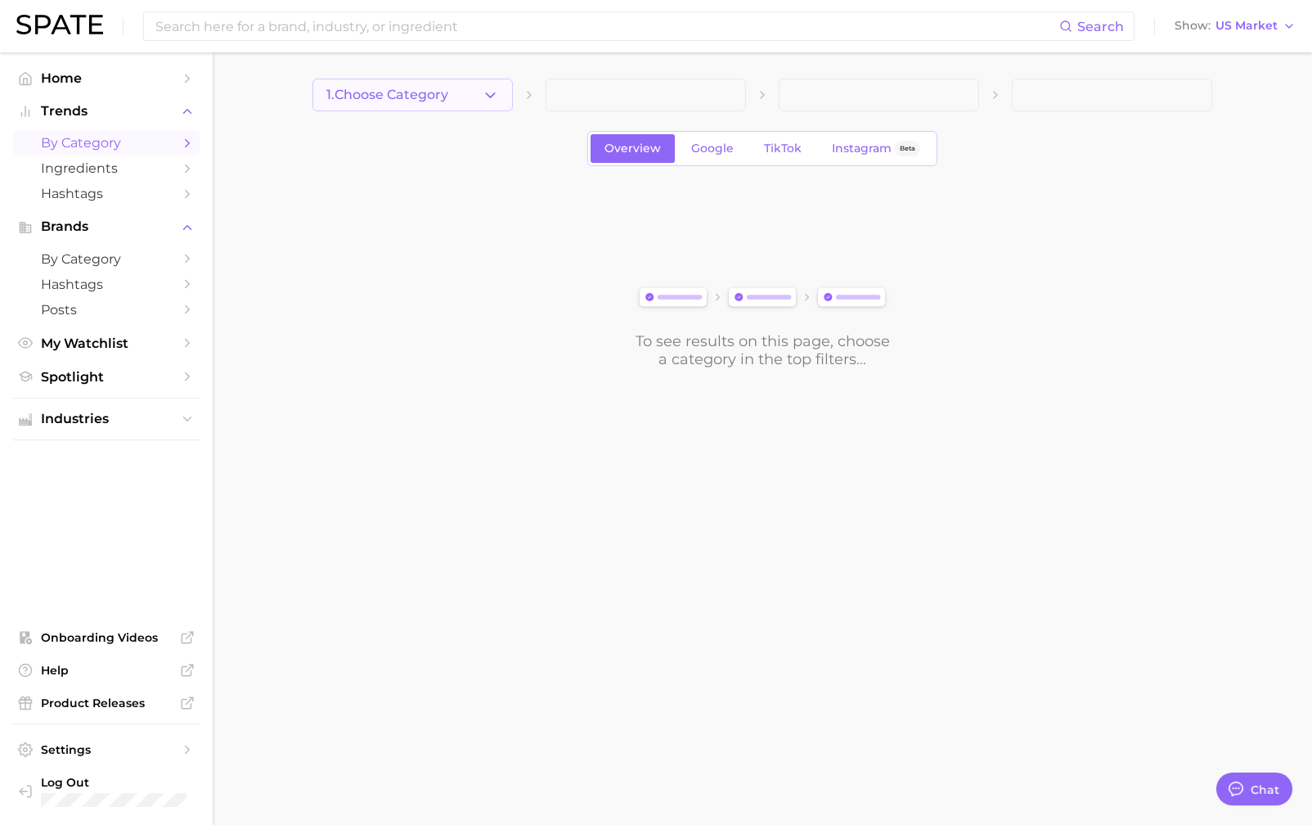
click at [488, 106] on button "1. Choose Category" at bounding box center [413, 95] width 200 height 33
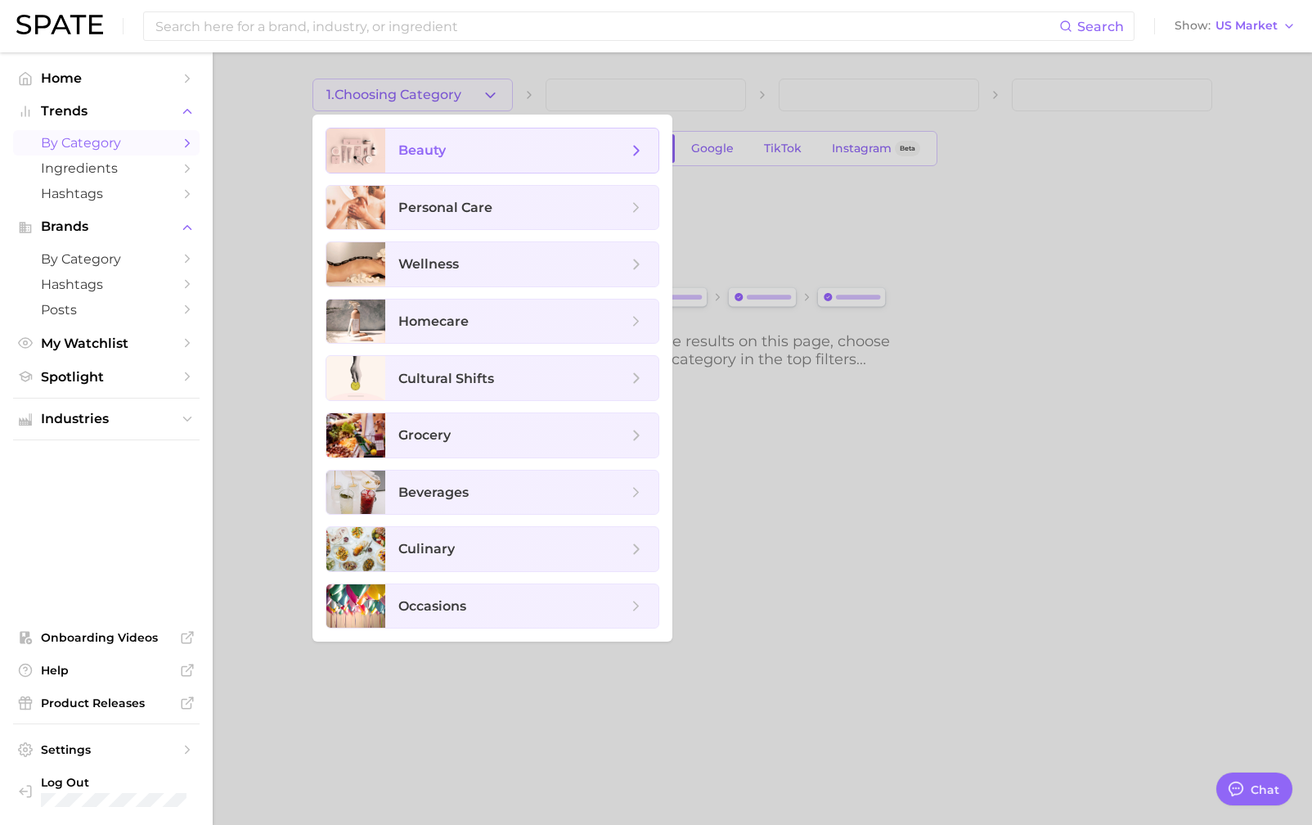
click at [503, 147] on span "beauty" at bounding box center [512, 151] width 229 height 18
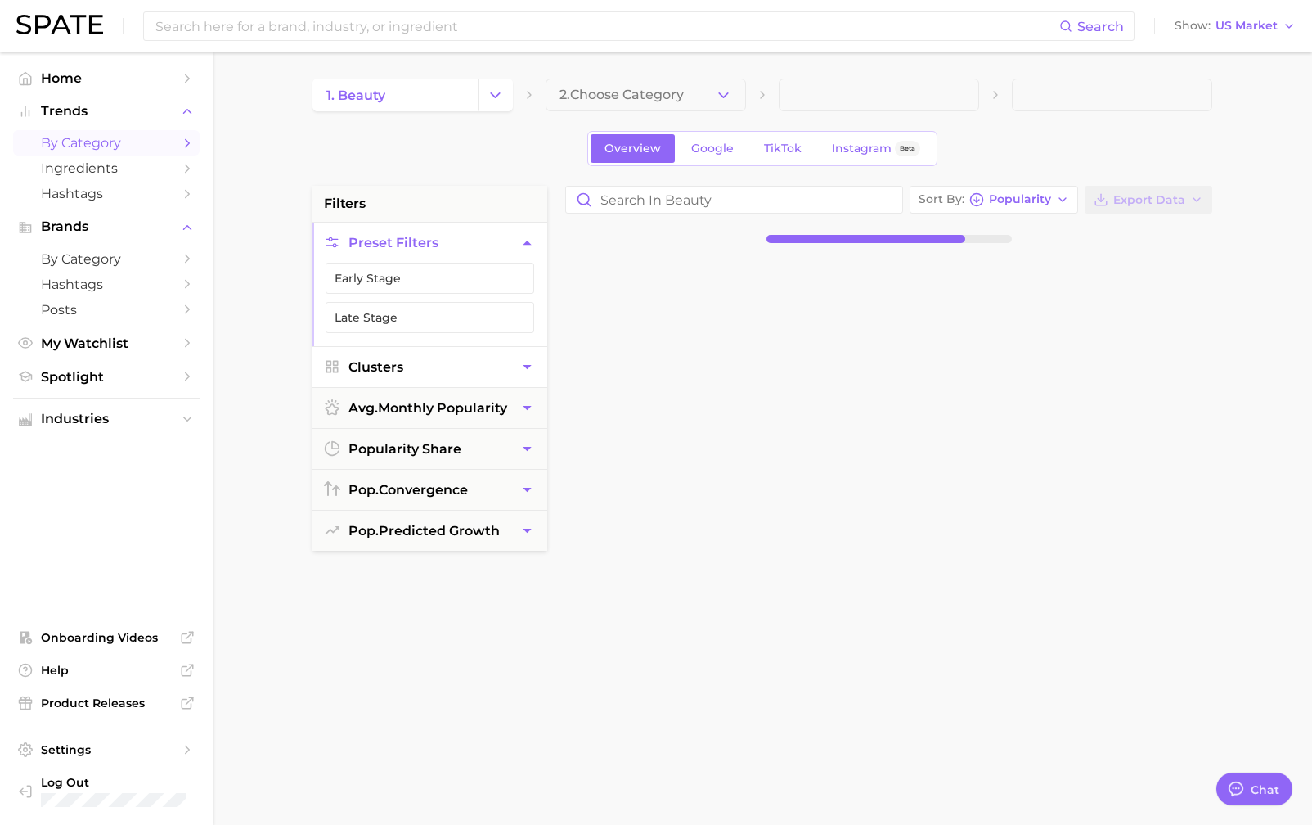
click at [528, 374] on button "Clusters" at bounding box center [430, 367] width 235 height 40
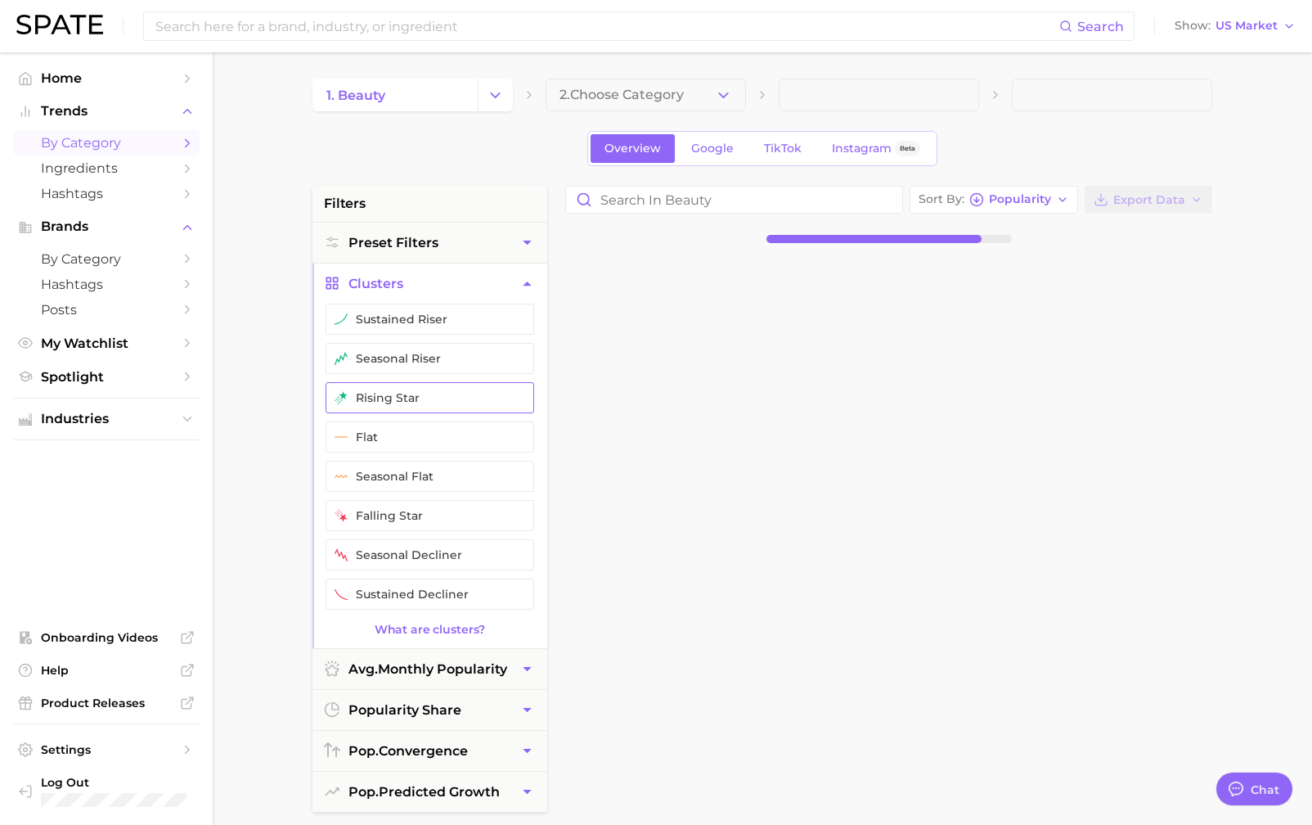
click at [405, 403] on button "rising star" at bounding box center [430, 397] width 209 height 31
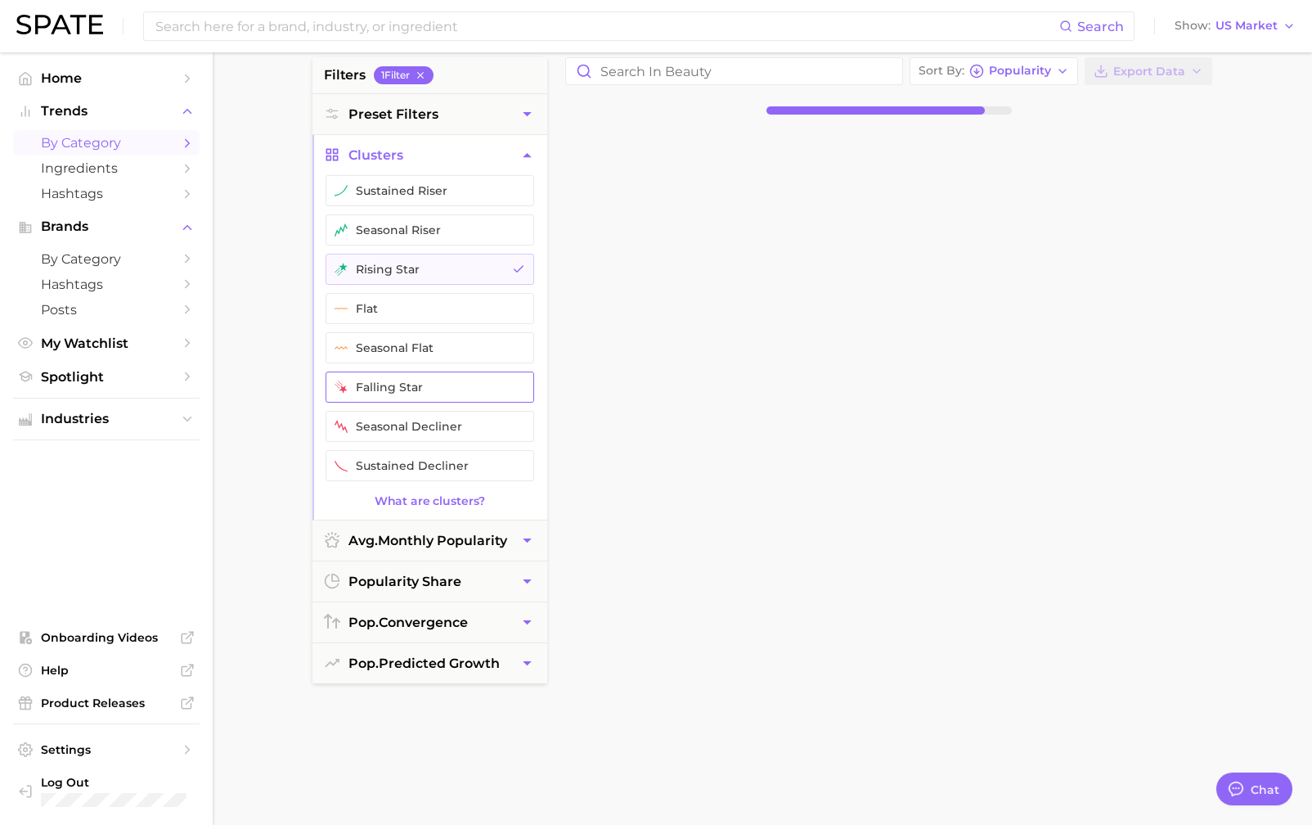
scroll to position [223, 0]
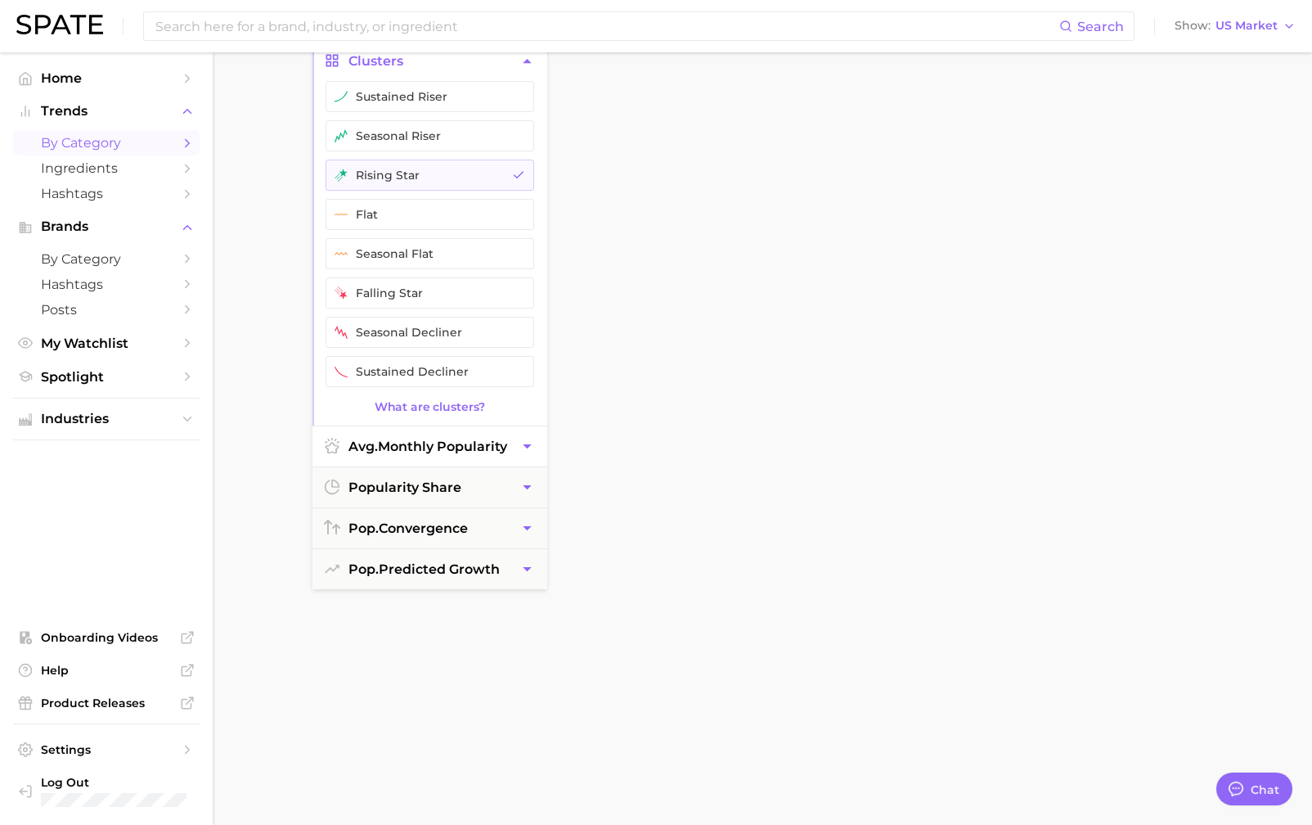
click at [526, 443] on icon "button" at bounding box center [527, 446] width 17 height 17
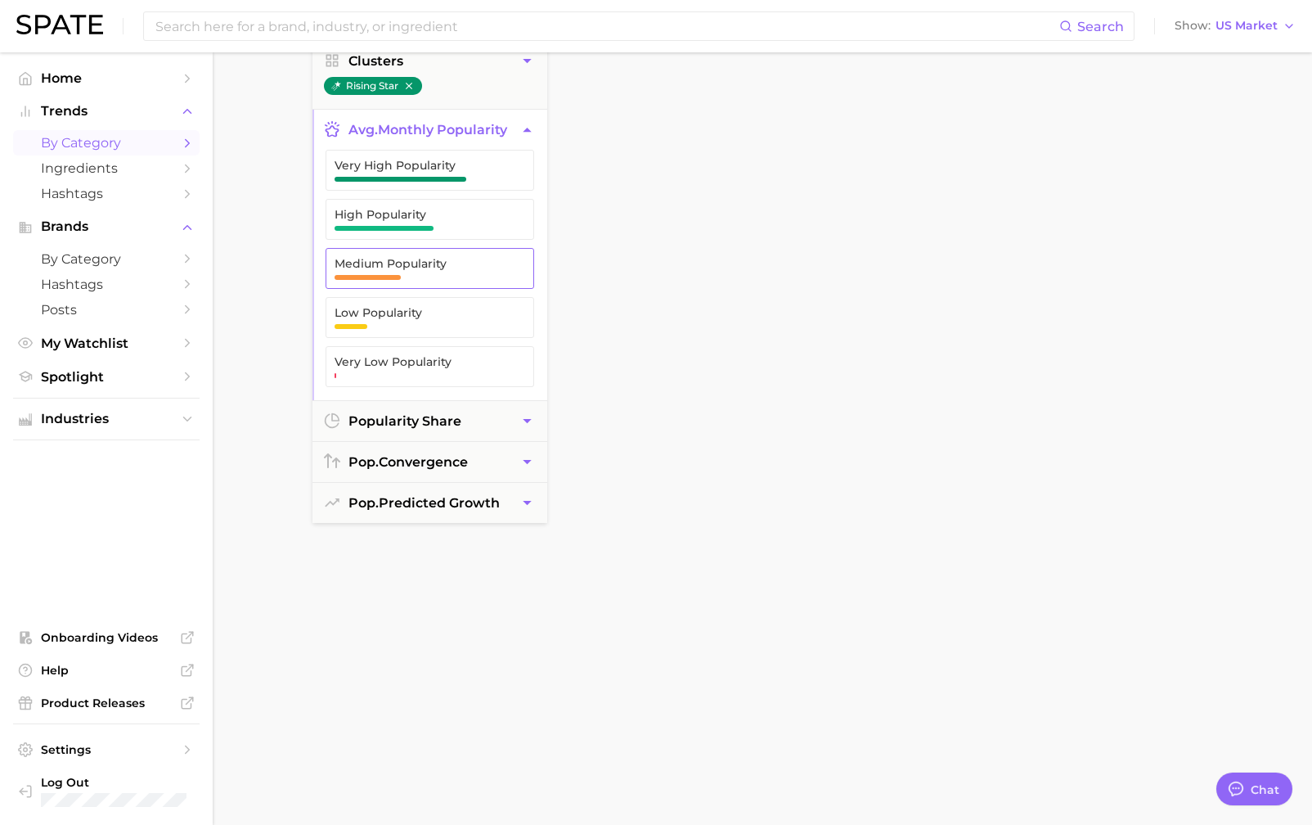
click at [448, 261] on span "Medium Popularity" at bounding box center [417, 263] width 164 height 13
click at [451, 317] on span "Low Popularity" at bounding box center [417, 317] width 164 height 23
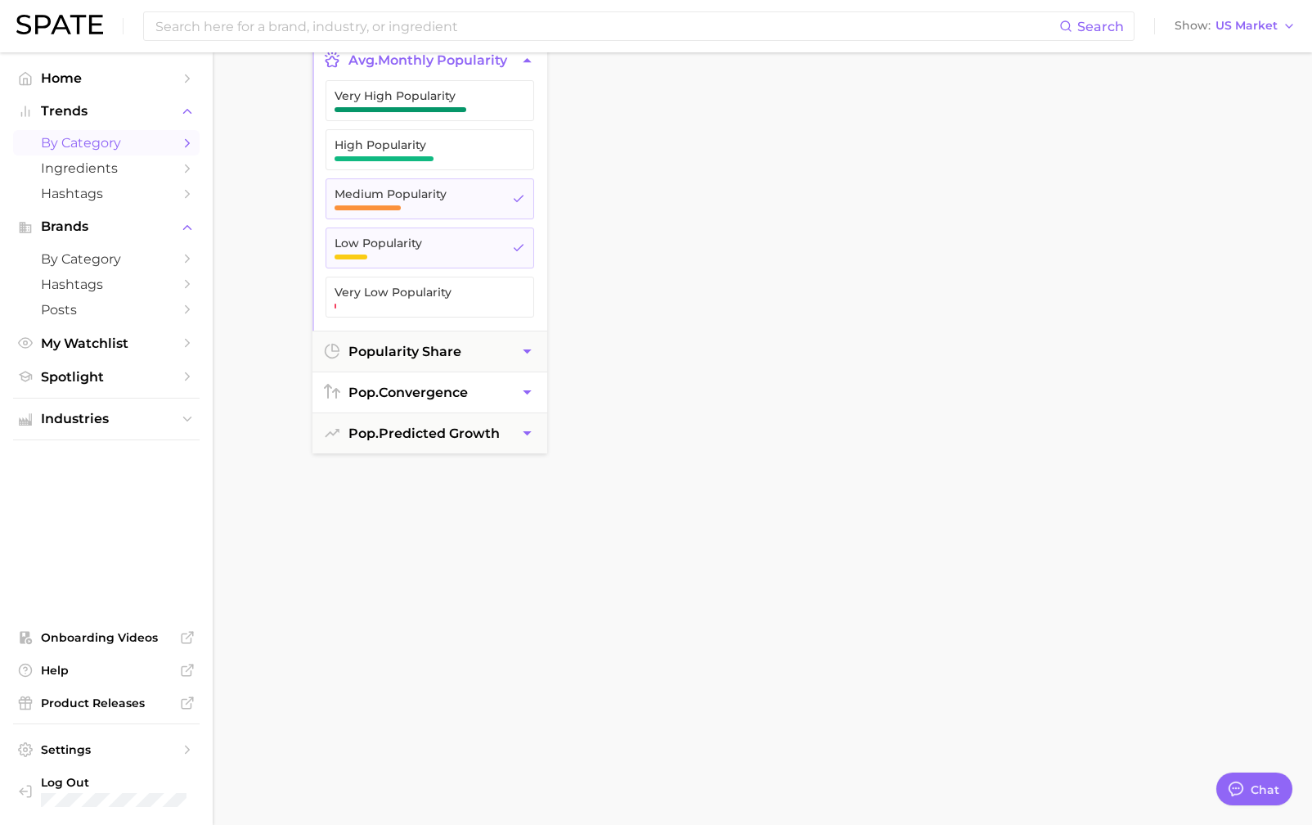
scroll to position [295, 0]
click at [515, 345] on button "popularity share" at bounding box center [430, 349] width 235 height 40
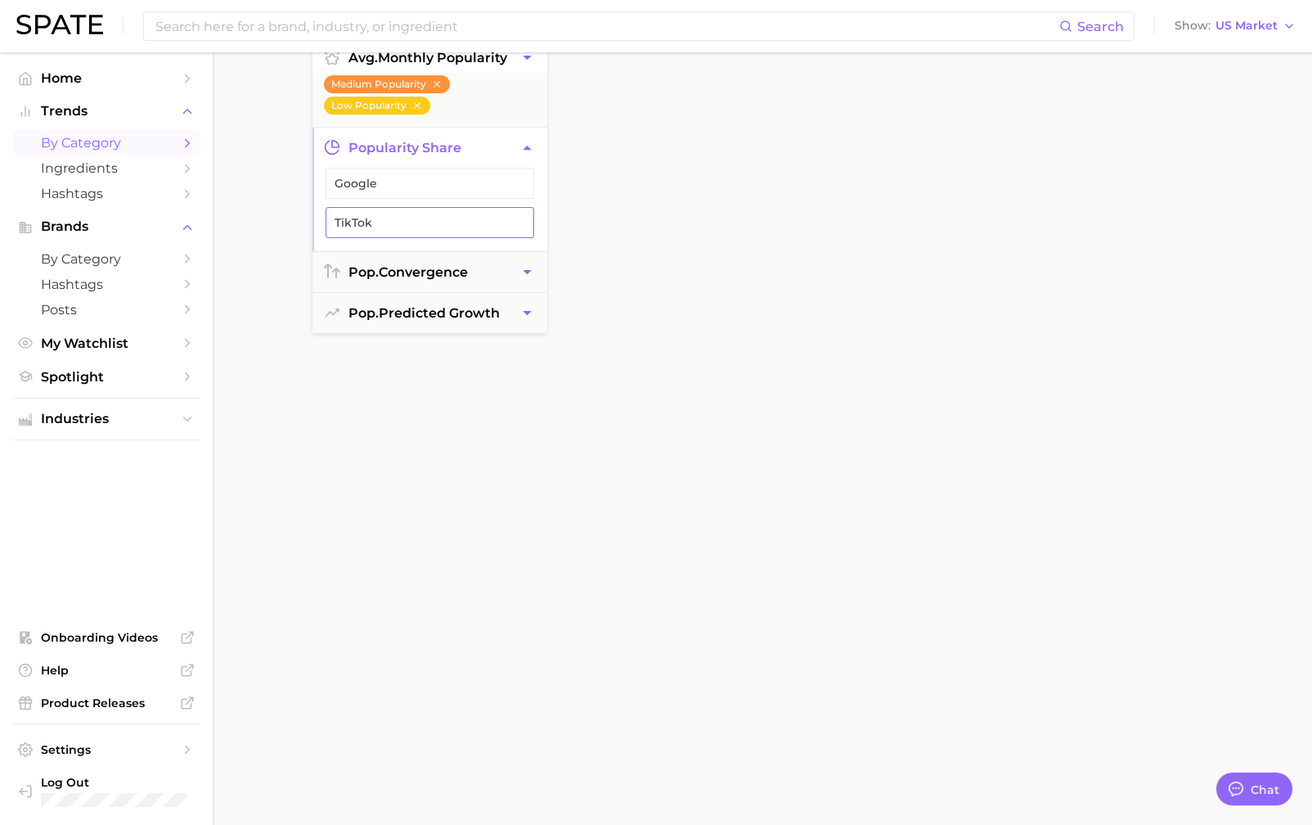
click at [455, 223] on span "TikTok" at bounding box center [417, 222] width 164 height 13
click at [514, 272] on button "pop. convergence" at bounding box center [430, 272] width 235 height 40
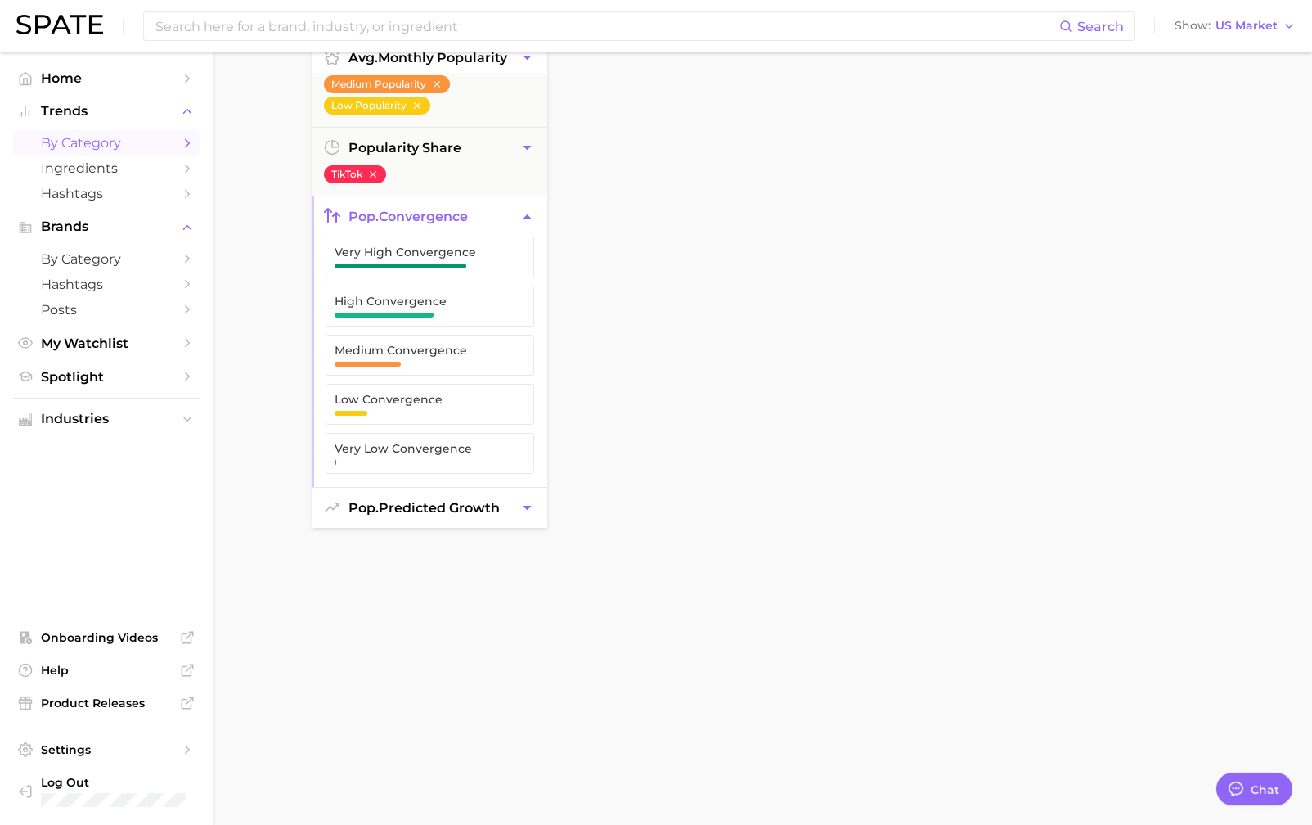
click at [500, 500] on span "pop. predicted growth" at bounding box center [424, 508] width 151 height 16
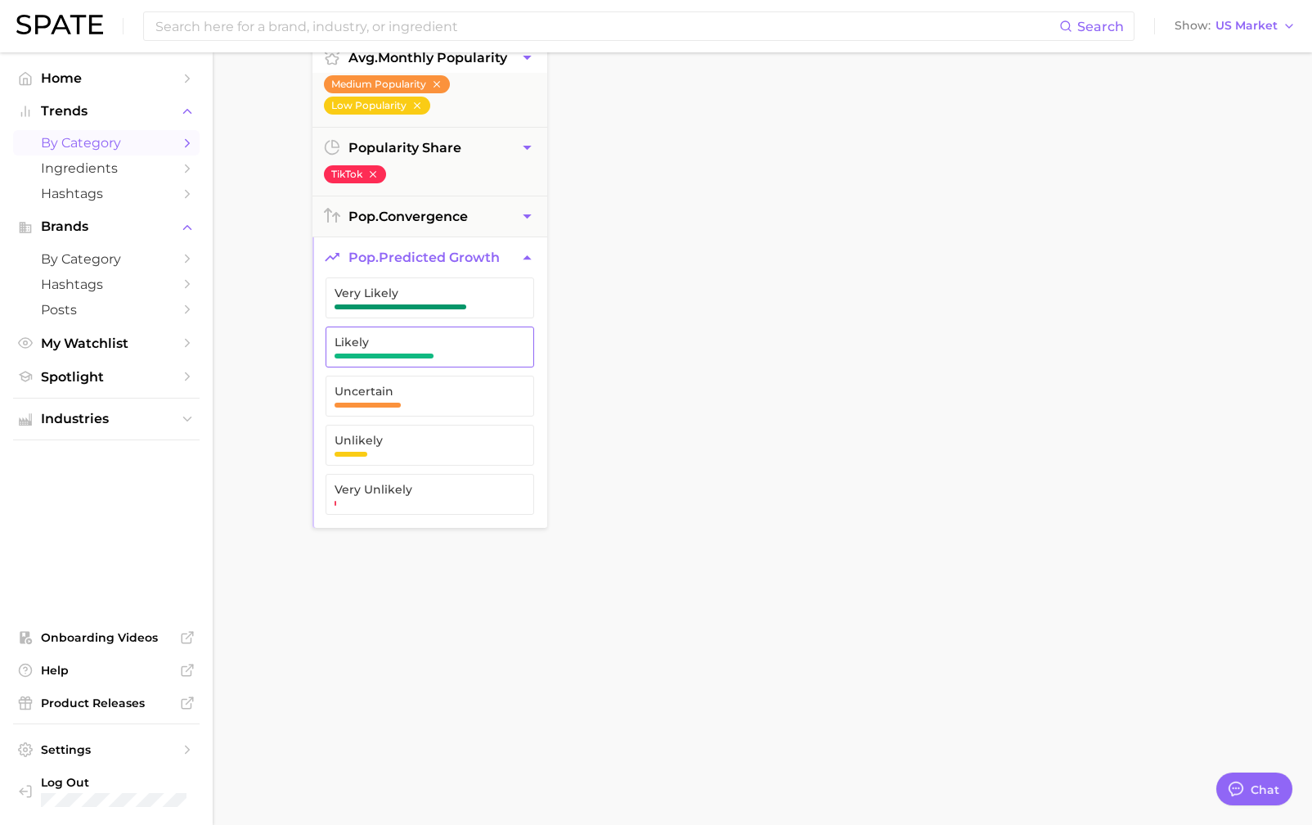
click at [484, 340] on span "Likely" at bounding box center [417, 341] width 164 height 13
click at [488, 290] on span "Very Likely" at bounding box center [417, 292] width 164 height 13
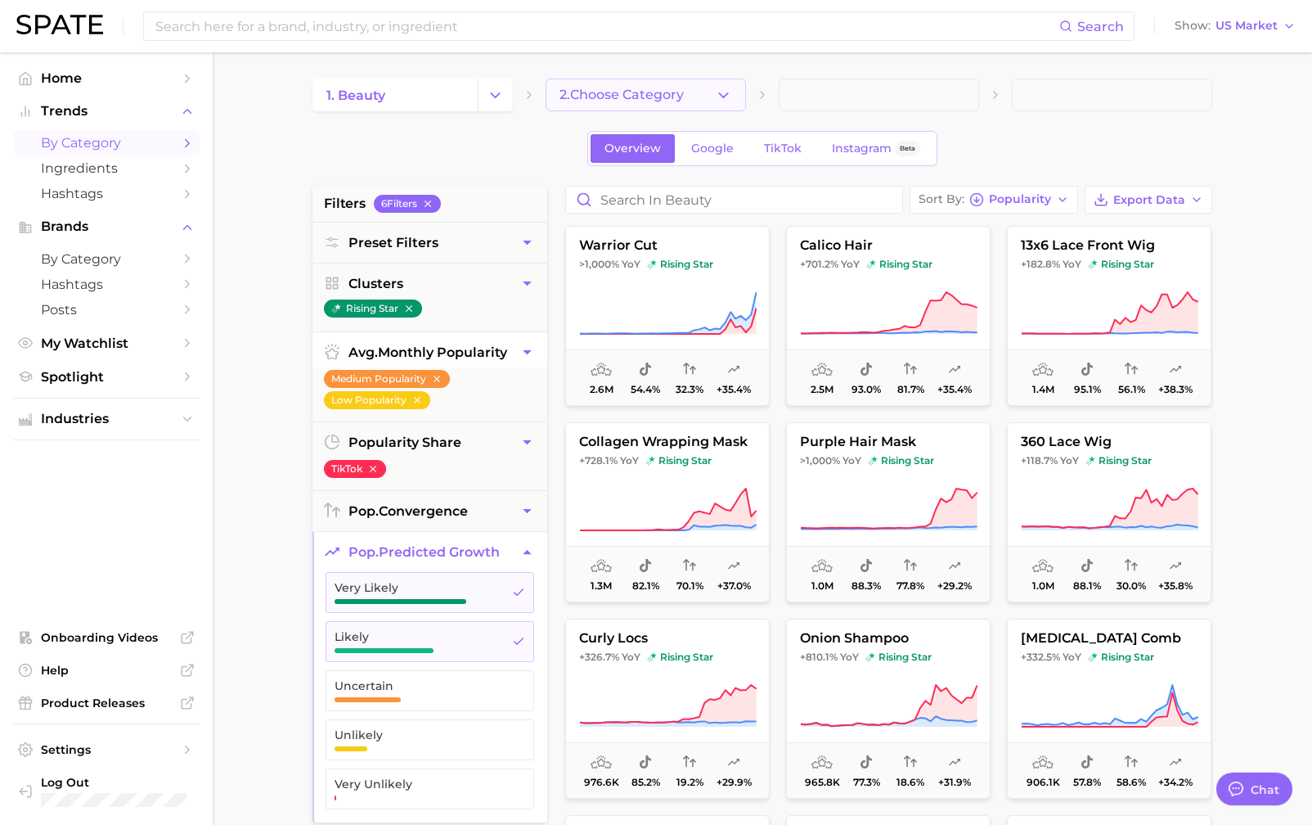
click at [731, 87] on icon "button" at bounding box center [723, 95] width 17 height 17
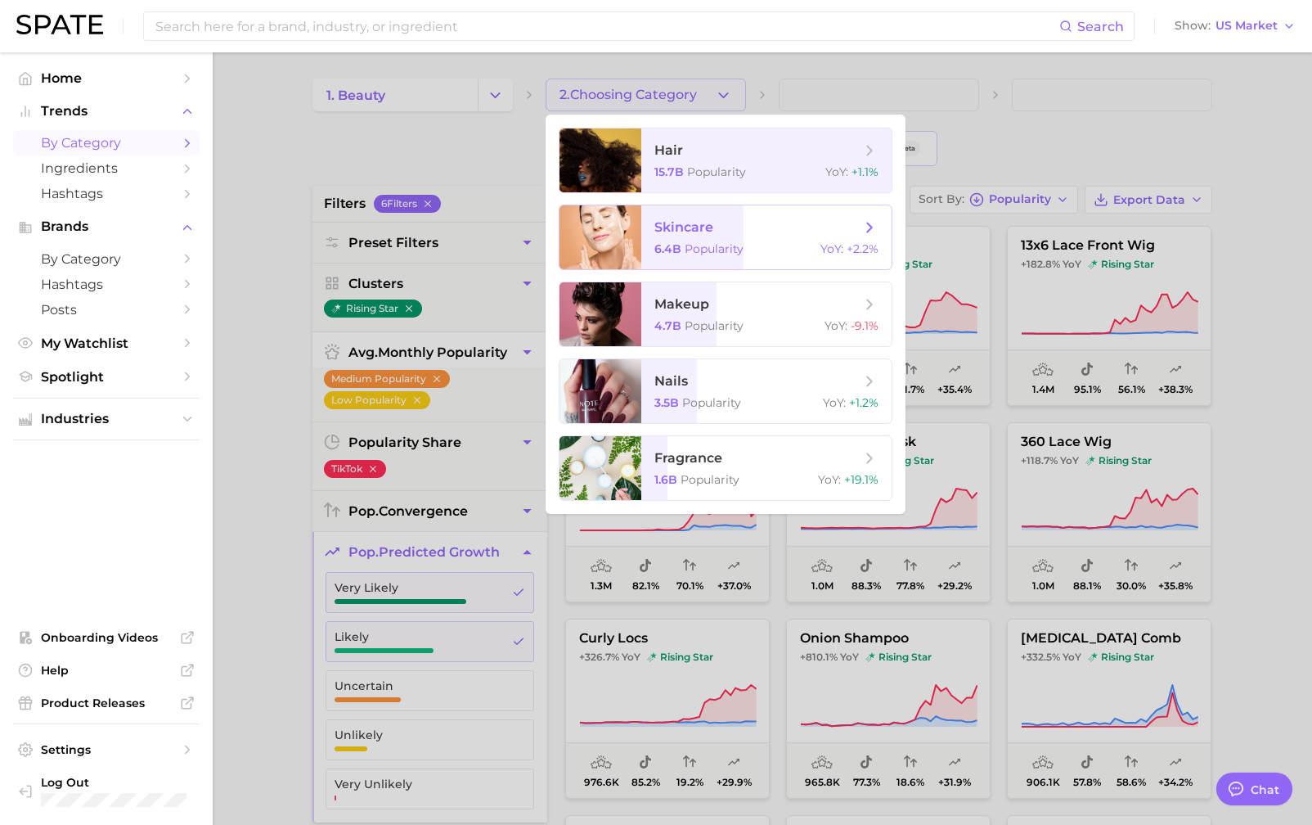
click at [754, 223] on span "skincare" at bounding box center [758, 227] width 206 height 18
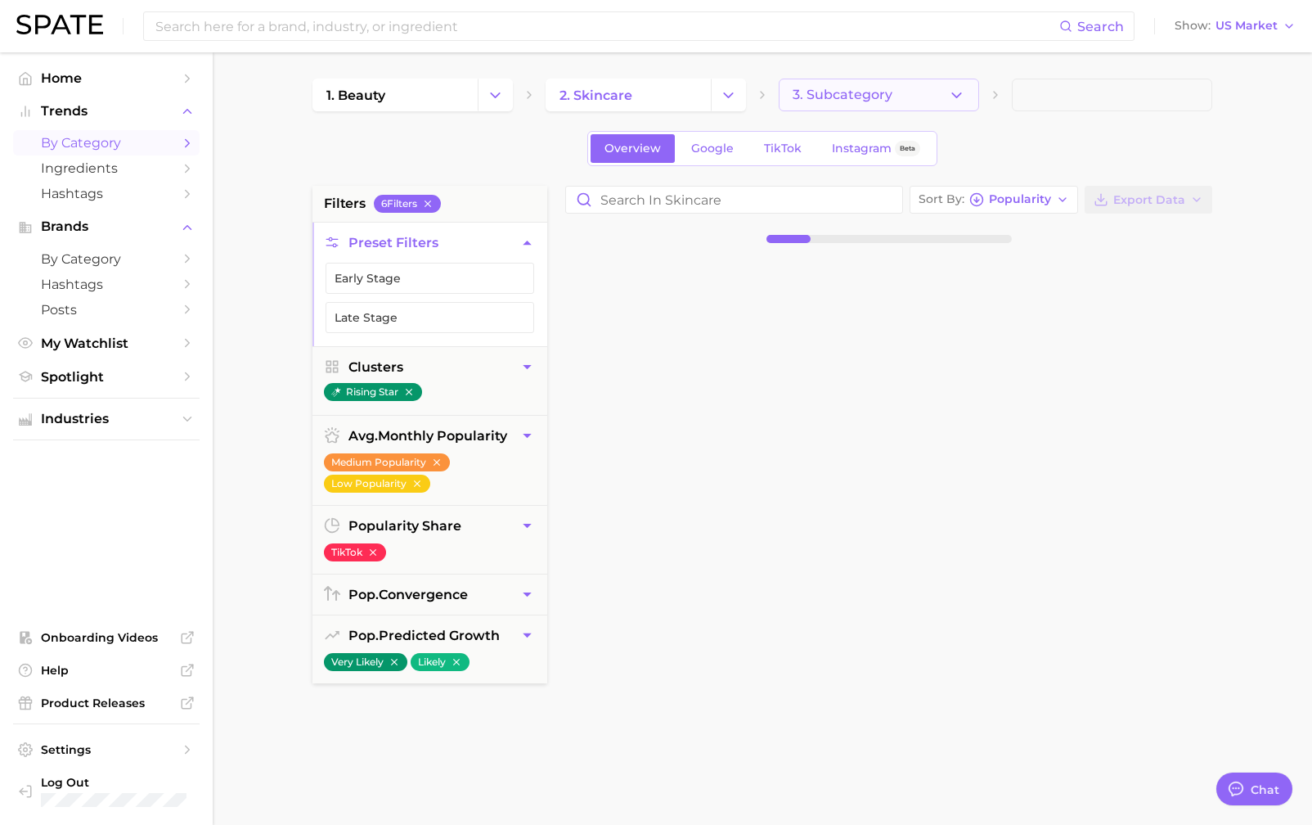
click at [958, 99] on icon "button" at bounding box center [956, 95] width 17 height 17
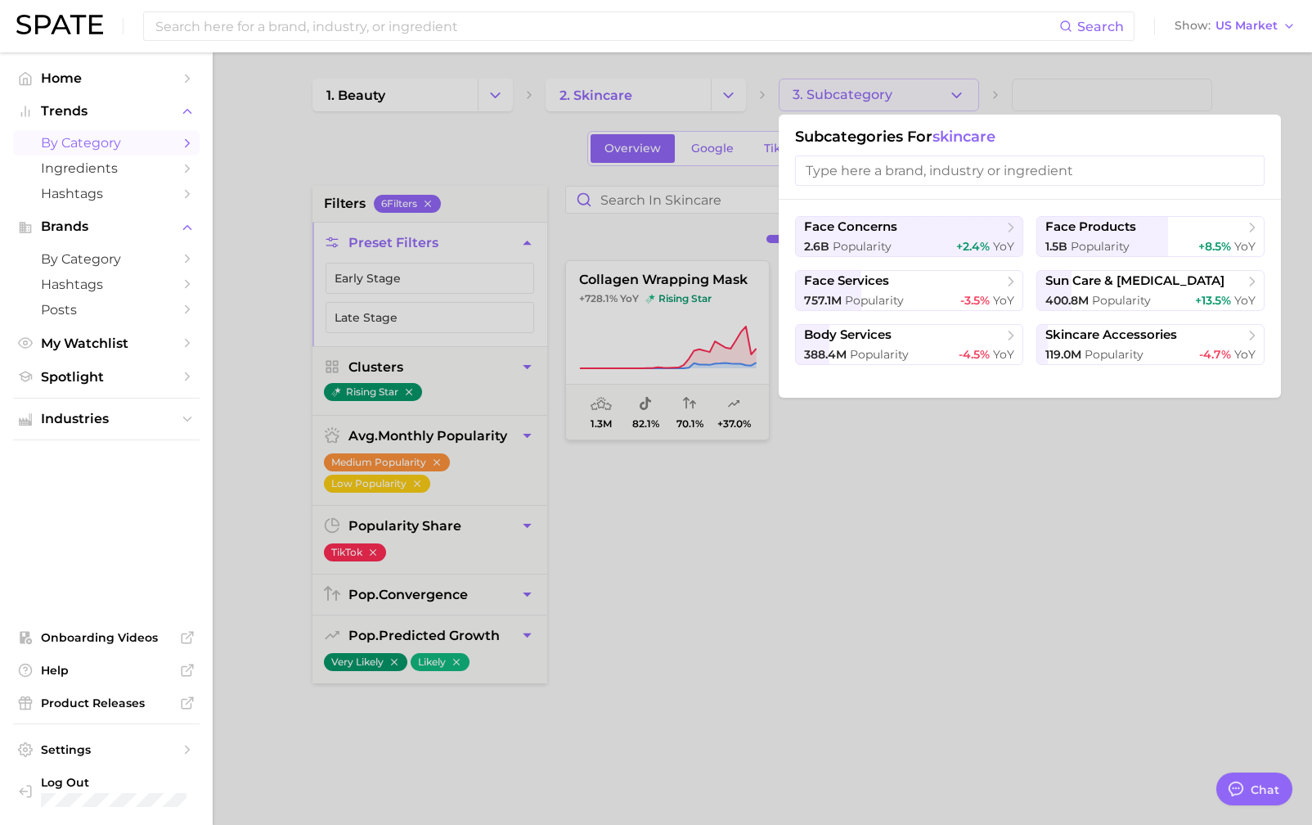
click at [1087, 107] on div at bounding box center [656, 412] width 1312 height 825
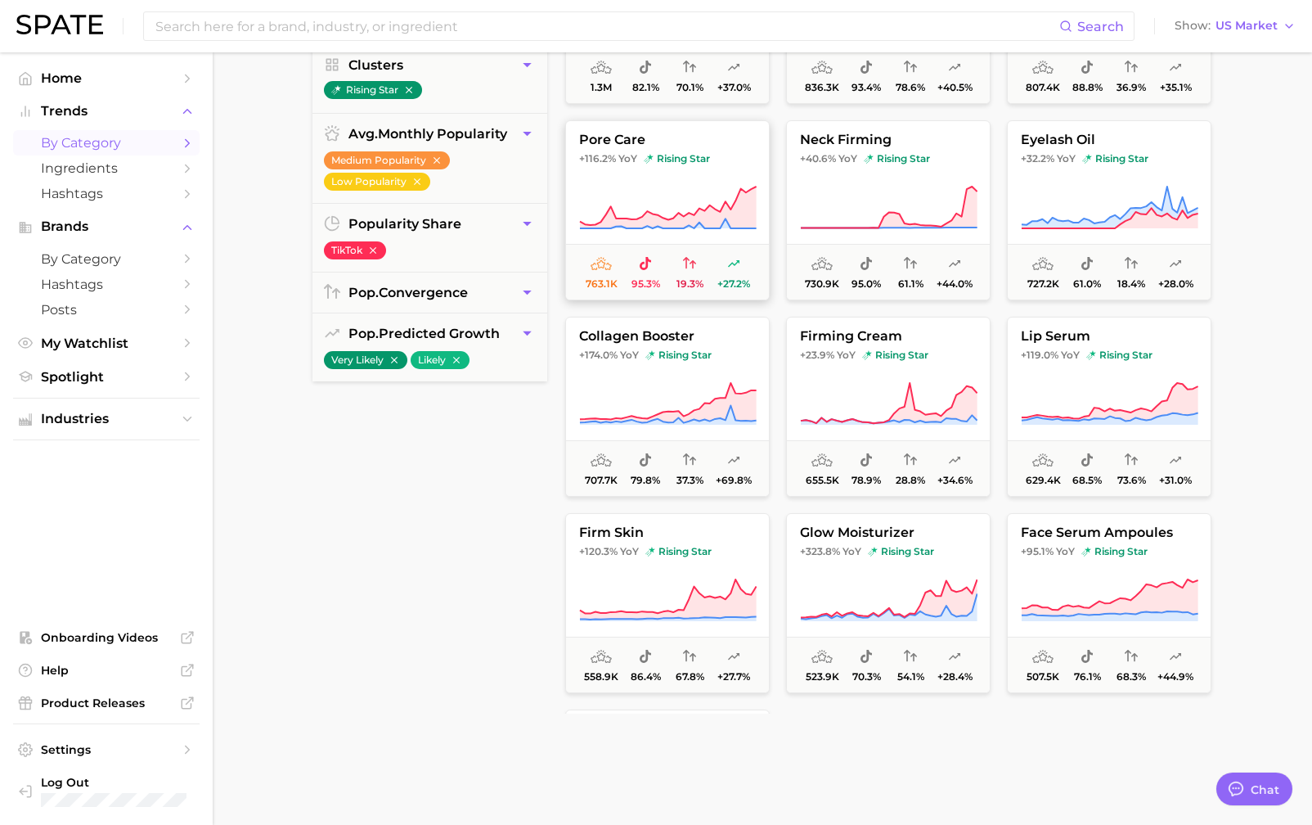
click at [675, 163] on span "rising star" at bounding box center [677, 158] width 66 height 13
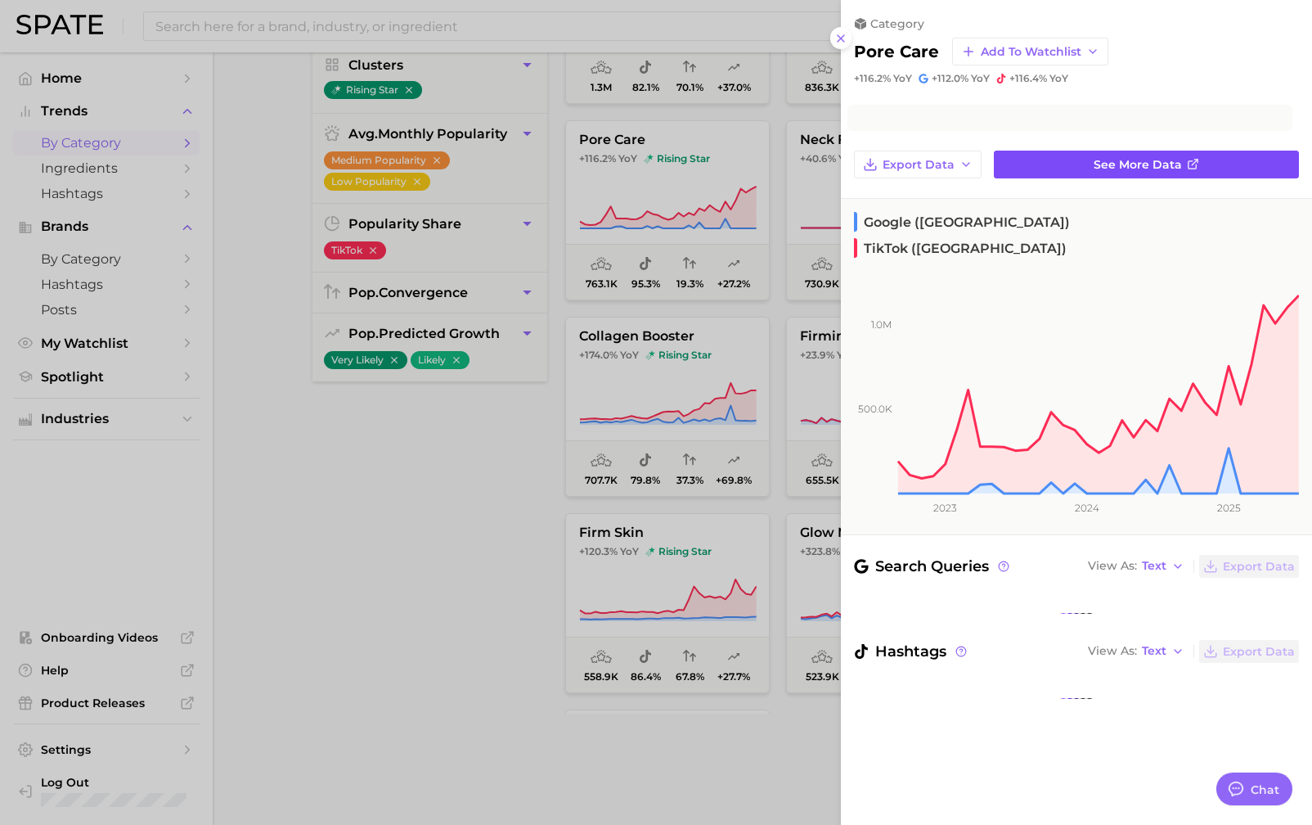
click at [1066, 163] on link "See more data" at bounding box center [1146, 165] width 305 height 28
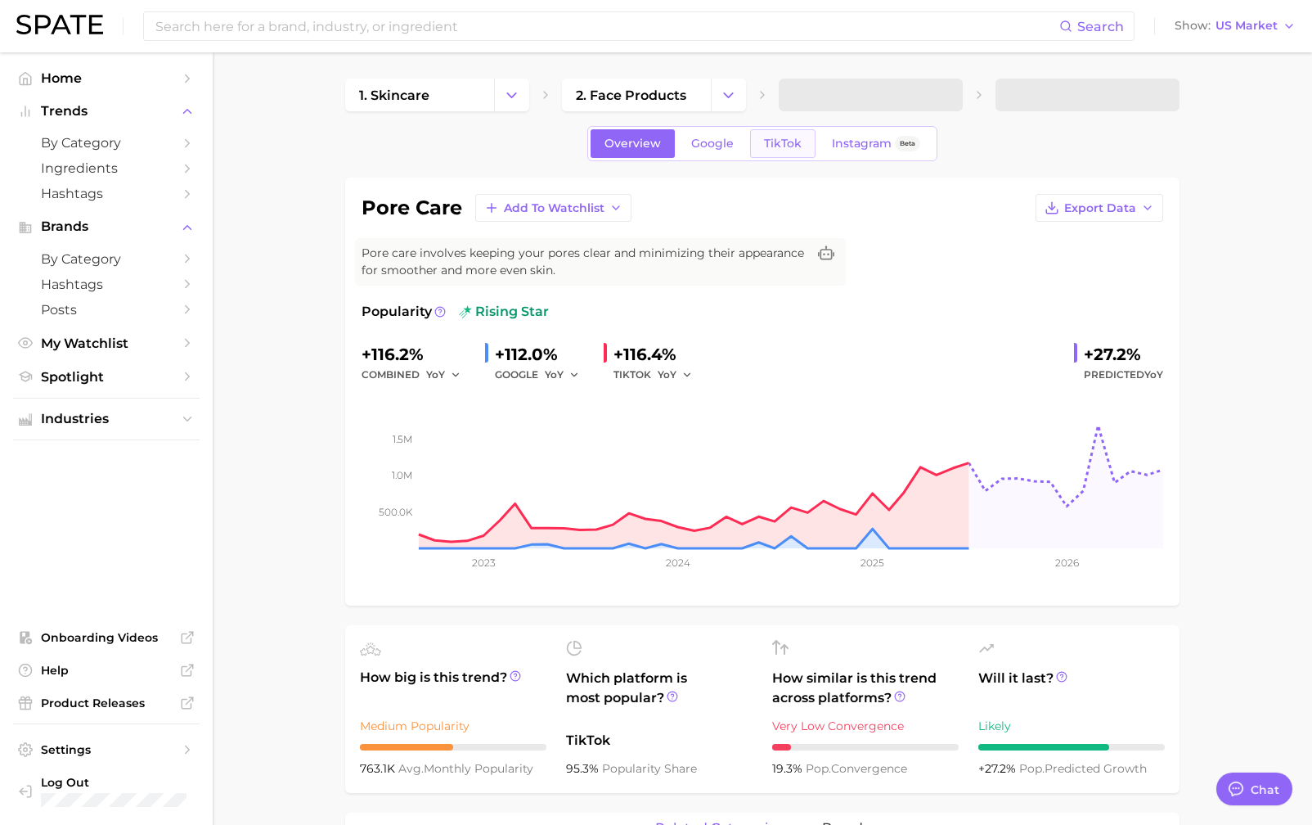
click at [792, 137] on span "TikTok" at bounding box center [783, 144] width 38 height 14
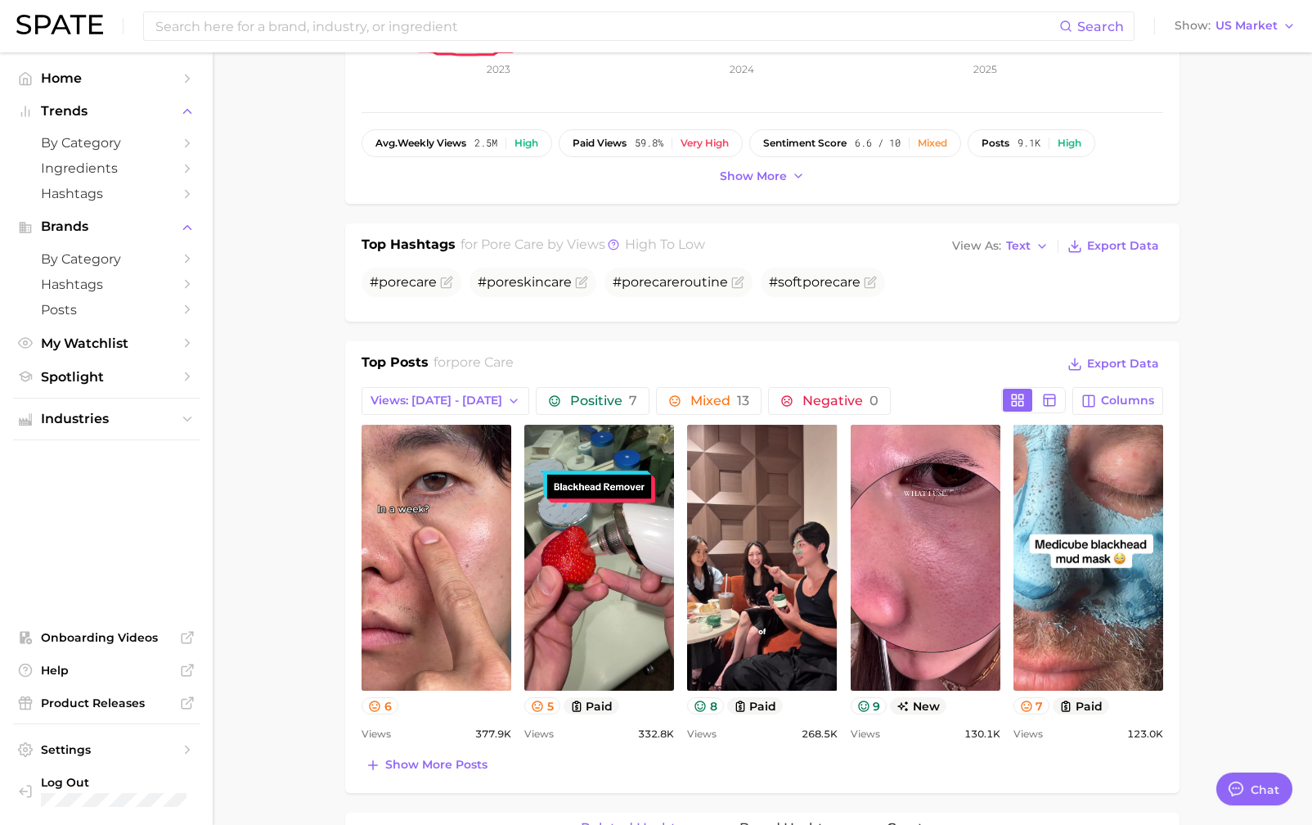
scroll to position [486, 0]
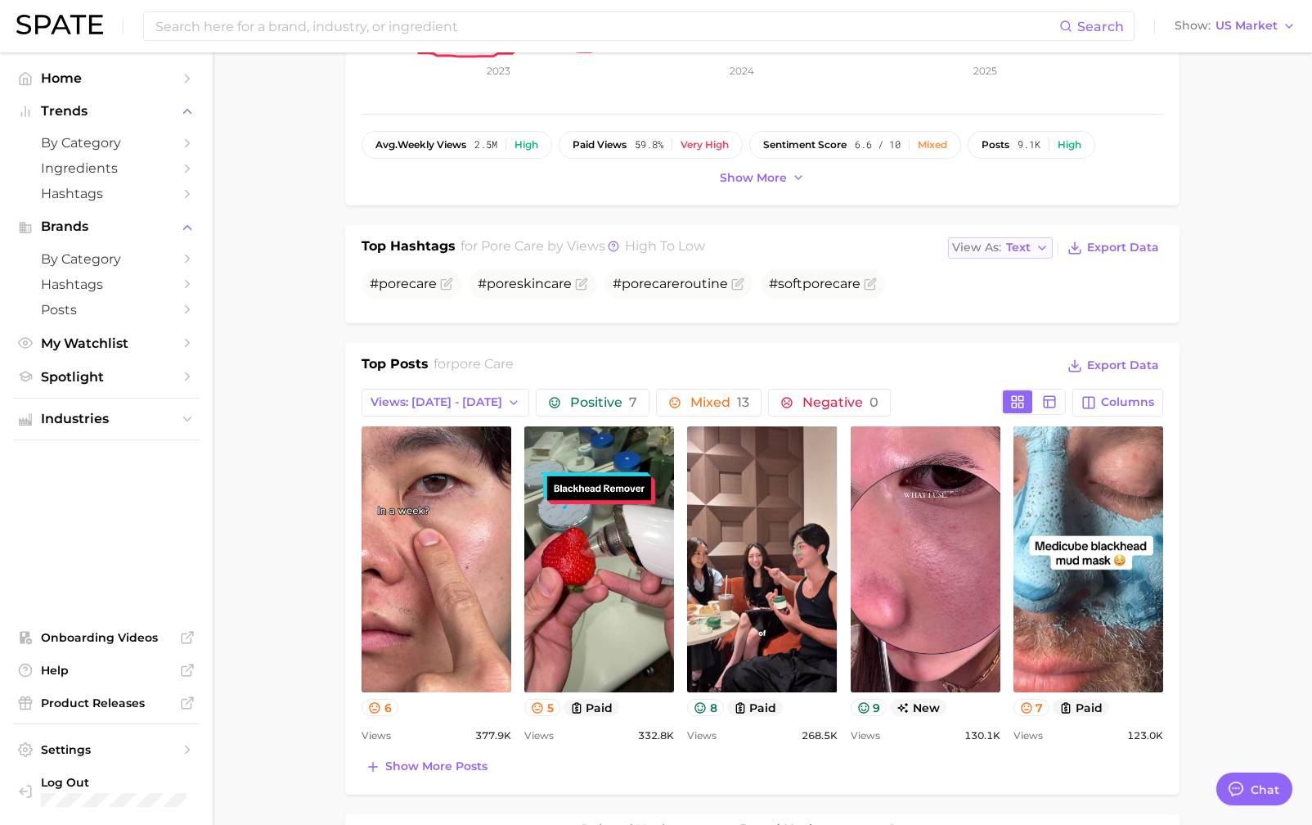
click at [1026, 249] on span "Text" at bounding box center [1018, 247] width 25 height 9
click at [1024, 304] on button "Table" at bounding box center [1038, 304] width 180 height 29
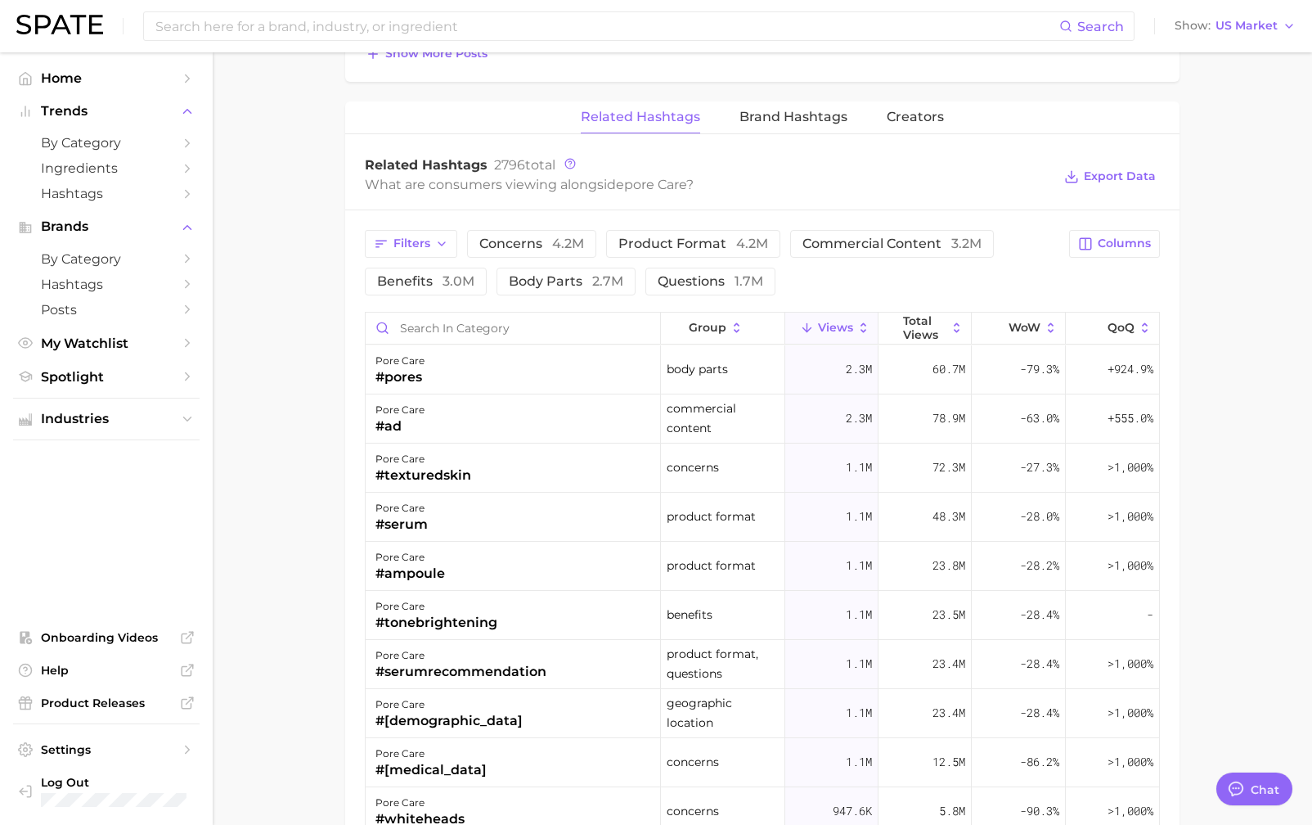
scroll to position [1308, 0]
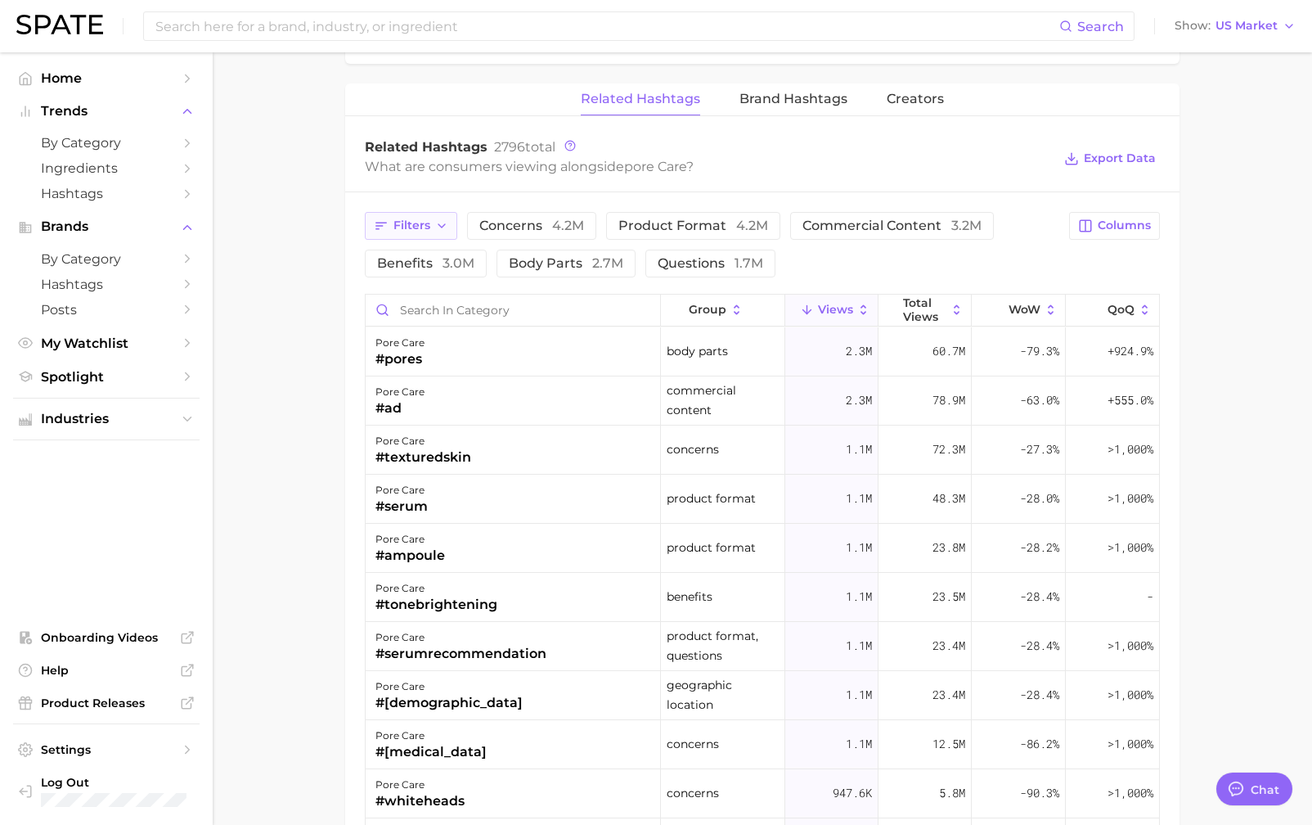
click at [448, 223] on button "Filters" at bounding box center [411, 226] width 92 height 28
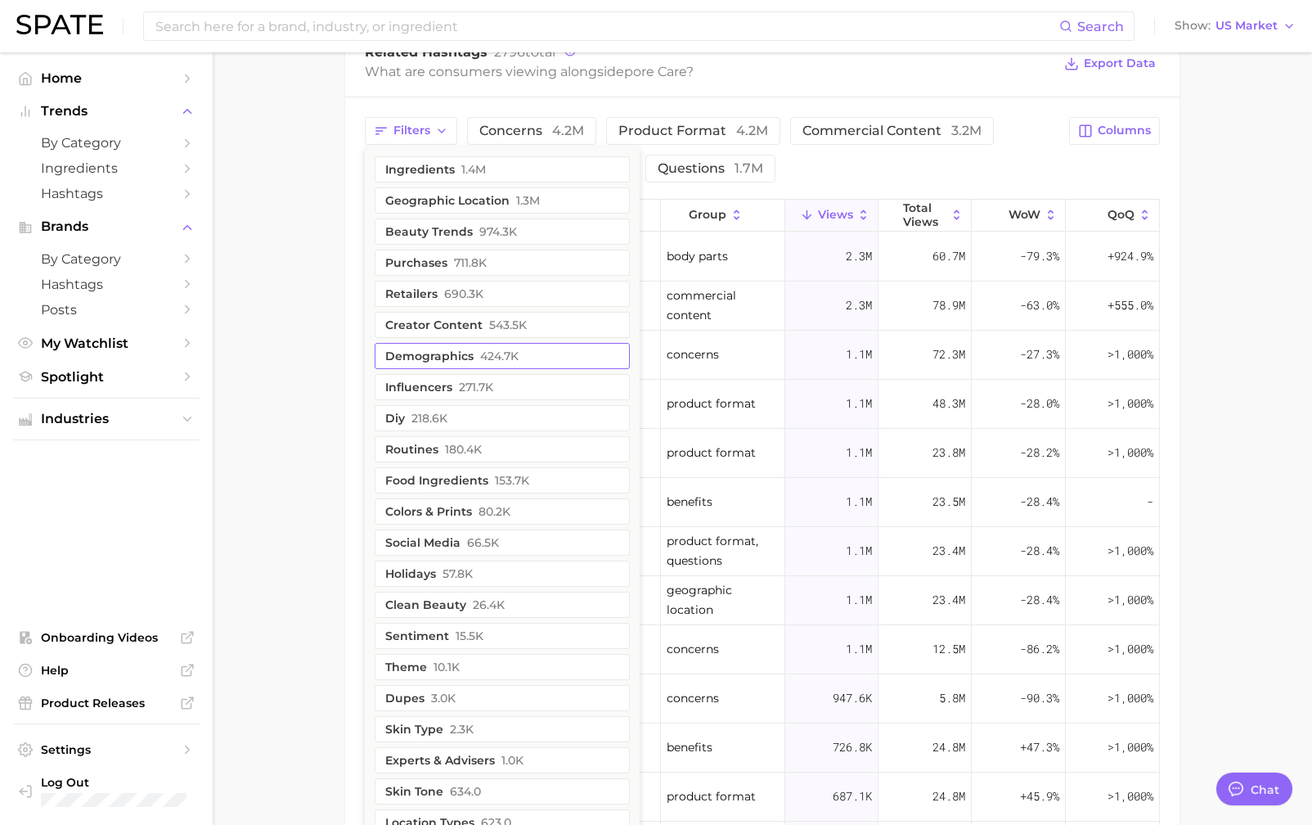
scroll to position [1698, 0]
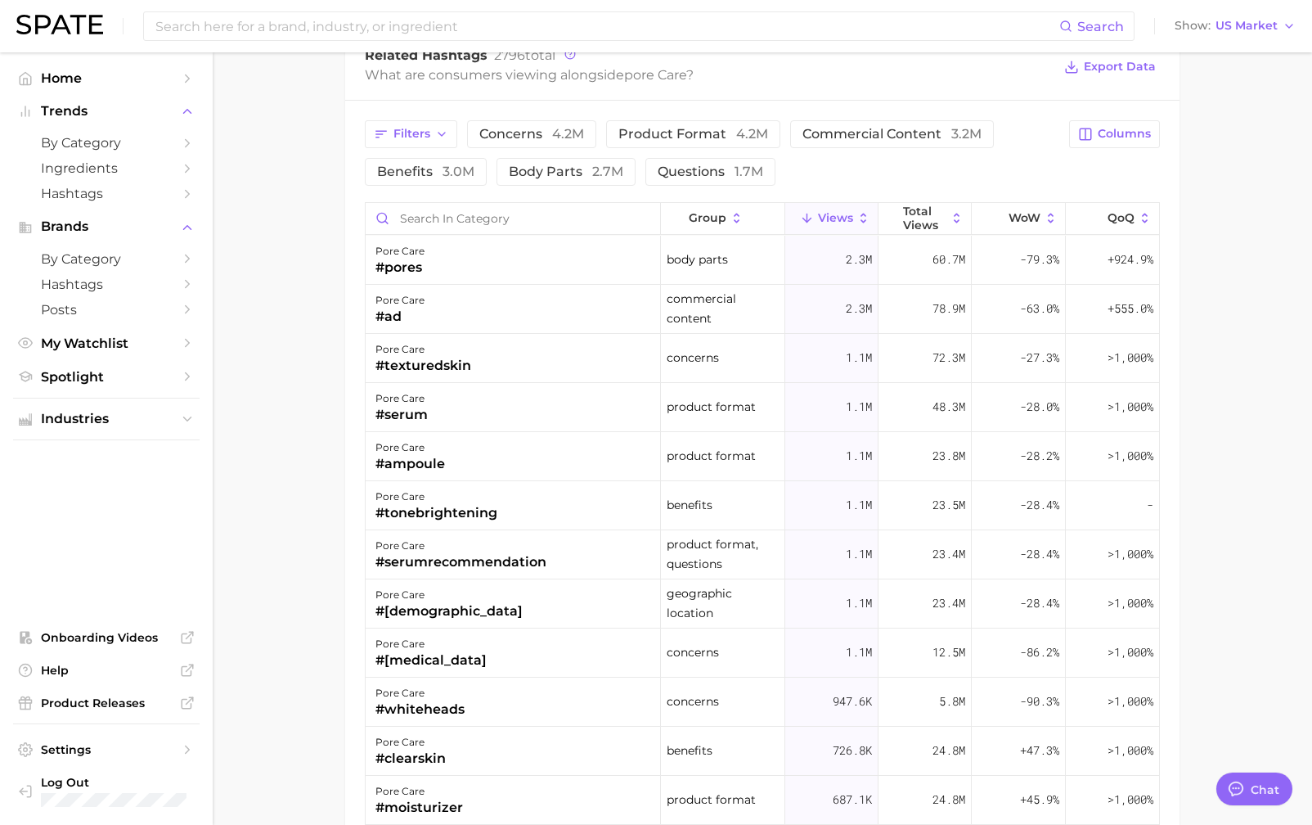
scroll to position [1407, 0]
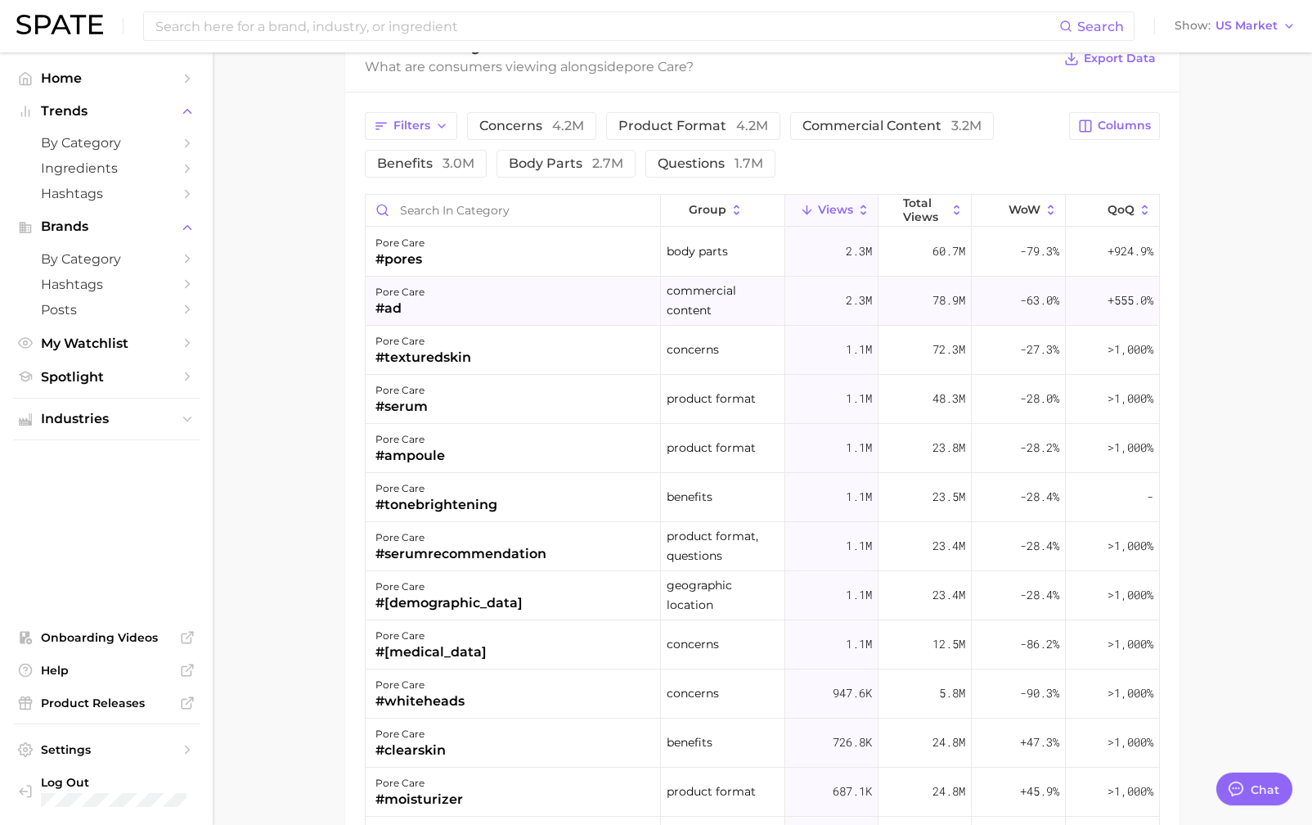
click at [493, 299] on div "pore care #ad" at bounding box center [513, 301] width 295 height 49
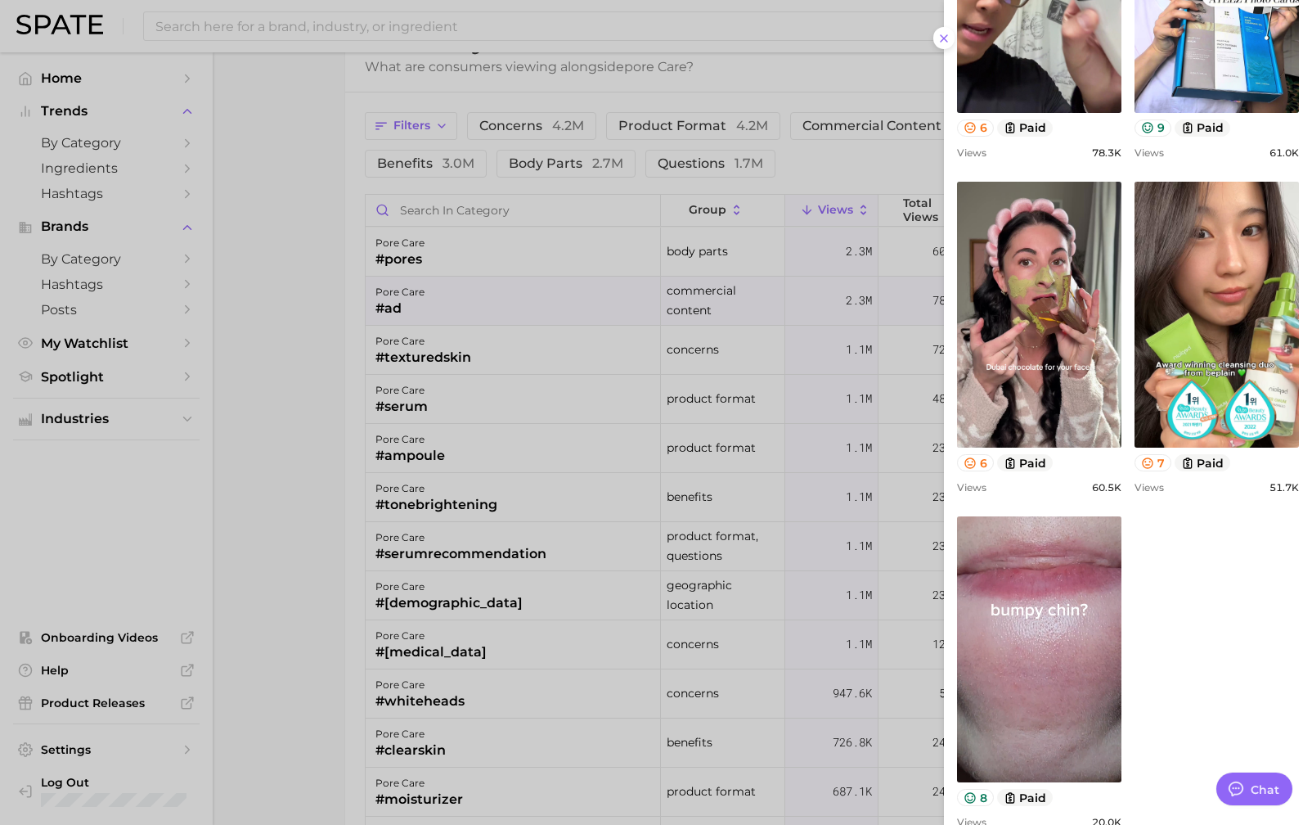
scroll to position [1039, 0]
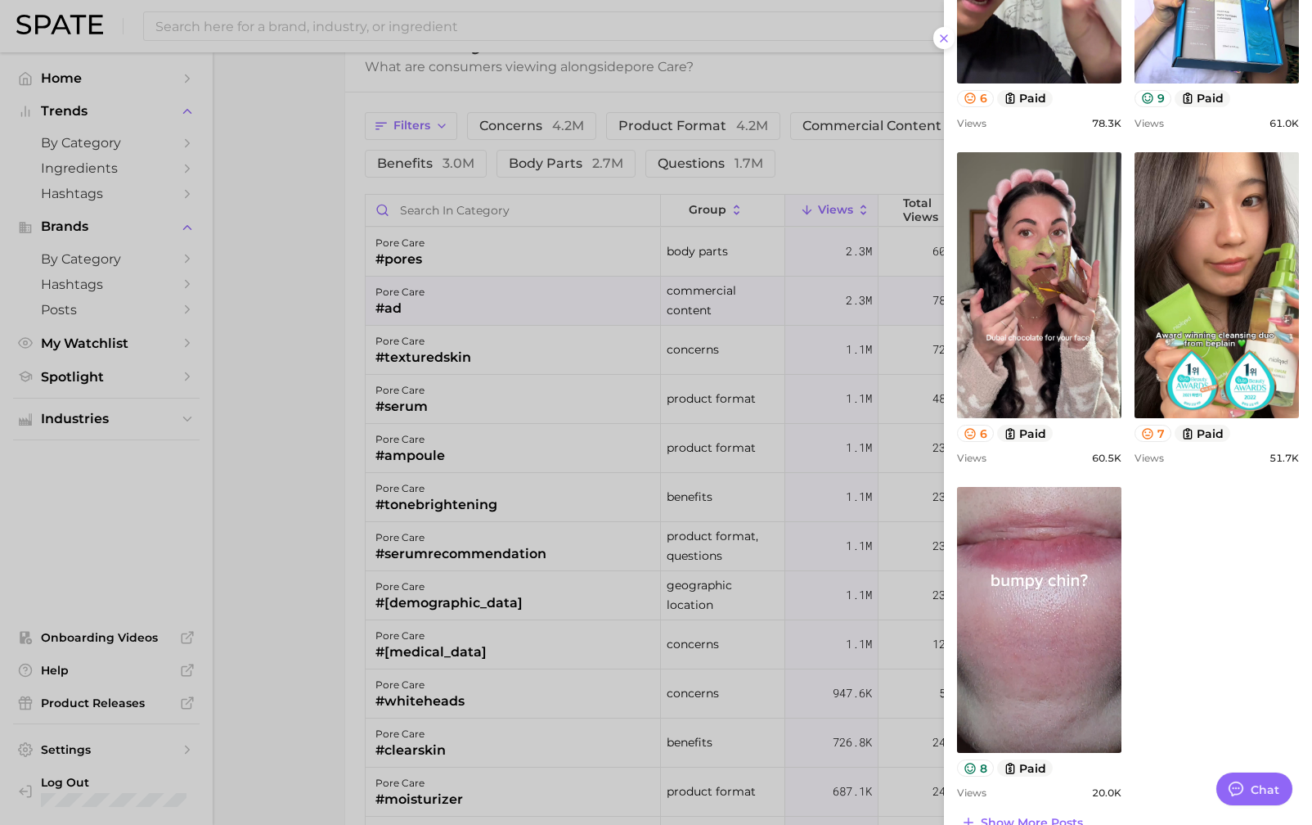
click at [323, 331] on div at bounding box center [656, 412] width 1312 height 825
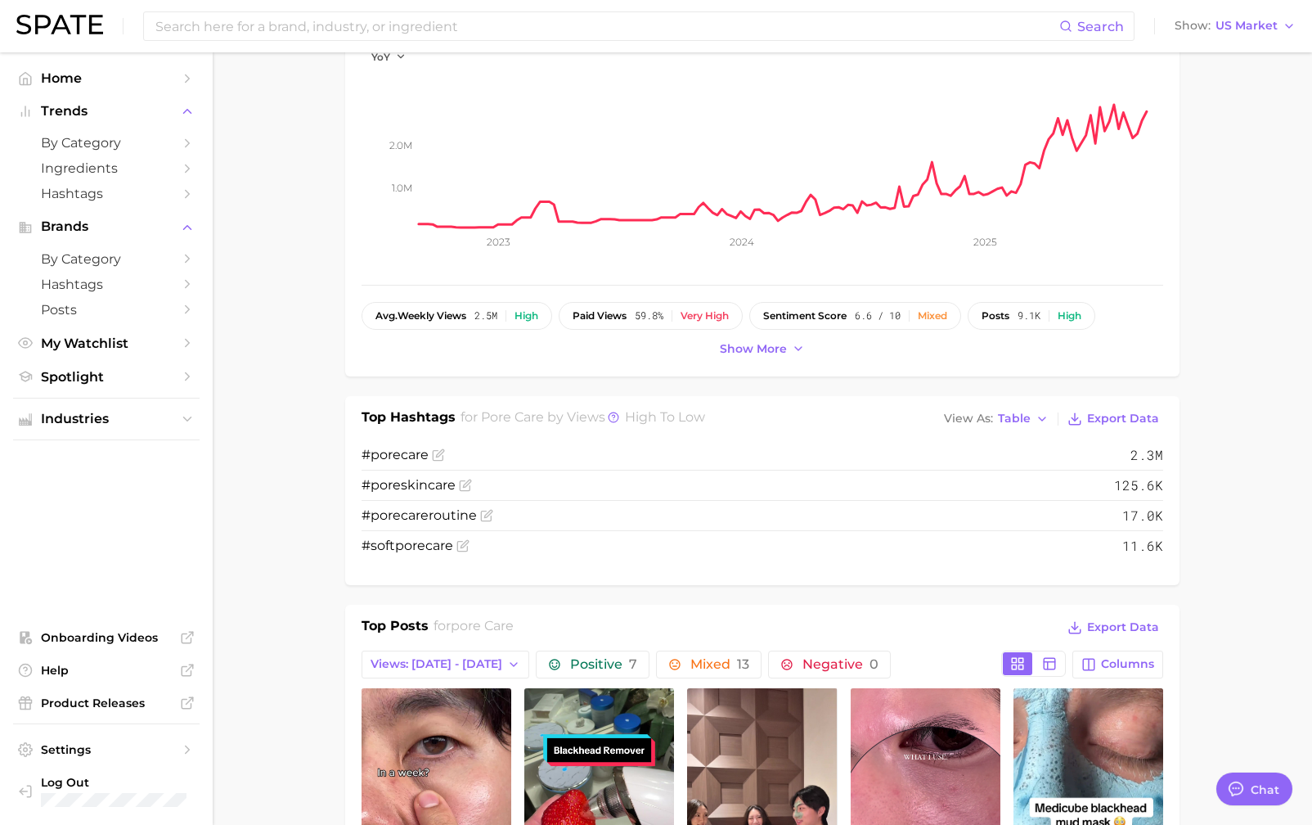
scroll to position [316, 0]
click at [752, 351] on span "Show more" at bounding box center [753, 348] width 67 height 14
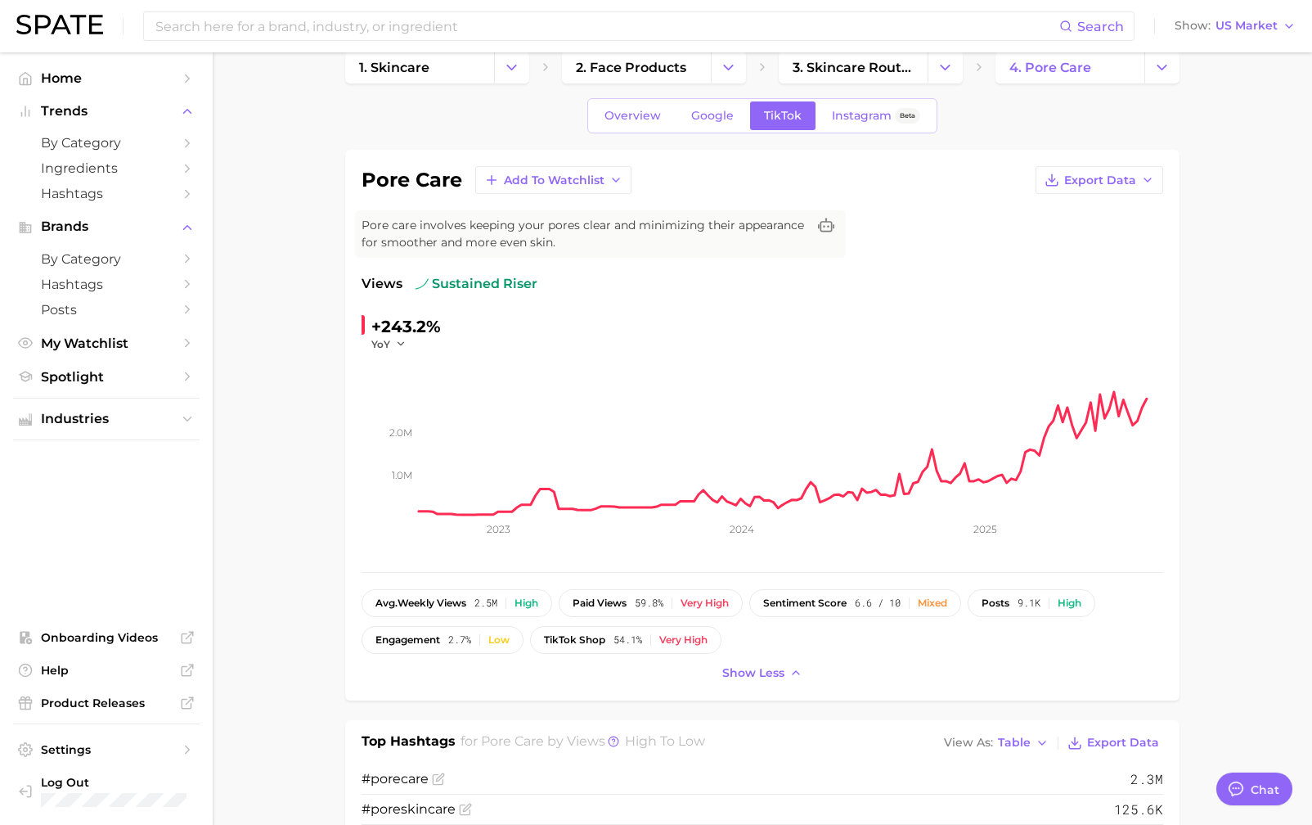
scroll to position [26, 0]
click at [642, 127] on link "Overview" at bounding box center [633, 117] width 84 height 29
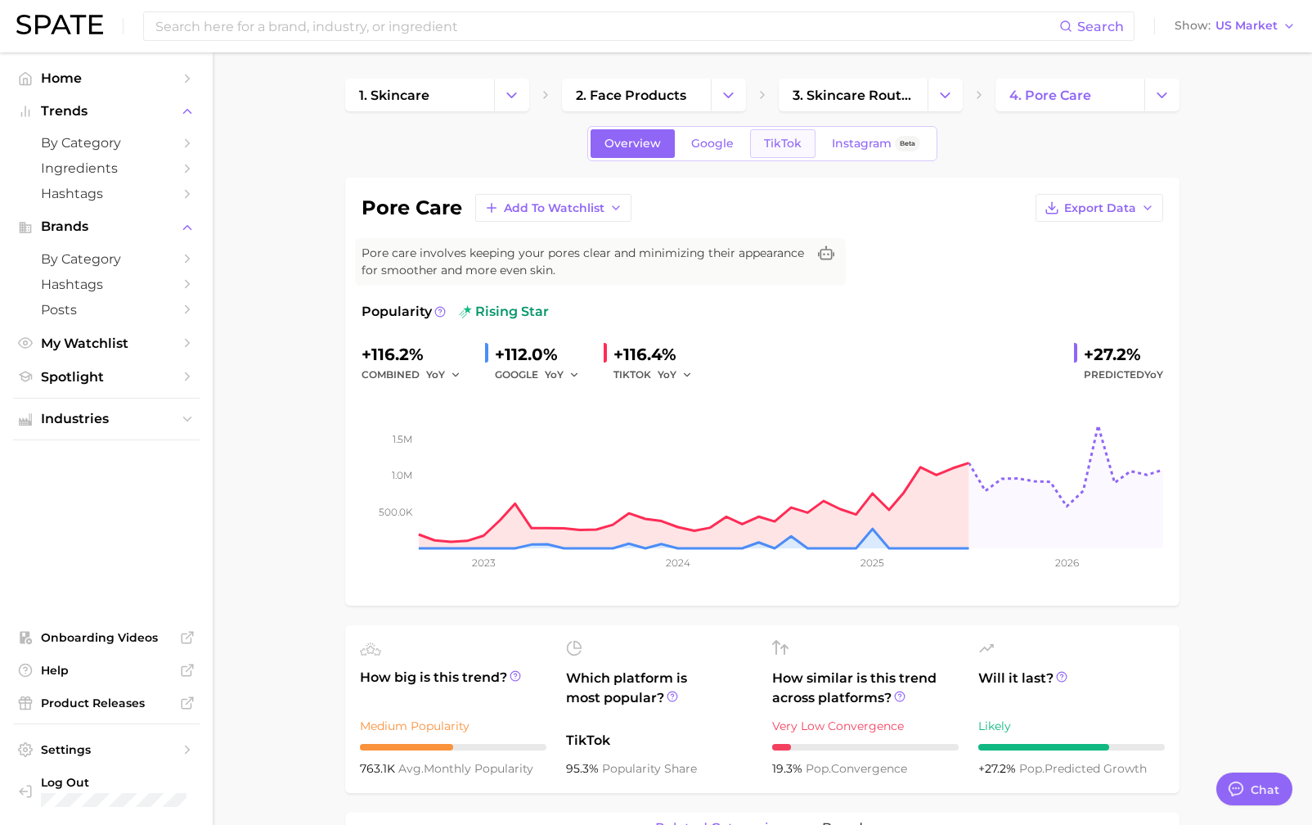
click at [787, 142] on span "TikTok" at bounding box center [783, 144] width 38 height 14
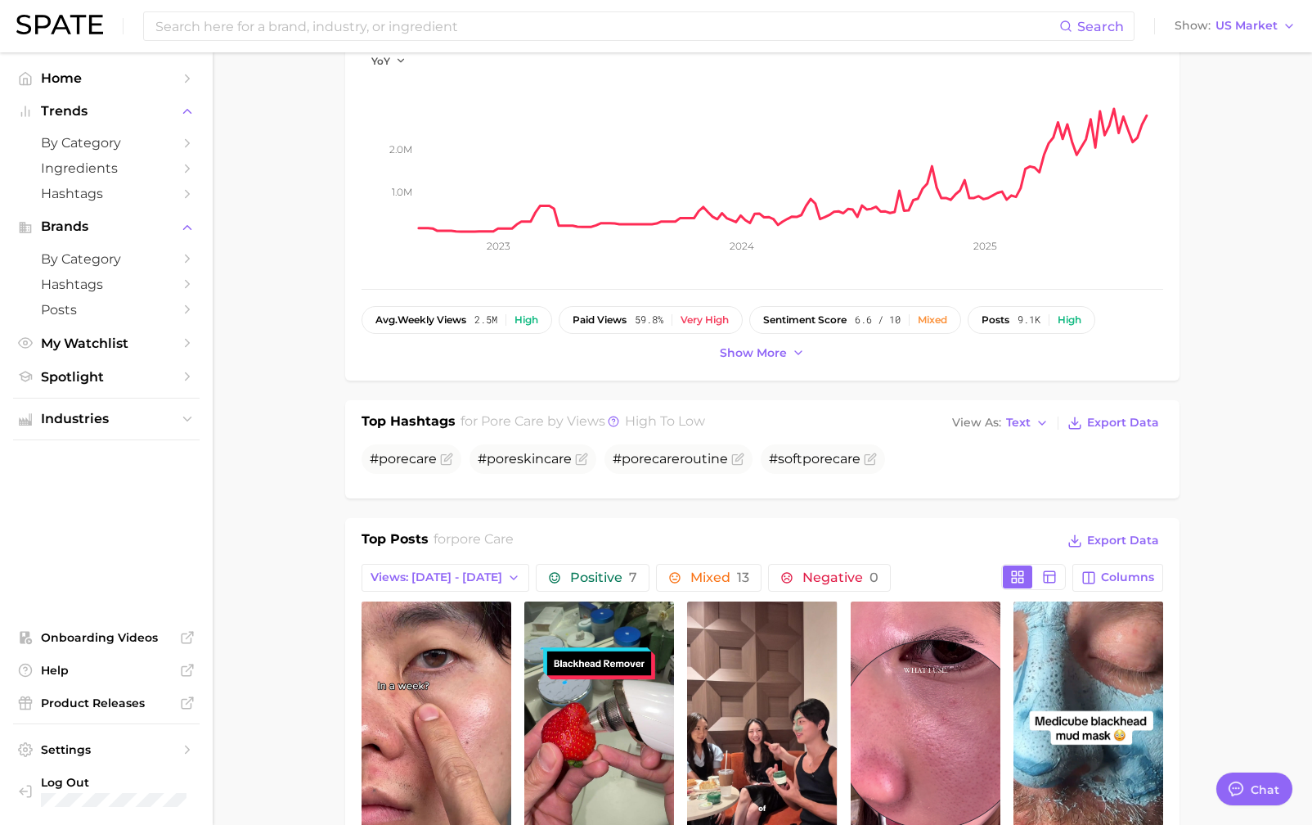
scroll to position [289, 0]
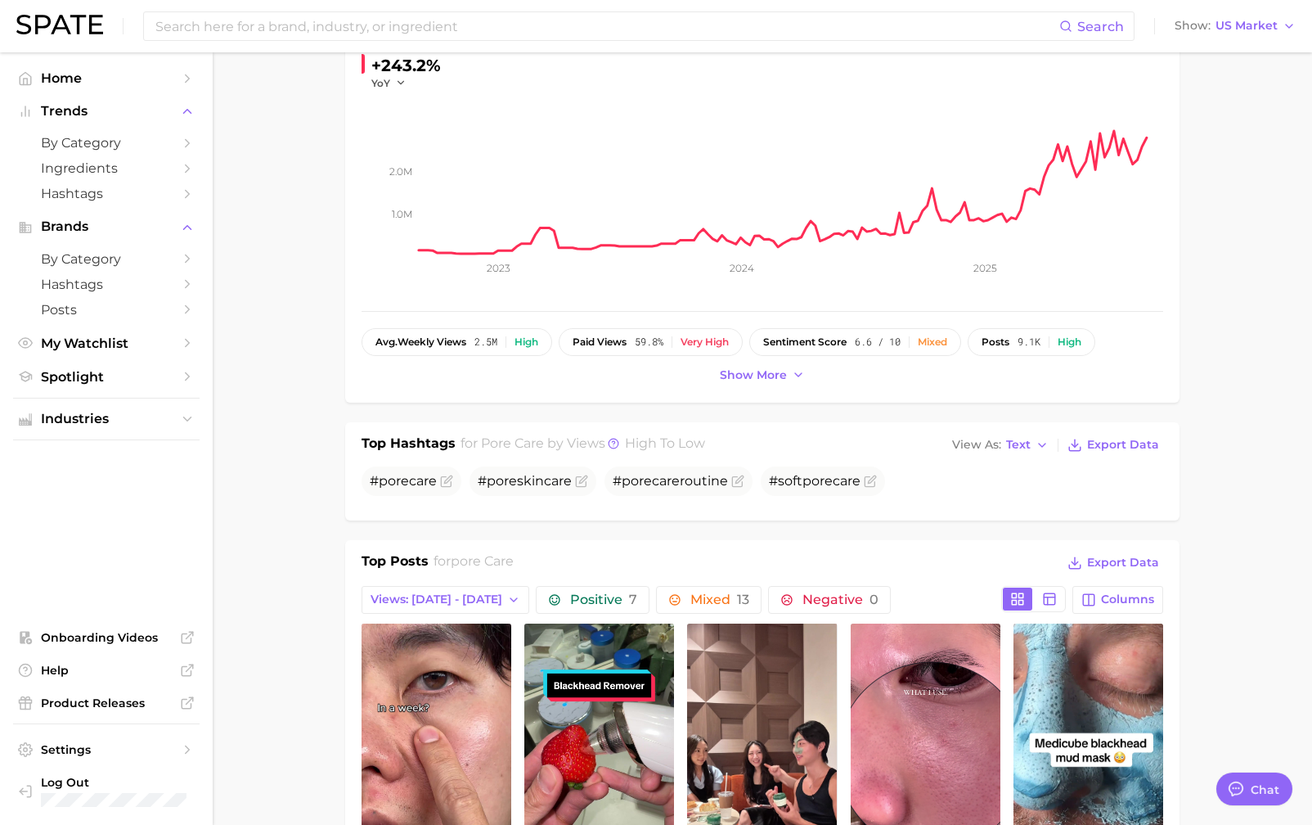
click at [798, 386] on div "pore care Add to Watchlist Export Data Pore care involves keeping your pores cl…" at bounding box center [762, 146] width 835 height 514
click at [767, 381] on button "Show more" at bounding box center [762, 375] width 93 height 22
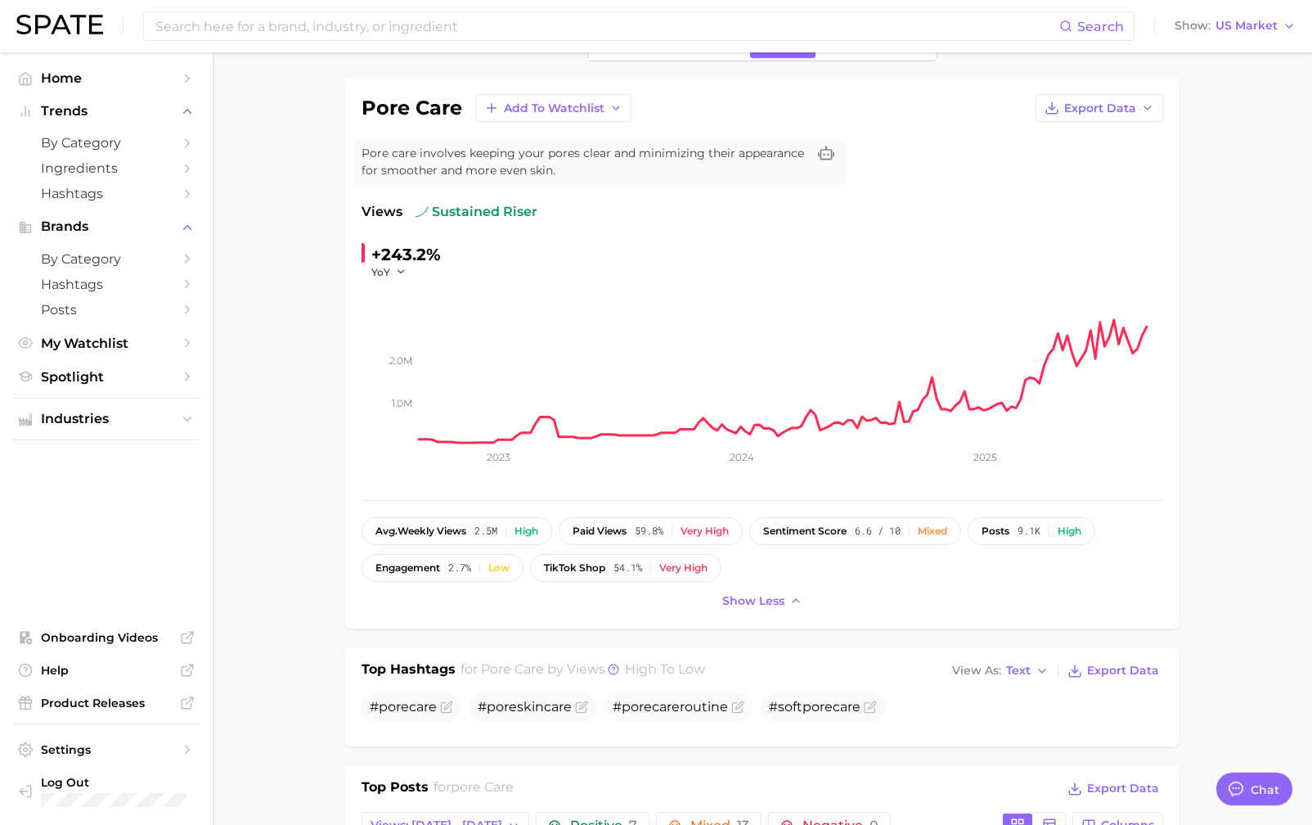
scroll to position [99, 0]
click at [120, 187] on span "Hashtags" at bounding box center [106, 194] width 131 height 16
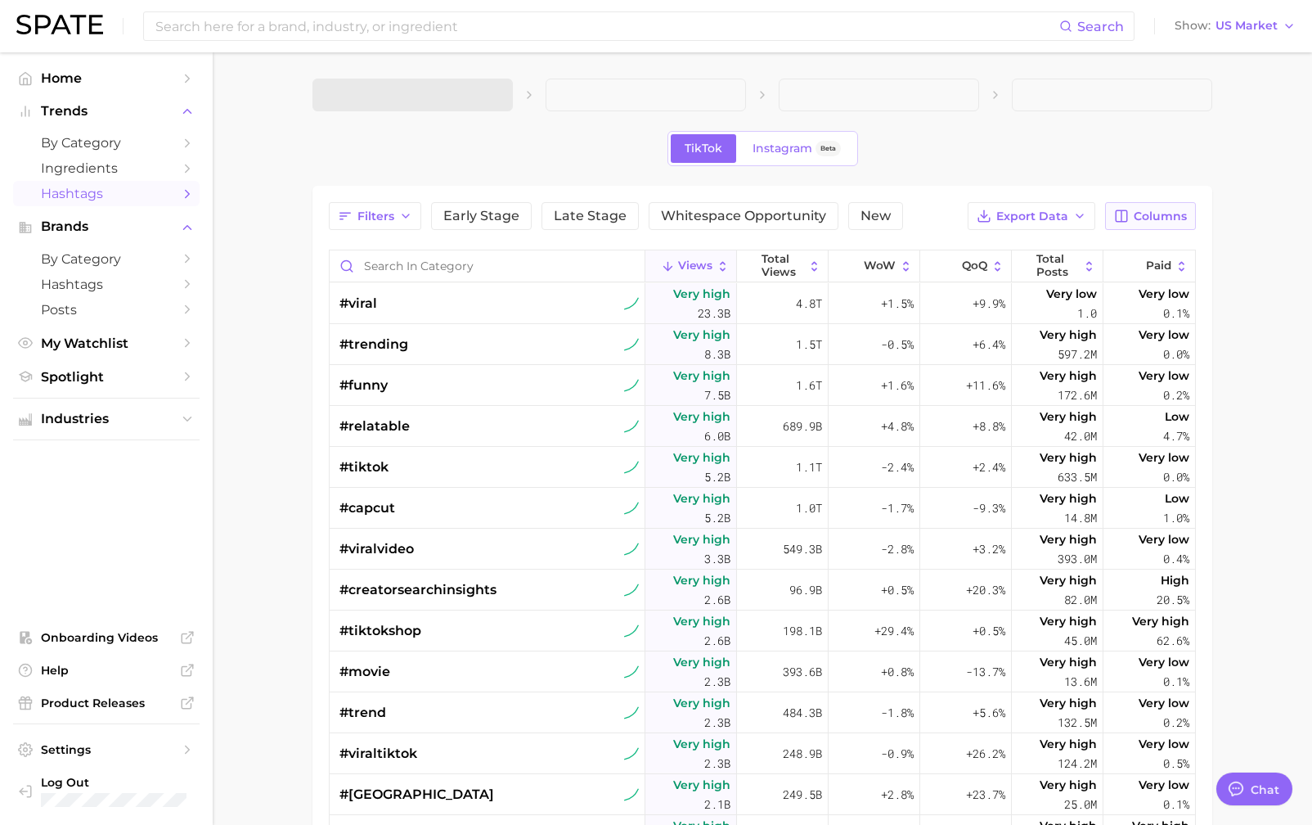
click at [1147, 211] on span "Columns" at bounding box center [1160, 216] width 53 height 14
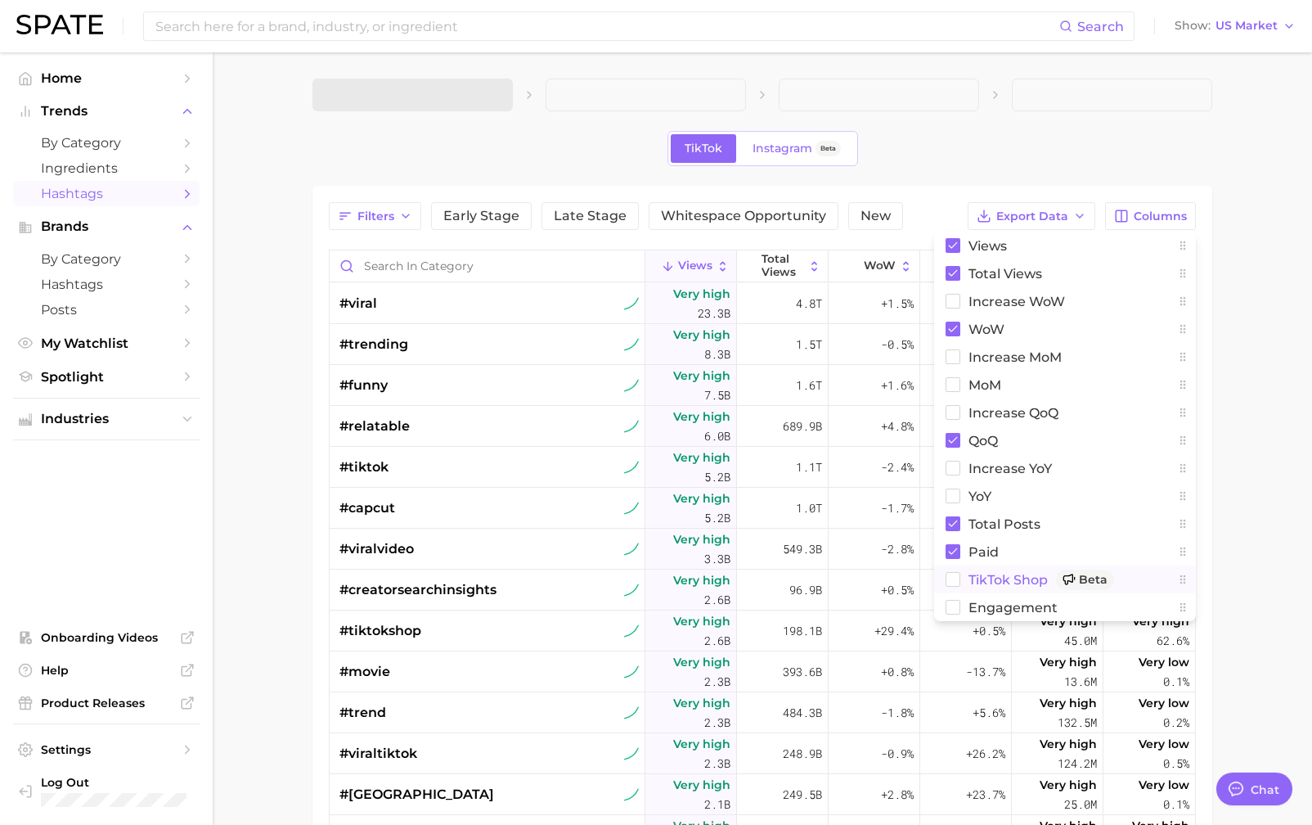
click at [1024, 569] on span "TikTok Shop Beta" at bounding box center [1042, 579] width 146 height 20
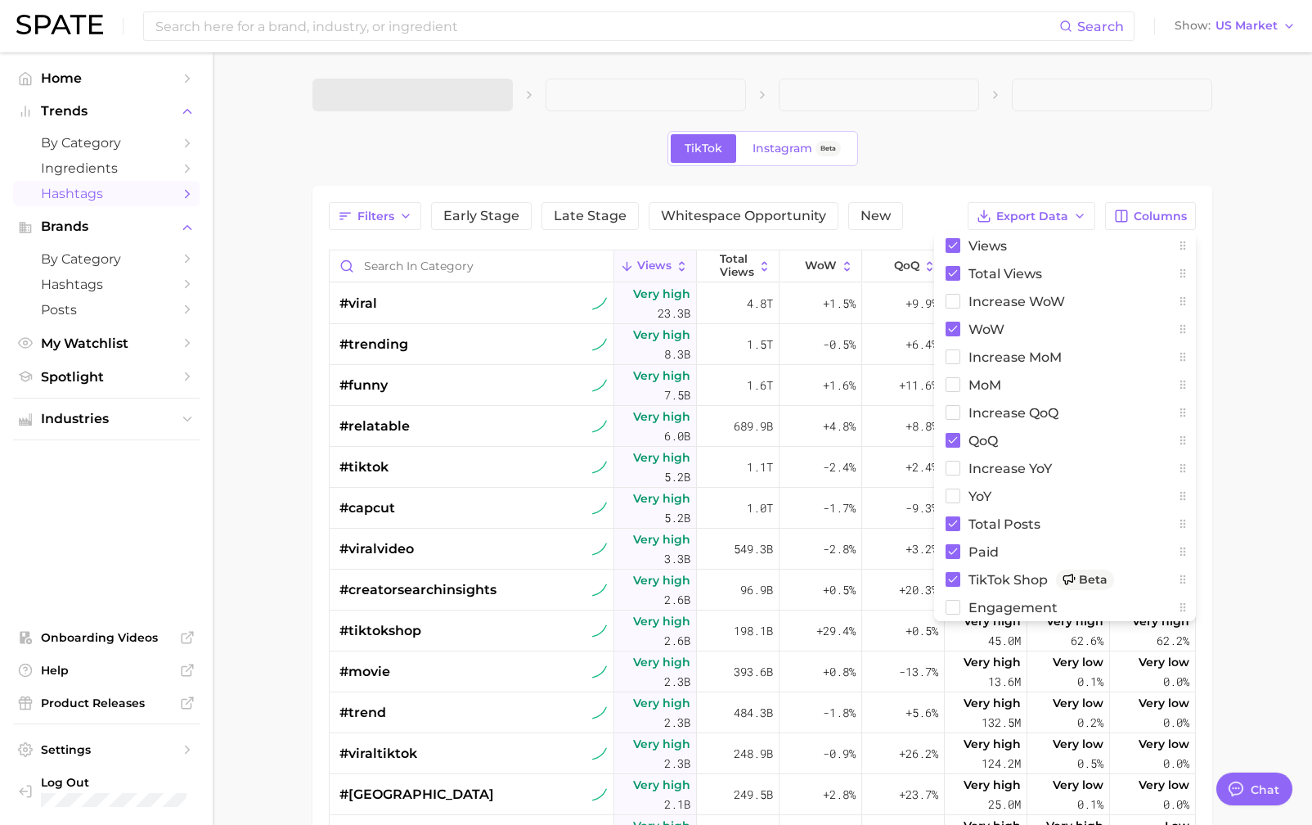
click at [950, 197] on div "Filters Early Stage Late Stage Whitespace Opportunity New Export Data Columns V…" at bounding box center [763, 638] width 900 height 905
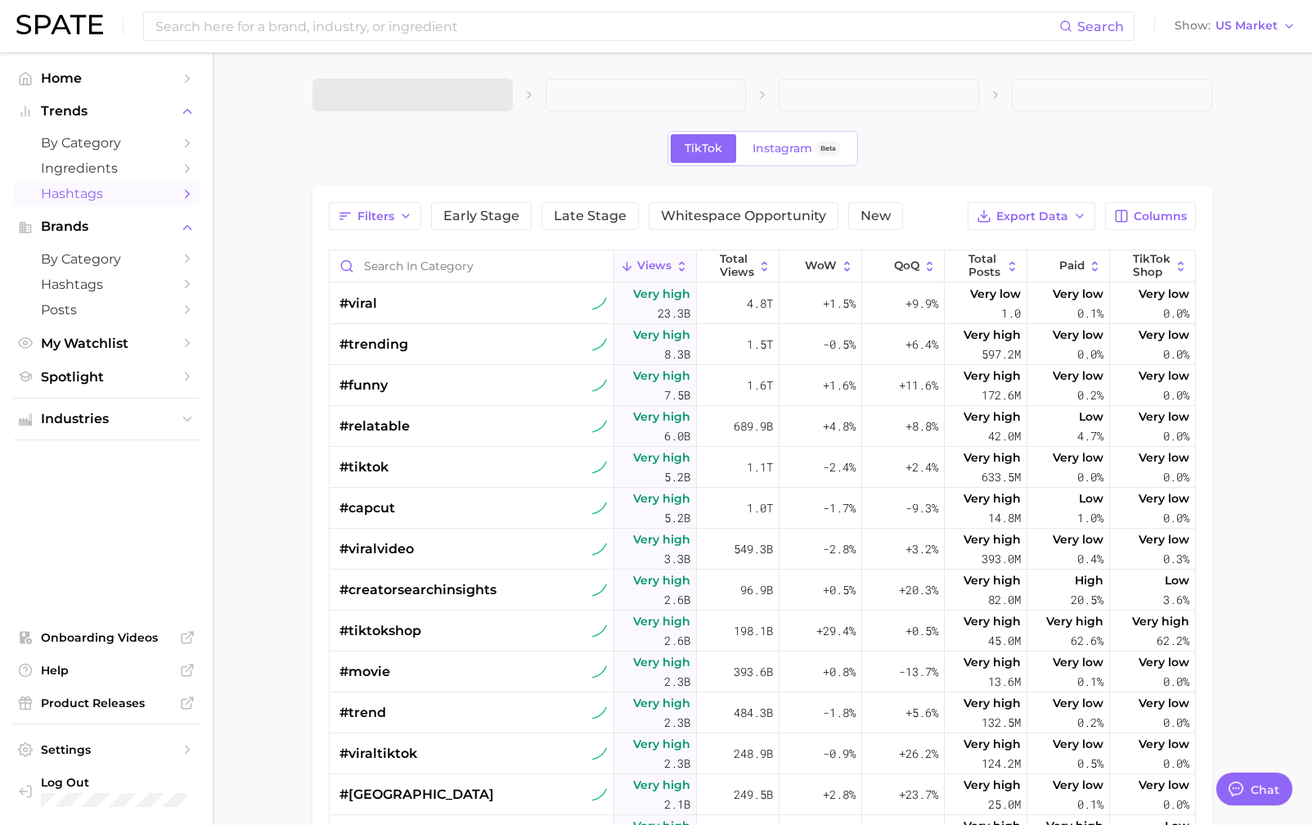
scroll to position [92, 0]
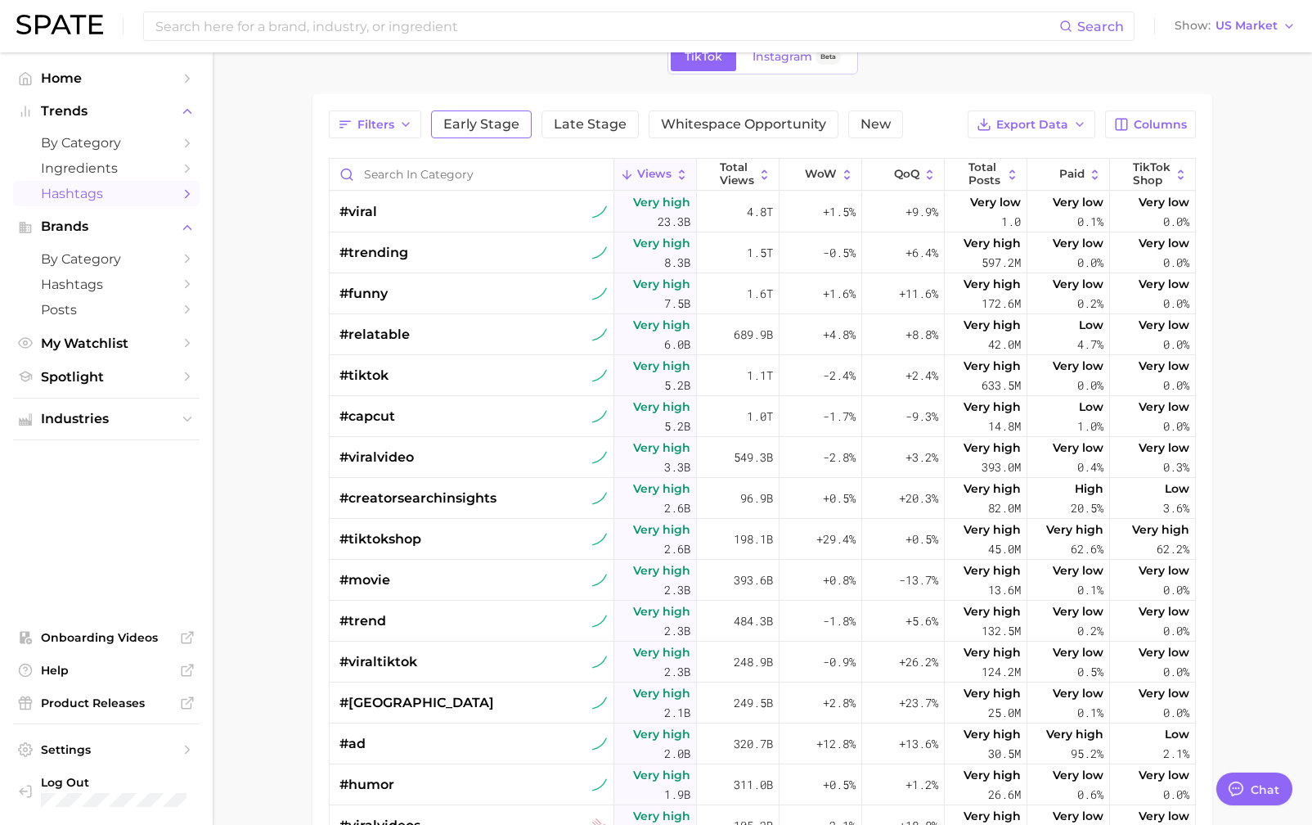
click at [488, 123] on span "Early Stage" at bounding box center [481, 124] width 76 height 13
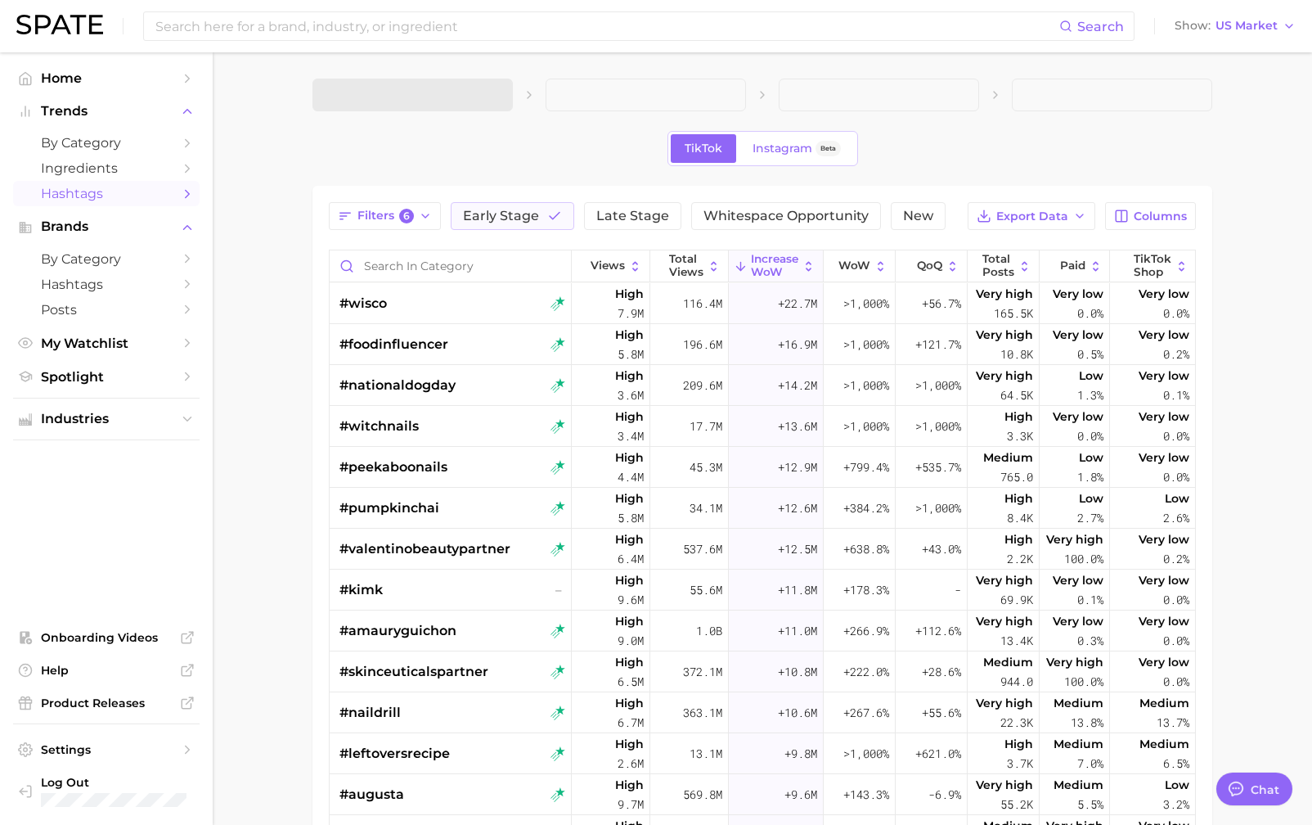
click at [495, 98] on span at bounding box center [413, 95] width 200 height 33
click at [491, 97] on polyline "button" at bounding box center [490, 94] width 9 height 4
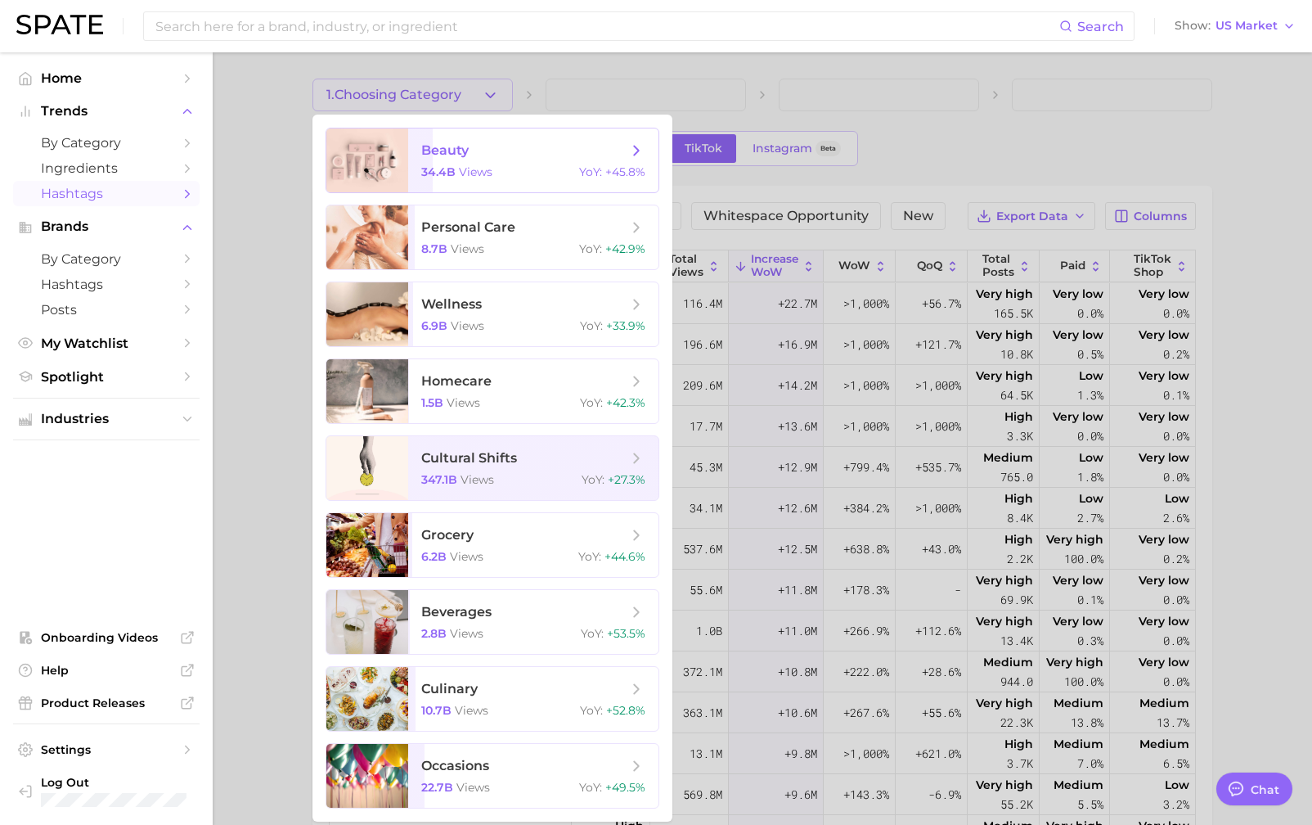
click at [493, 176] on div "34.4b views YoY : +45.8%" at bounding box center [533, 171] width 224 height 15
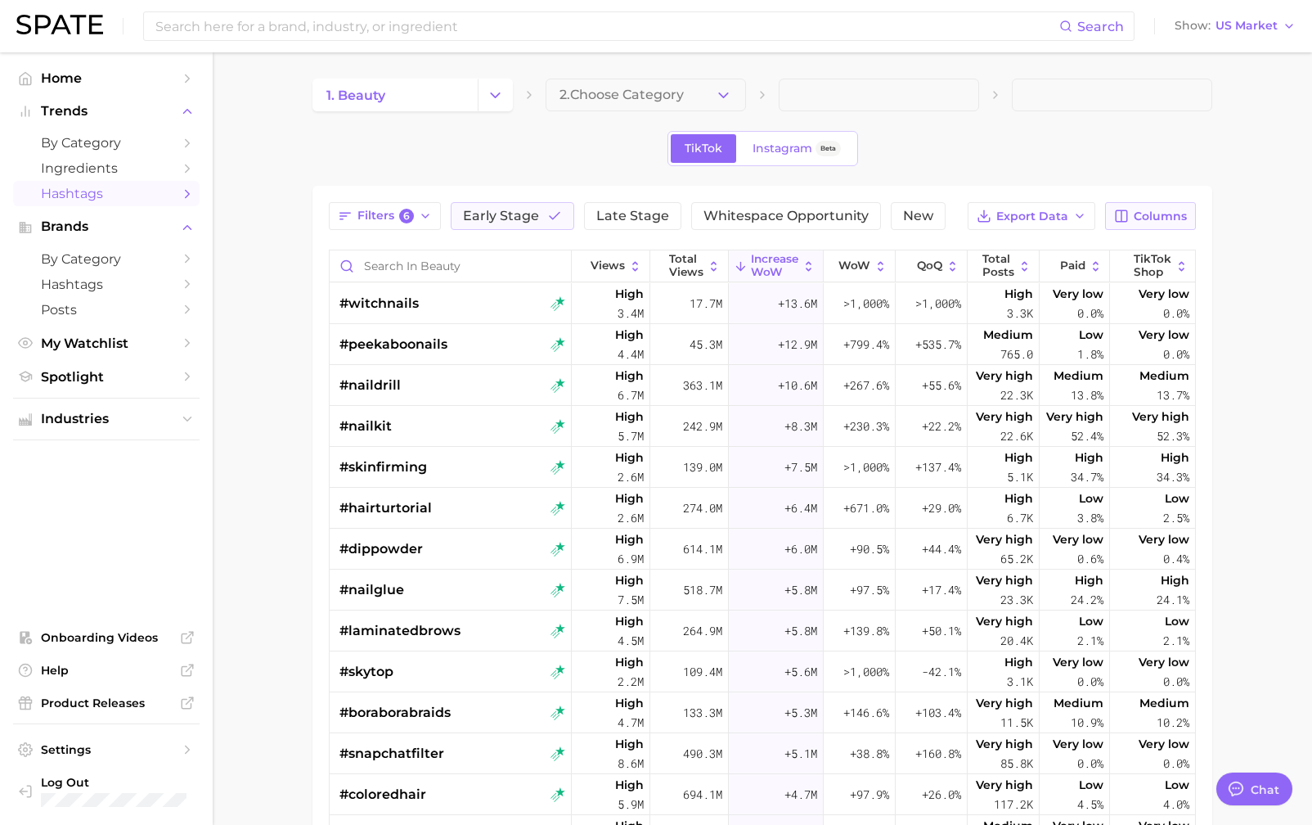
click at [1152, 216] on span "Columns" at bounding box center [1160, 216] width 53 height 14
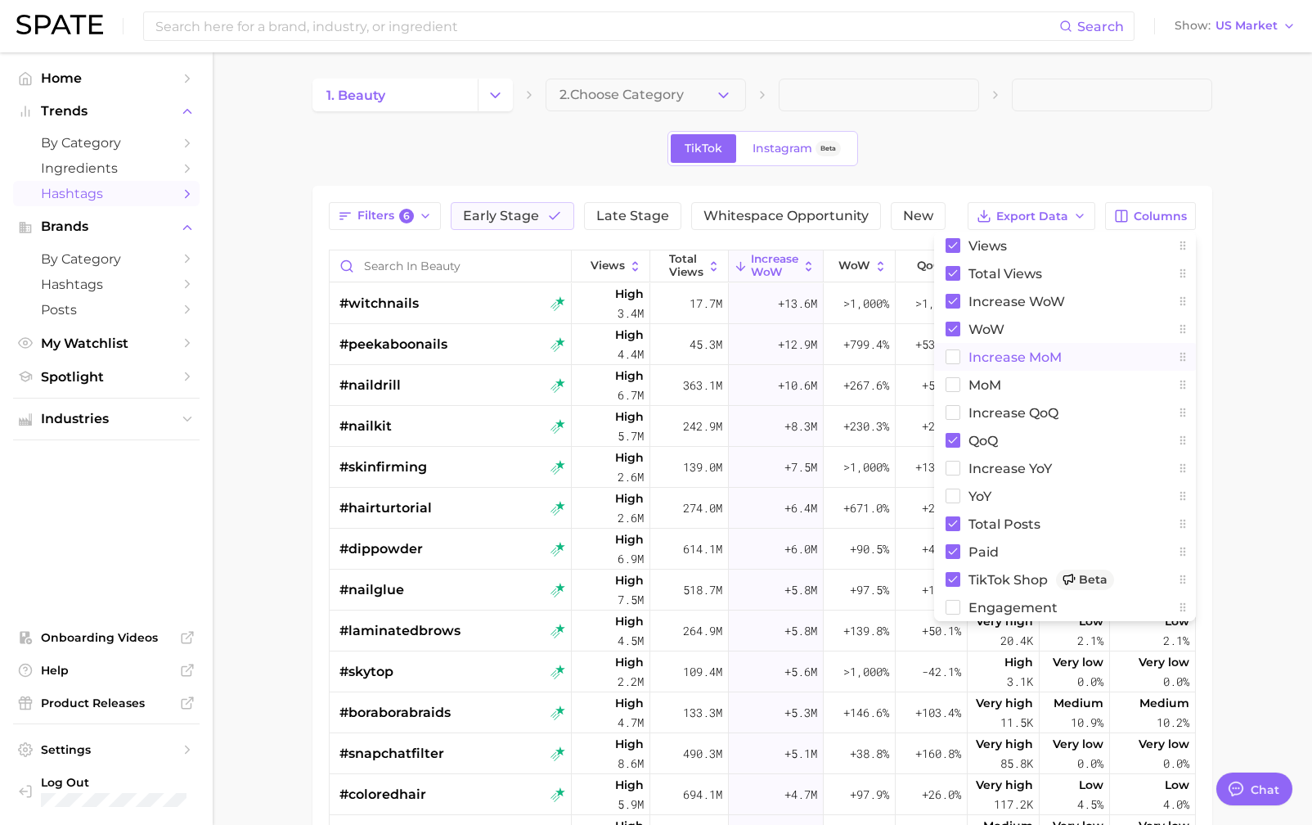
click at [1088, 356] on button "increase MoM" at bounding box center [1065, 357] width 262 height 28
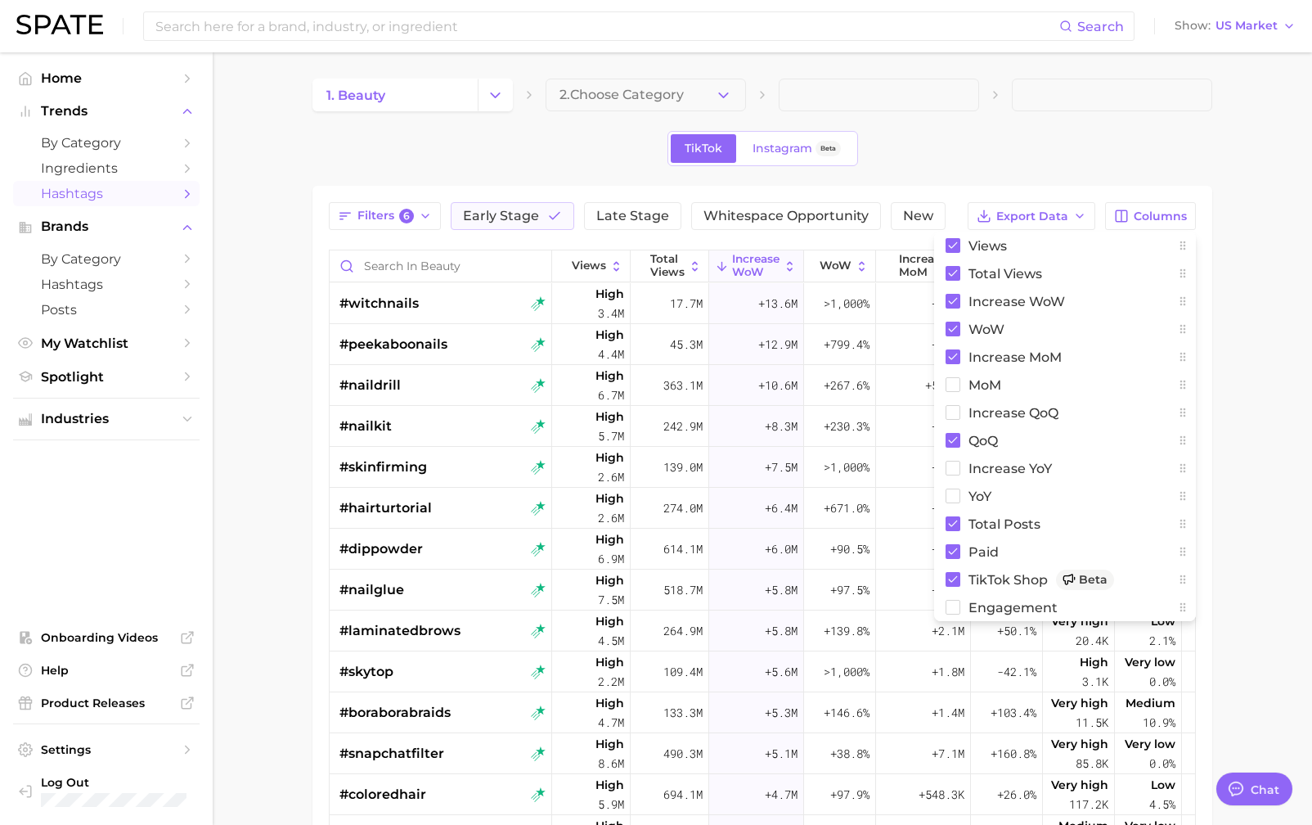
click at [959, 169] on div "1. beauty 2. Choose Category TikTok Instagram Beta Filters 6 Early Stage Late S…" at bounding box center [763, 585] width 900 height 1012
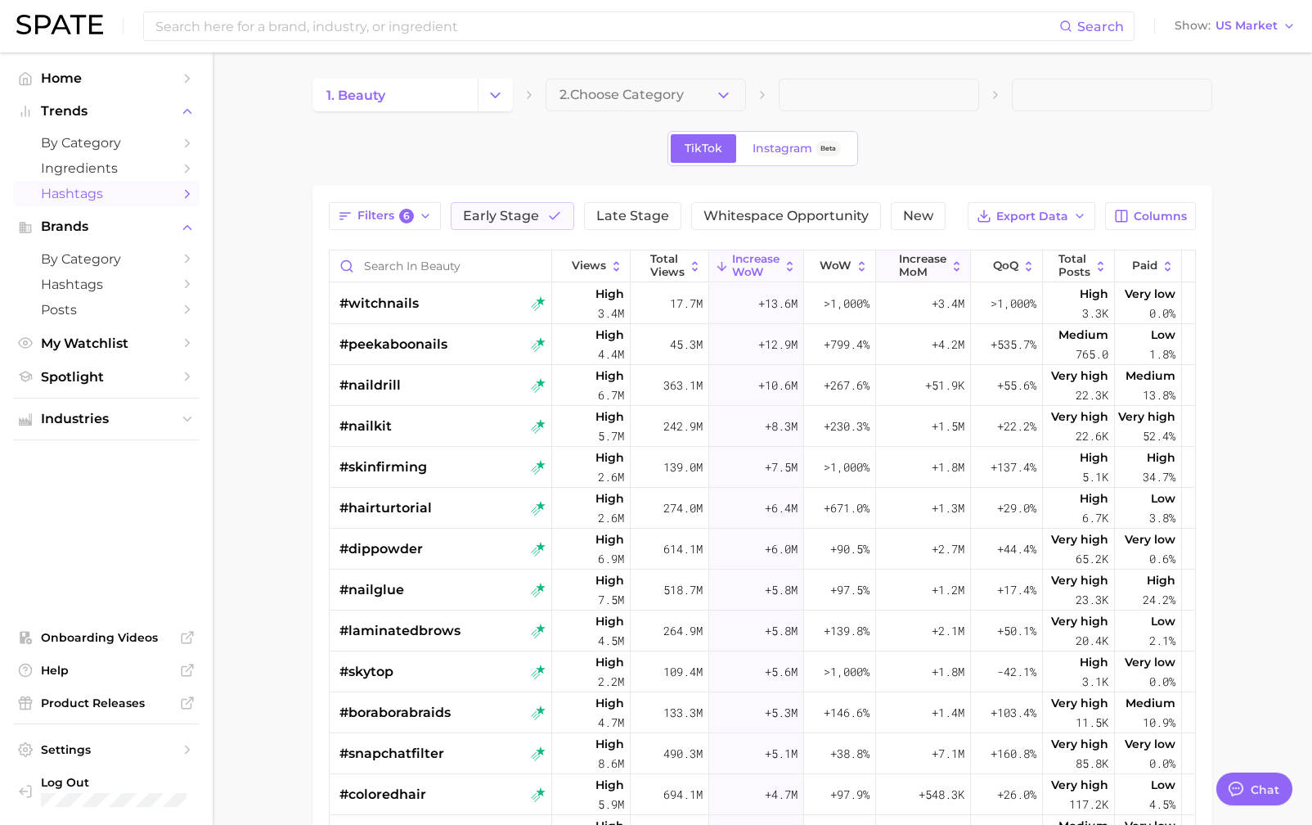
click at [947, 253] on button "increase MoM" at bounding box center [923, 266] width 95 height 32
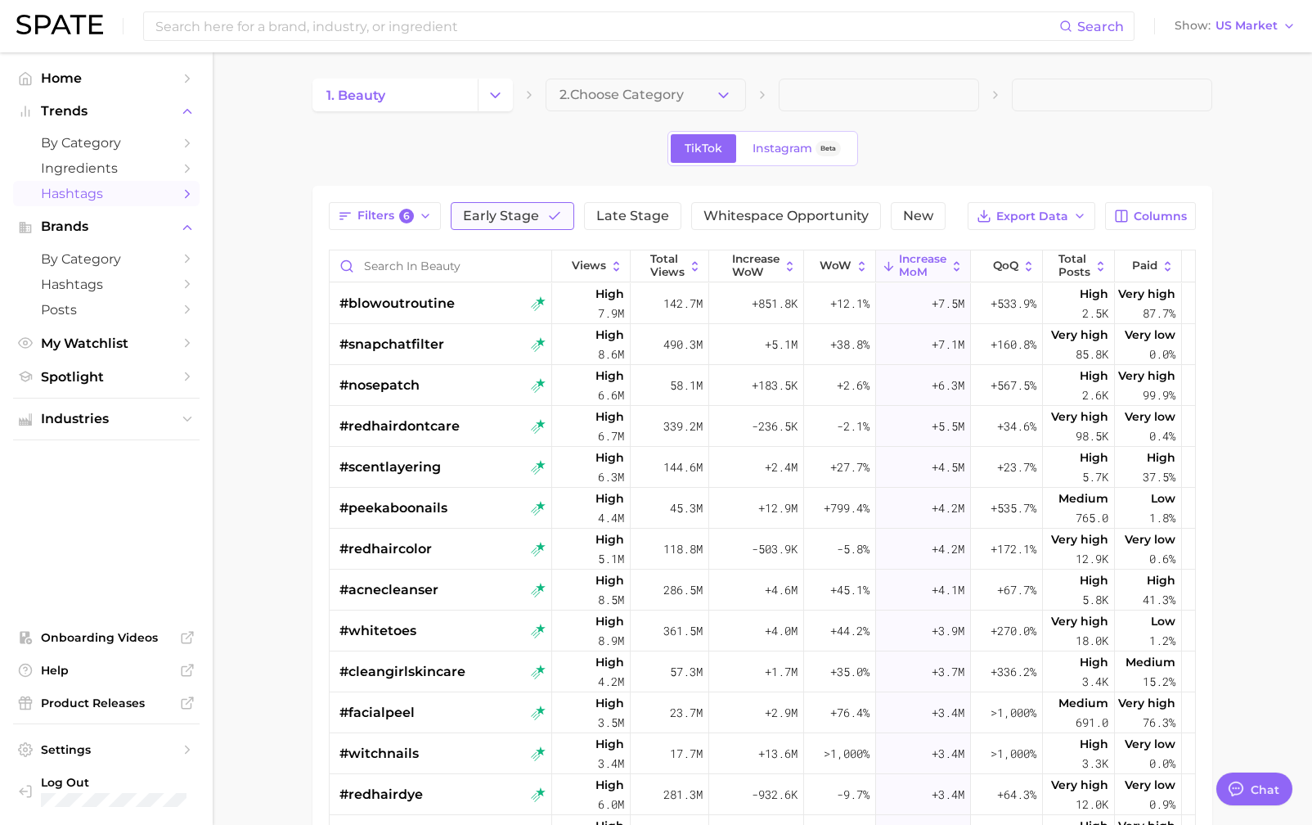
click at [542, 221] on button "Early Stage" at bounding box center [513, 216] width 124 height 28
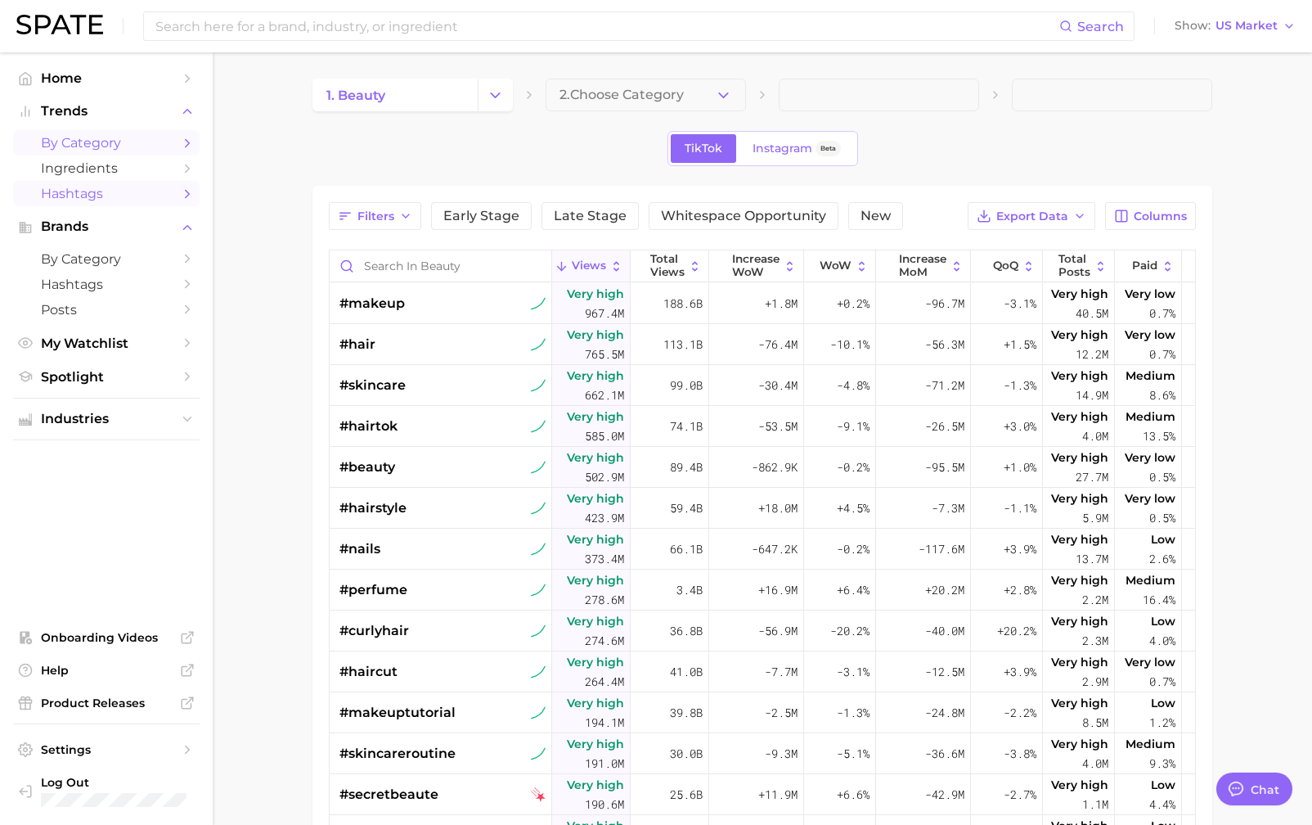
click at [166, 146] on span "by Category" at bounding box center [106, 143] width 131 height 16
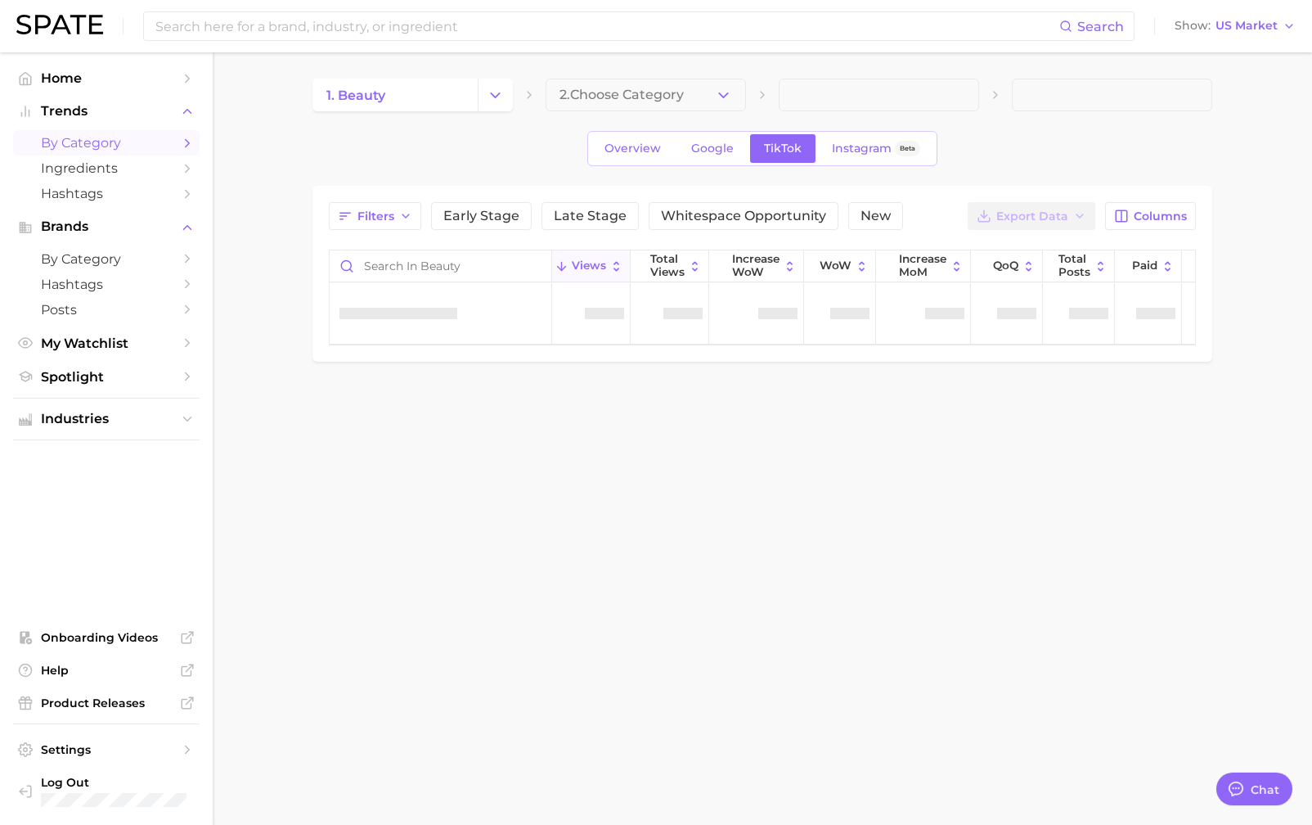
click at [619, 122] on div "1. beauty 2. Choose Category Overview Google TikTok Instagram Beta Filters Earl…" at bounding box center [763, 220] width 900 height 283
click at [619, 144] on span "Overview" at bounding box center [633, 149] width 56 height 14
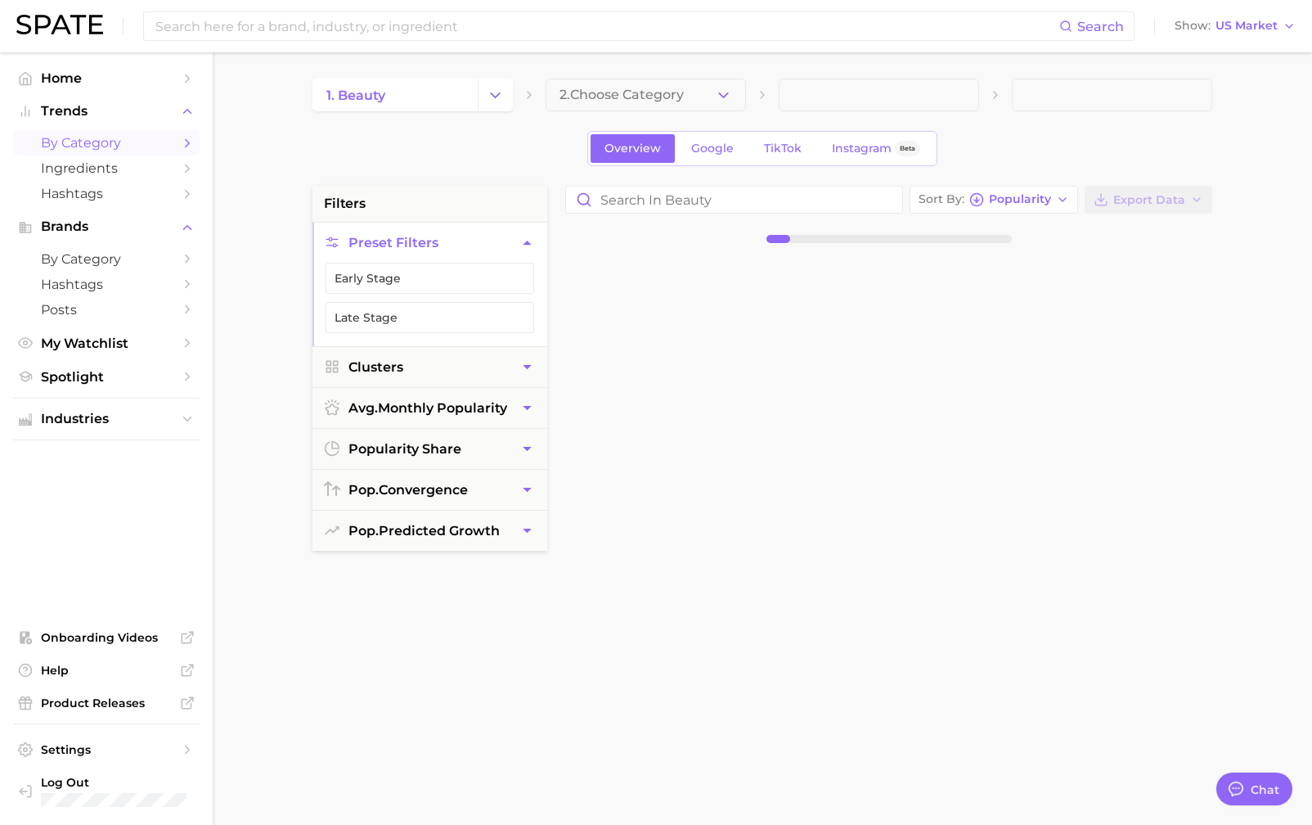
scroll to position [79, 0]
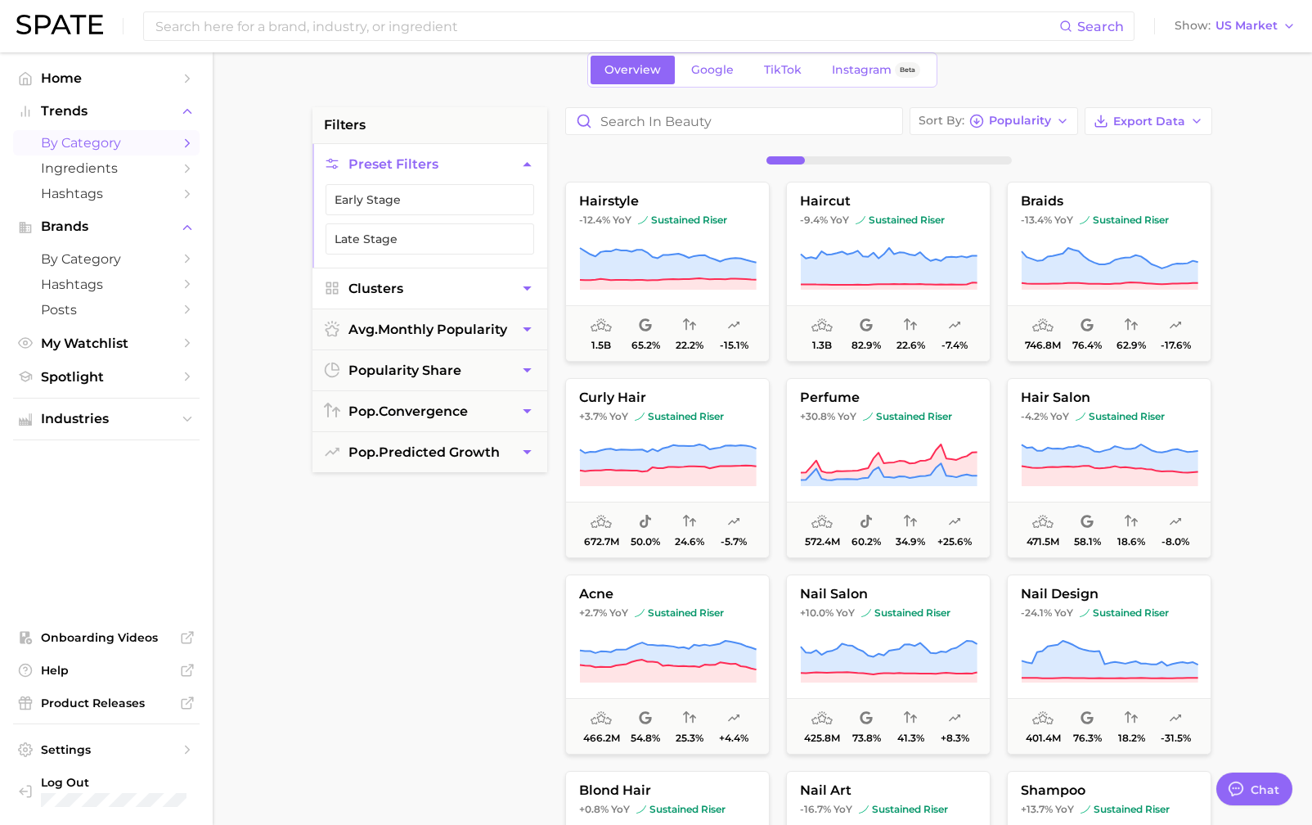
click at [468, 278] on button "Clusters" at bounding box center [430, 288] width 235 height 40
